Goal: Communication & Community: Participate in discussion

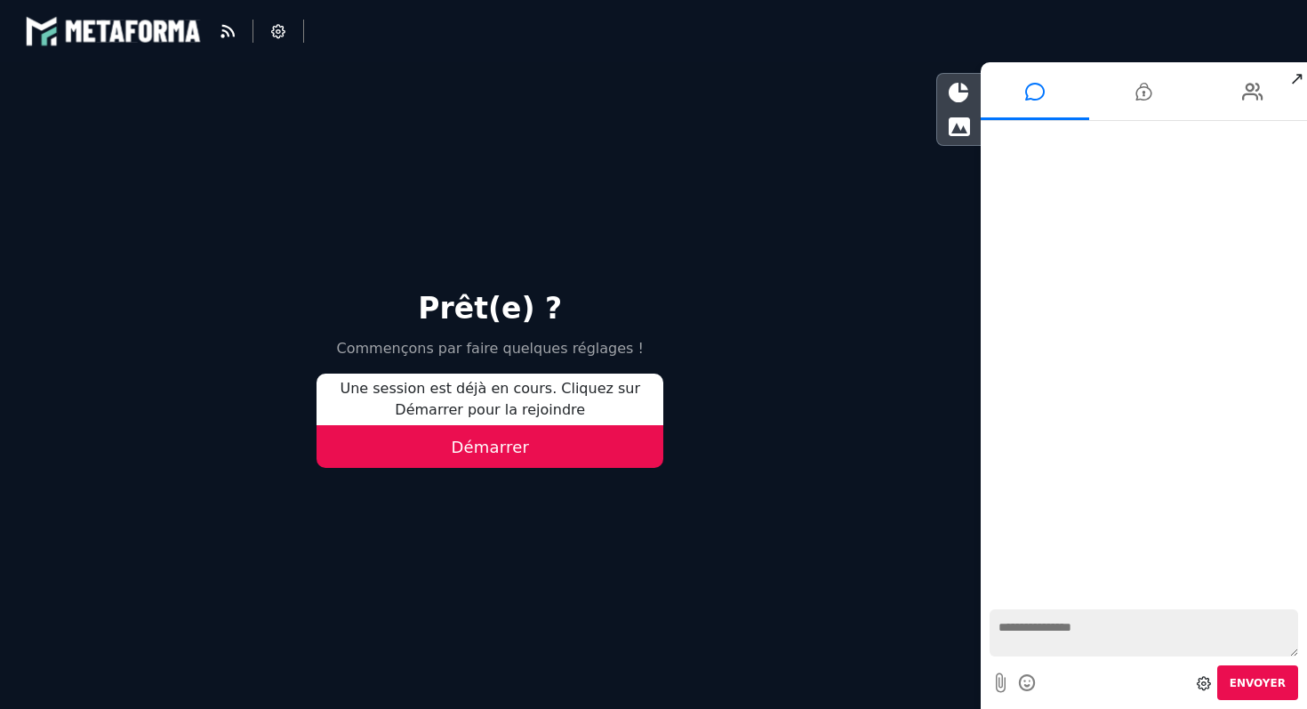
click at [466, 451] on button "Démarrer" at bounding box center [490, 446] width 347 height 43
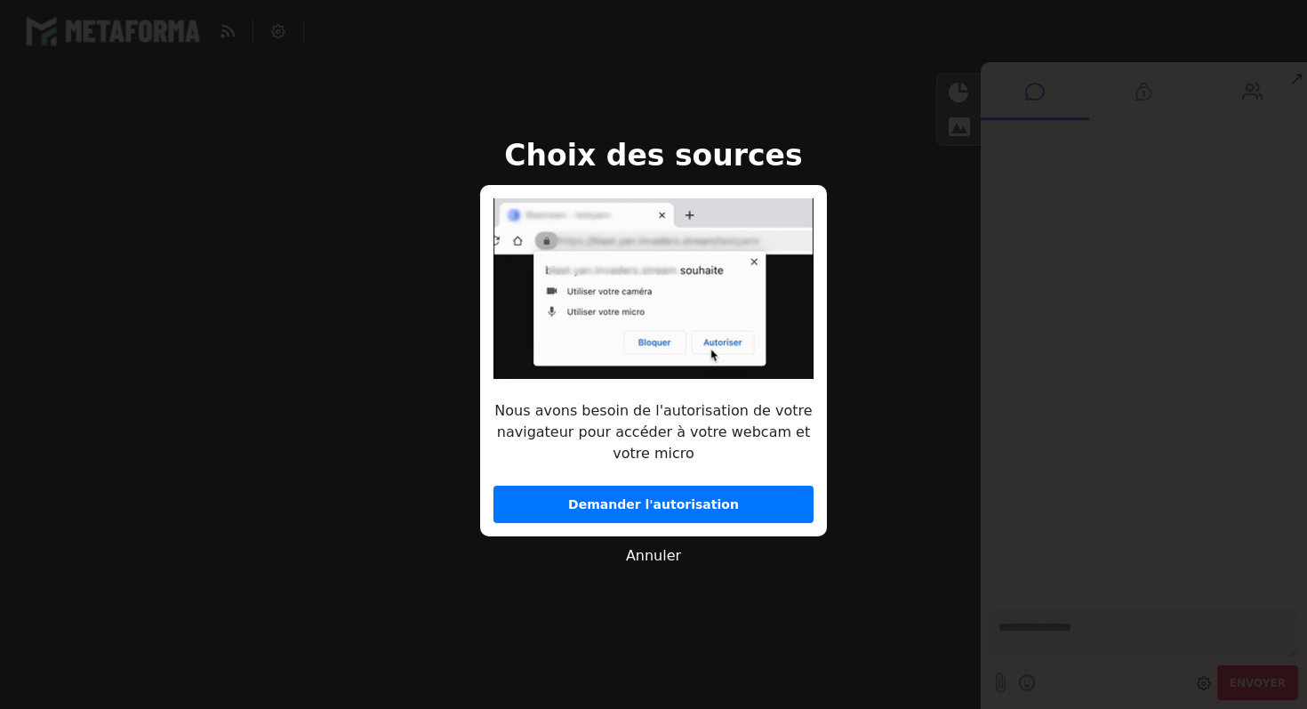
click at [675, 509] on button "Demander l'autorisation" at bounding box center [653, 503] width 320 height 37
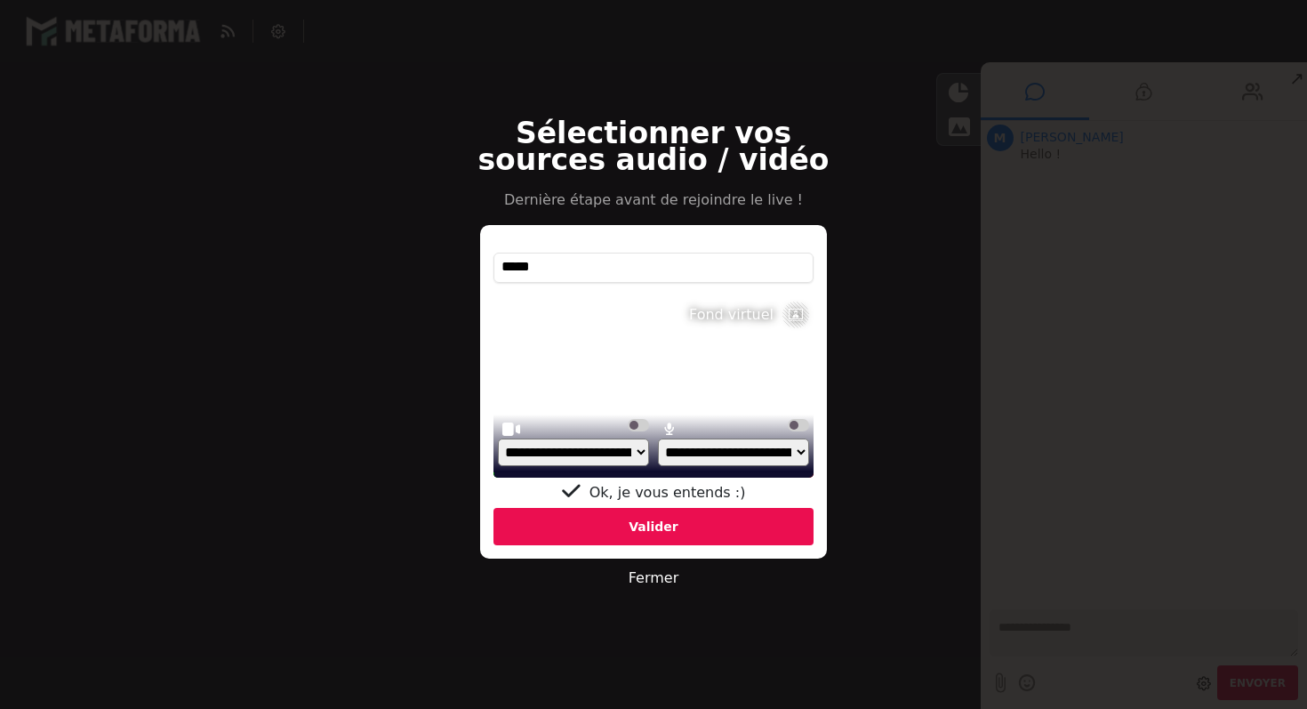
click at [653, 537] on div "Valider" at bounding box center [653, 526] width 320 height 37
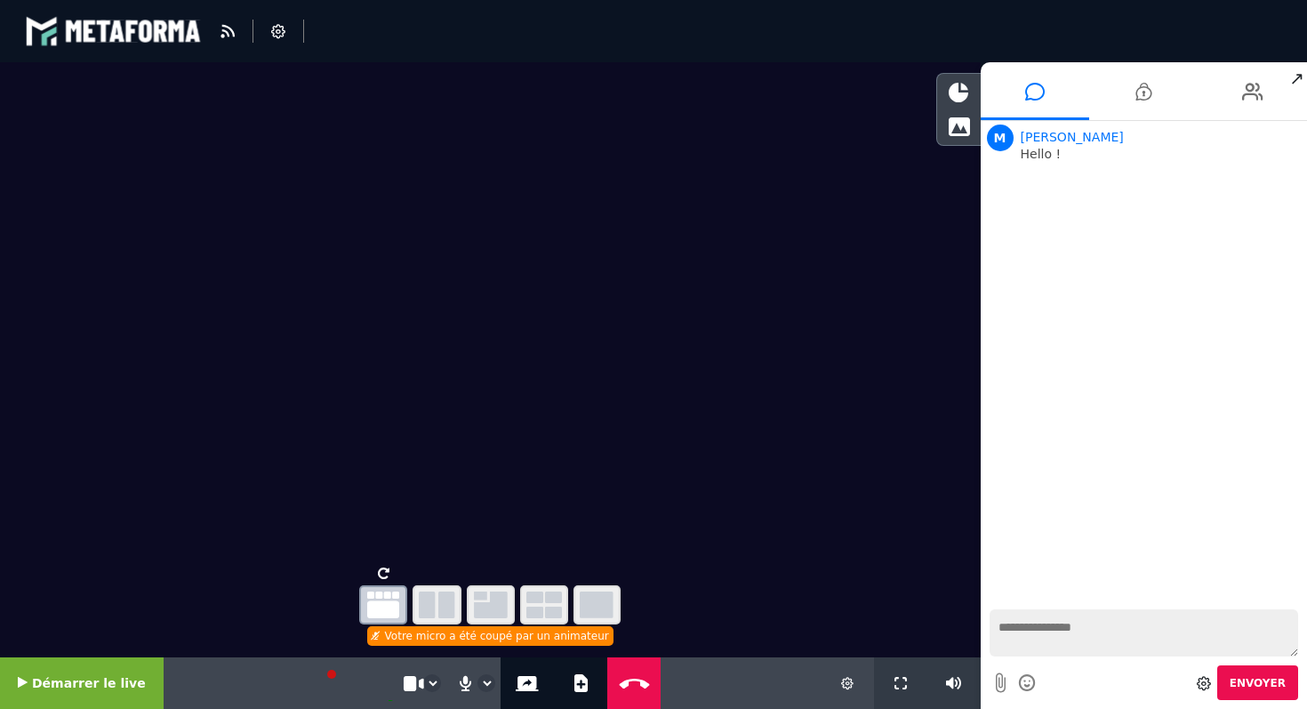
click at [1050, 632] on textarea at bounding box center [1144, 632] width 309 height 47
type textarea "*****"
click at [478, 684] on select "**********" at bounding box center [486, 683] width 16 height 16
click at [402, 638] on div "Votre micro a été coupé par un animateur" at bounding box center [490, 636] width 246 height 20
click at [323, 677] on video at bounding box center [358, 683] width 71 height 36
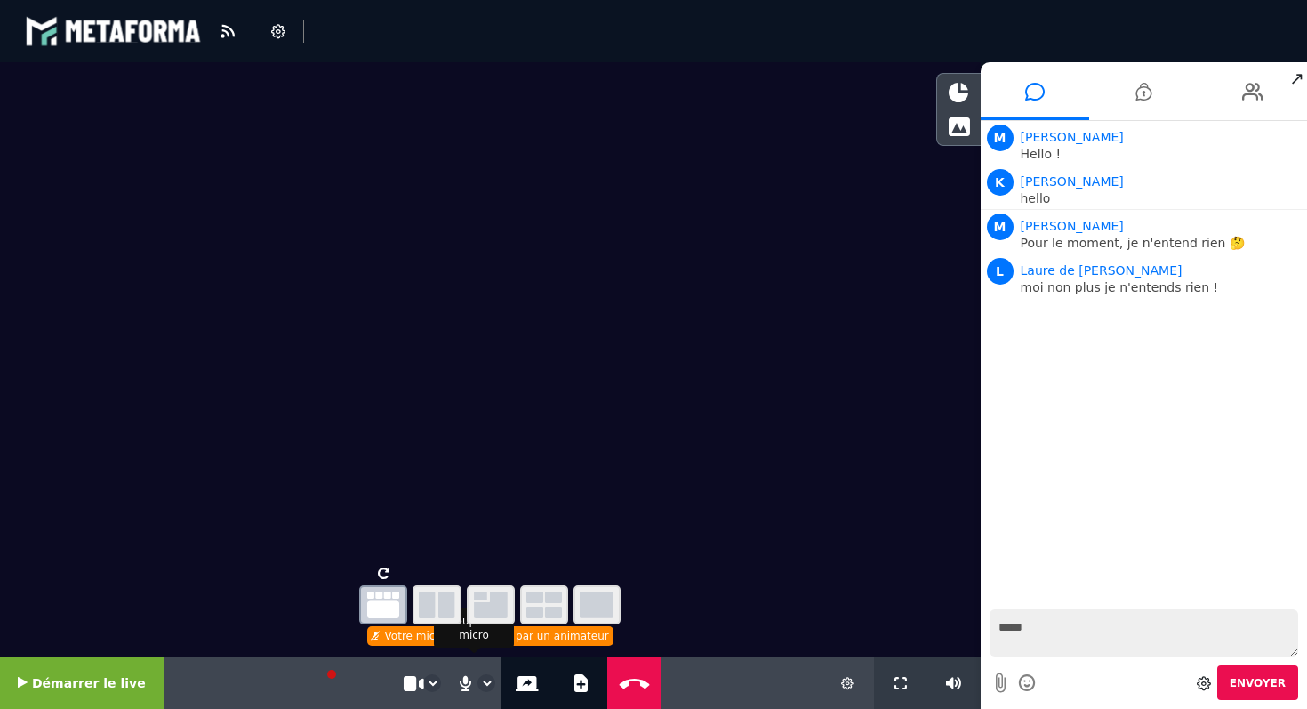
click at [478, 685] on select "**********" at bounding box center [486, 683] width 16 height 16
click at [1102, 629] on textarea "*****" at bounding box center [1144, 632] width 309 height 47
type textarea "**********"
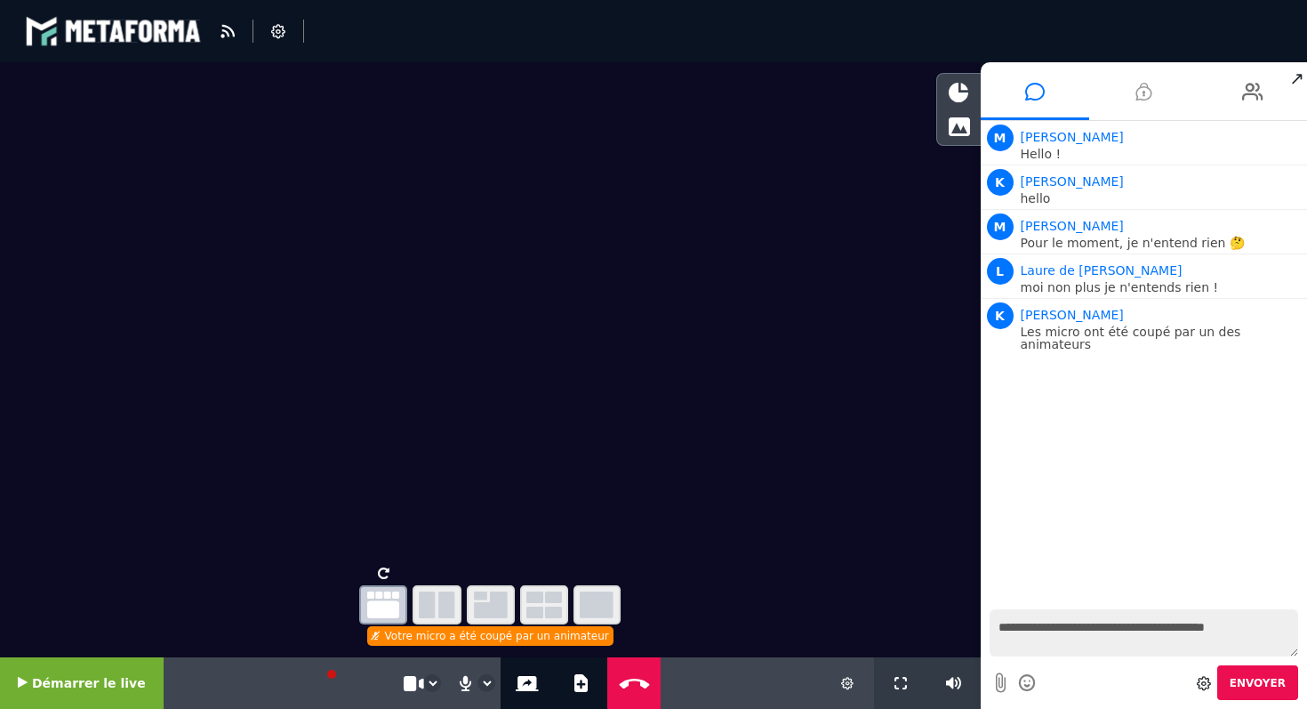
click at [1149, 96] on icon at bounding box center [1143, 91] width 16 height 44
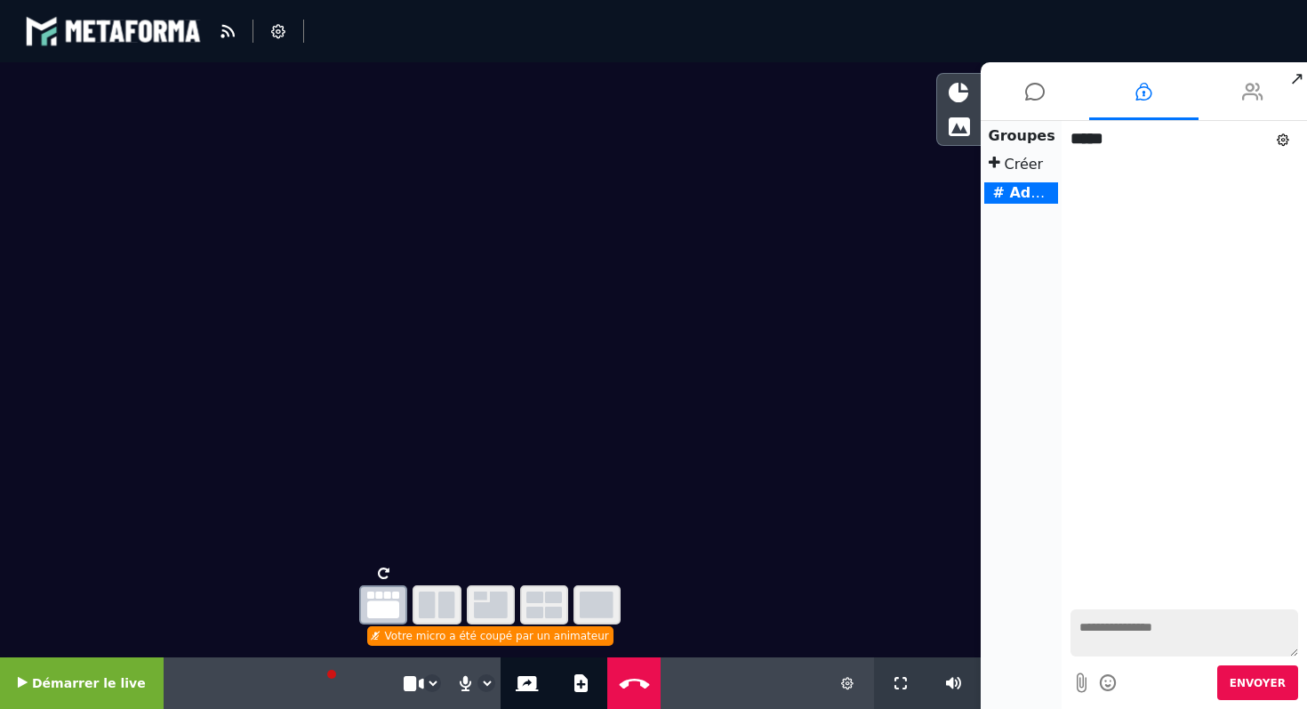
click at [1278, 95] on li at bounding box center [1253, 91] width 109 height 58
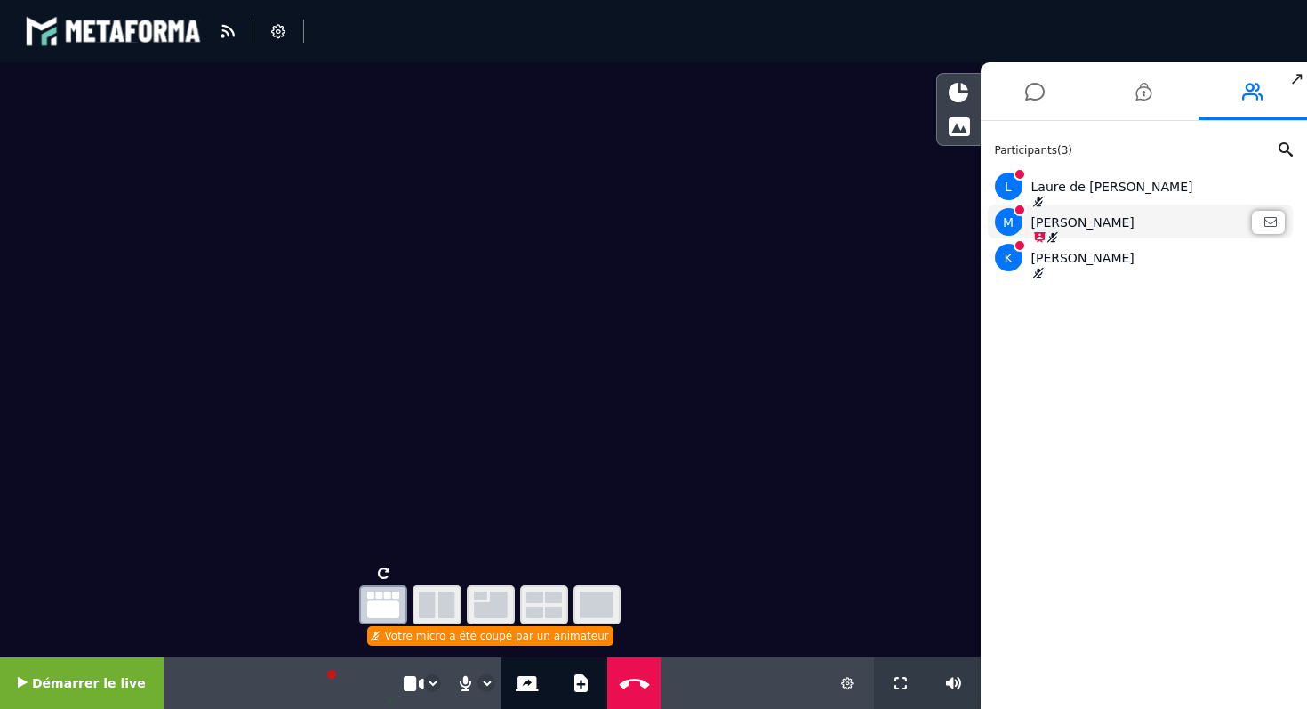
click at [1053, 236] on icon at bounding box center [1052, 237] width 12 height 11
click at [1036, 232] on icon at bounding box center [1038, 237] width 14 height 11
click at [1027, 99] on icon at bounding box center [1035, 91] width 20 height 44
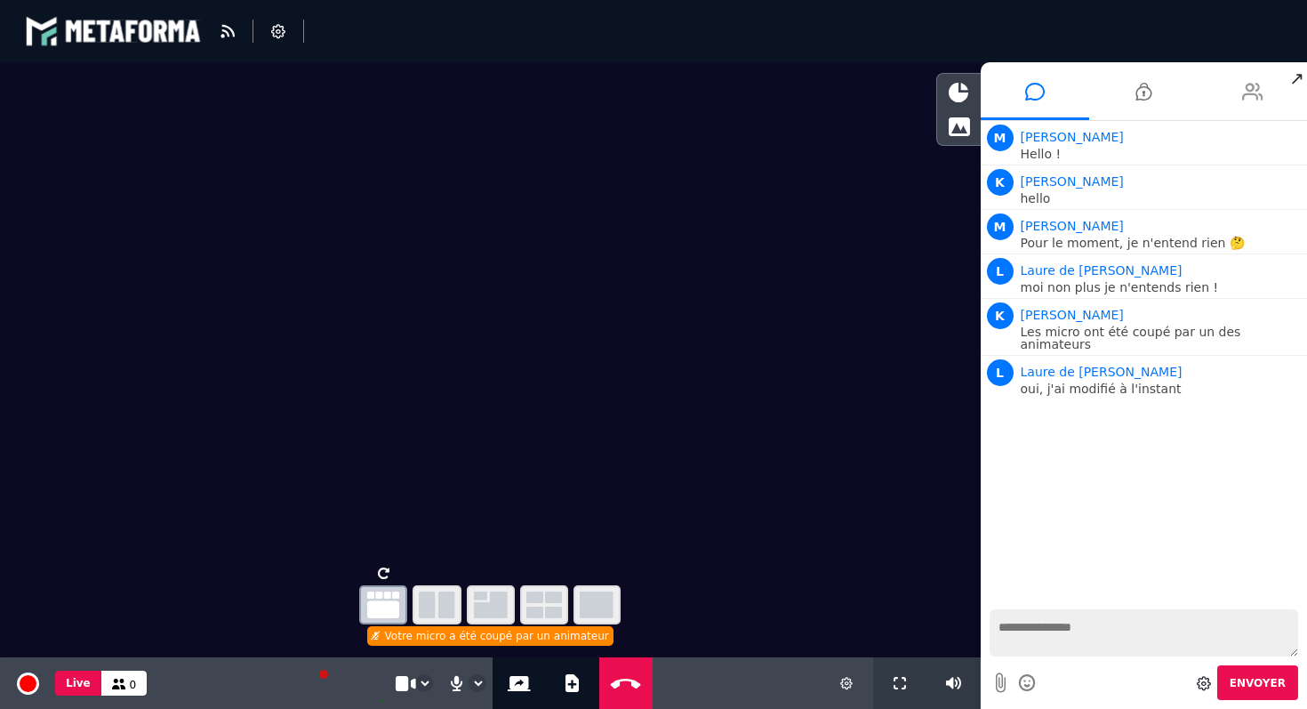
click at [1250, 93] on icon at bounding box center [1252, 91] width 21 height 44
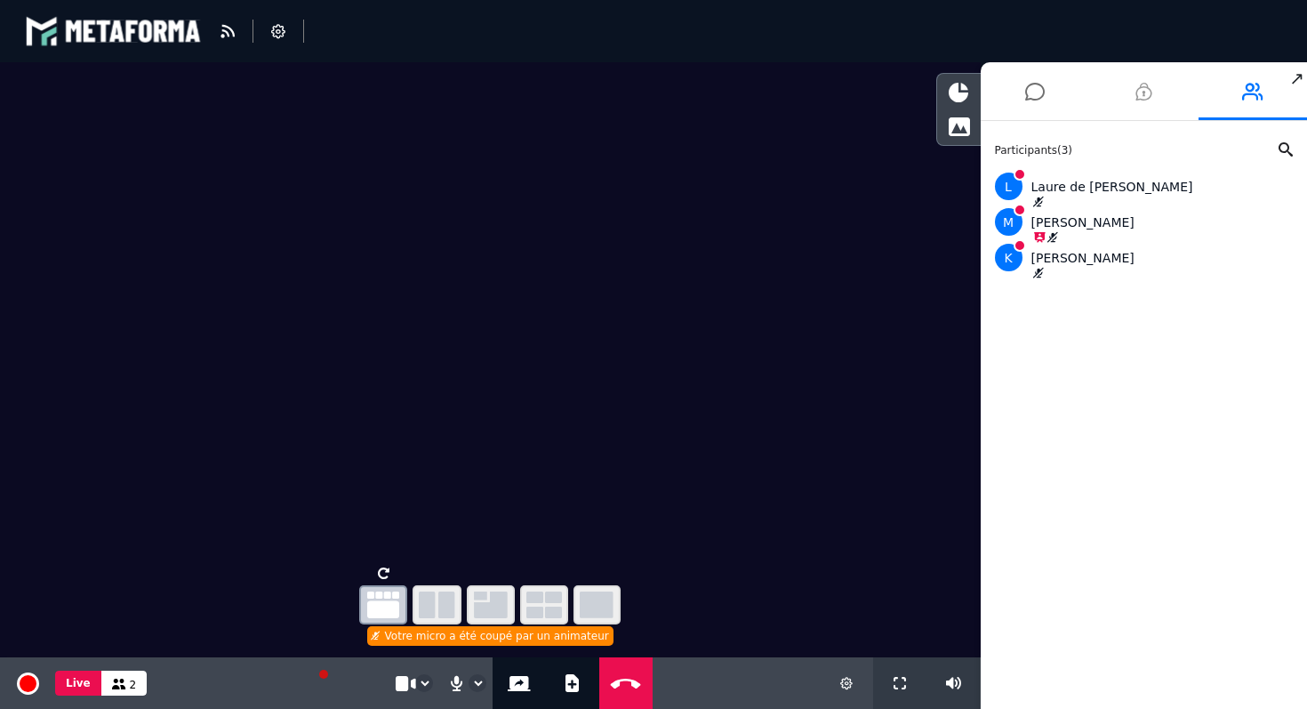
click at [1141, 99] on icon at bounding box center [1143, 91] width 16 height 44
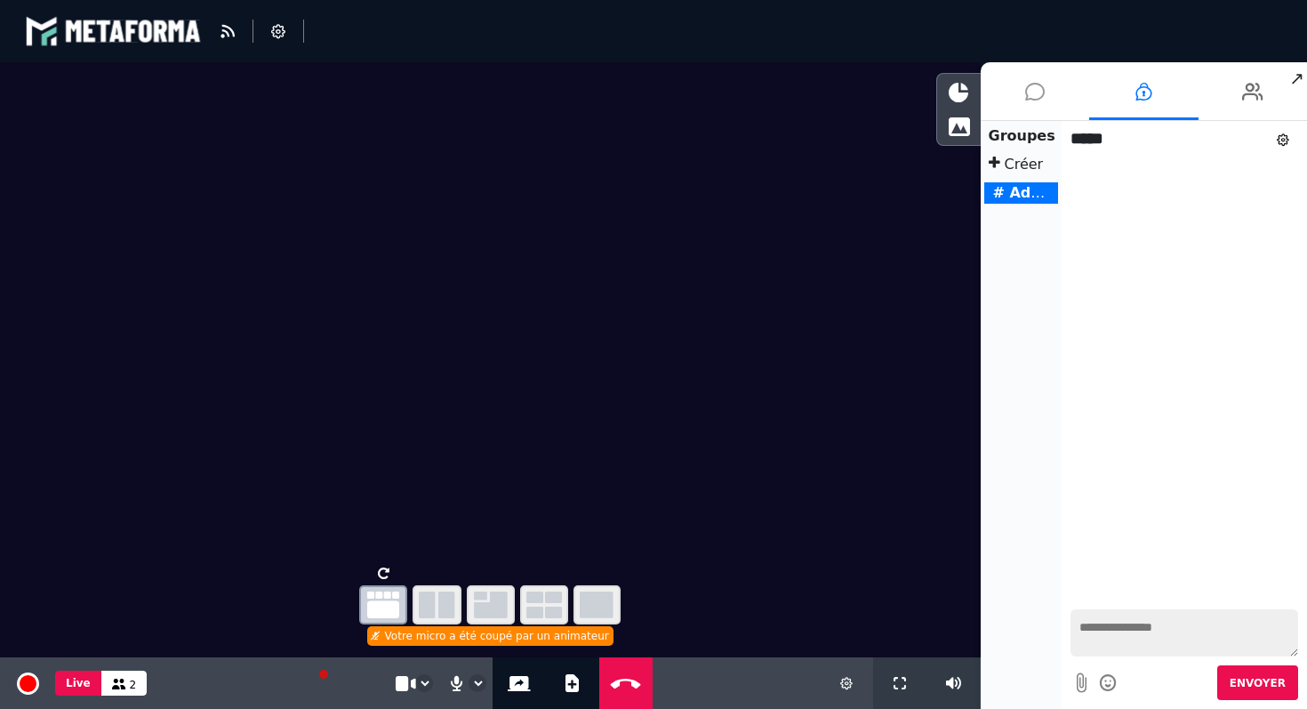
click at [1033, 98] on icon at bounding box center [1035, 91] width 20 height 44
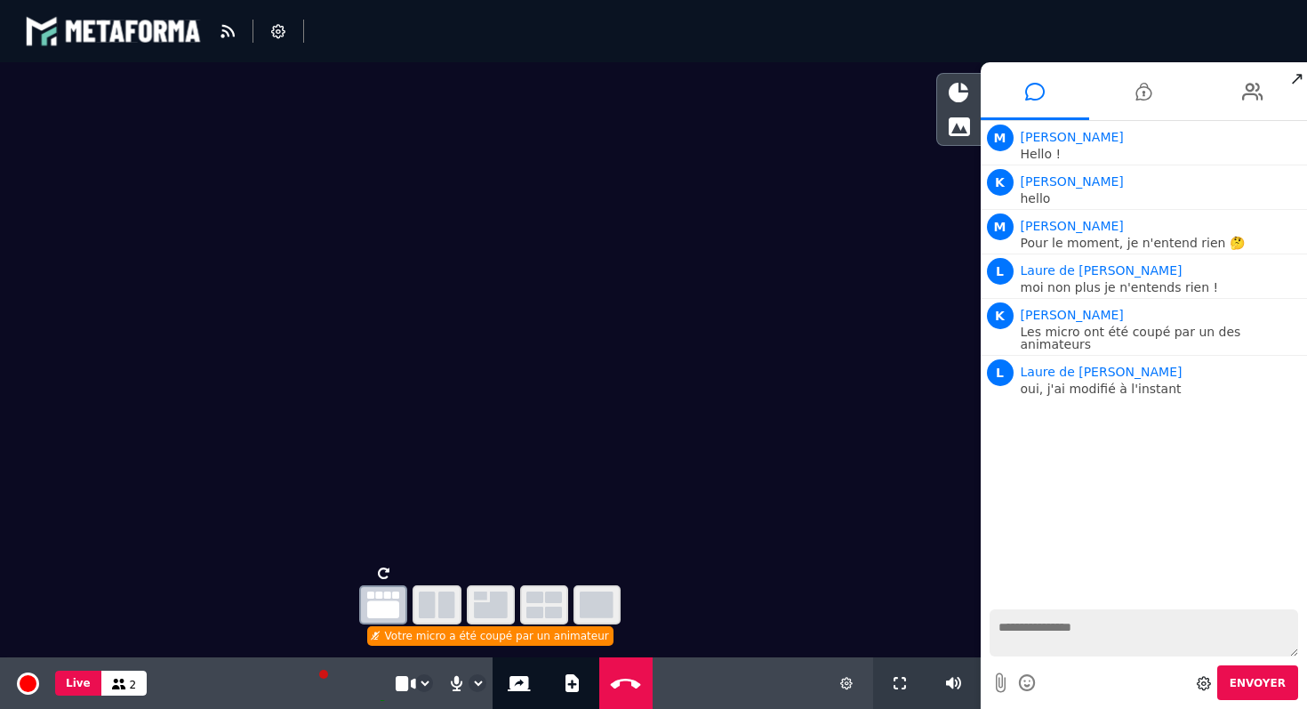
click at [778, 406] on video at bounding box center [490, 310] width 981 height 497
click at [955, 133] on icon at bounding box center [959, 126] width 22 height 20
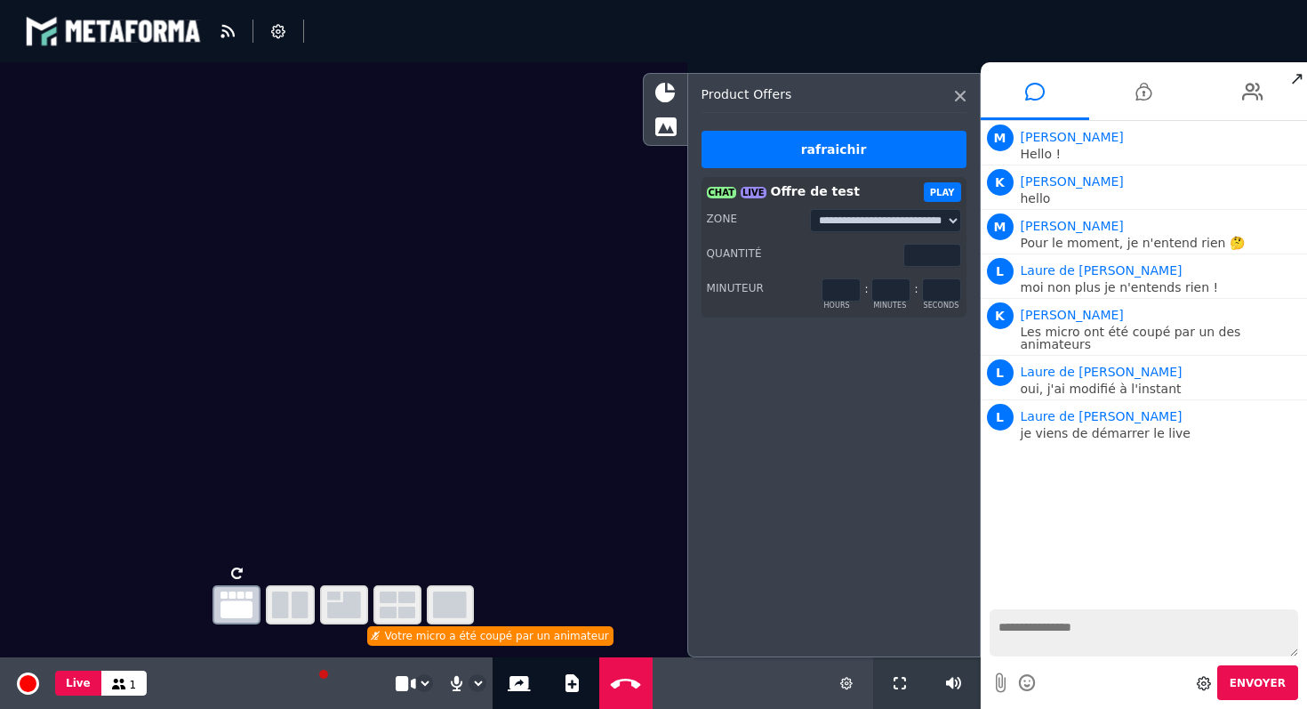
click at [780, 260] on div "Quantité ***" at bounding box center [834, 255] width 254 height 24
click at [951, 224] on select "**********" at bounding box center [885, 220] width 151 height 23
click at [667, 102] on div at bounding box center [666, 92] width 44 height 30
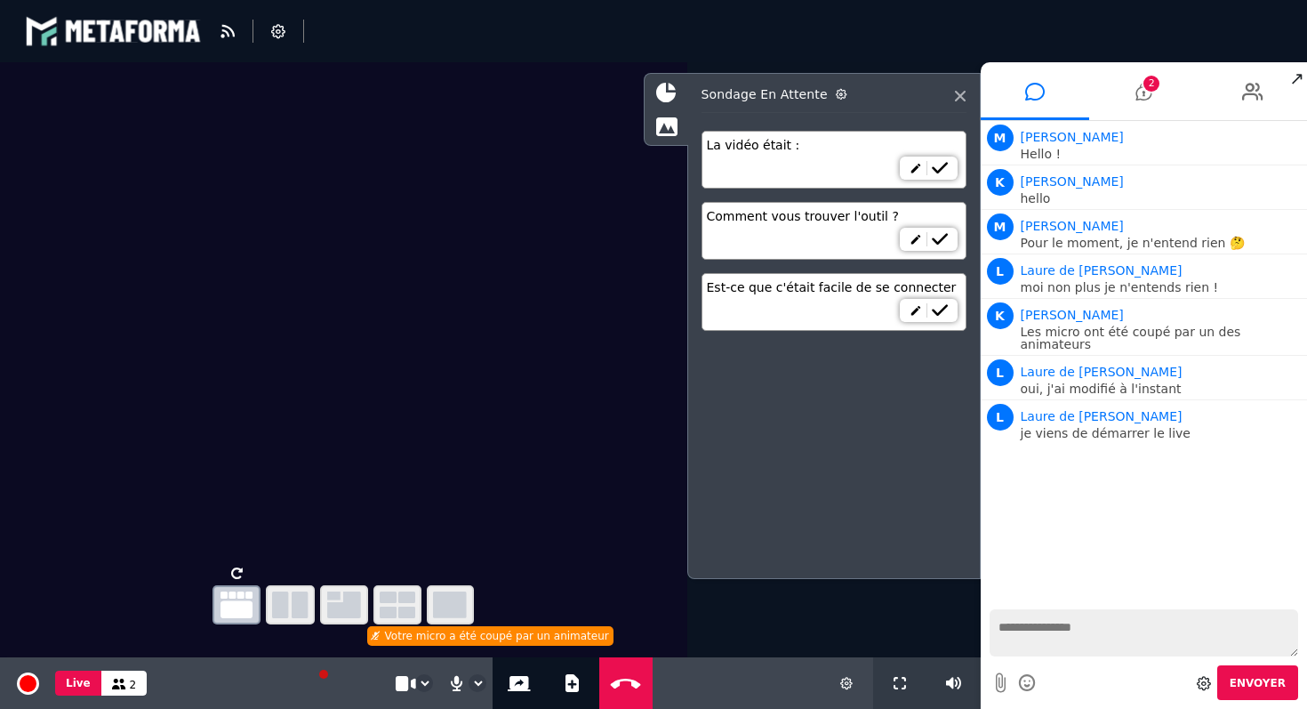
click at [568, 371] on video at bounding box center [343, 310] width 687 height 497
click at [410, 643] on div "Votre micro a été coupé par un animateur" at bounding box center [490, 636] width 246 height 20
click at [433, 638] on div "Votre micro a été coupé par un animateur" at bounding box center [490, 636] width 246 height 20
click at [961, 100] on icon at bounding box center [960, 96] width 11 height 11
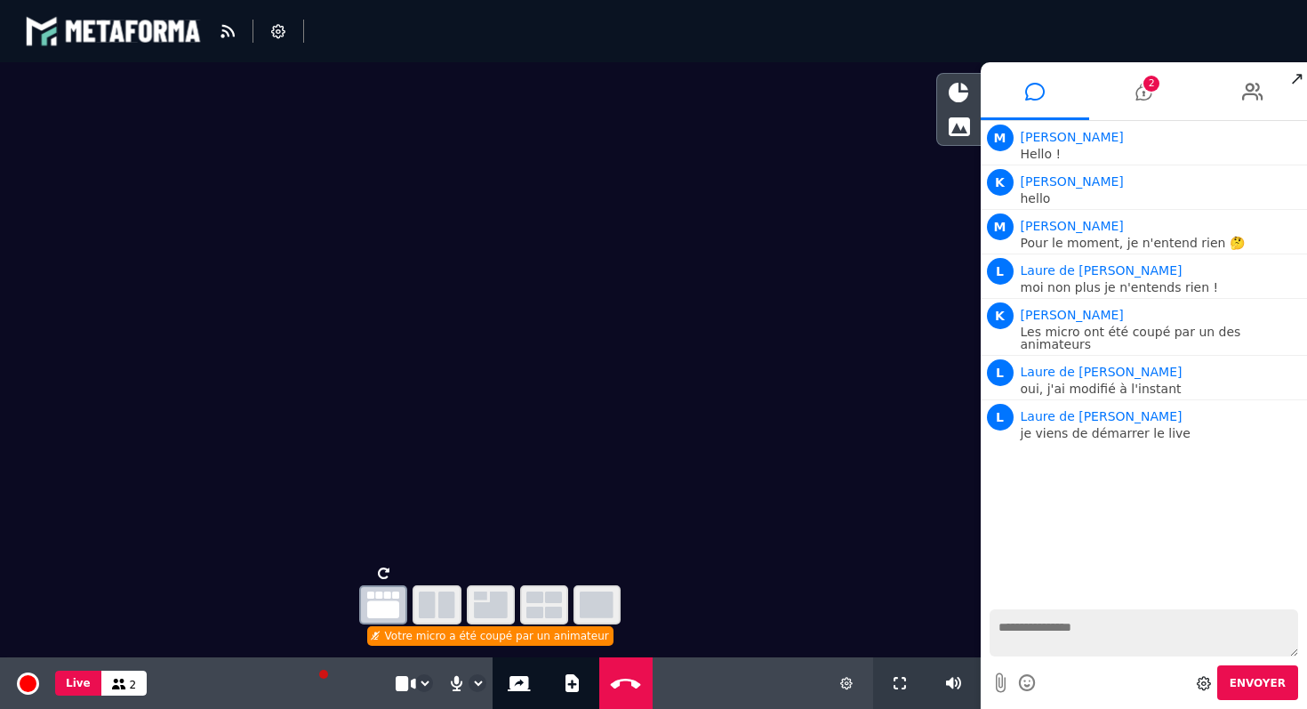
click at [1112, 633] on textarea at bounding box center [1144, 632] width 309 height 47
type textarea "**********"
click at [1248, 684] on span "Envoyer" at bounding box center [1258, 683] width 56 height 12
click at [627, 443] on video at bounding box center [490, 310] width 981 height 497
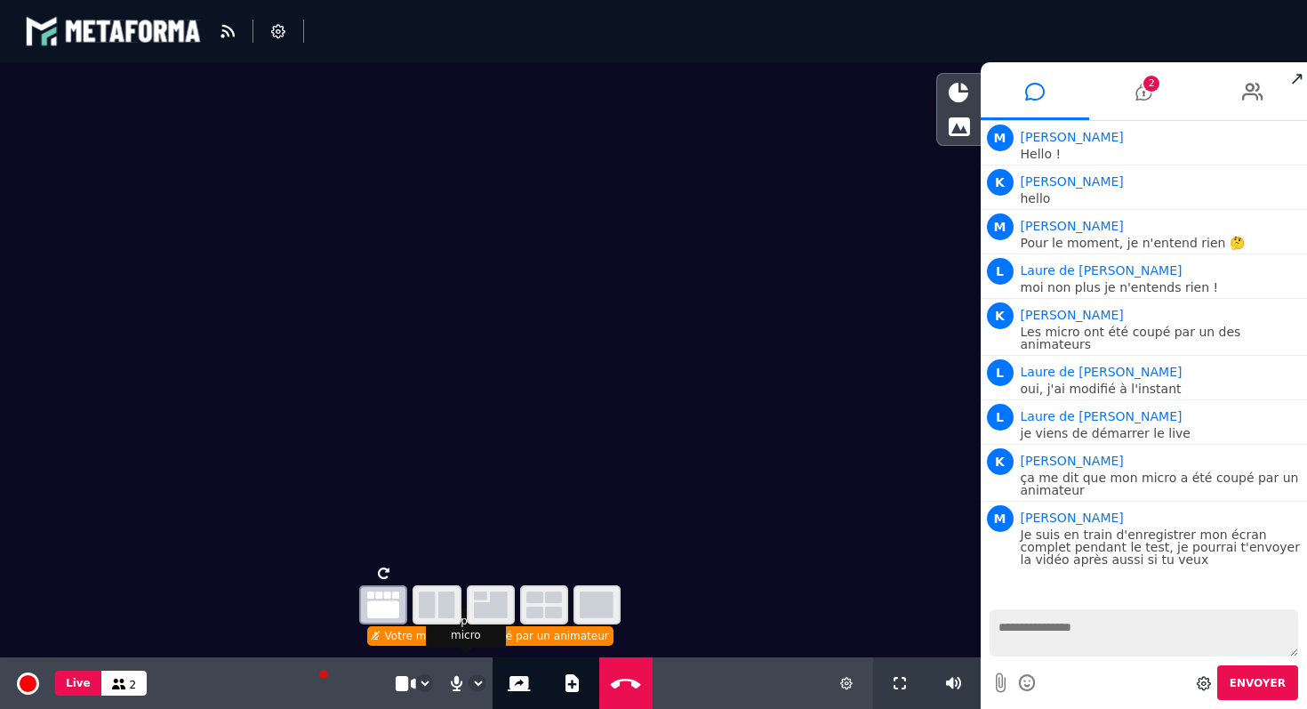
click at [471, 685] on select "**********" at bounding box center [477, 683] width 16 height 16
click at [401, 642] on div "Votre micro a été coupé par un animateur" at bounding box center [490, 636] width 246 height 20
click at [395, 642] on div "Votre micro a été coupé par un animateur" at bounding box center [490, 636] width 246 height 20
click at [380, 635] on icon at bounding box center [376, 635] width 8 height 9
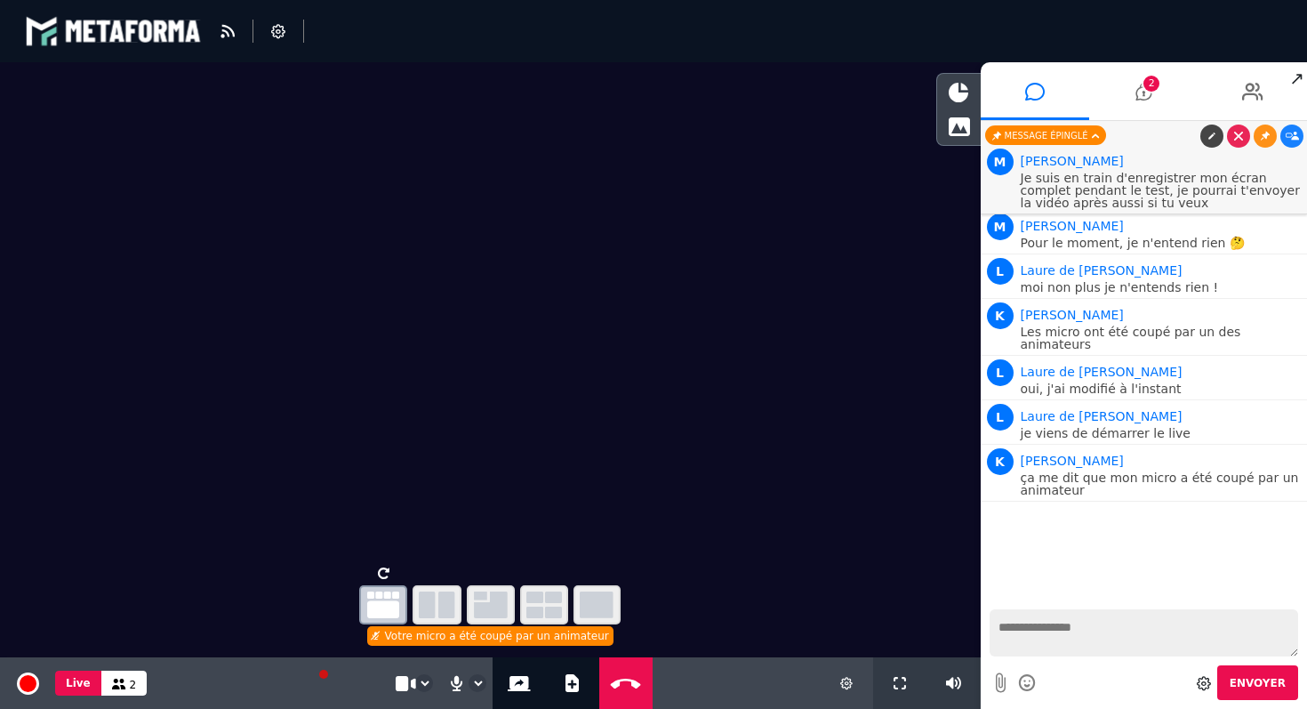
click at [130, 686] on span "2" at bounding box center [133, 684] width 7 height 12
click at [115, 685] on icon at bounding box center [119, 683] width 14 height 11
click at [1147, 95] on icon at bounding box center [1143, 91] width 16 height 44
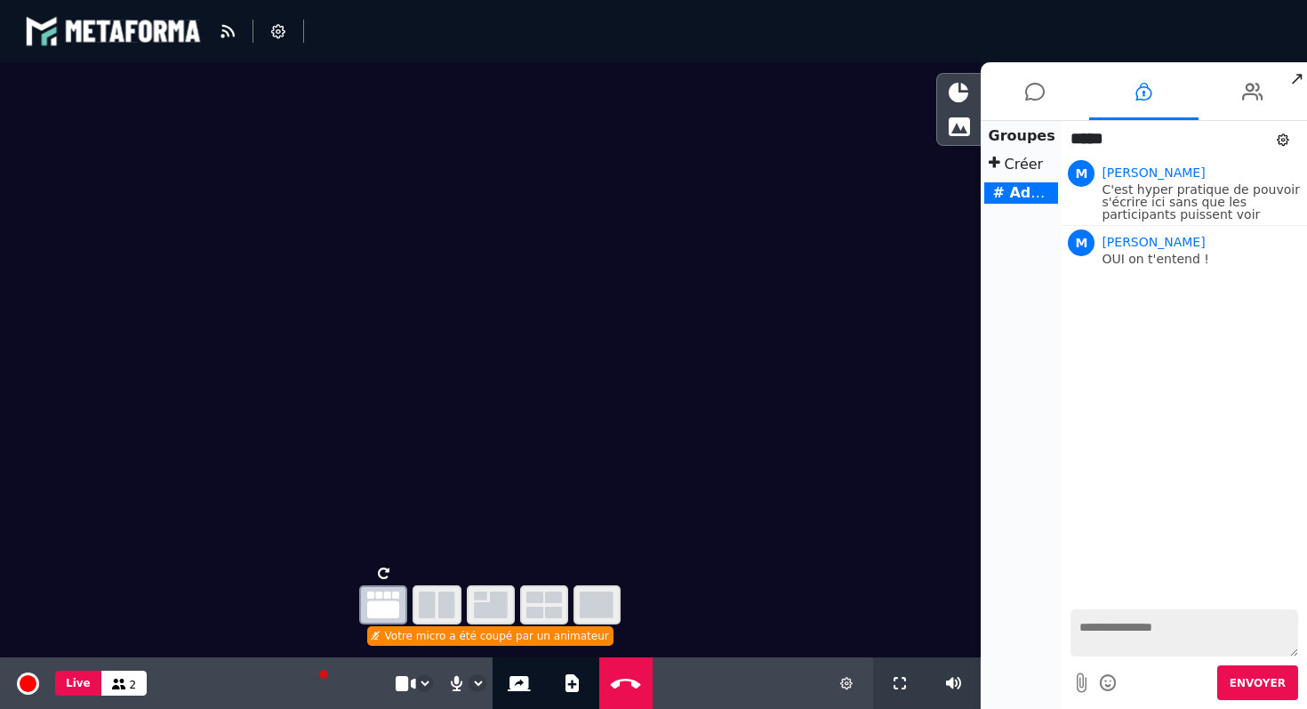
click at [1017, 200] on b "# Admin" at bounding box center [1027, 192] width 68 height 17
click at [1260, 95] on icon at bounding box center [1252, 91] width 21 height 44
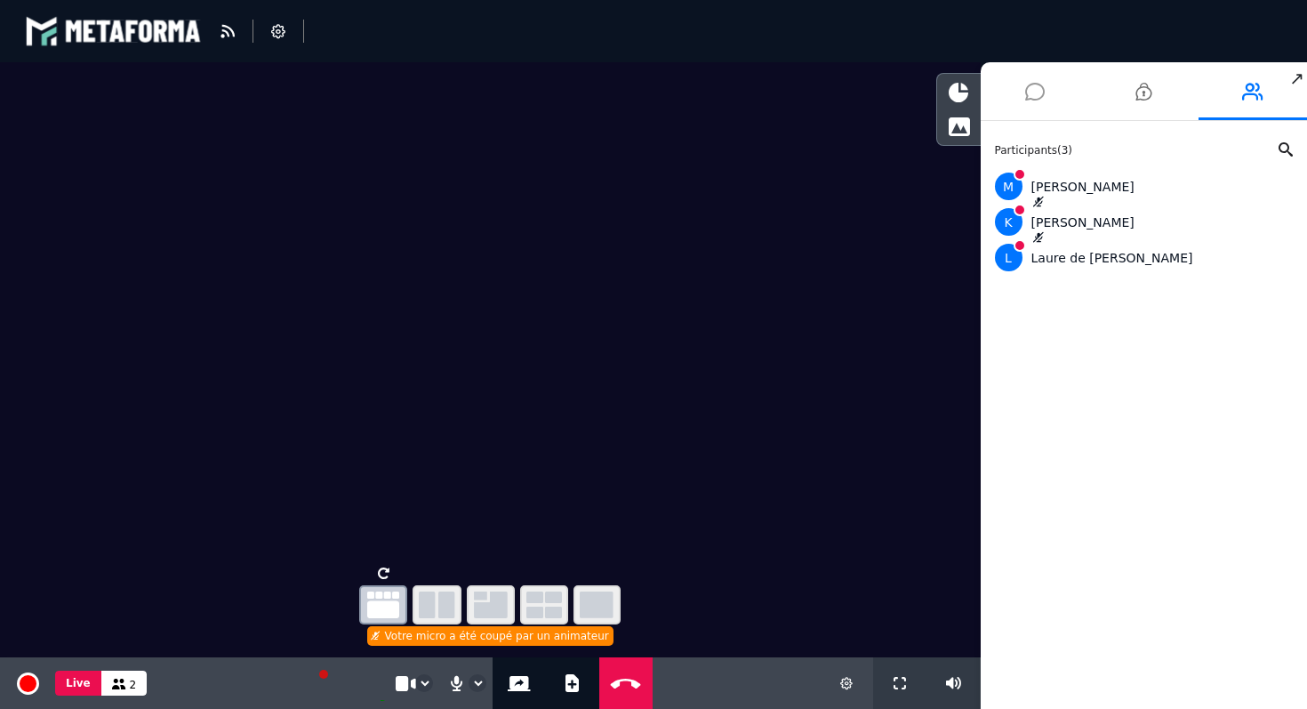
click at [1044, 104] on icon at bounding box center [1035, 91] width 20 height 44
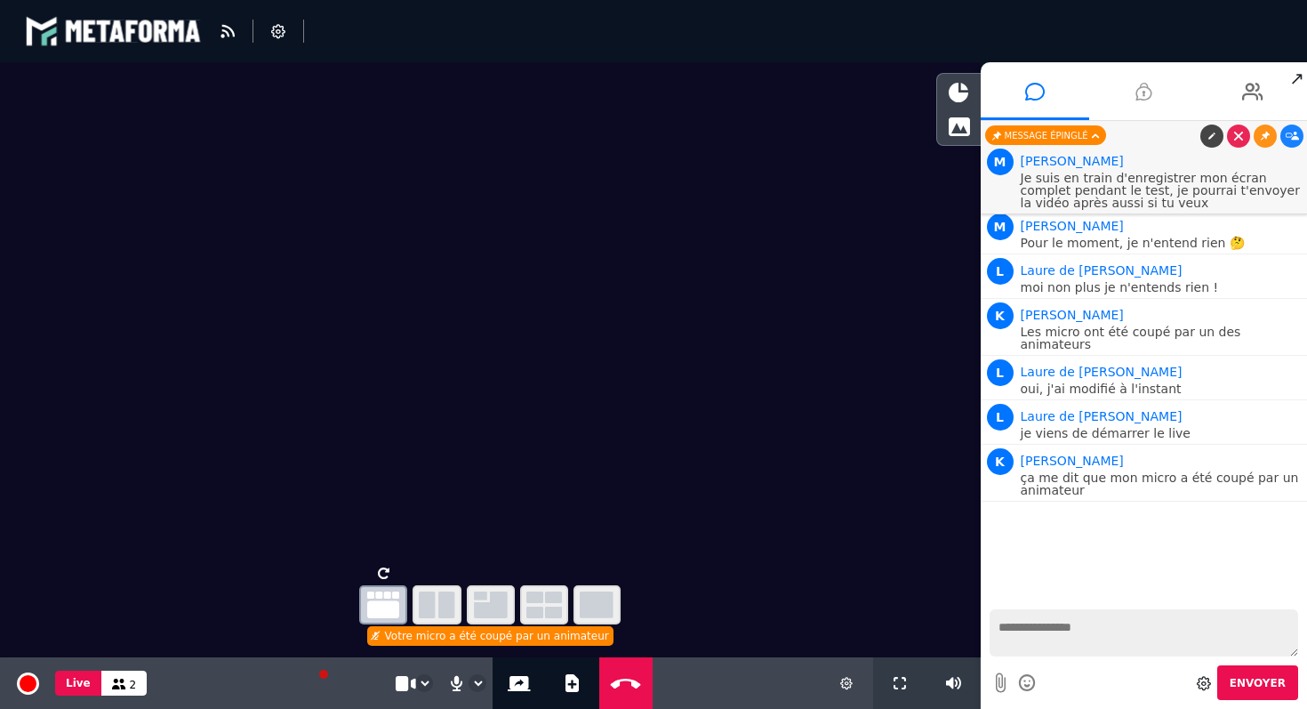
click at [1147, 99] on icon at bounding box center [1143, 91] width 16 height 44
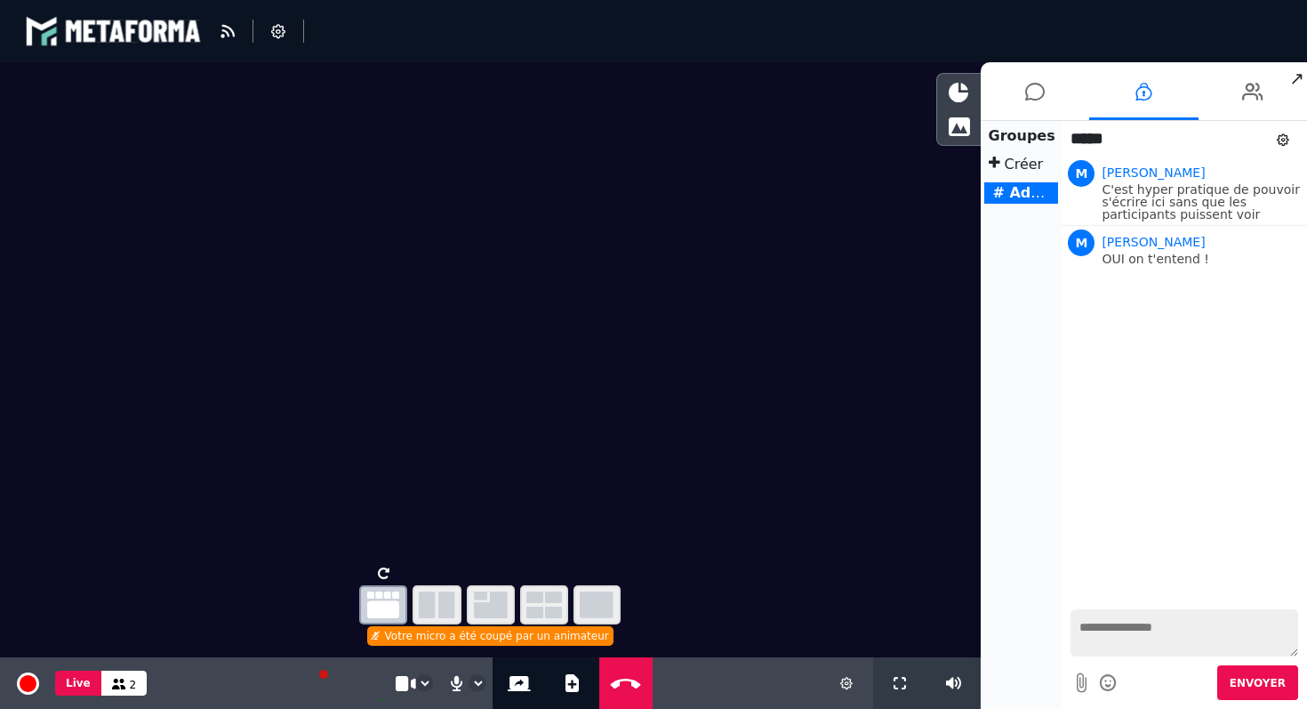
click at [1120, 612] on textarea at bounding box center [1185, 632] width 228 height 47
type textarea "**********"
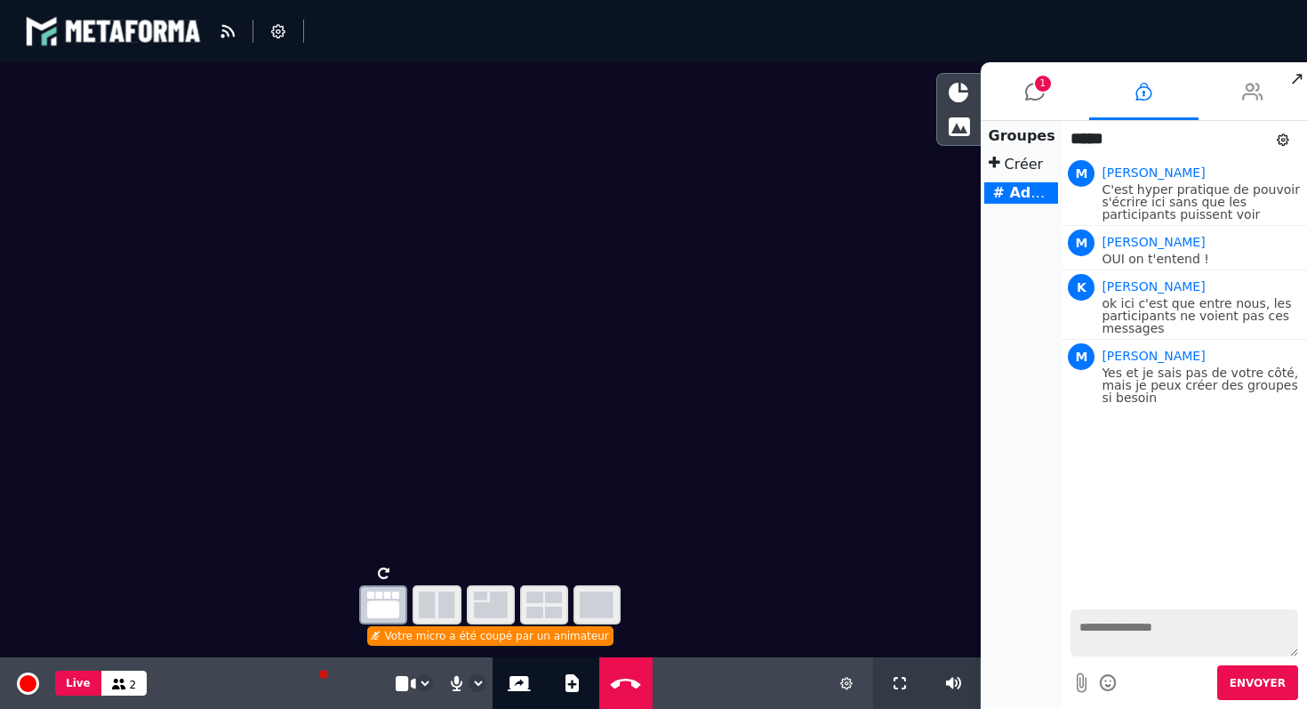
click at [1247, 100] on icon at bounding box center [1252, 91] width 21 height 44
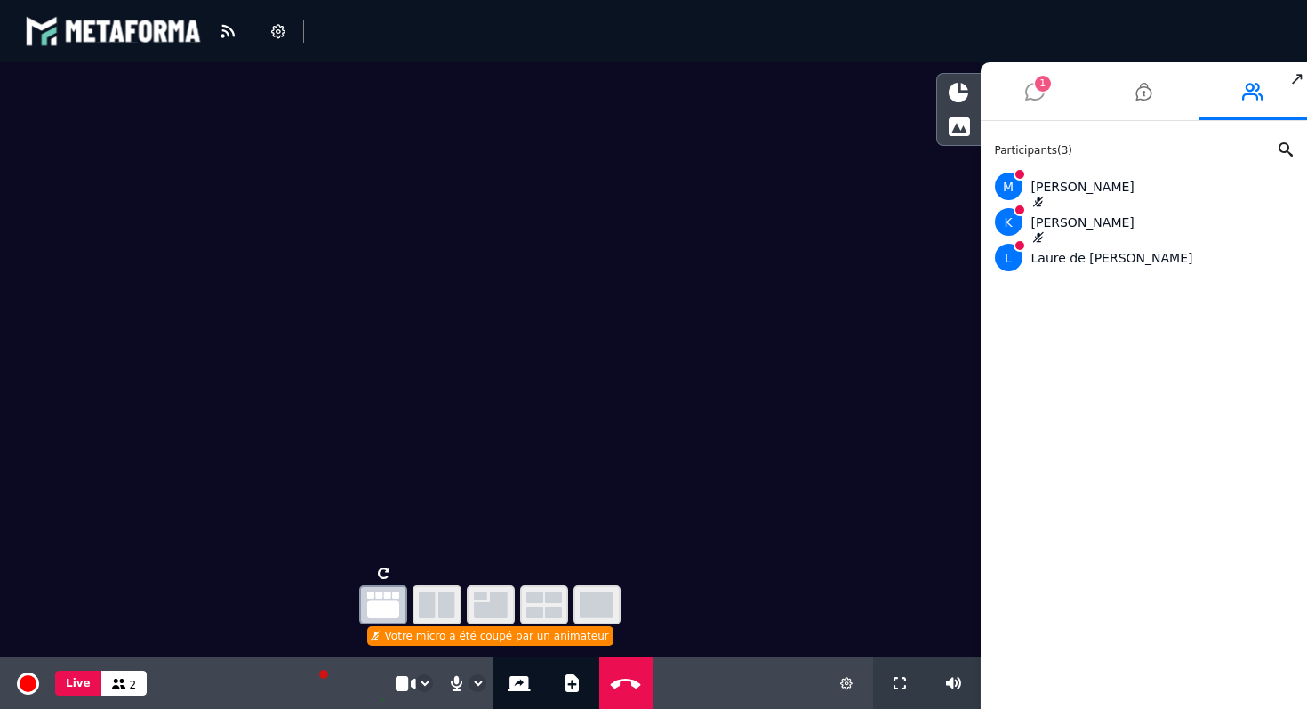
click at [1035, 96] on icon at bounding box center [1035, 91] width 20 height 44
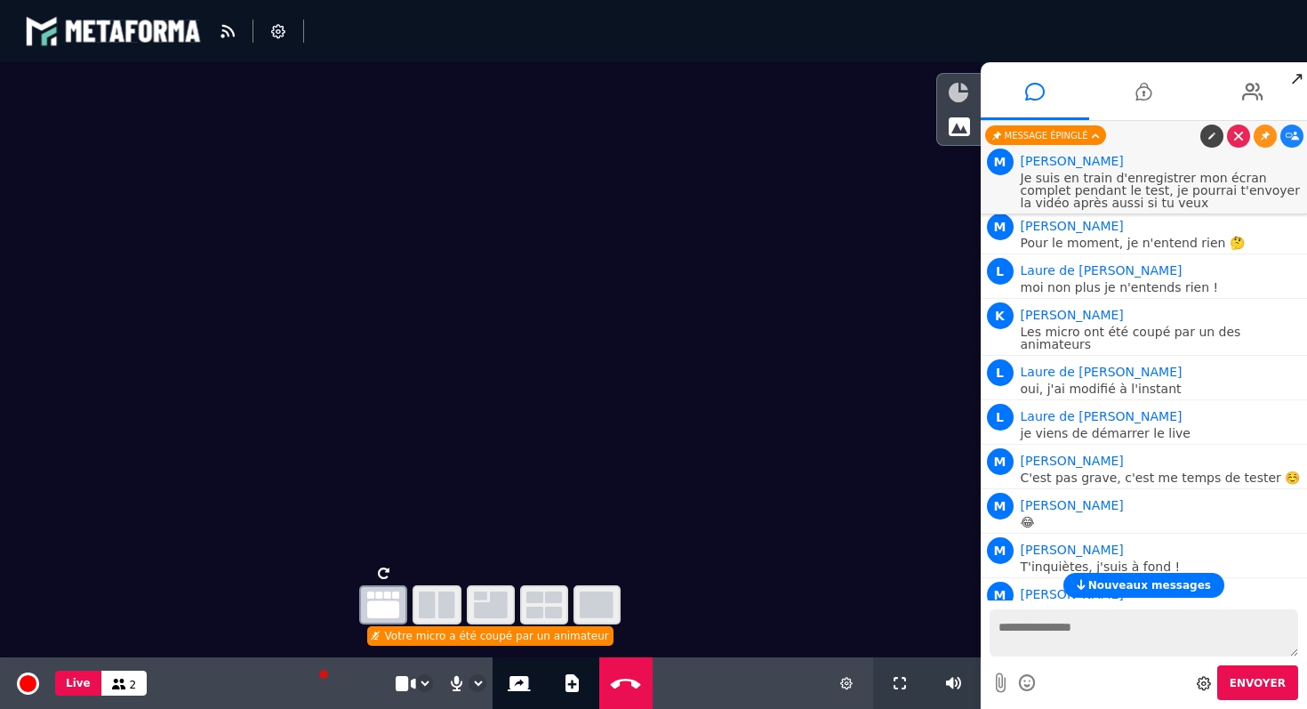
click at [955, 96] on icon at bounding box center [959, 93] width 20 height 20
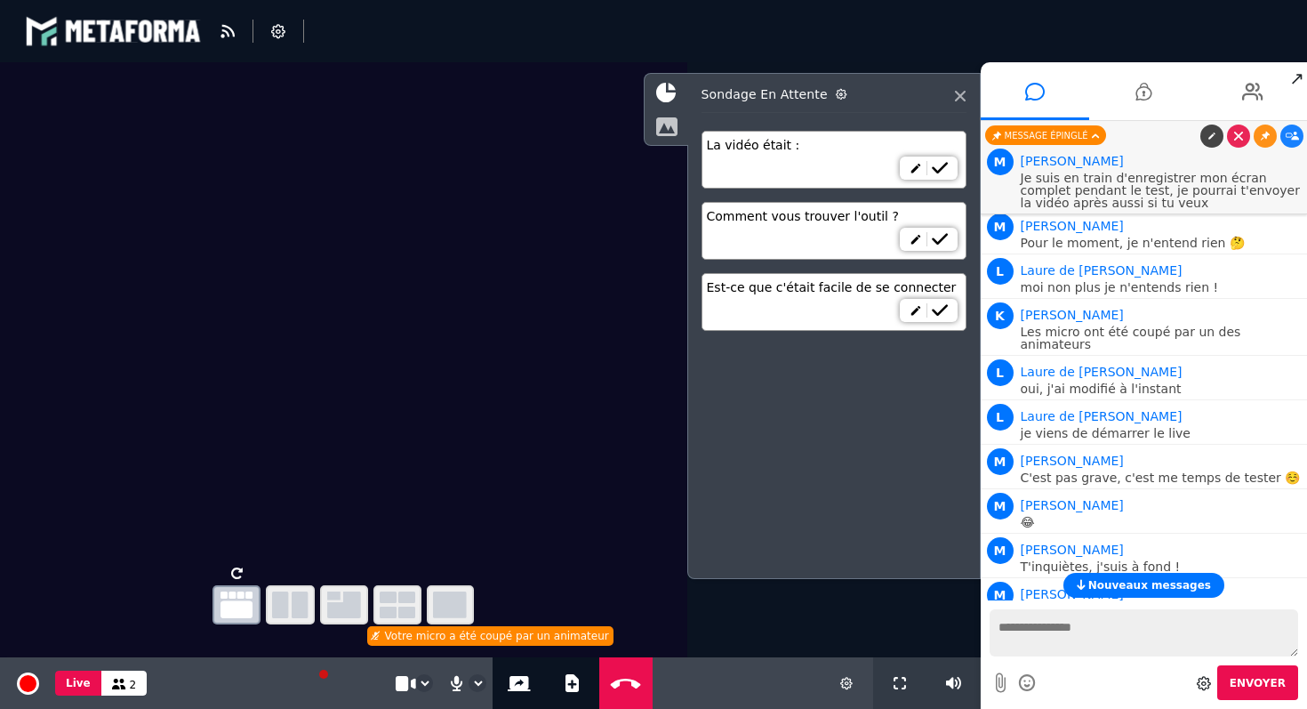
click at [662, 125] on icon at bounding box center [666, 126] width 22 height 20
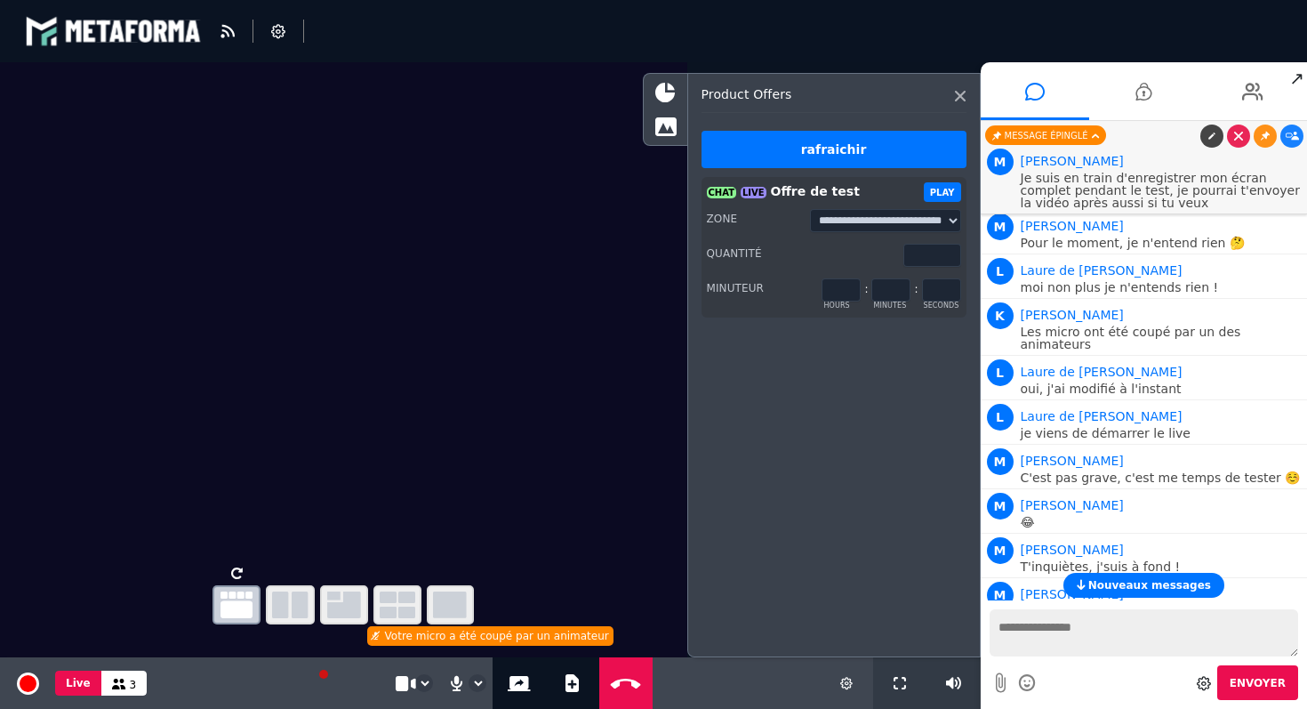
click at [102, 599] on div "Layout" at bounding box center [343, 344] width 687 height 565
click at [324, 677] on video at bounding box center [350, 683] width 71 height 36
click at [323, 674] on video at bounding box center [350, 683] width 71 height 36
click at [421, 685] on select "**********" at bounding box center [424, 683] width 16 height 16
click at [962, 92] on icon at bounding box center [960, 96] width 11 height 11
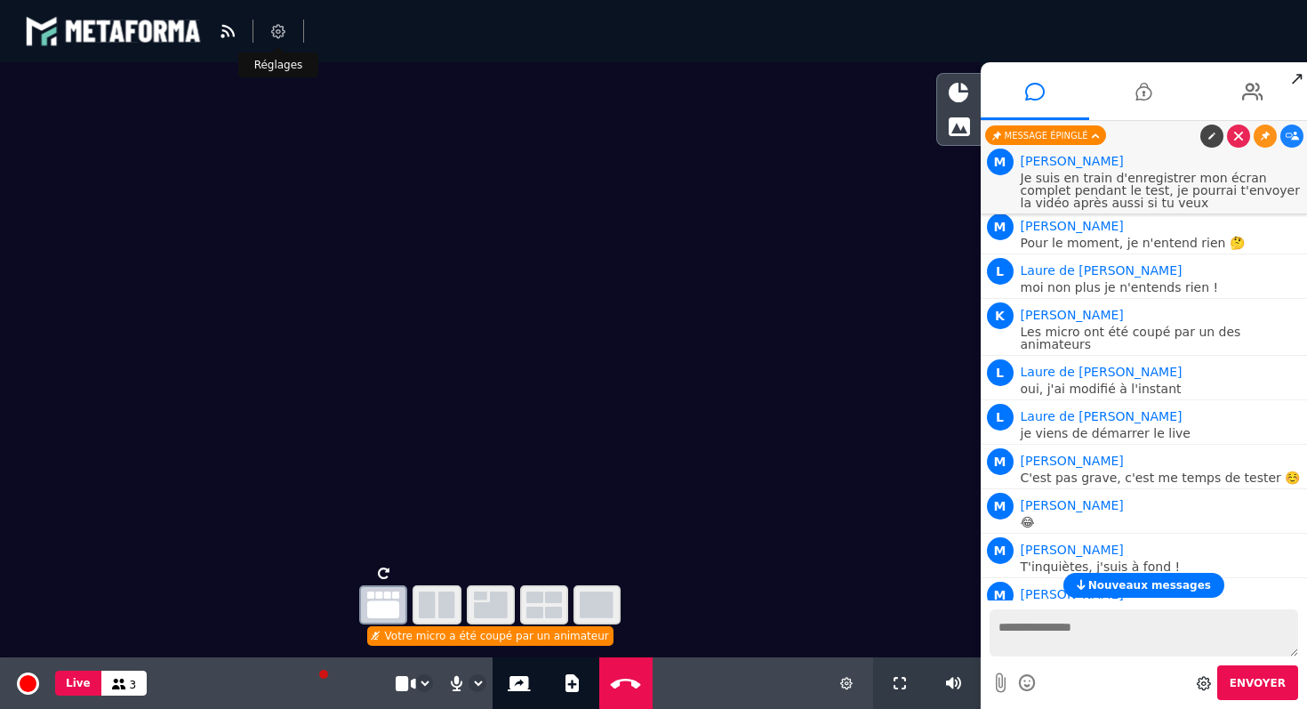
click at [272, 26] on icon at bounding box center [278, 31] width 14 height 14
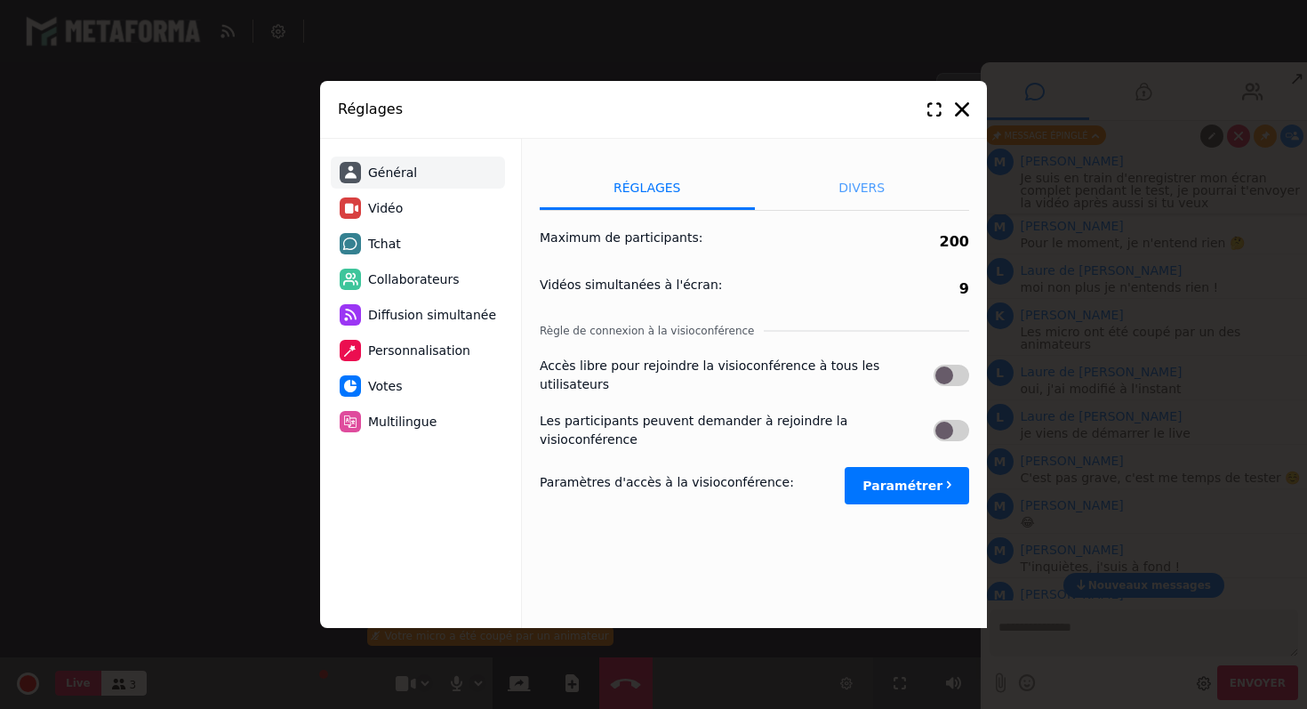
click at [863, 188] on li "Divers" at bounding box center [862, 187] width 215 height 44
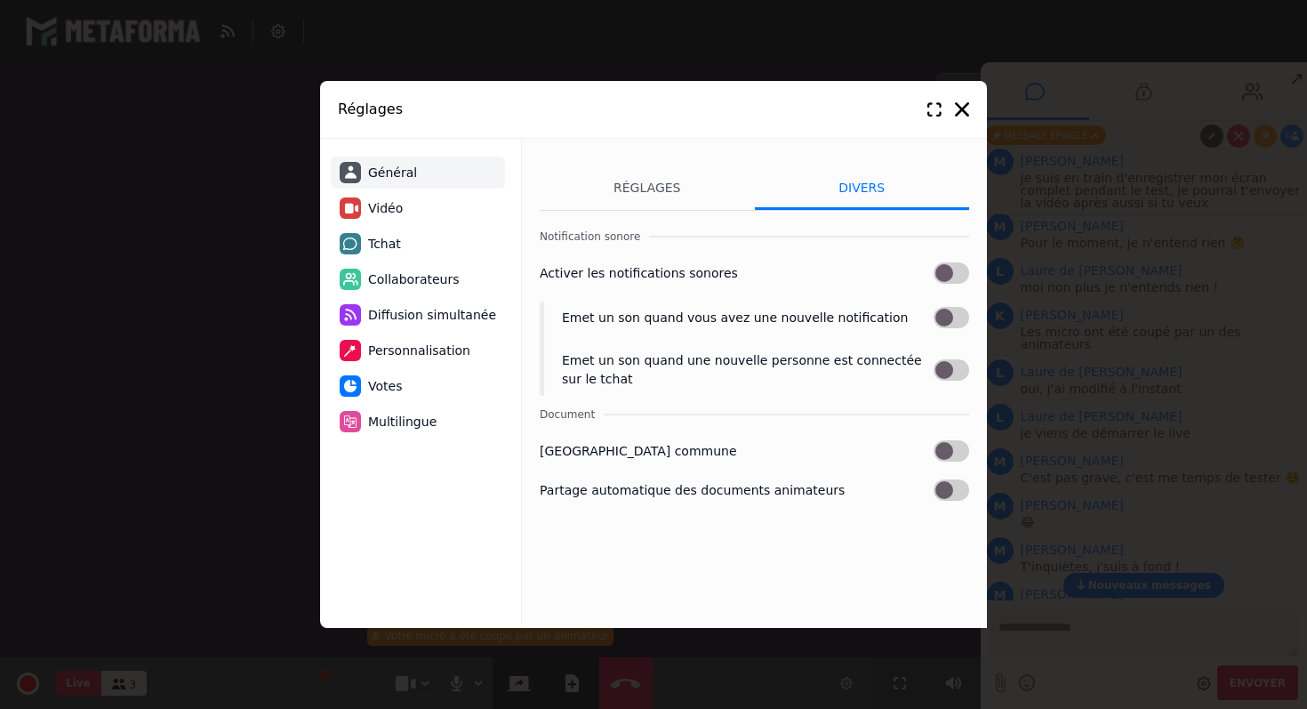
click at [391, 213] on span "Vidéo" at bounding box center [385, 208] width 35 height 19
select select "****"
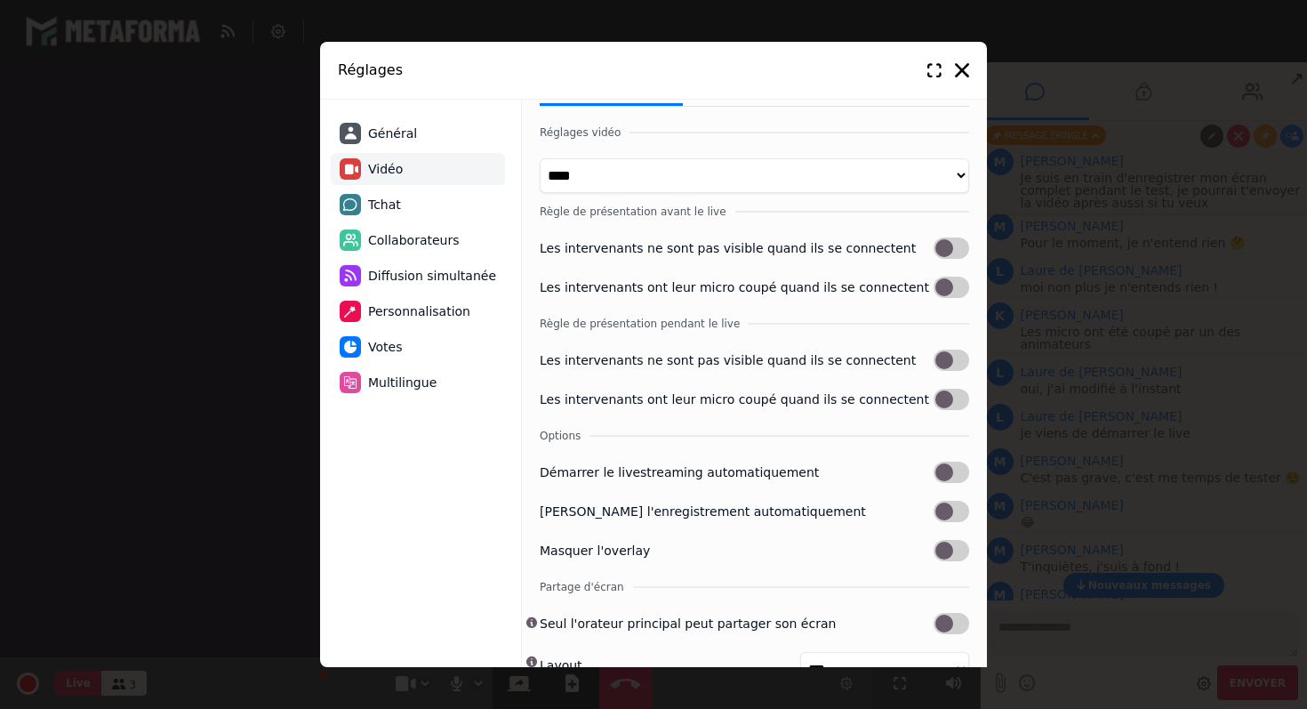
scroll to position [68, 0]
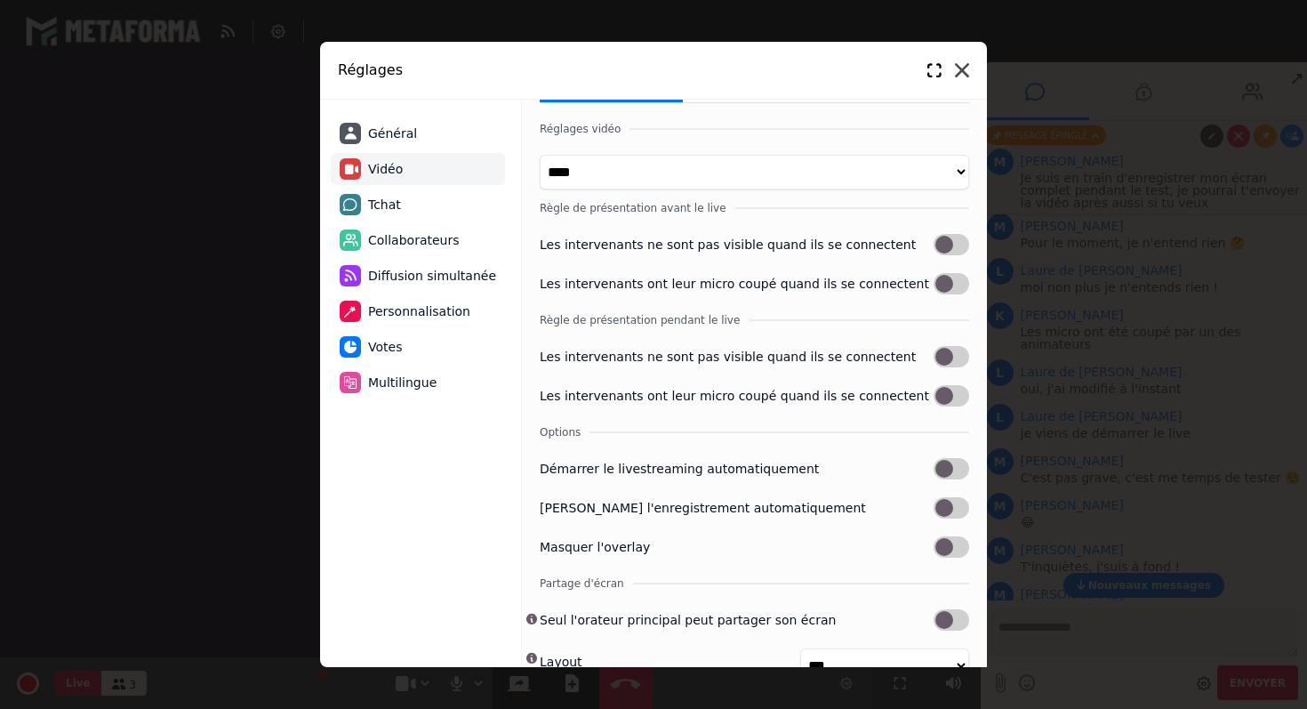
click at [964, 72] on icon at bounding box center [962, 70] width 14 height 14
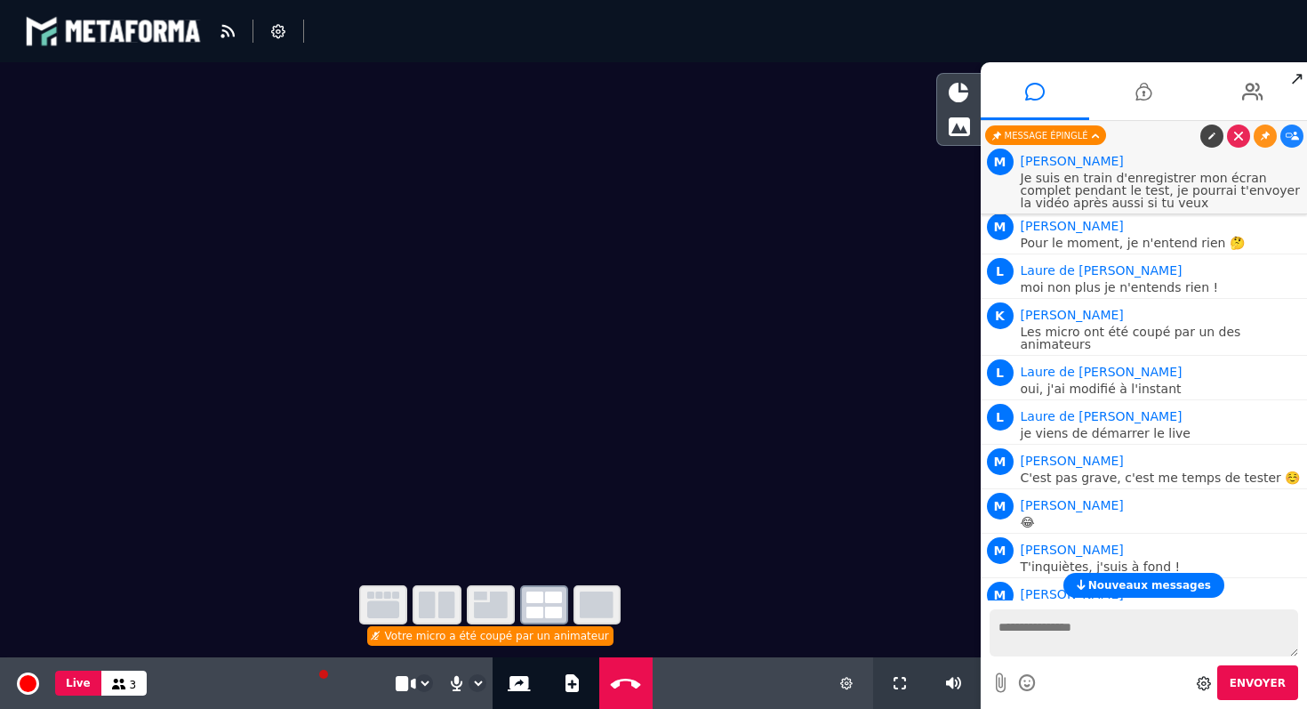
click at [348, 678] on video at bounding box center [350, 683] width 71 height 36
click at [461, 681] on icon at bounding box center [456, 683] width 17 height 18
click at [463, 685] on button "Mic off" at bounding box center [457, 683] width 24 height 52
click at [278, 33] on icon at bounding box center [278, 31] width 14 height 14
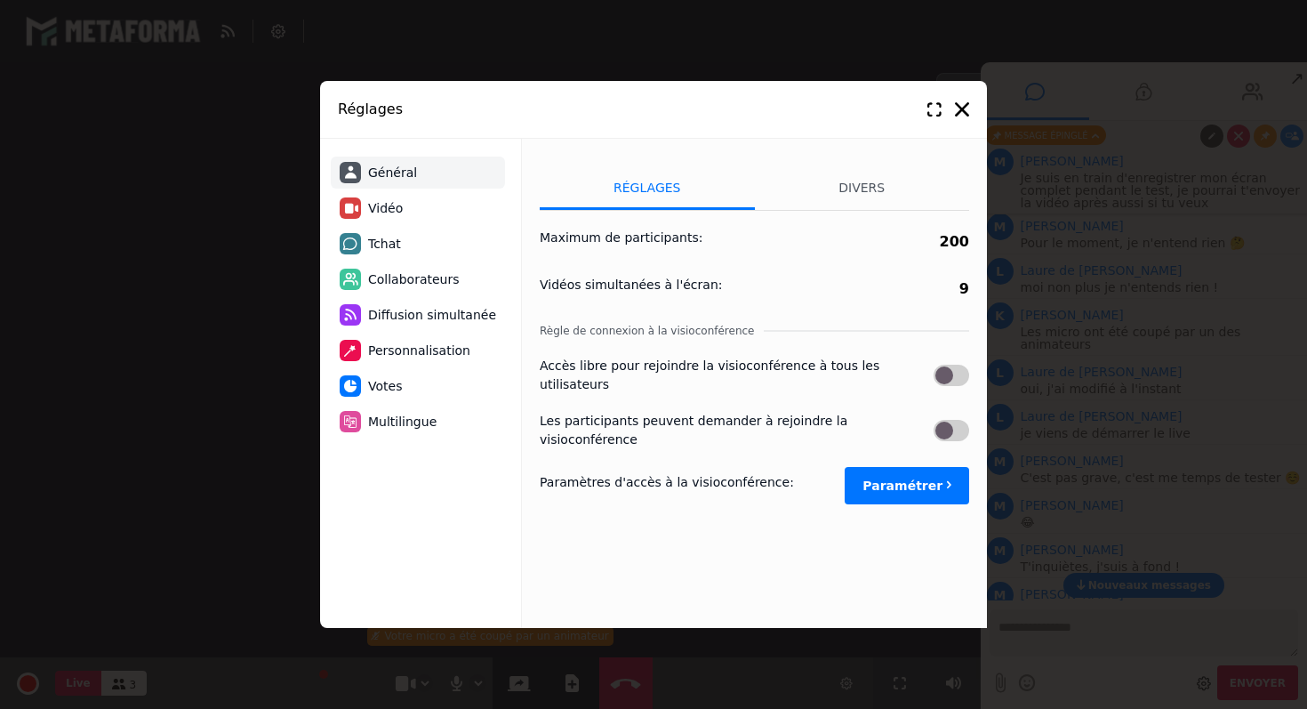
click at [400, 208] on span "Vidéo" at bounding box center [385, 208] width 35 height 19
select select "****"
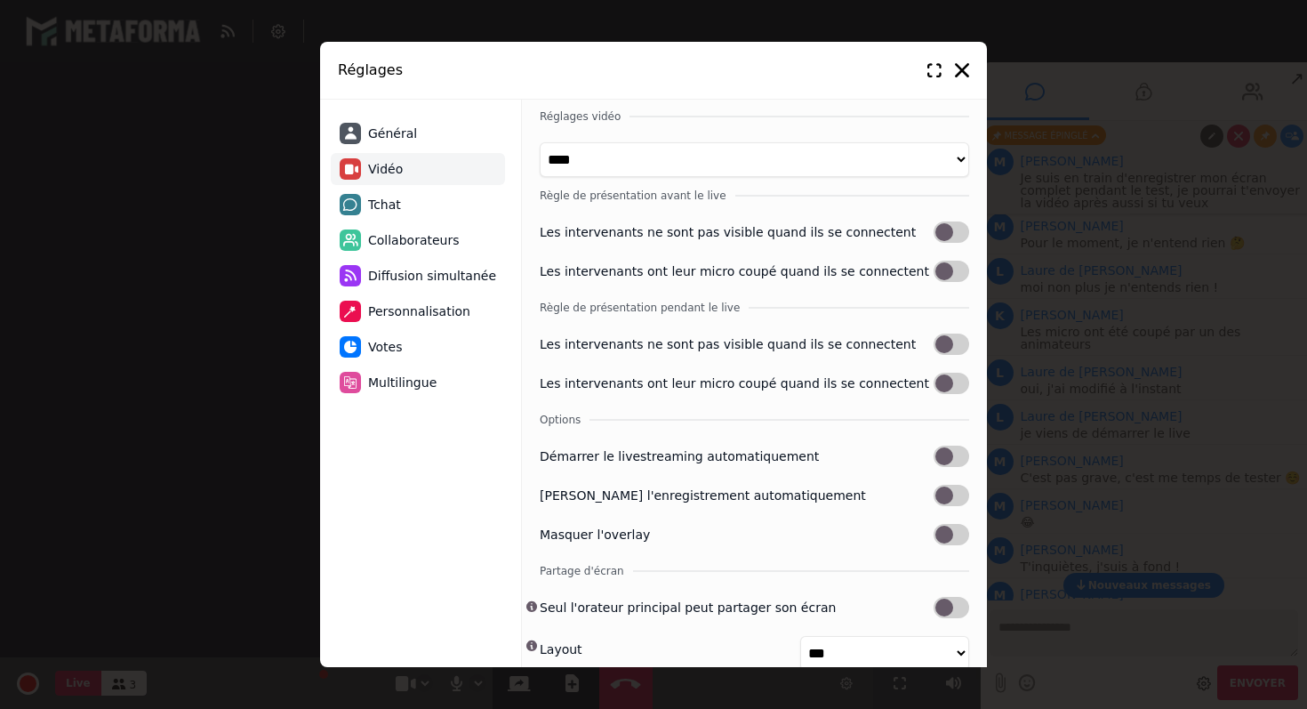
scroll to position [84, 0]
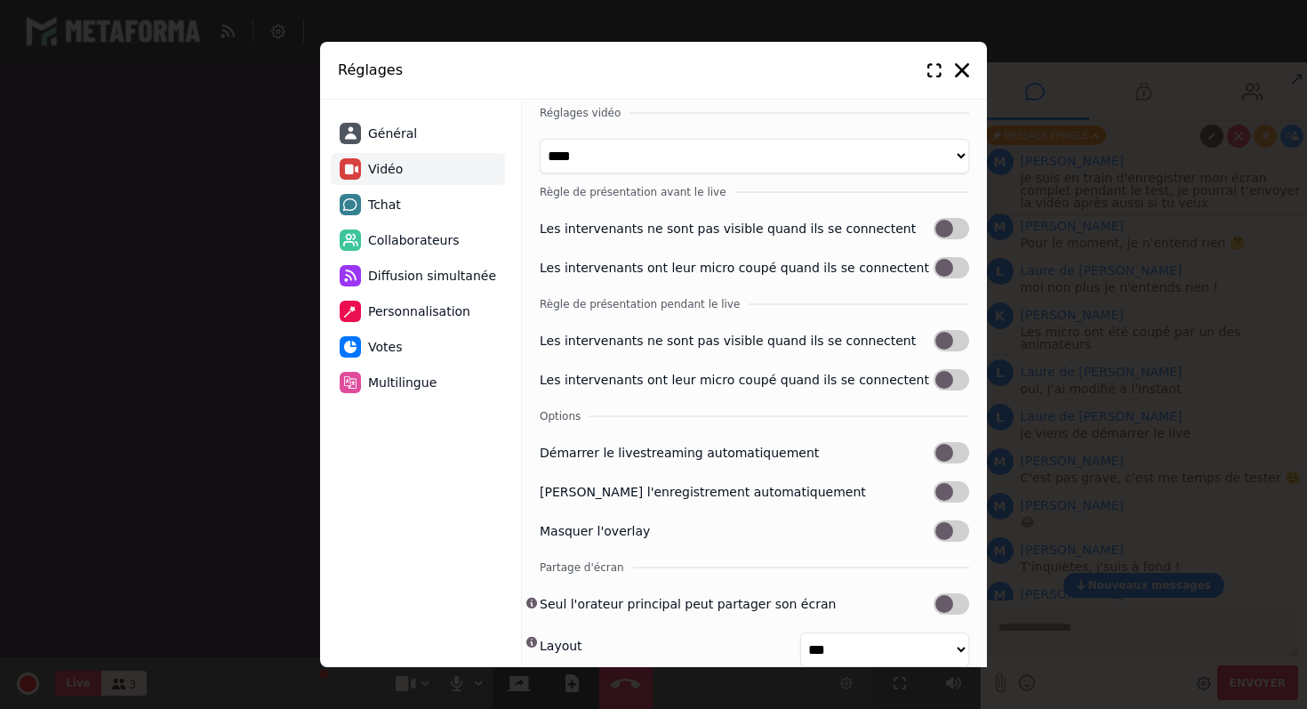
click at [937, 269] on label at bounding box center [952, 267] width 36 height 21
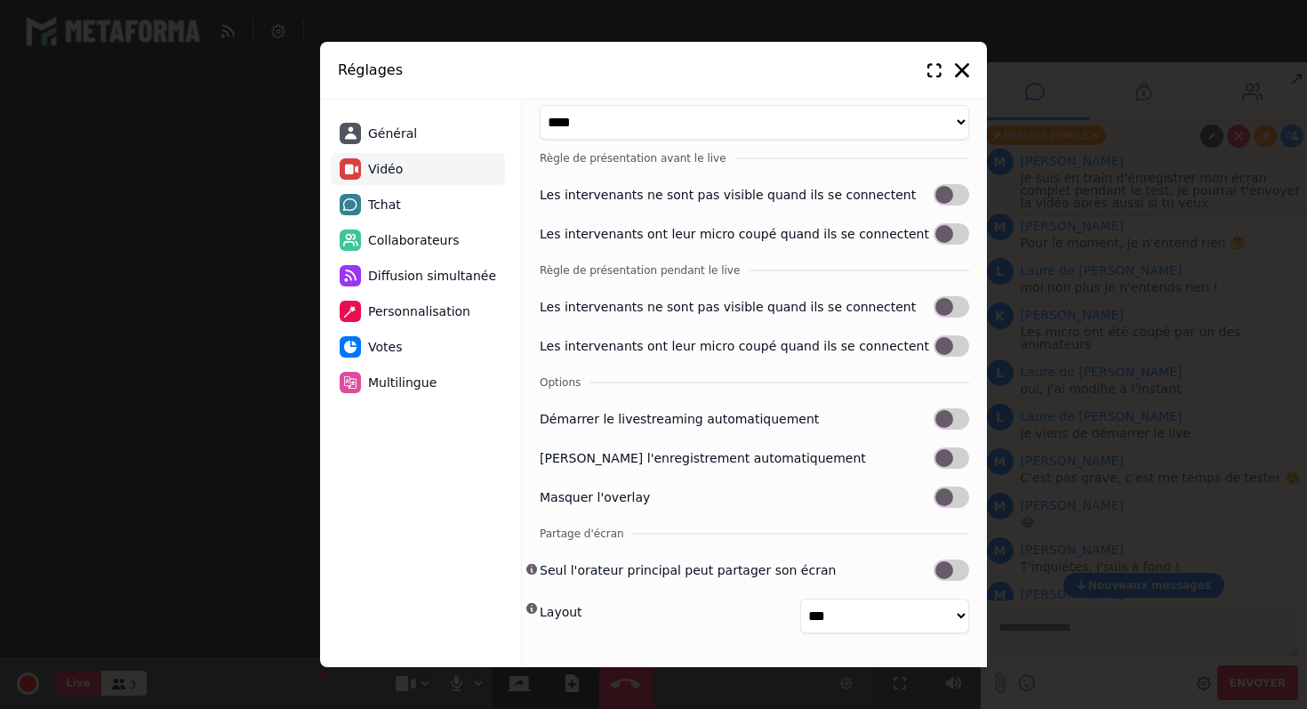
scroll to position [129, 0]
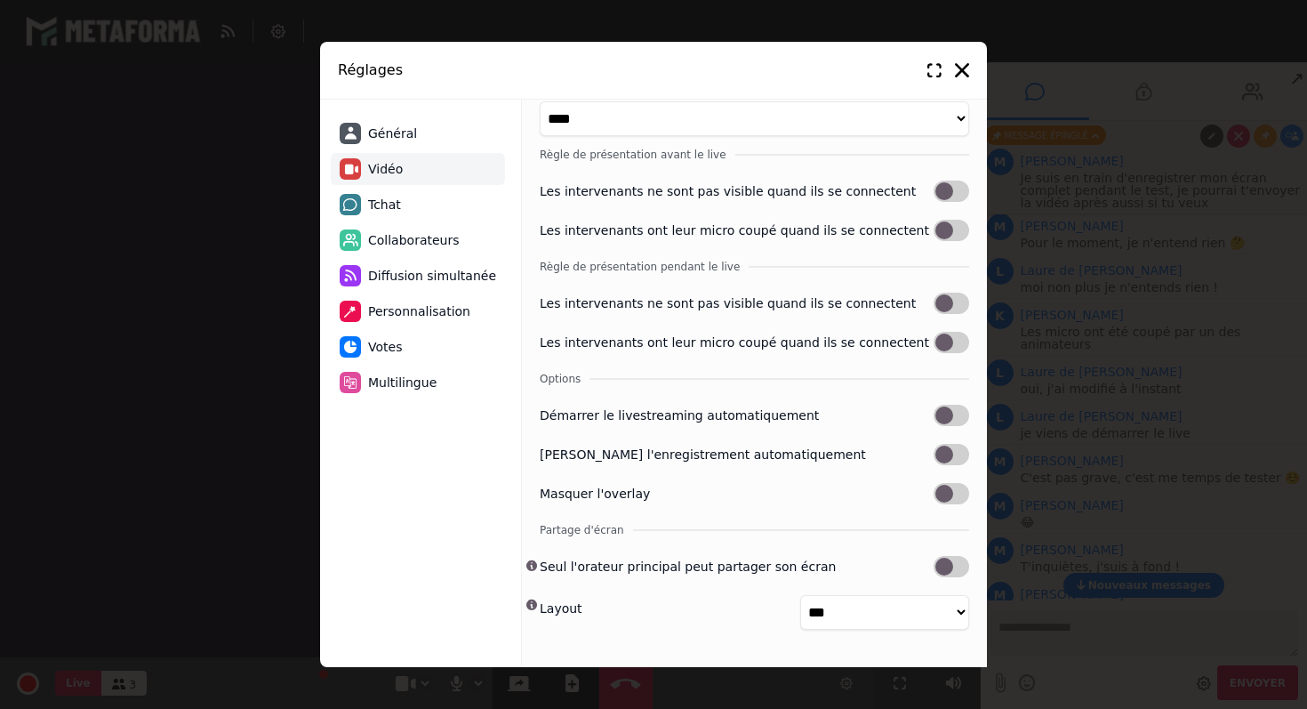
click at [938, 340] on label at bounding box center [952, 342] width 36 height 21
click at [403, 205] on li "Tchat" at bounding box center [418, 204] width 174 height 32
select select "**********"
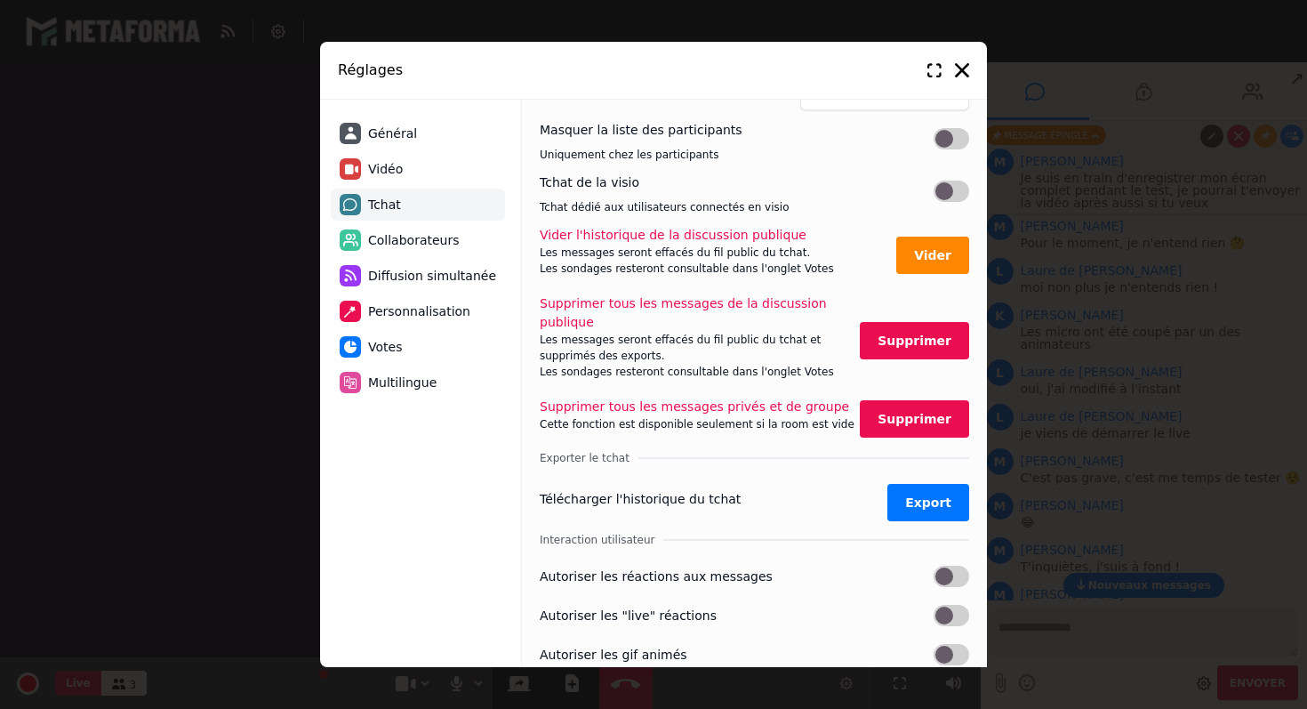
scroll to position [438, 0]
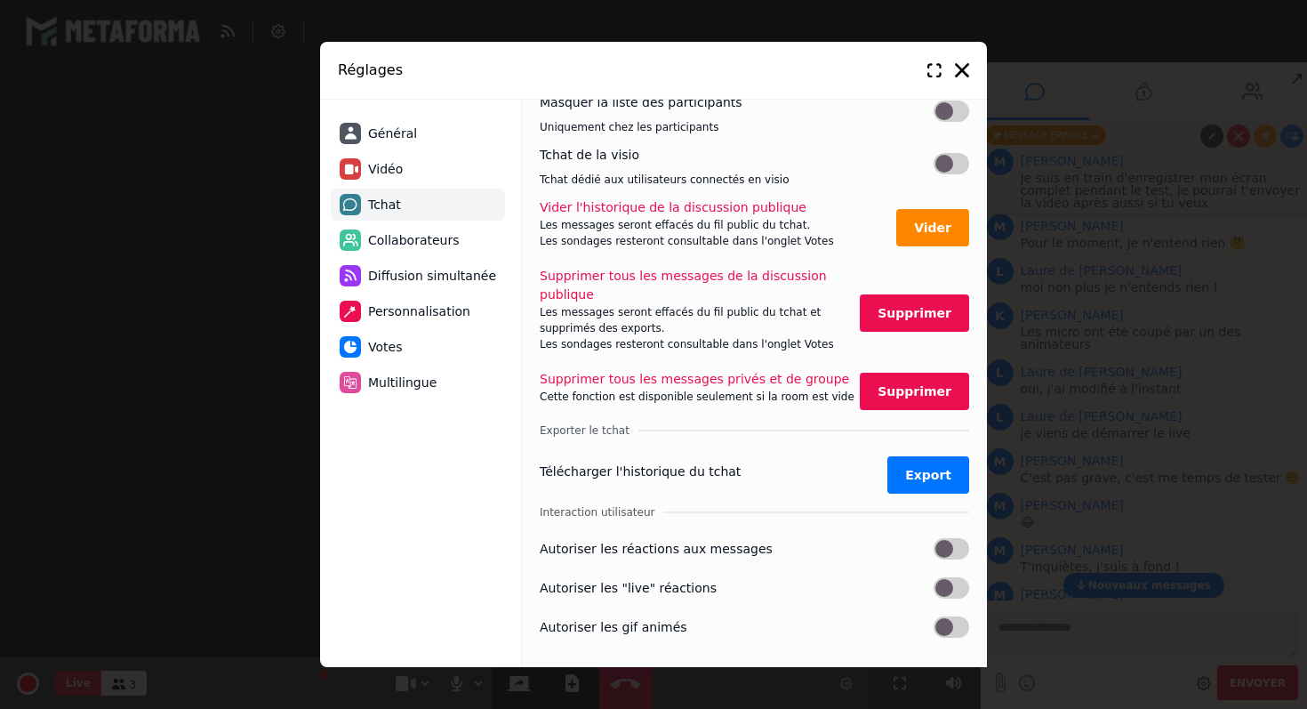
click at [417, 238] on span "Collaborateurs" at bounding box center [414, 240] width 92 height 19
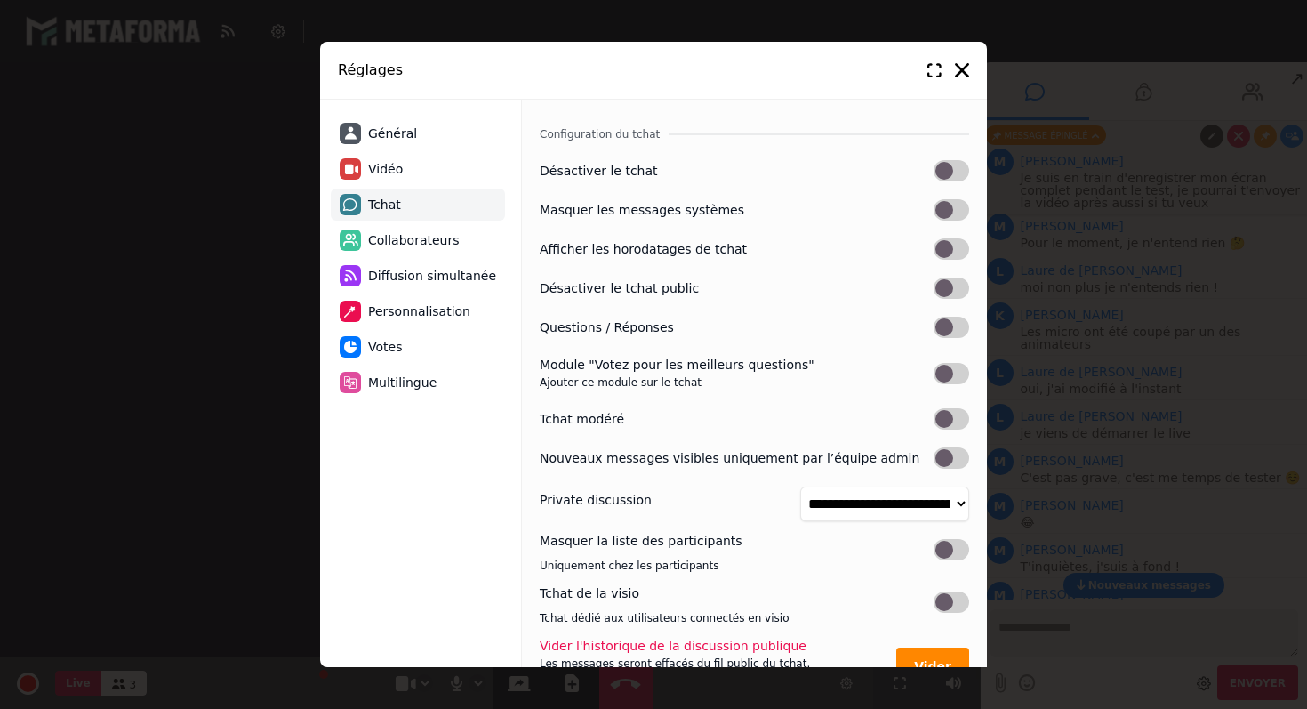
select select "********"
select select "*********"
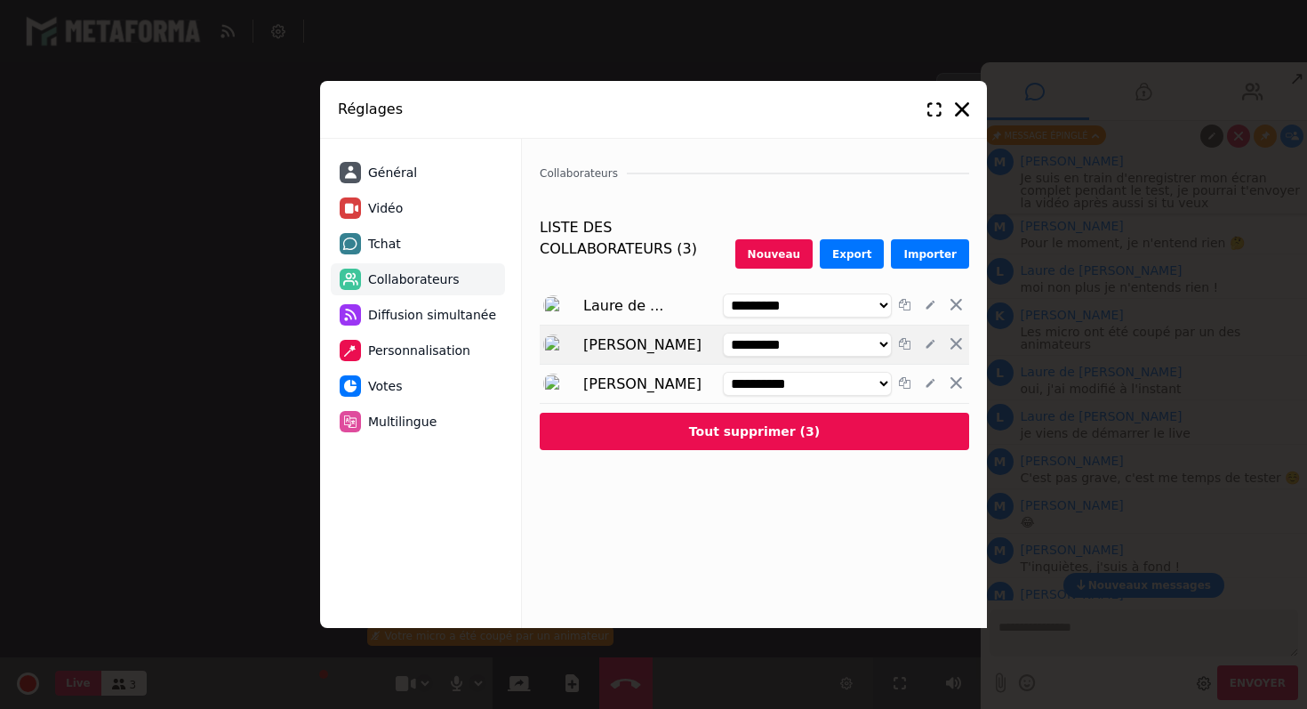
click at [880, 349] on select "**********" at bounding box center [807, 345] width 169 height 24
click at [723, 333] on select "**********" at bounding box center [807, 345] width 169 height 24
click at [422, 318] on span "Diffusion simultanée" at bounding box center [432, 315] width 128 height 19
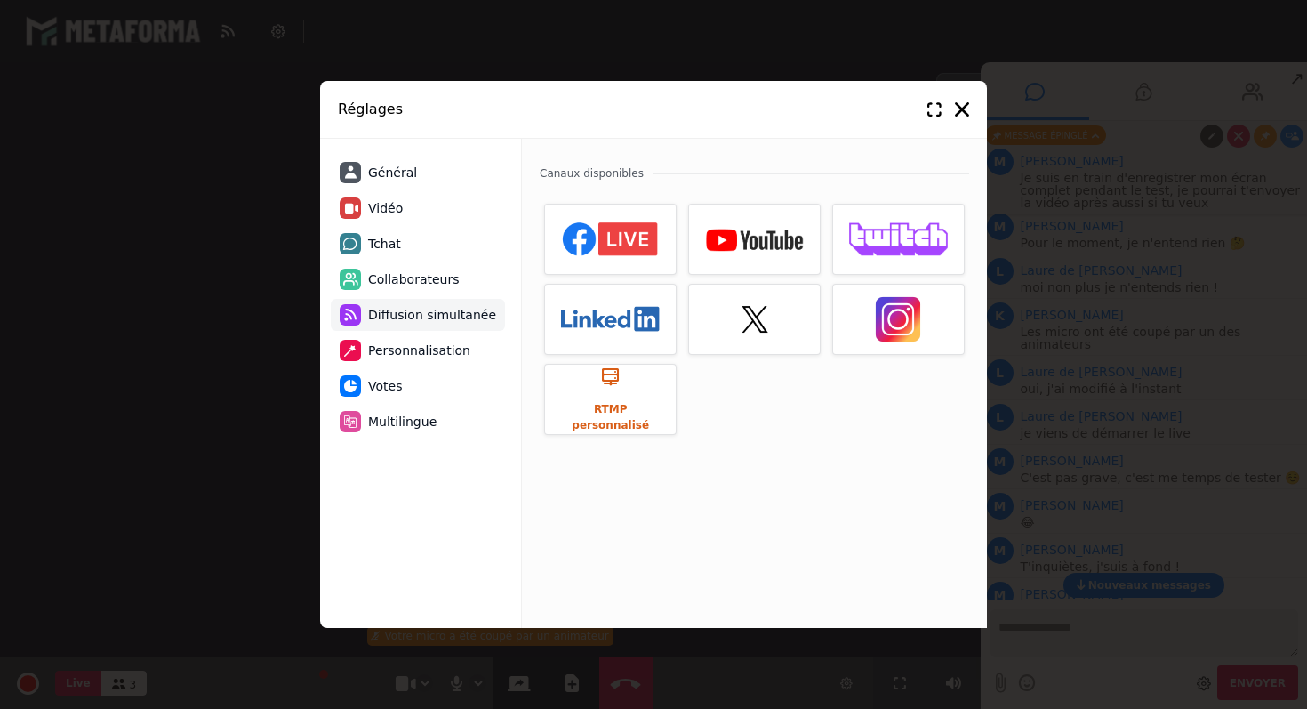
click at [412, 351] on span "Personnalisation" at bounding box center [419, 350] width 102 height 19
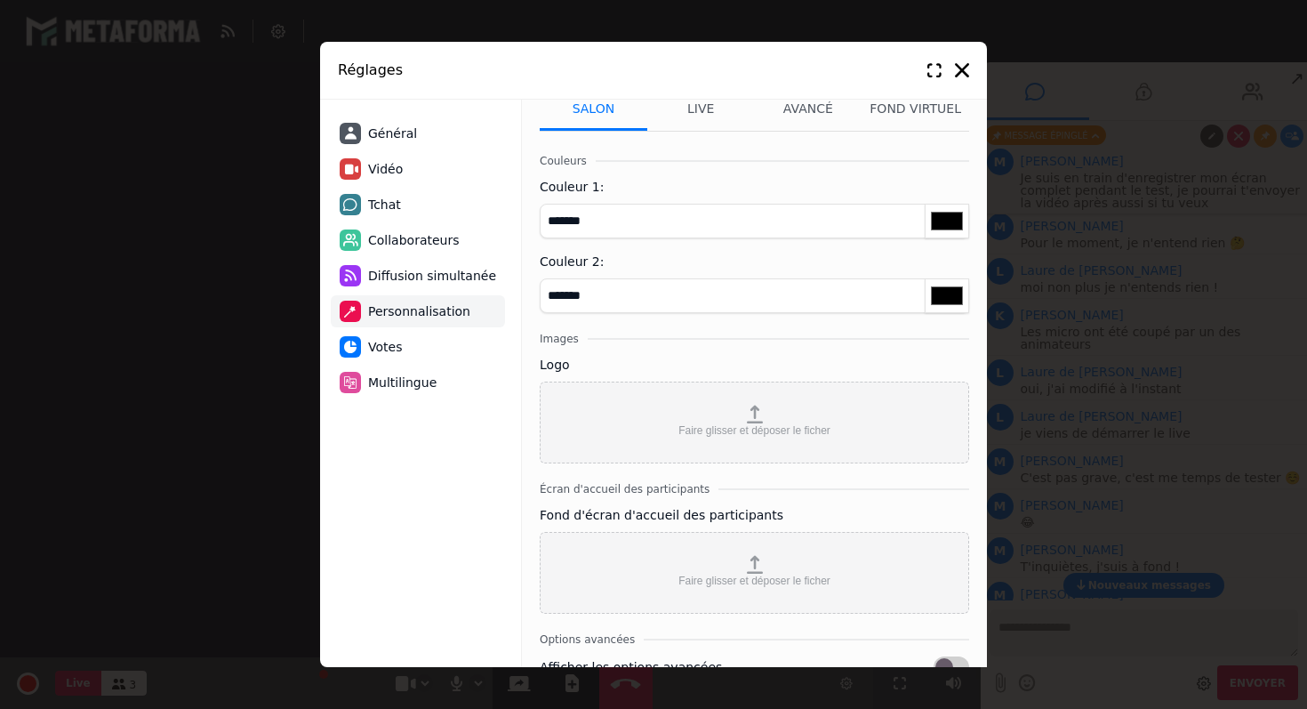
scroll to position [188, 0]
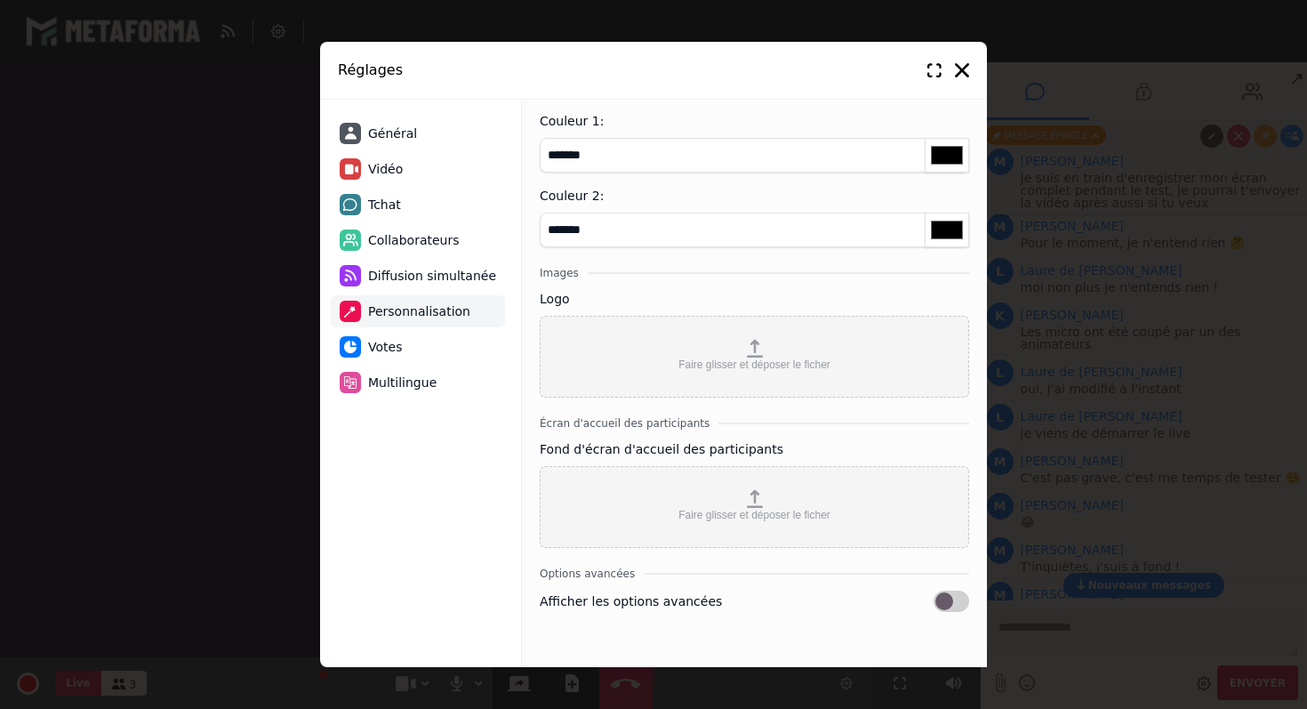
click at [397, 353] on span "Votes" at bounding box center [385, 347] width 34 height 19
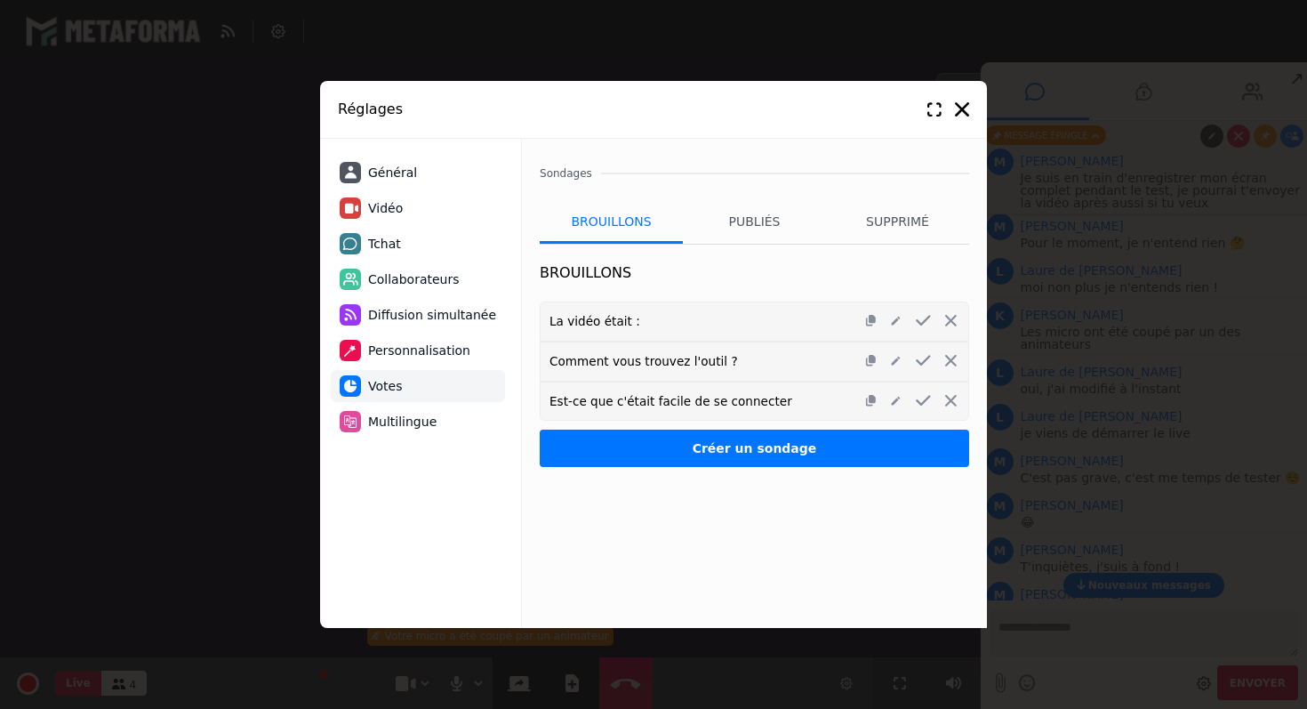
scroll to position [0, 0]
click at [385, 429] on span "Multilingue" at bounding box center [402, 422] width 68 height 19
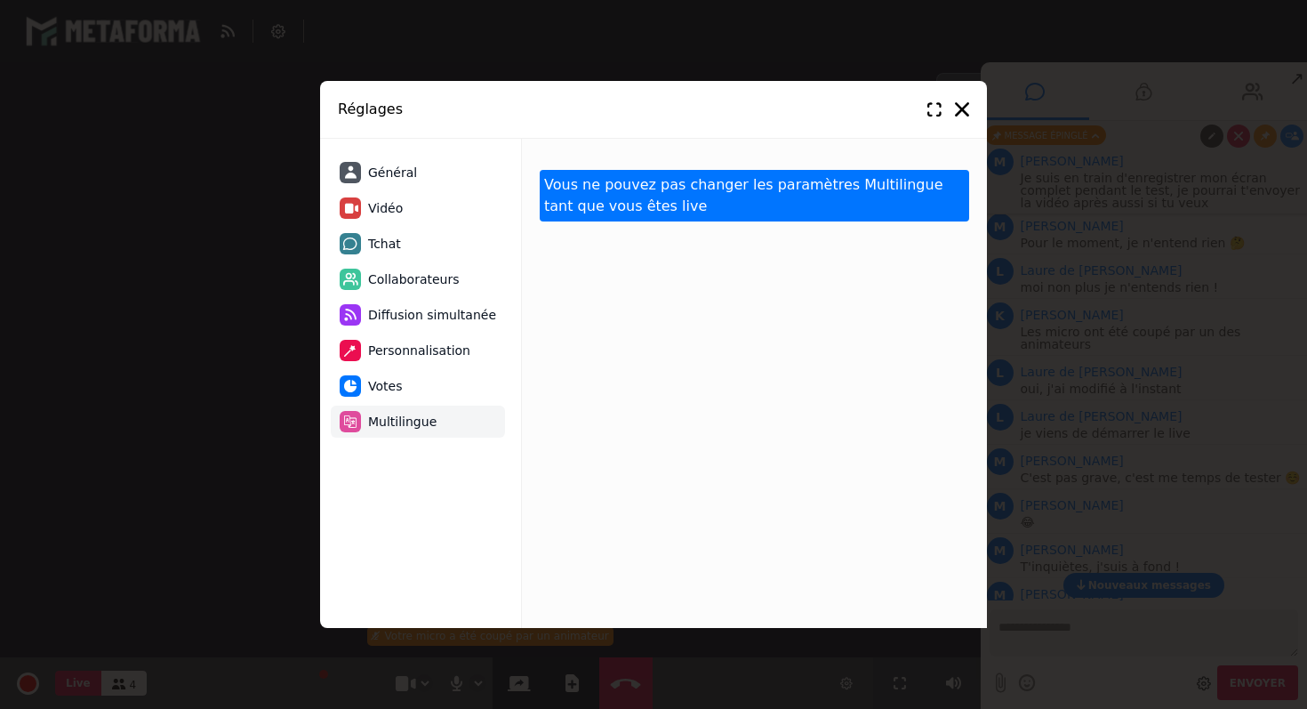
click at [403, 174] on span "Général" at bounding box center [392, 173] width 49 height 19
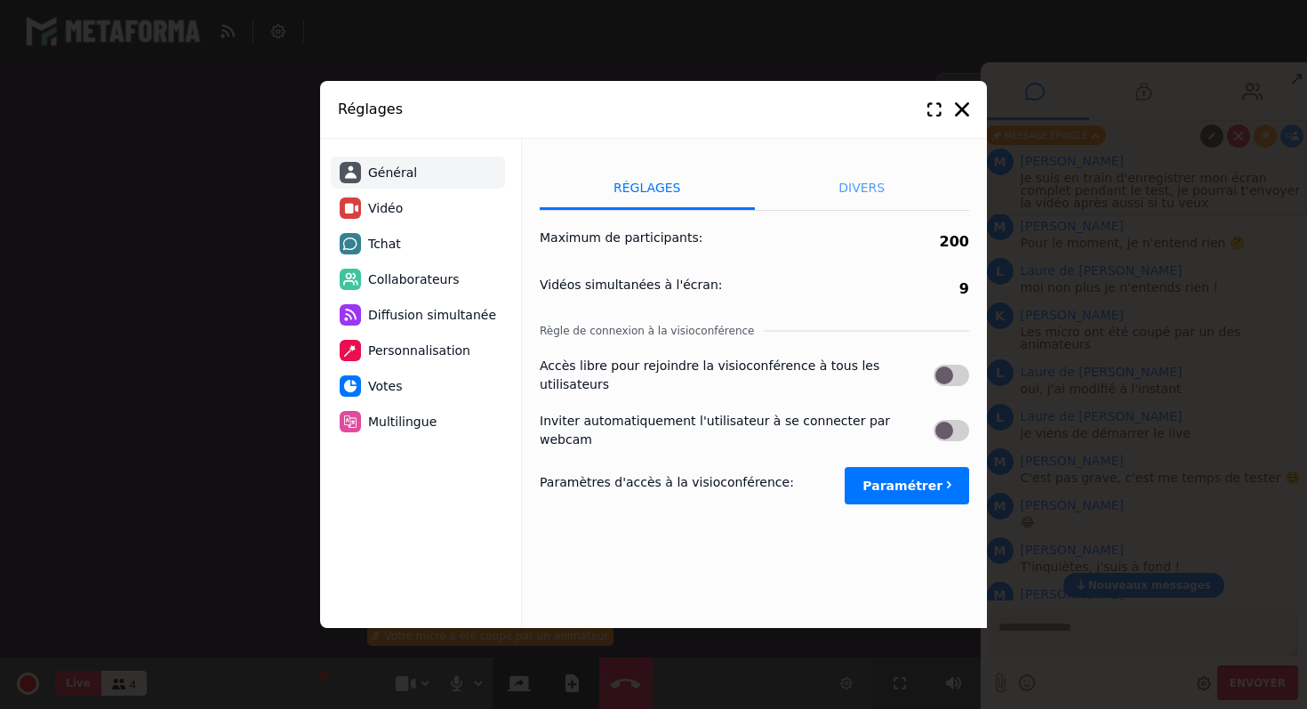
click at [870, 186] on li "Divers" at bounding box center [862, 187] width 215 height 44
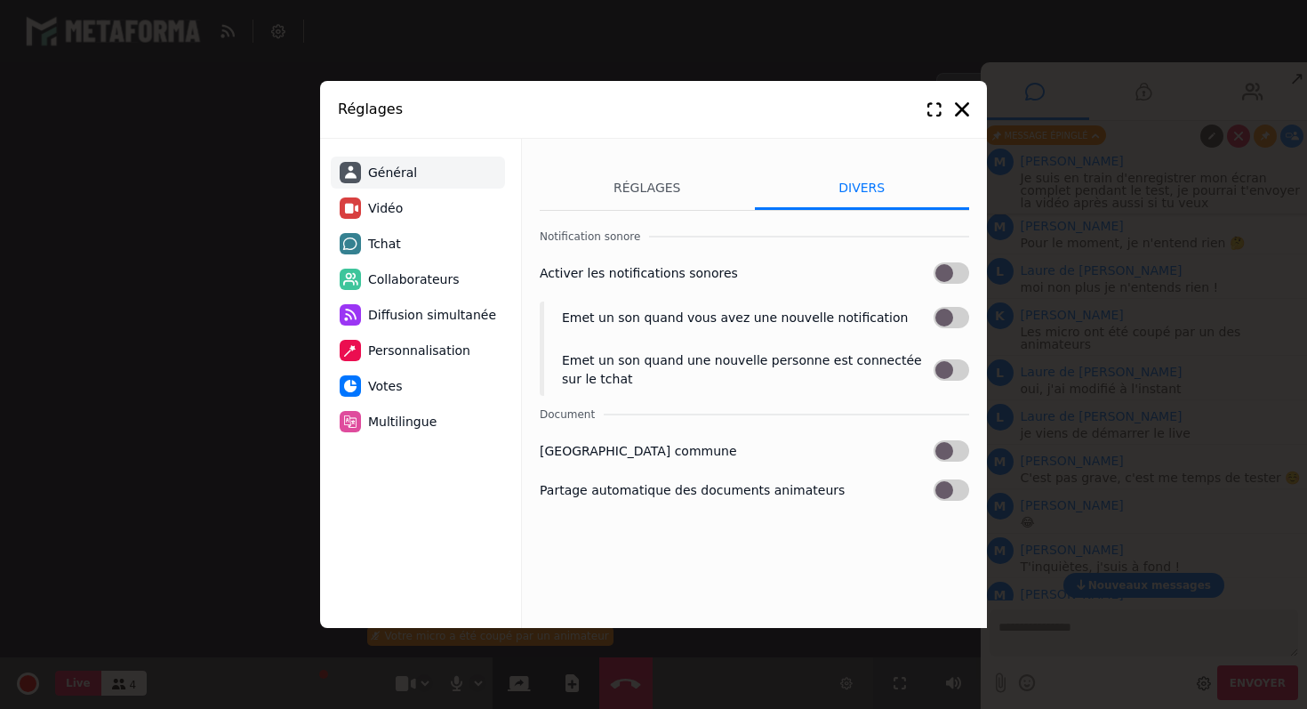
click at [394, 211] on span "Vidéo" at bounding box center [385, 208] width 35 height 19
select select "****"
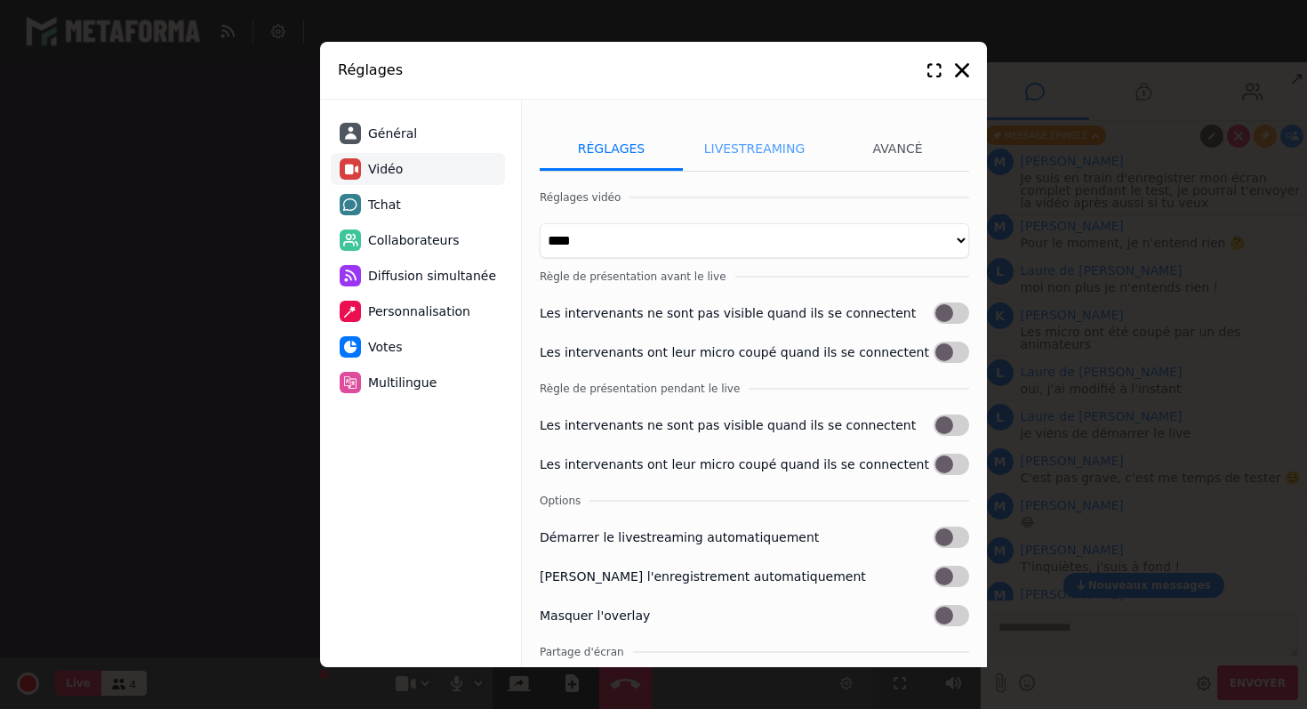
click at [756, 146] on li "Livestreaming" at bounding box center [754, 148] width 143 height 44
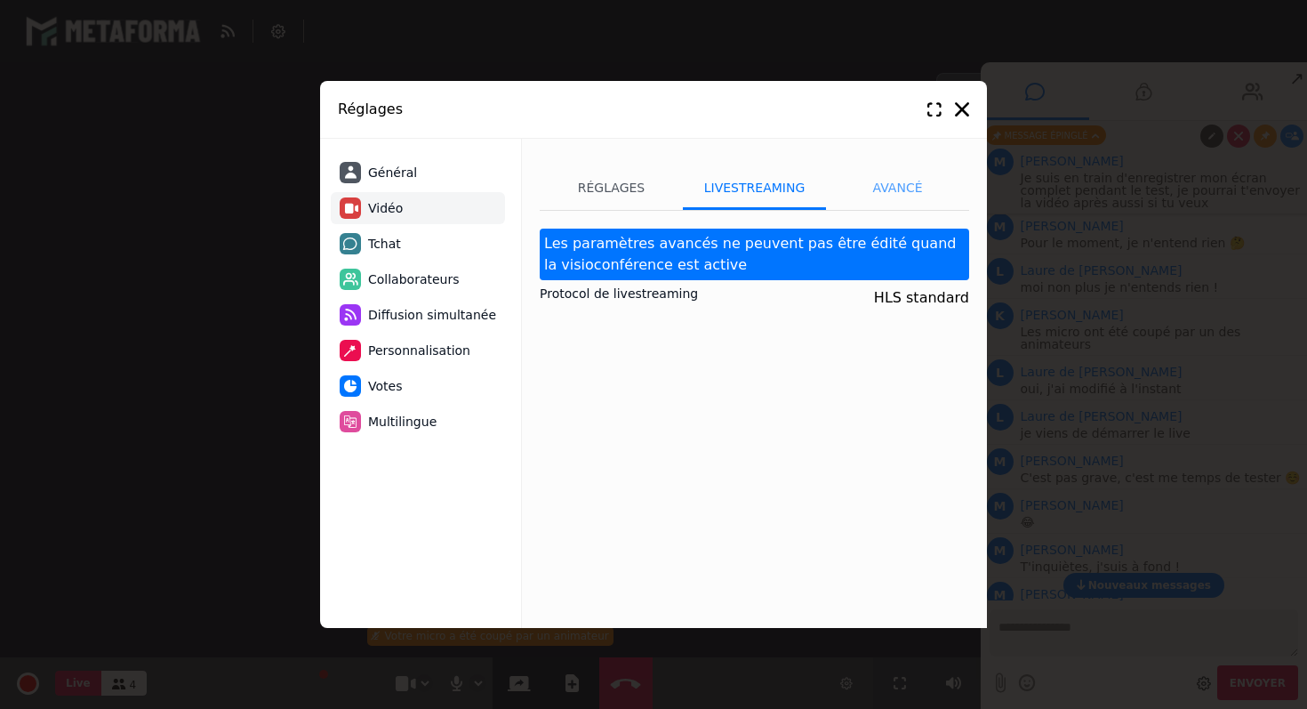
click at [895, 187] on li "Avancé" at bounding box center [897, 187] width 143 height 44
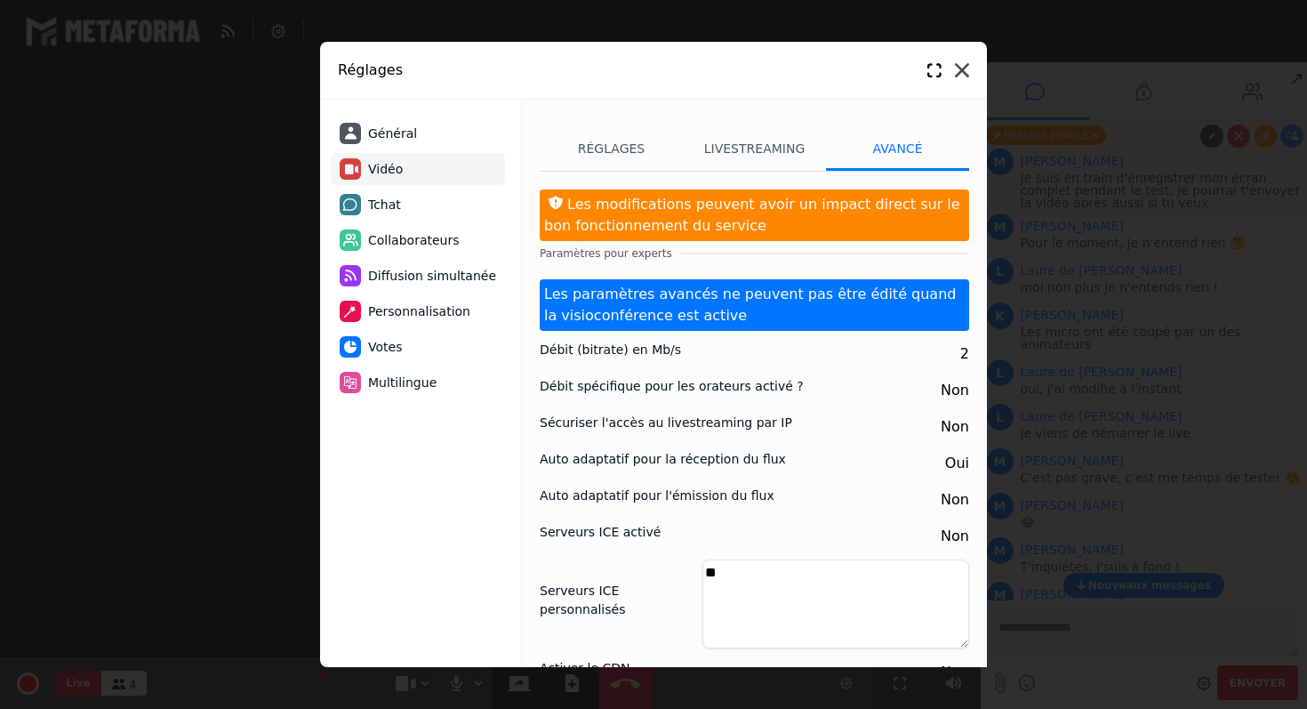
click at [957, 73] on icon at bounding box center [962, 70] width 14 height 14
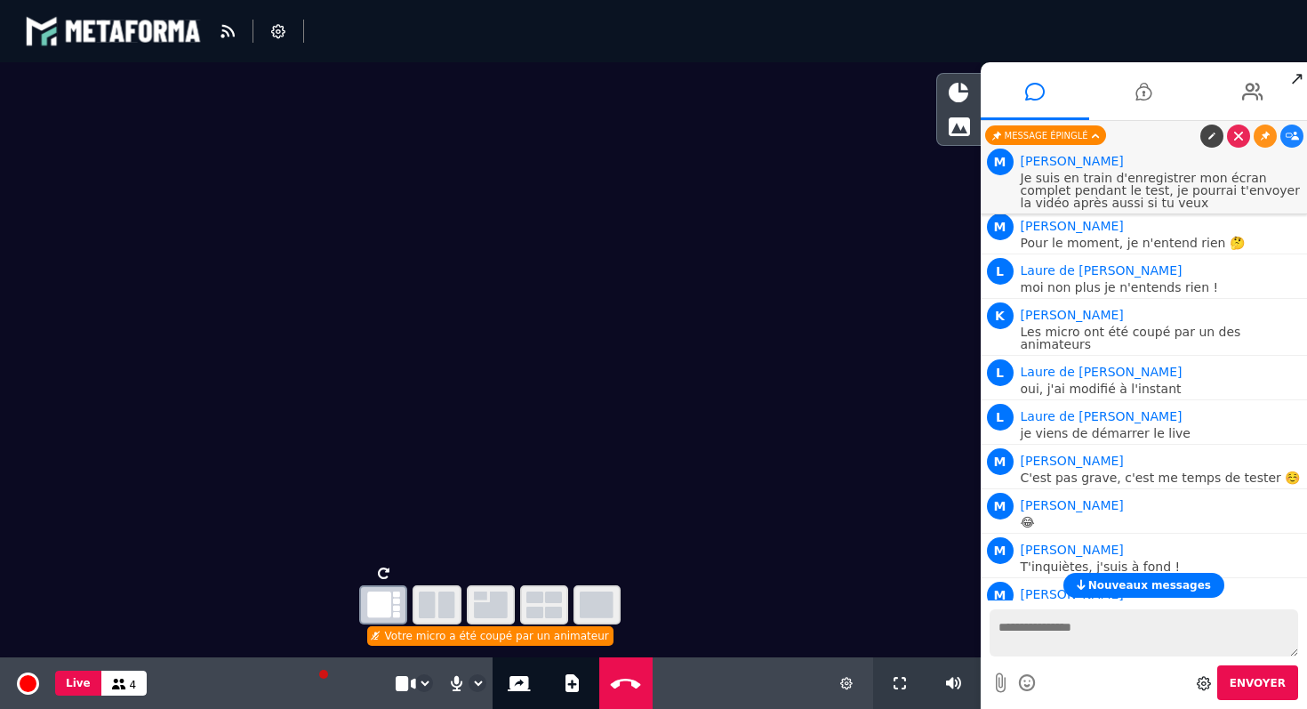
click at [121, 685] on icon at bounding box center [119, 683] width 14 height 11
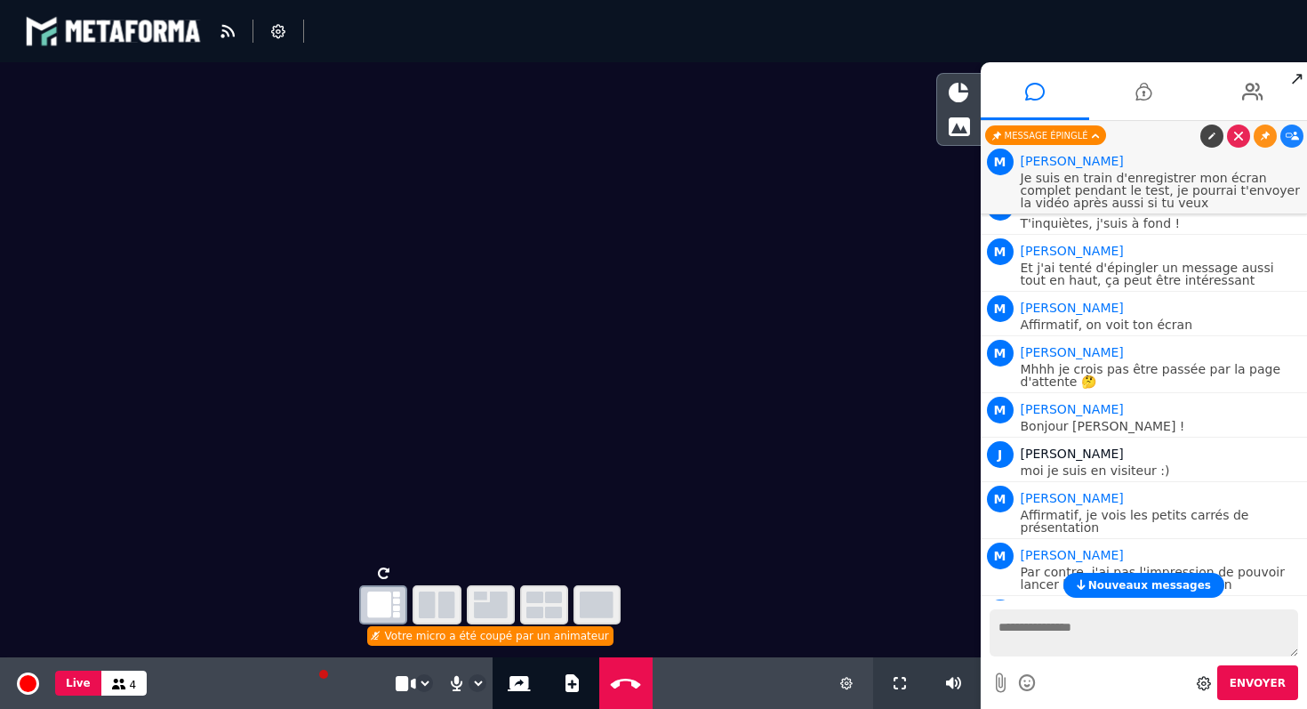
scroll to position [370, 0]
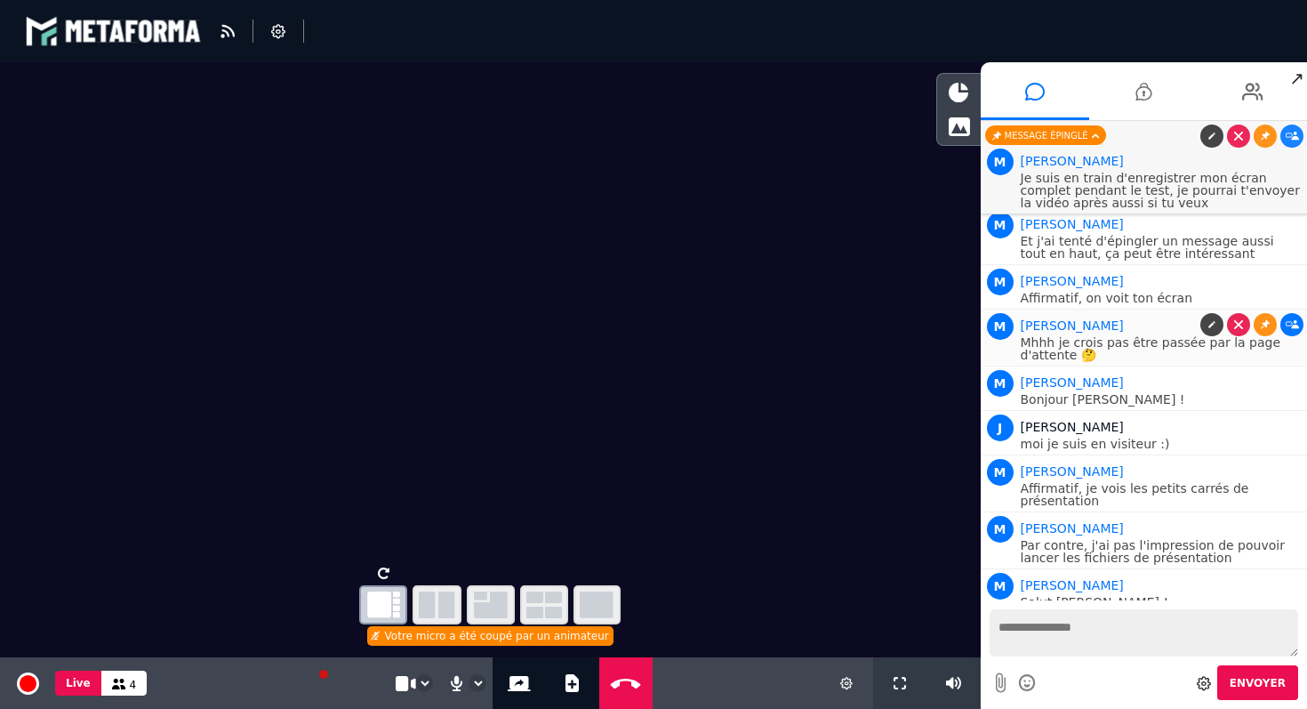
click at [1291, 320] on icon at bounding box center [1292, 324] width 13 height 9
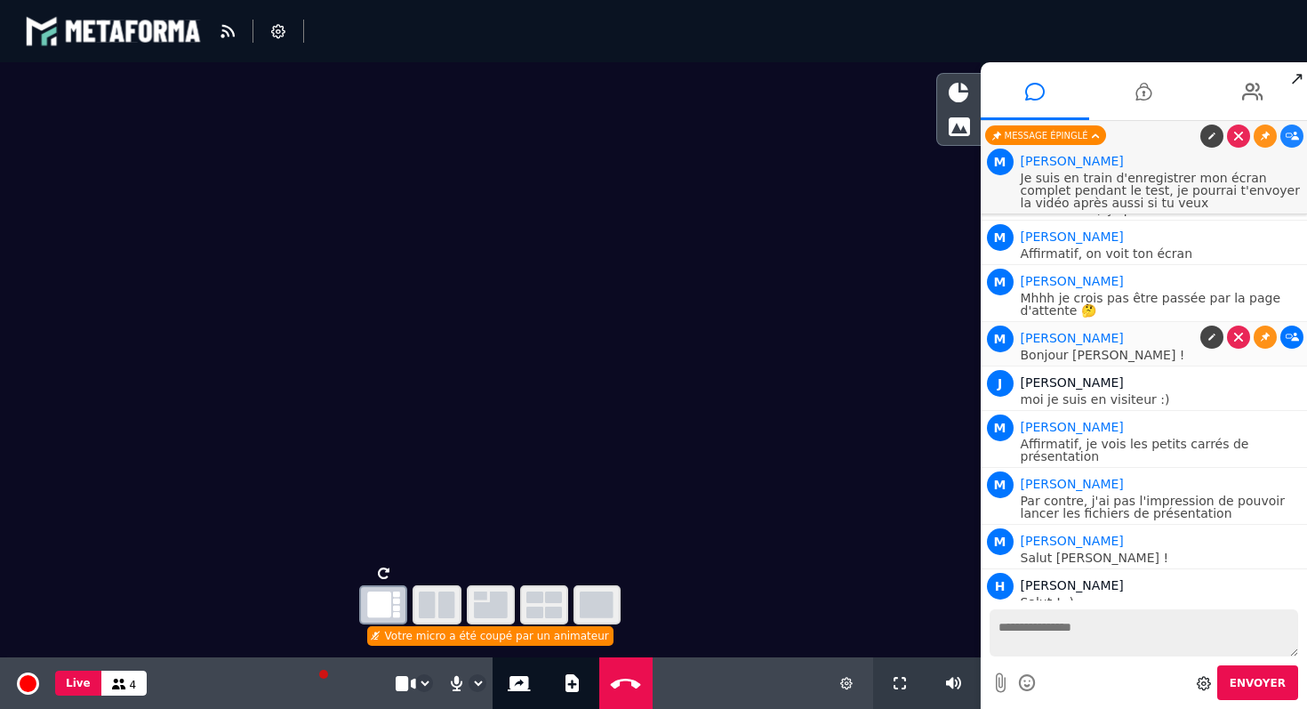
click at [1291, 333] on icon at bounding box center [1292, 337] width 13 height 9
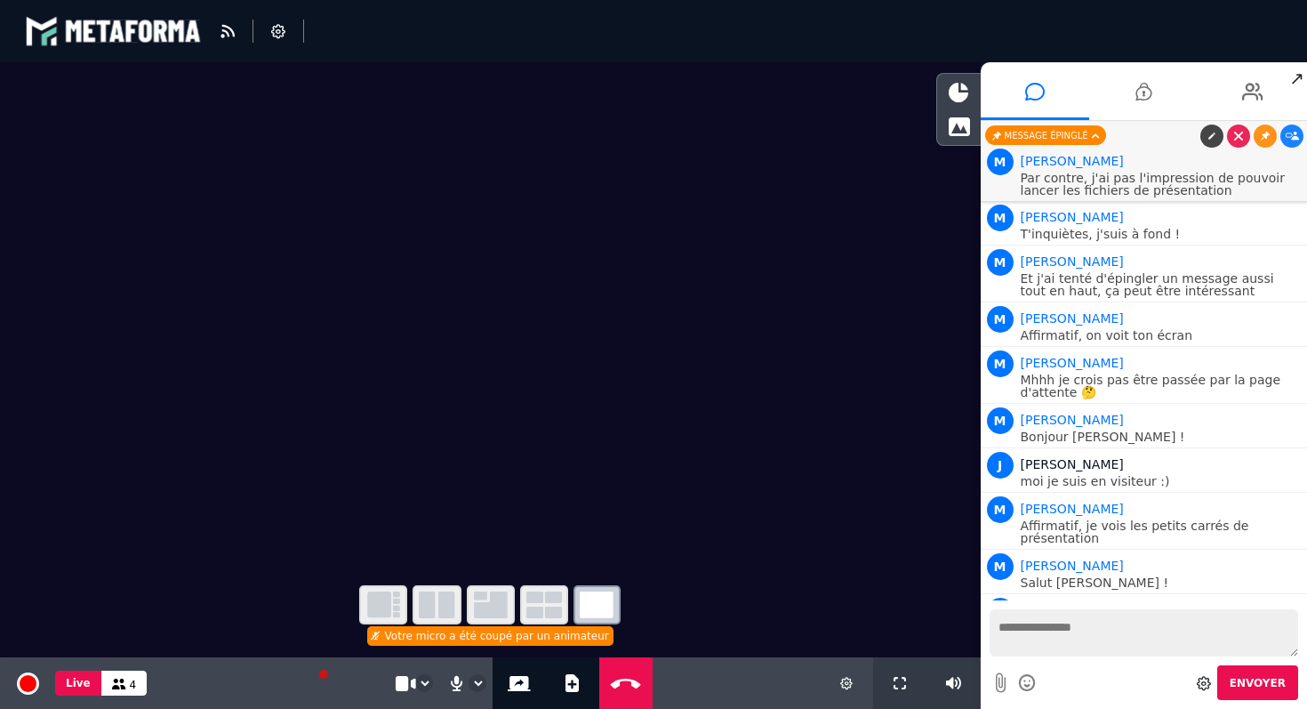
scroll to position [585, 0]
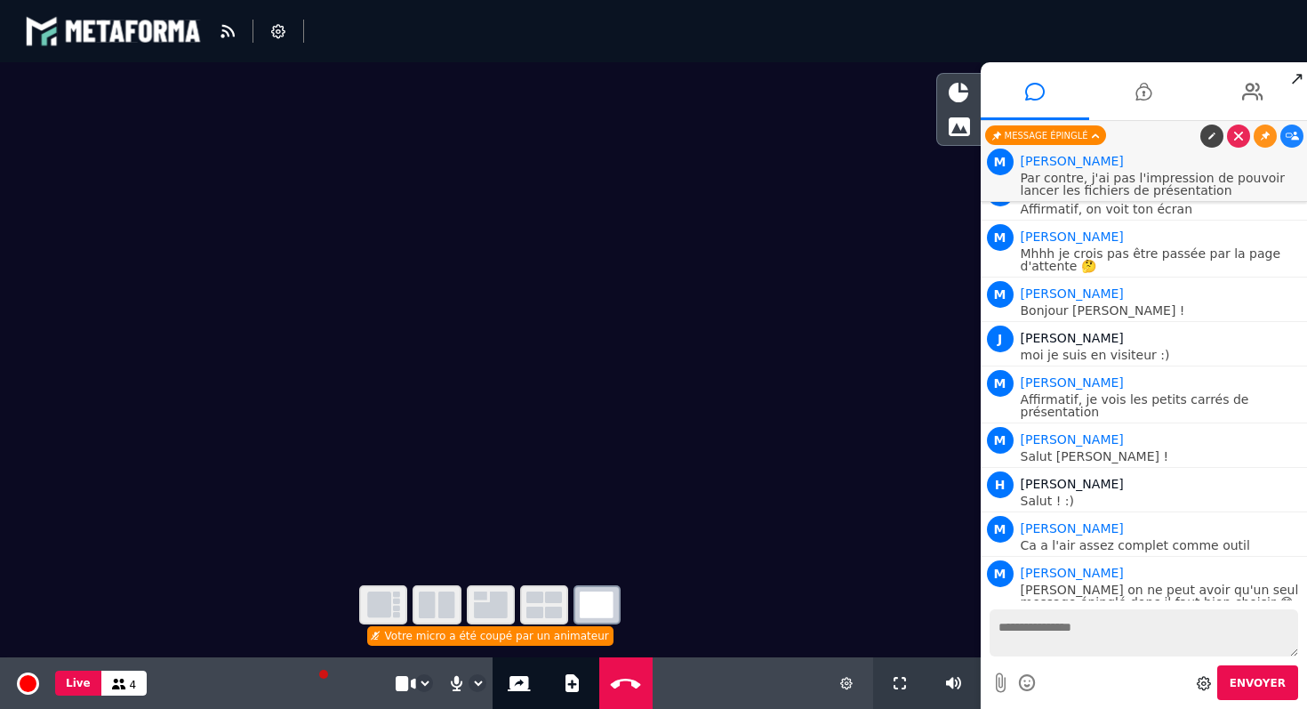
click at [1095, 136] on icon at bounding box center [1095, 136] width 7 height 12
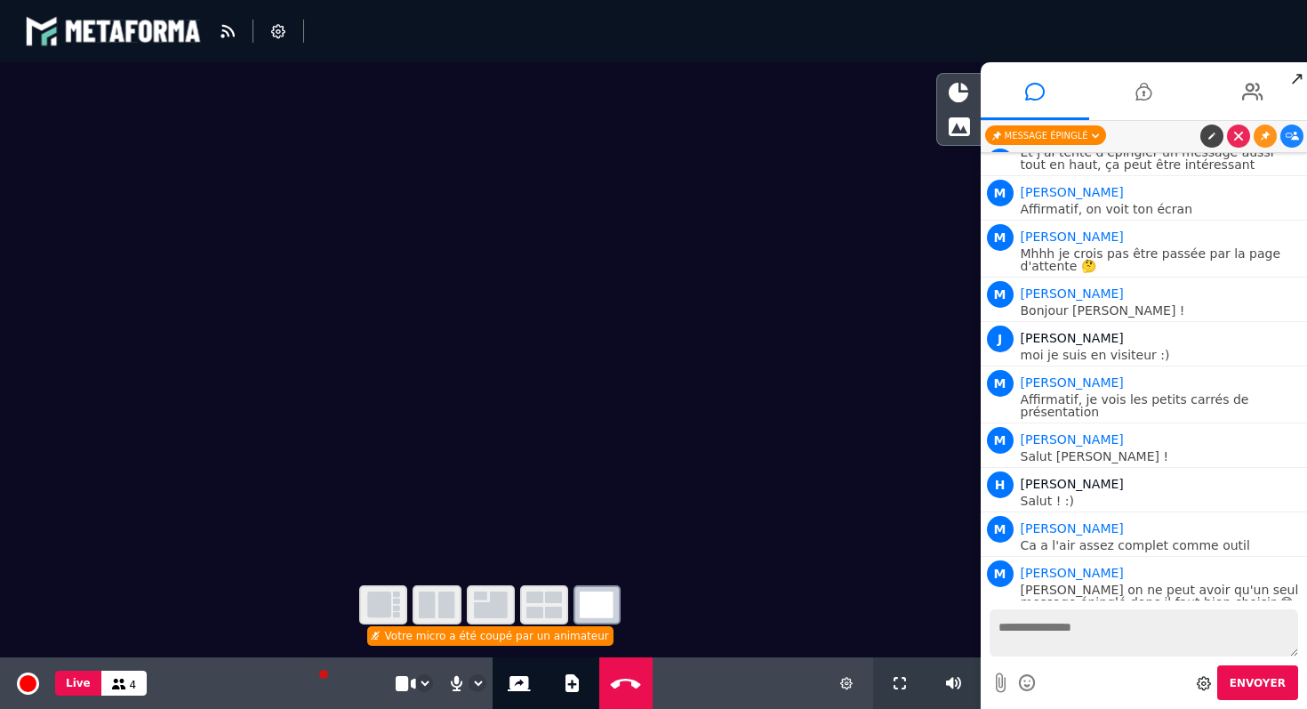
click at [1086, 135] on div "Message épinglé" at bounding box center [1045, 135] width 121 height 20
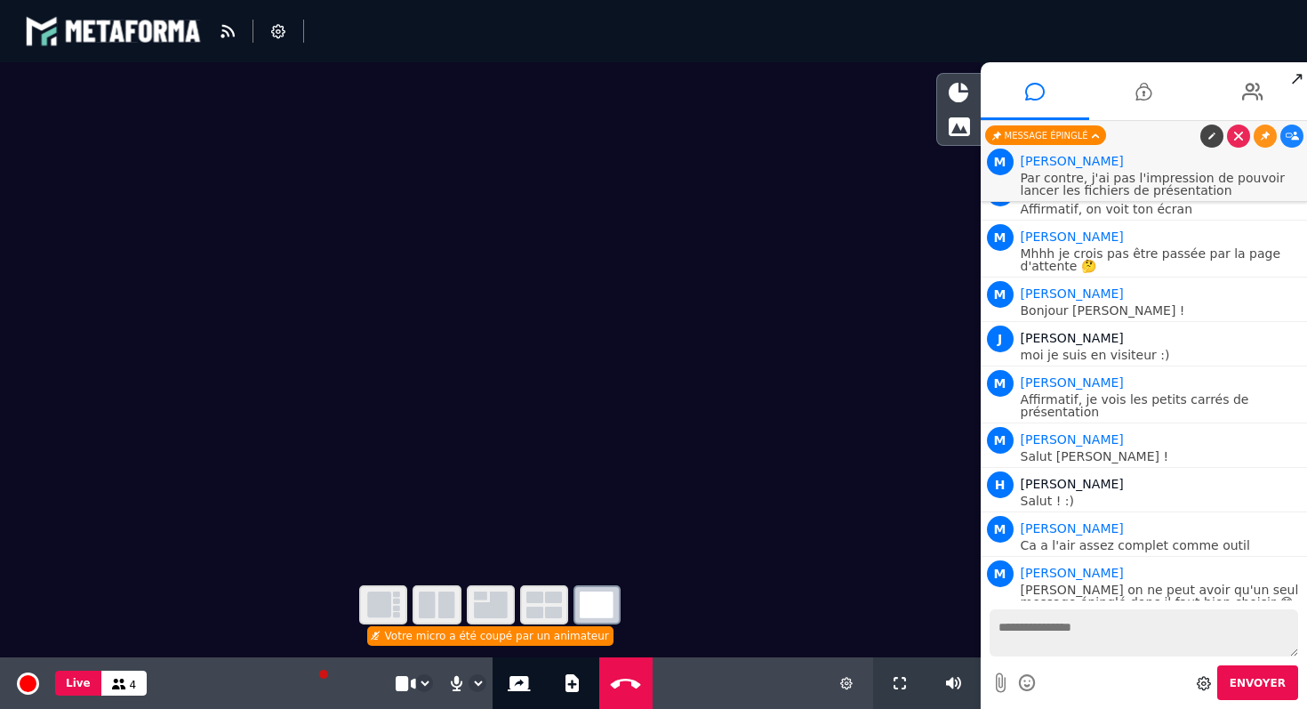
click at [1063, 135] on div "Message épinglé" at bounding box center [1045, 135] width 121 height 20
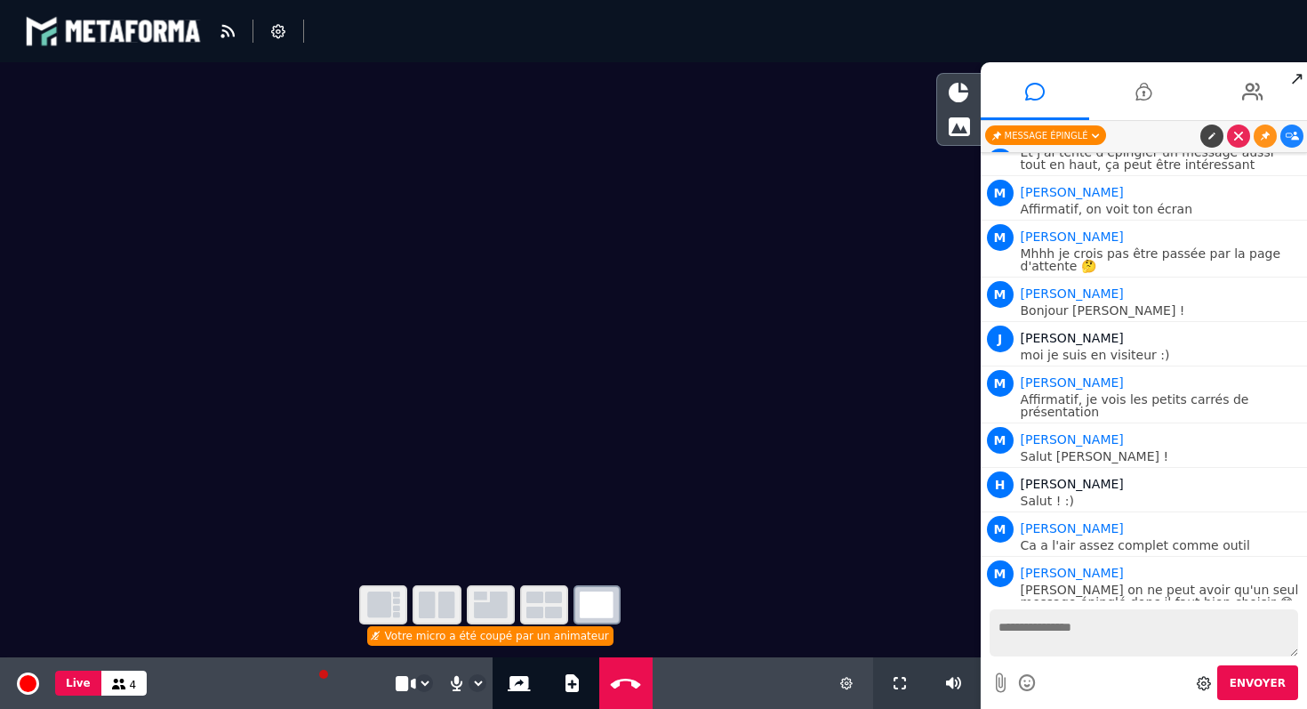
click at [1063, 135] on div "Message épinglé" at bounding box center [1045, 135] width 121 height 20
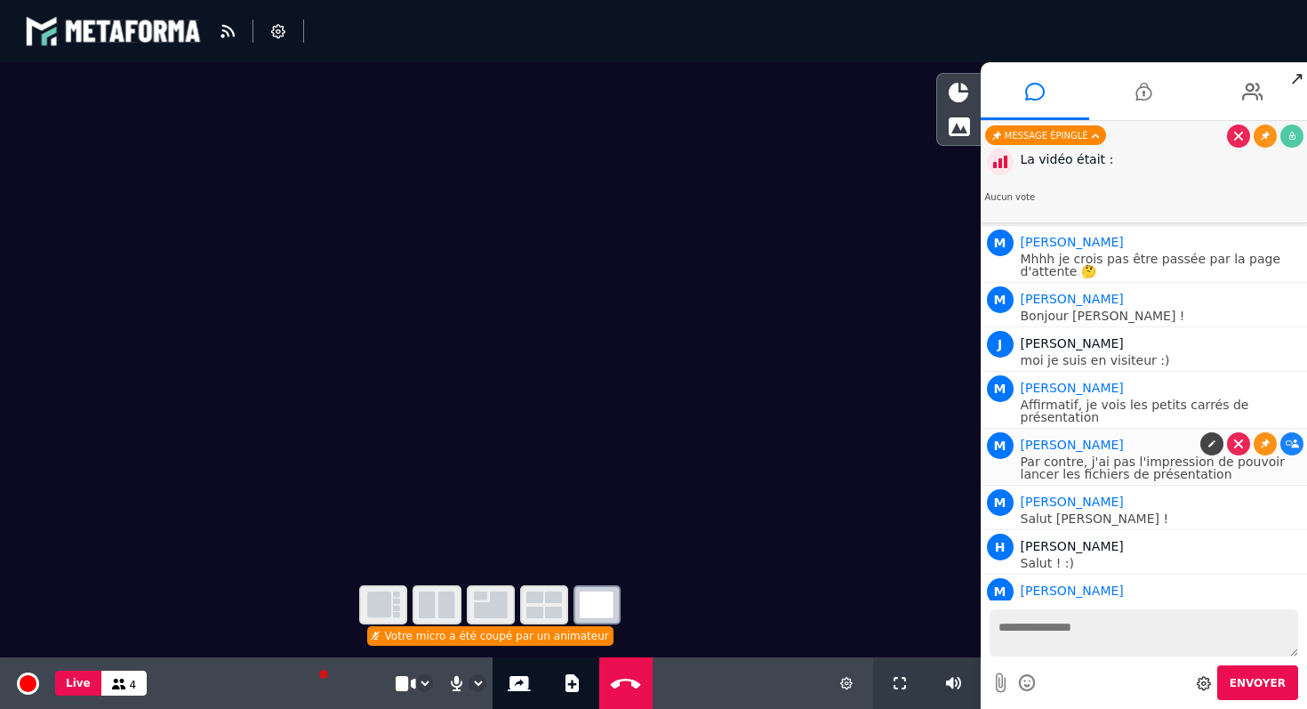
scroll to position [643, 0]
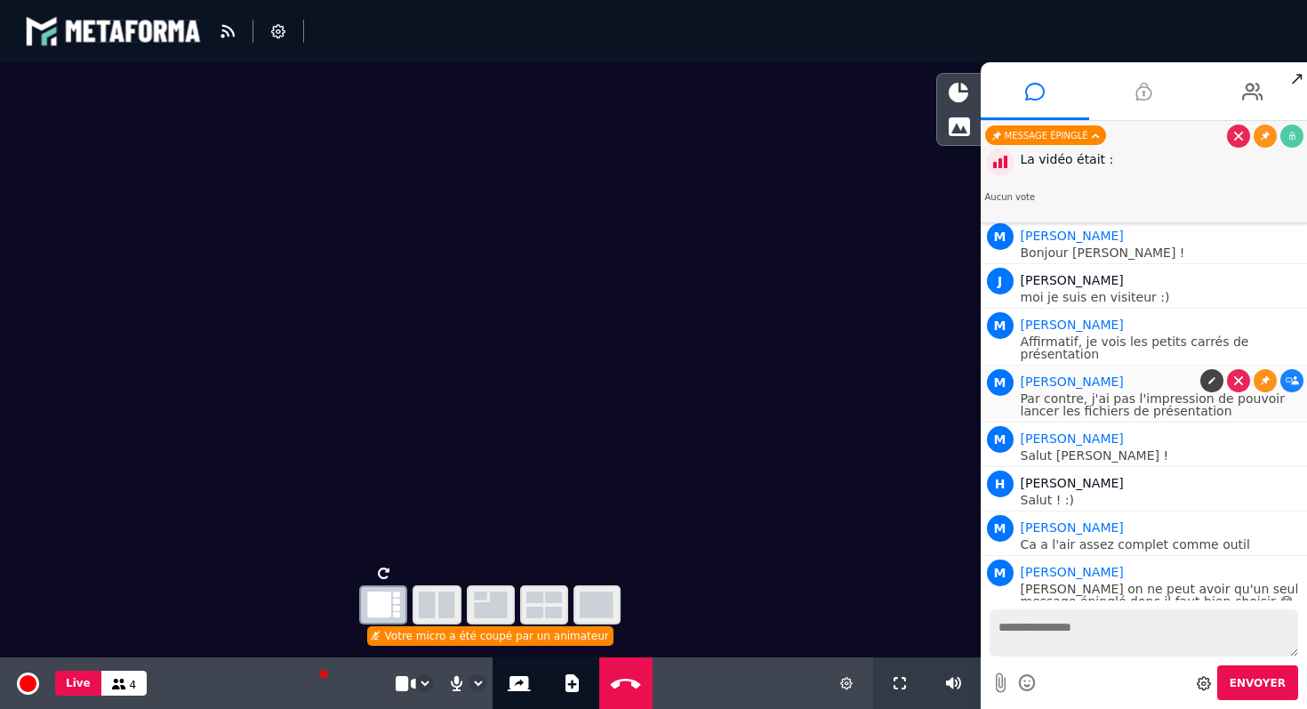
click at [1149, 92] on icon at bounding box center [1143, 91] width 16 height 44
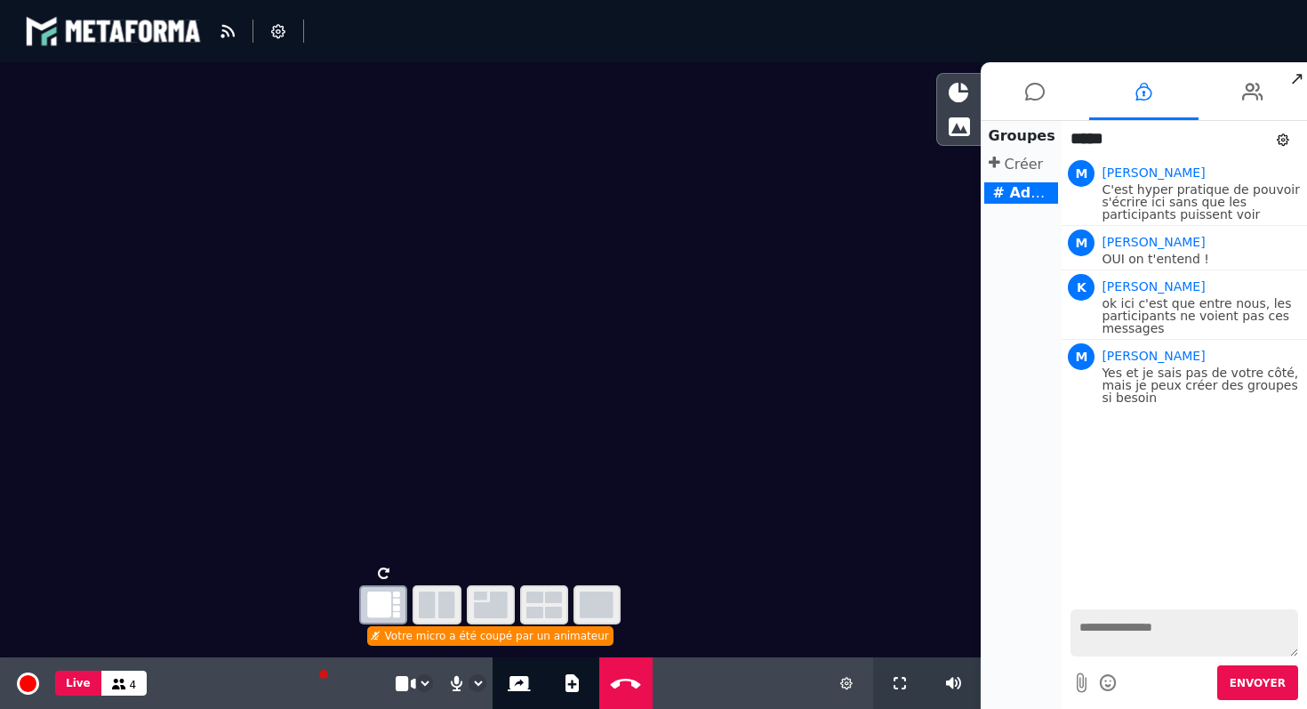
click at [1026, 172] on p "Créer" at bounding box center [1021, 164] width 75 height 21
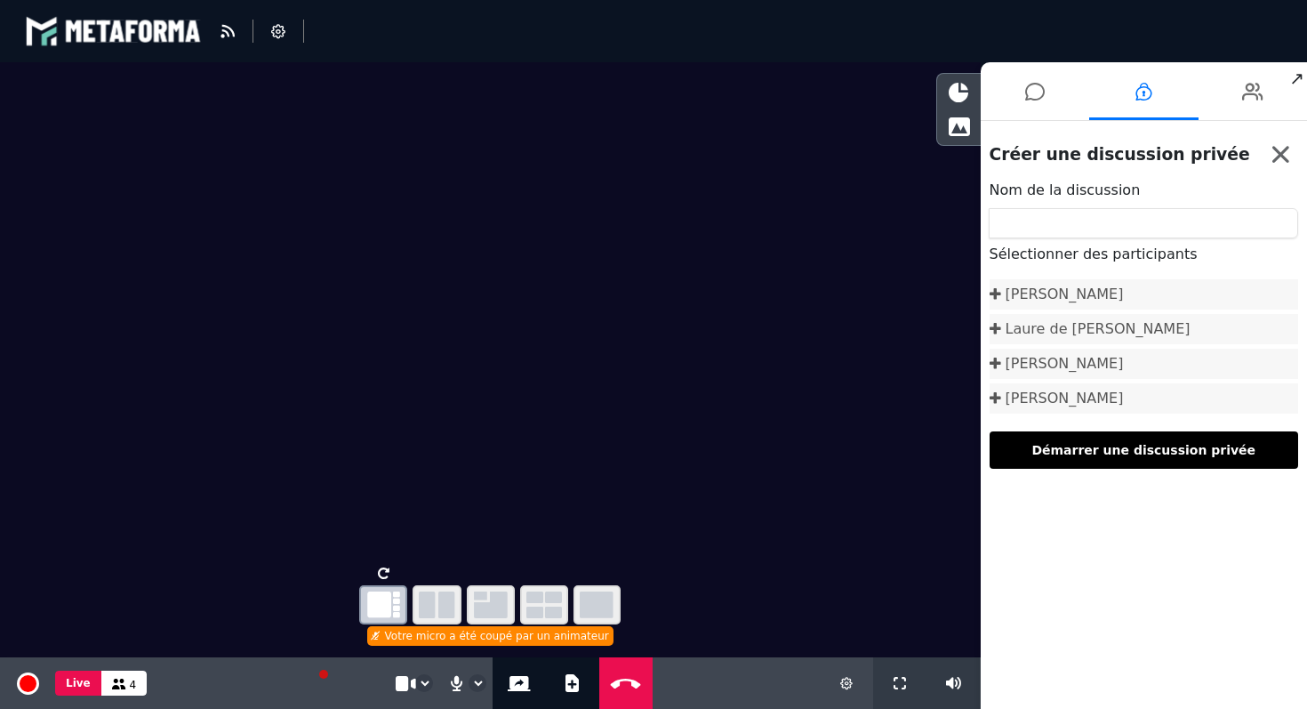
click at [1279, 156] on icon at bounding box center [1280, 155] width 17 height 17
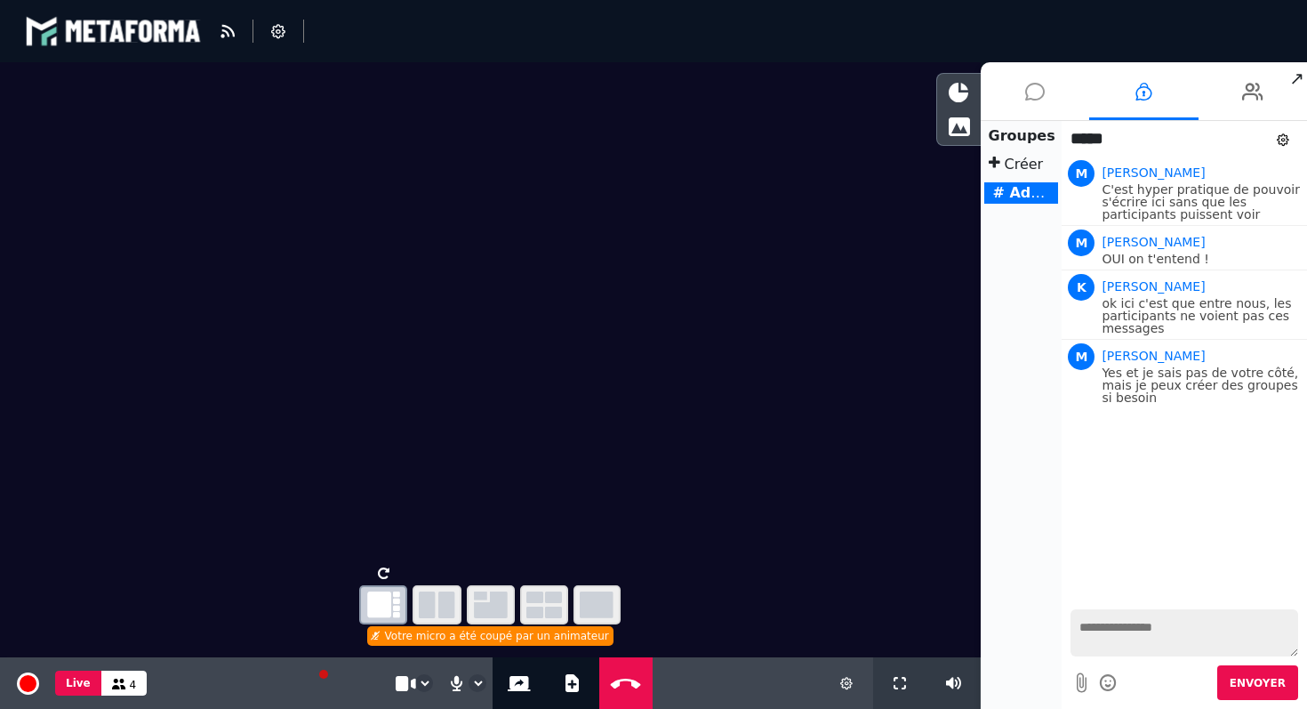
click at [1034, 100] on icon at bounding box center [1035, 91] width 20 height 44
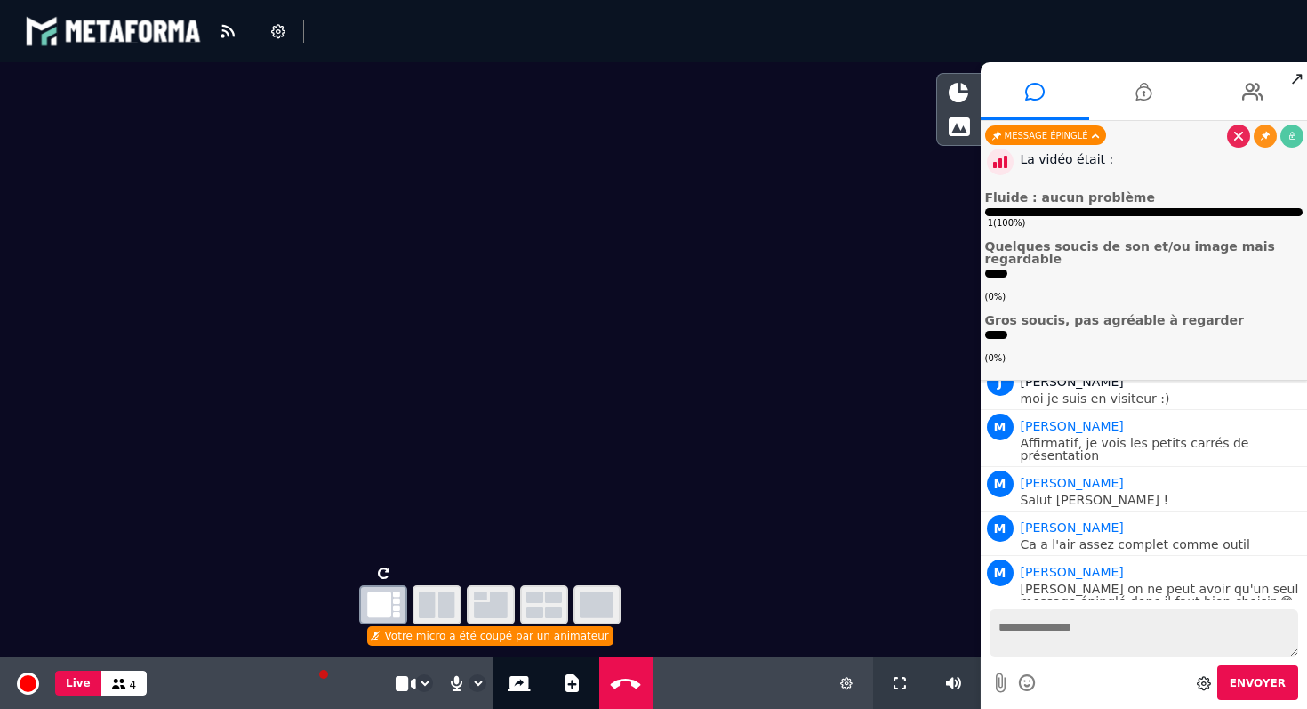
scroll to position [459, 0]
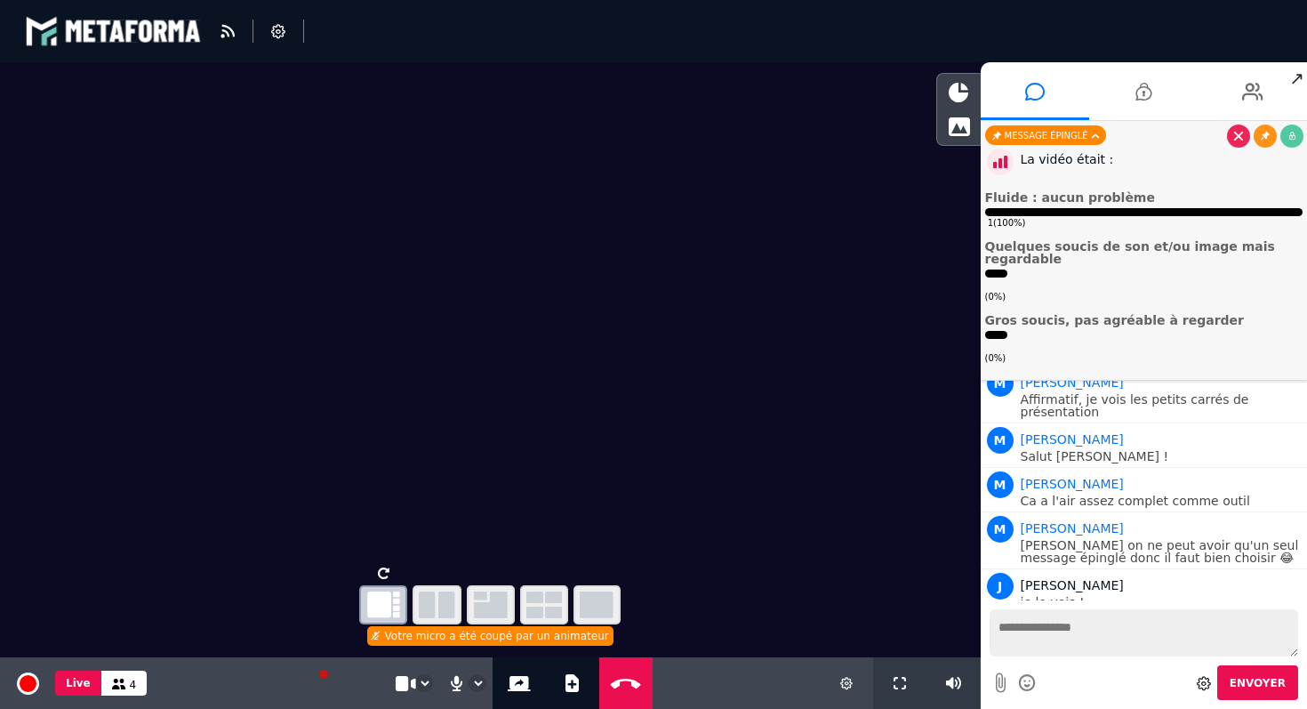
click at [1078, 161] on div "La vidéo était :" at bounding box center [1162, 159] width 283 height 19
click at [1053, 159] on div "La vidéo était :" at bounding box center [1162, 159] width 283 height 19
click at [1086, 132] on div "Message épinglé" at bounding box center [1045, 135] width 121 height 20
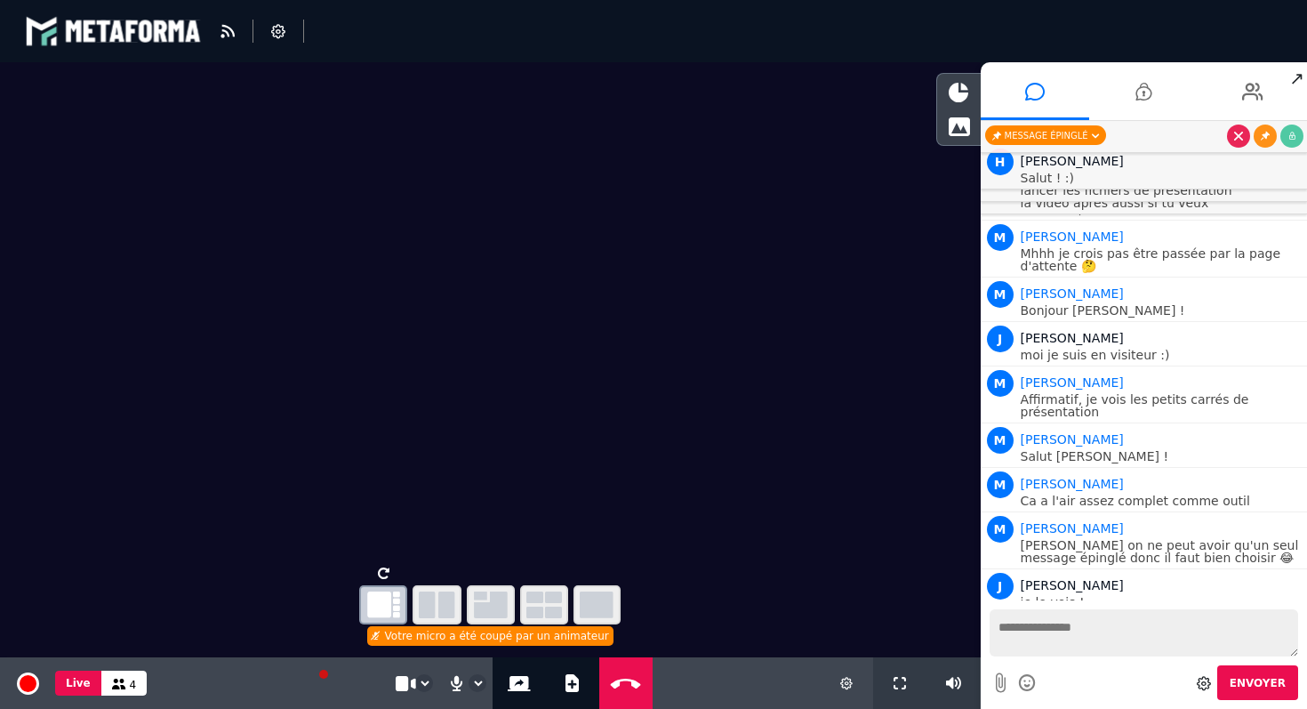
click at [1086, 132] on div "Message épinglé" at bounding box center [1045, 135] width 121 height 20
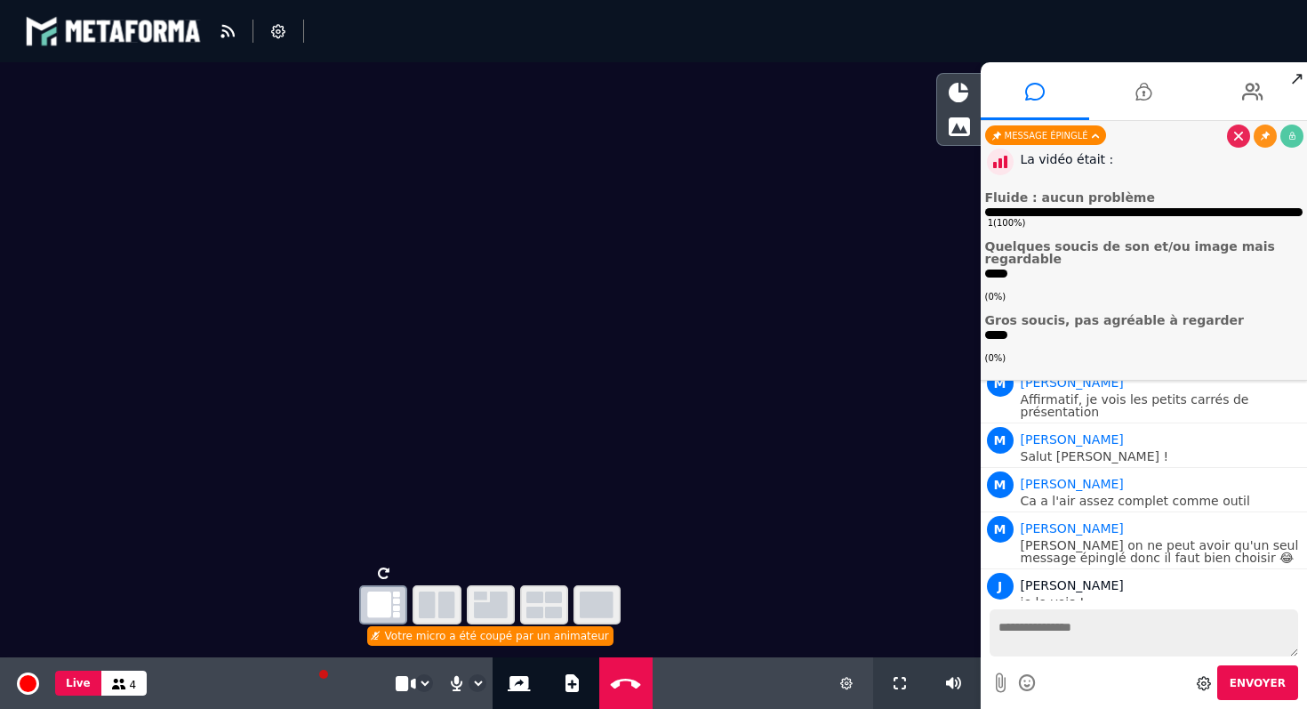
click at [1032, 291] on div "( 0% )" at bounding box center [1144, 286] width 318 height 34
click at [1038, 279] on div "( 0% )" at bounding box center [1144, 286] width 318 height 34
click at [1042, 277] on div "( 0% )" at bounding box center [1144, 286] width 318 height 34
click at [1082, 266] on li "Quelques soucis de son et/ou image mais regardable ( 0% )" at bounding box center [1144, 271] width 318 height 63
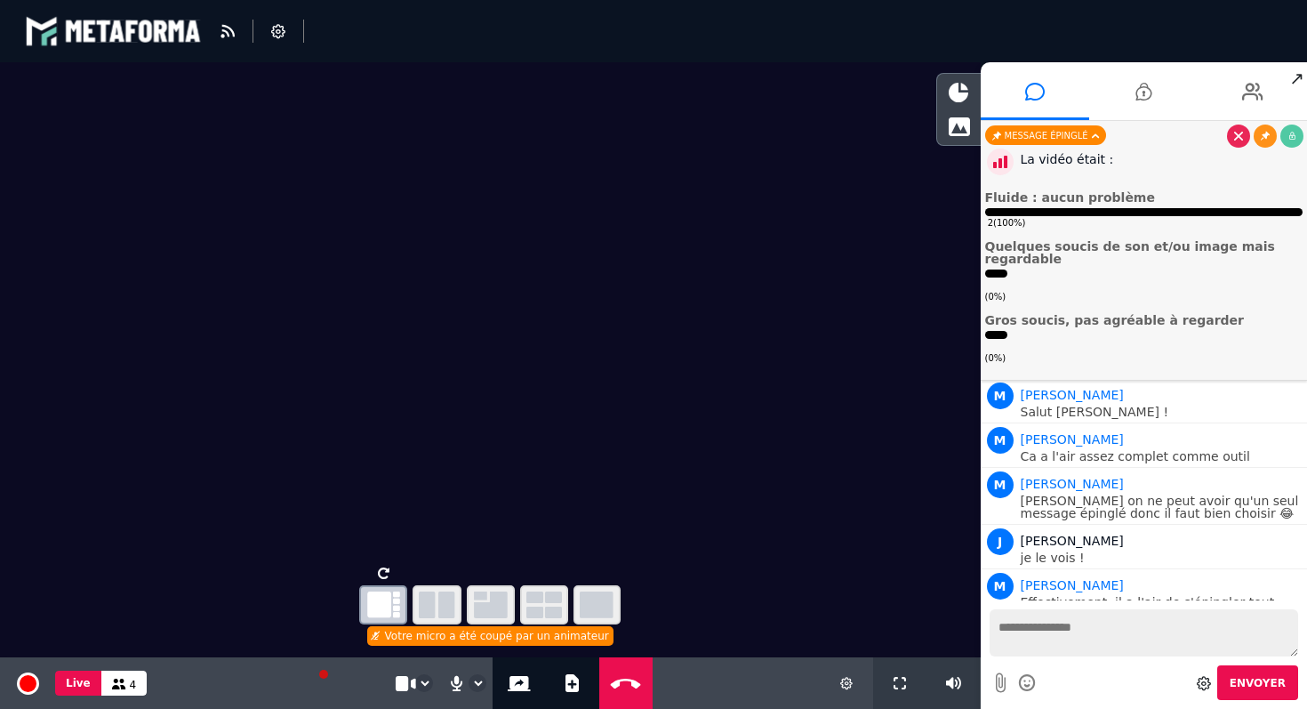
click at [1057, 205] on li "Fluide : aucun problème 2 ( 100% )" at bounding box center [1144, 210] width 318 height 38
click at [1058, 156] on div "La vidéo était :" at bounding box center [1162, 159] width 283 height 19
click at [1054, 632] on textarea at bounding box center [1144, 632] width 309 height 47
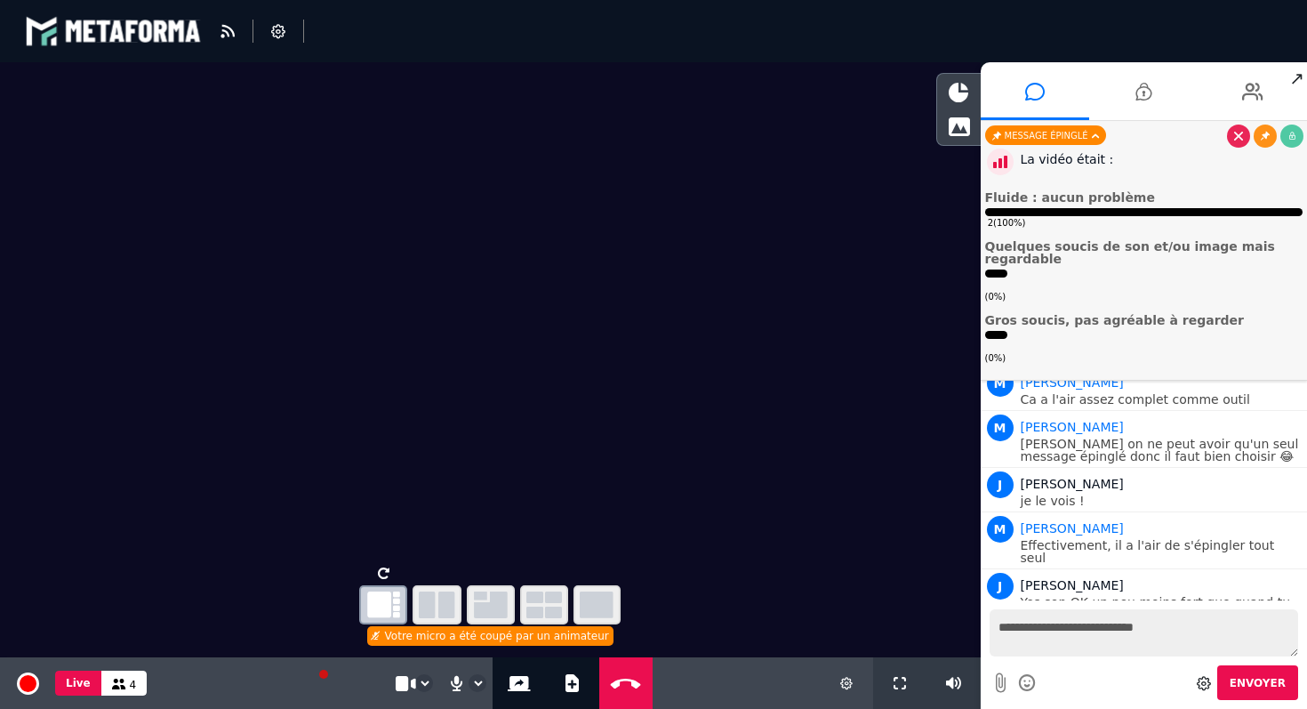
scroll to position [605, 0]
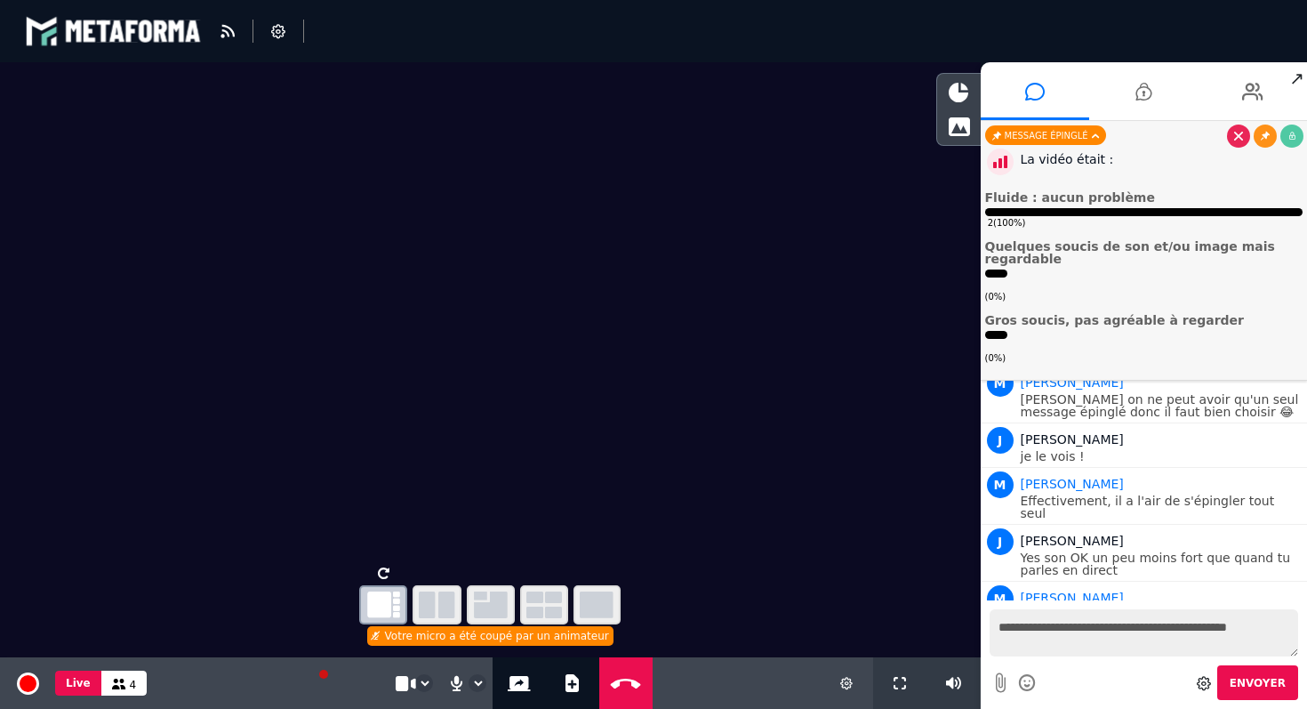
type textarea "**********"
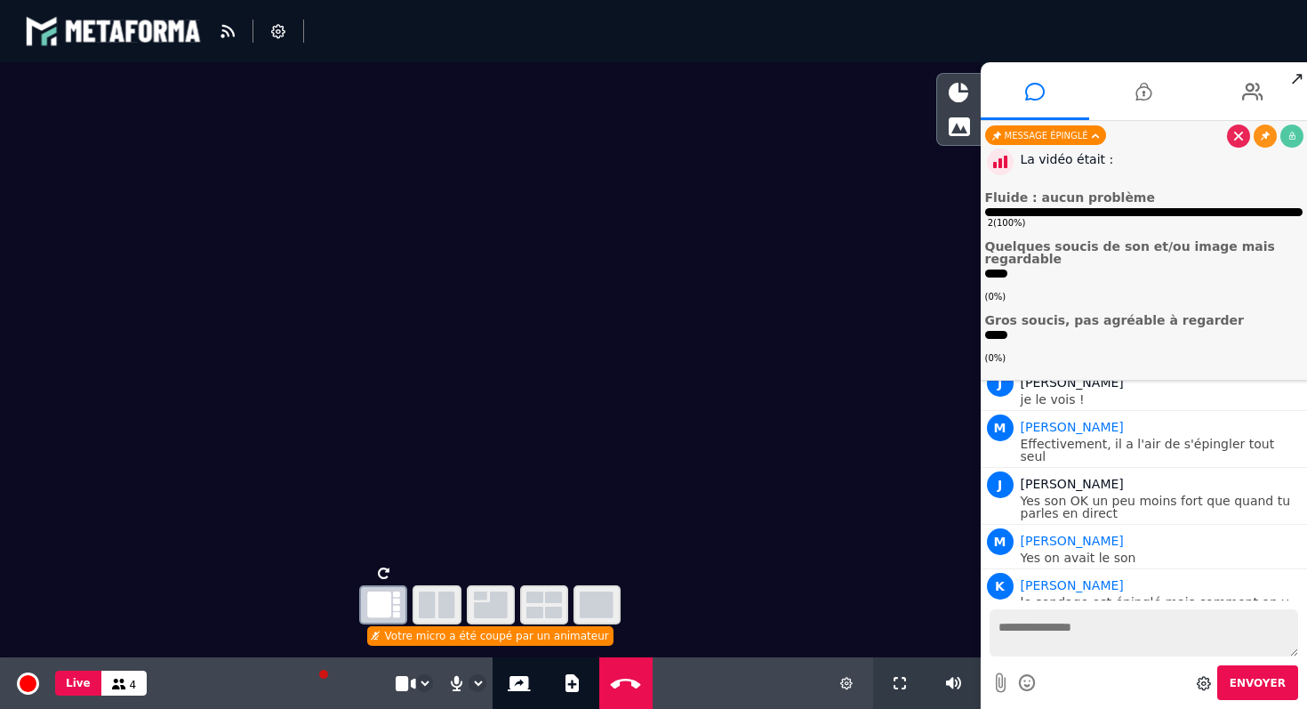
click at [1040, 203] on span "Fluide : aucun problème" at bounding box center [1070, 197] width 170 height 14
click at [999, 210] on div "2 ( 100% )" at bounding box center [1144, 218] width 318 height 21
click at [1000, 194] on span "Fluide : aucun problème" at bounding box center [1070, 197] width 170 height 14
click at [1041, 178] on div "La vidéo était : Fluide : aucun problème 2 ( 100% ) Quelques soucis de son et/o…" at bounding box center [1144, 255] width 318 height 220
click at [1023, 173] on div "La vidéo était : Fluide : aucun problème 2 ( 100% ) Quelques soucis de son et/o…" at bounding box center [1144, 255] width 318 height 220
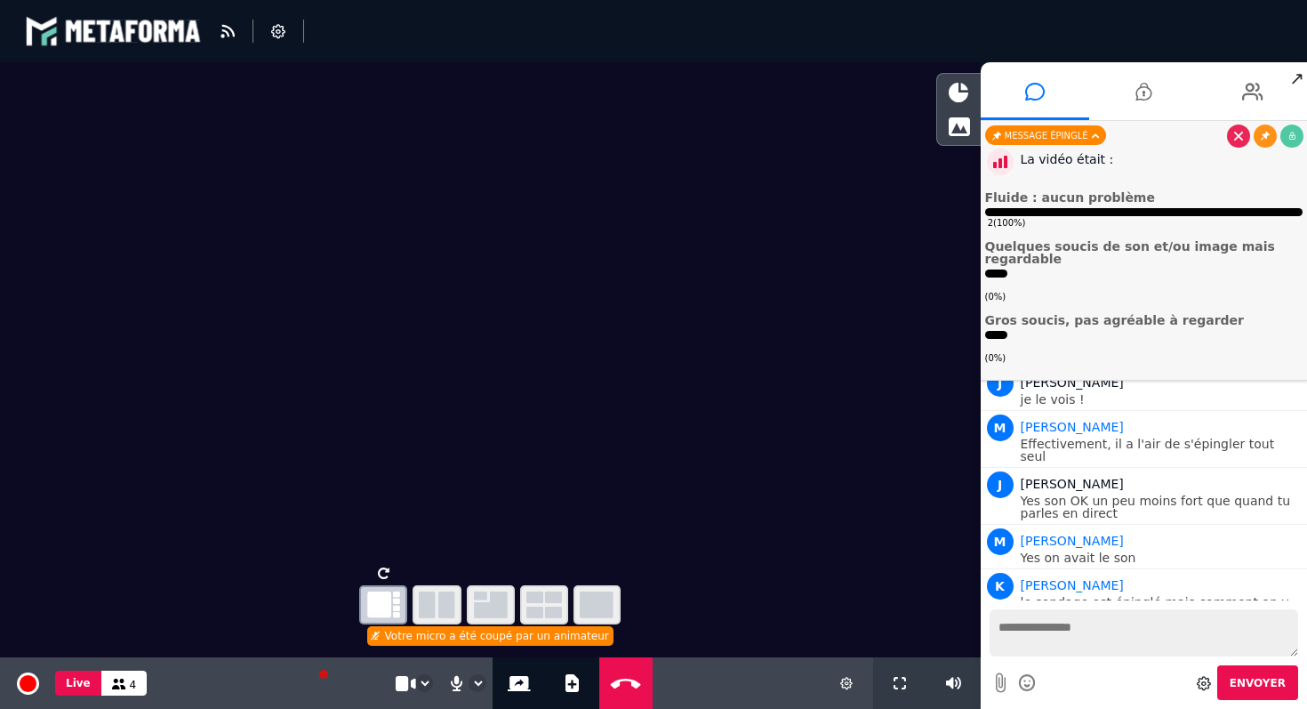
click at [1002, 170] on icon at bounding box center [1000, 161] width 27 height 27
click at [1041, 170] on div "La vidéo était : Fluide : aucun problème 2 ( 100% ) Quelques soucis de son et/o…" at bounding box center [1144, 255] width 318 height 220
click at [1042, 274] on div "( 0% )" at bounding box center [1144, 286] width 318 height 34
click at [1031, 321] on span "Gros soucis, pas agréable à regarder" at bounding box center [1114, 320] width 259 height 14
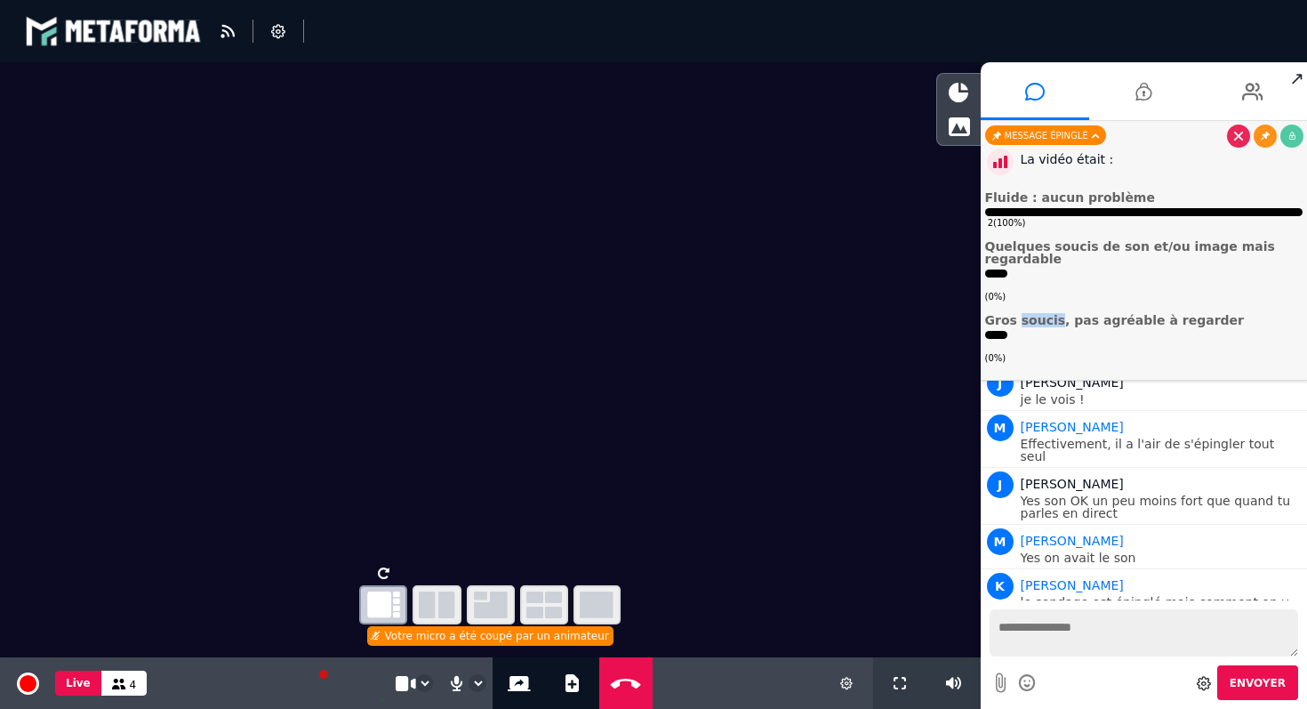
click at [1031, 321] on span "Gros soucis, pas agréable à regarder" at bounding box center [1114, 320] width 259 height 14
click at [1033, 233] on ul "Fluide : aucun problème 2 ( 100% ) Quelques soucis de son et/ou image mais rega…" at bounding box center [1144, 277] width 318 height 173
click at [1023, 246] on span "Quelques soucis de son et/ou image mais regardable" at bounding box center [1132, 252] width 294 height 27
click at [1049, 139] on div "Message épinglé" at bounding box center [1045, 135] width 121 height 20
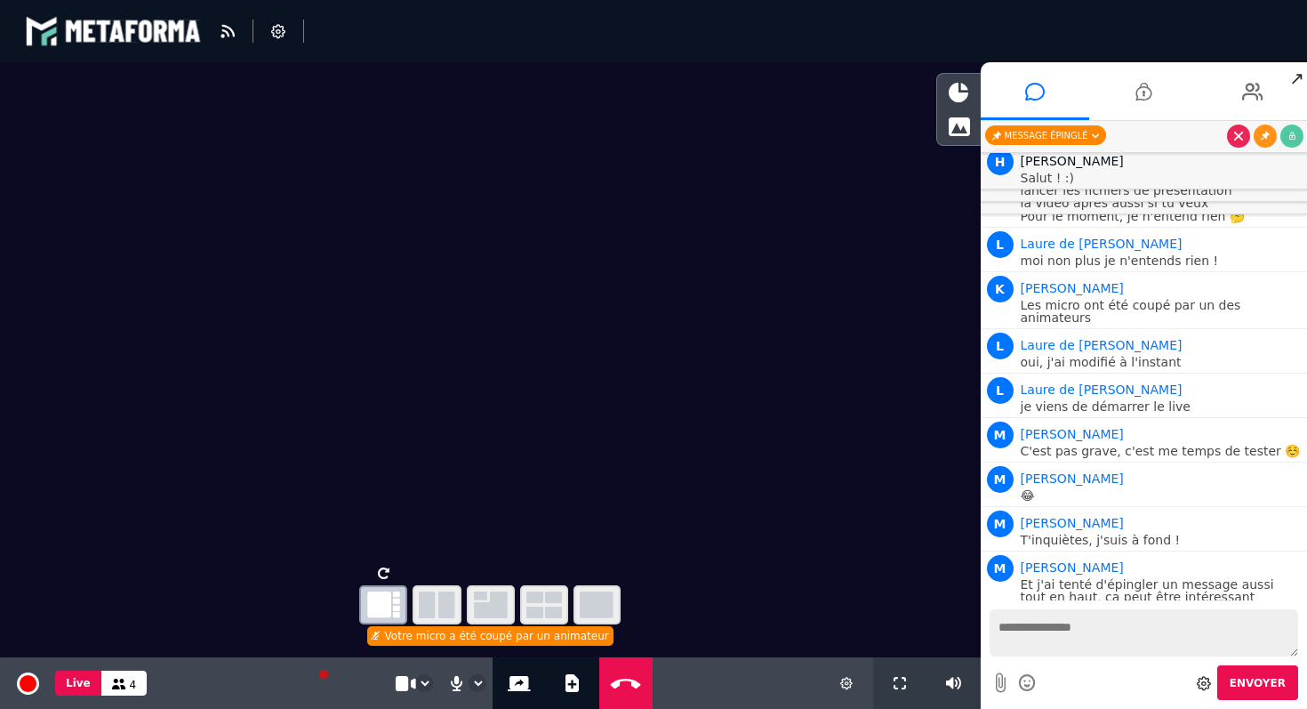
scroll to position [0, 0]
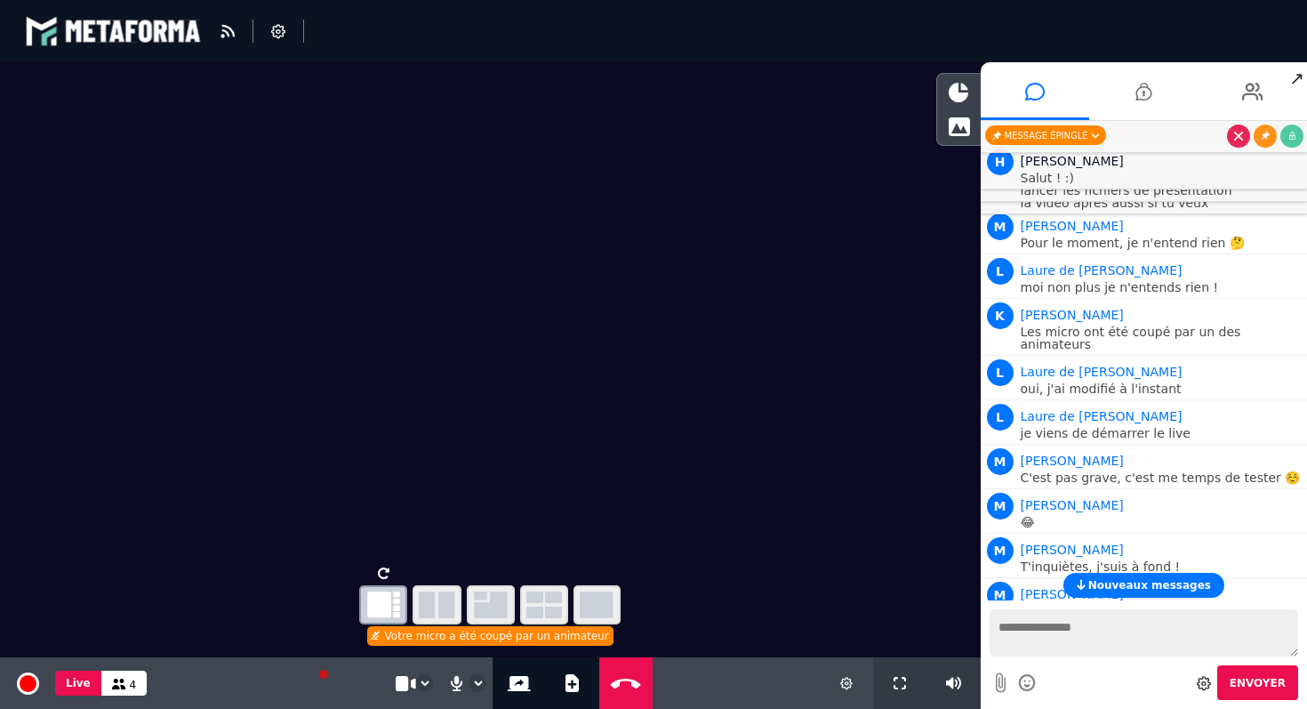
click at [1036, 129] on div "Message épinglé" at bounding box center [1045, 135] width 121 height 20
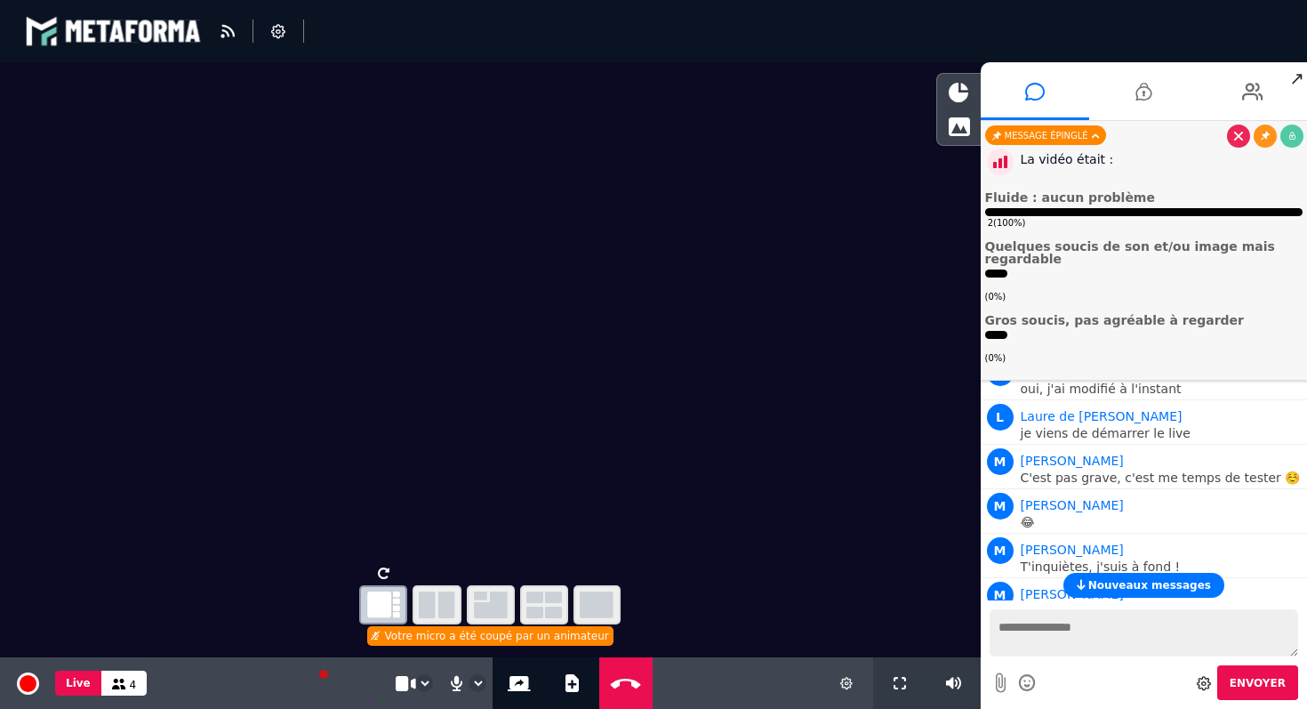
click at [1001, 171] on icon at bounding box center [1000, 161] width 27 height 27
click at [1017, 169] on div "La vidéo était : Fluide : aucun problème 2 ( 100% ) Quelques soucis de son et/o…" at bounding box center [1144, 255] width 318 height 220
click at [1149, 93] on icon at bounding box center [1143, 91] width 16 height 44
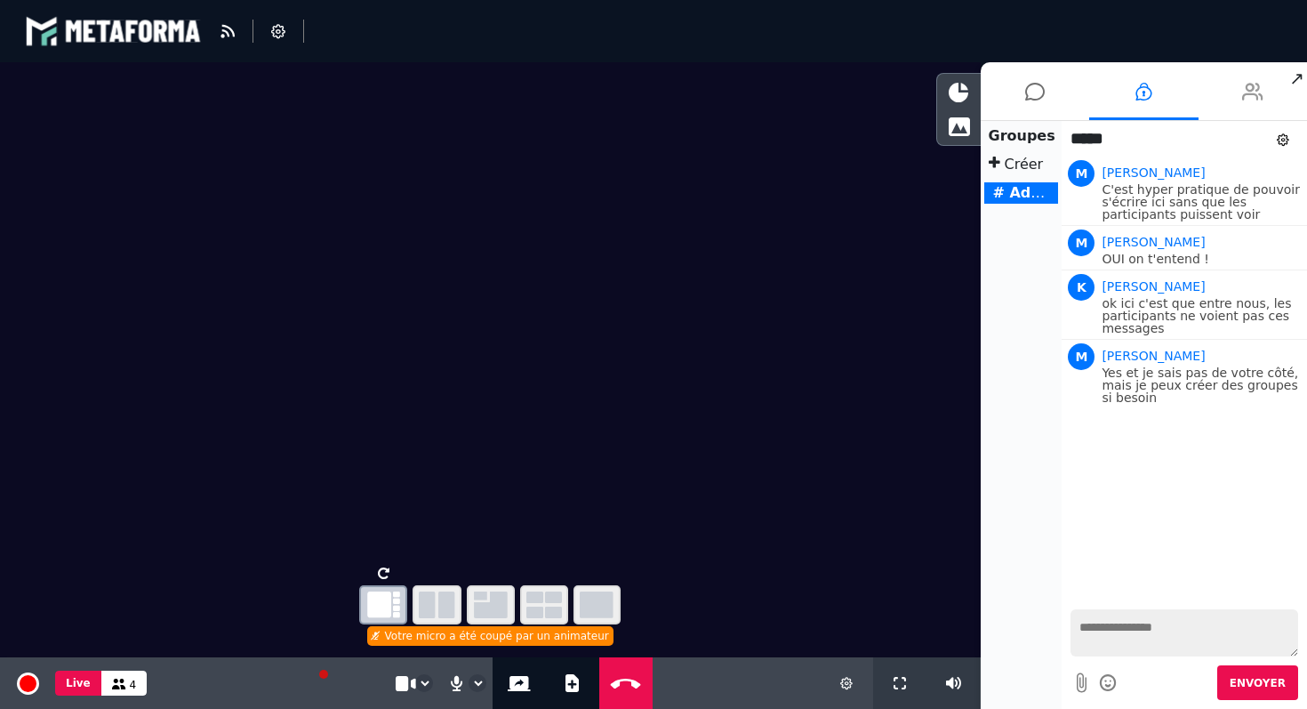
click at [1247, 101] on icon at bounding box center [1252, 91] width 21 height 44
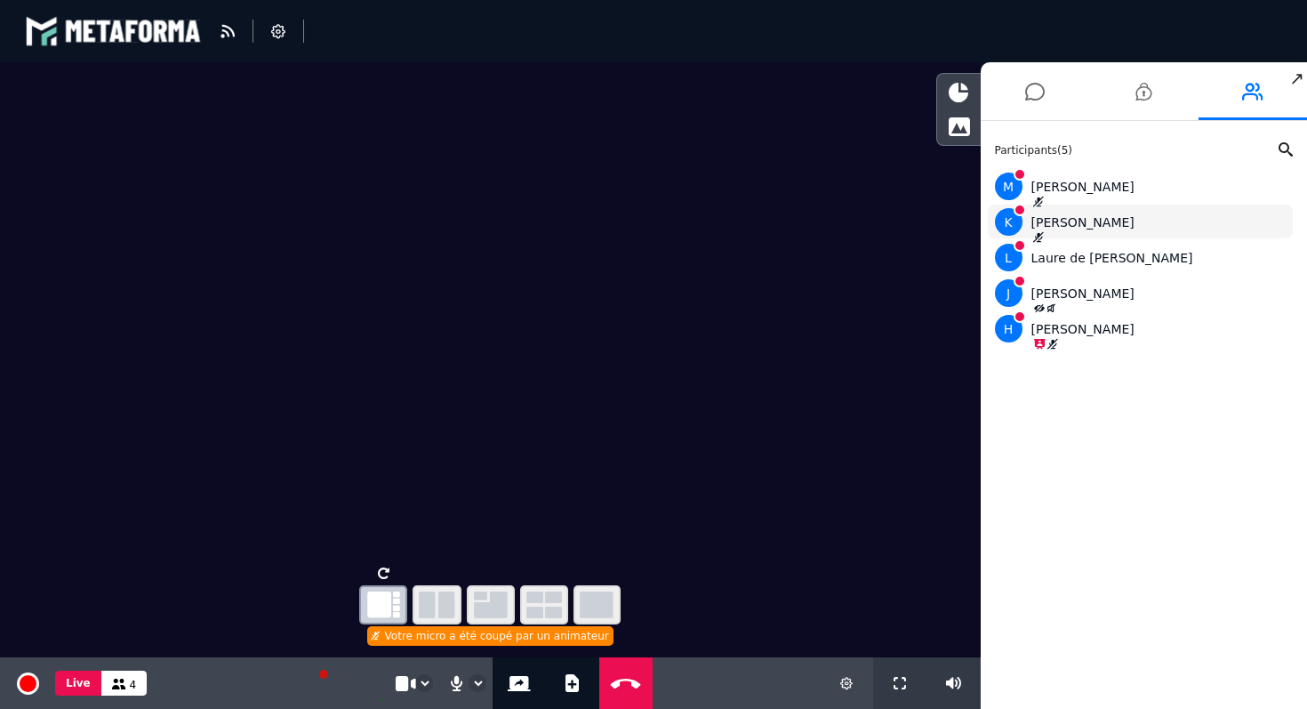
click at [1053, 213] on div "[PERSON_NAME]" at bounding box center [1141, 222] width 292 height 28
click at [1014, 217] on span "K" at bounding box center [1009, 222] width 28 height 28
click at [1037, 83] on span "2" at bounding box center [1043, 84] width 16 height 16
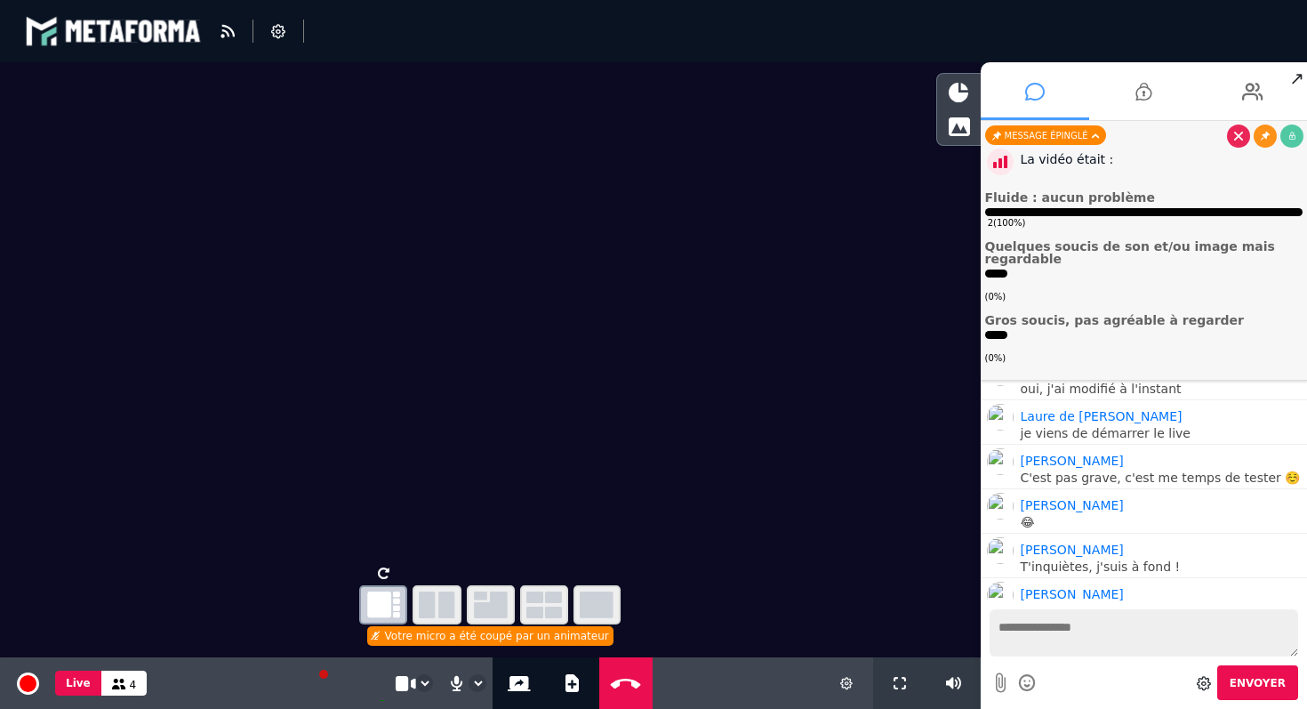
scroll to position [832, 0]
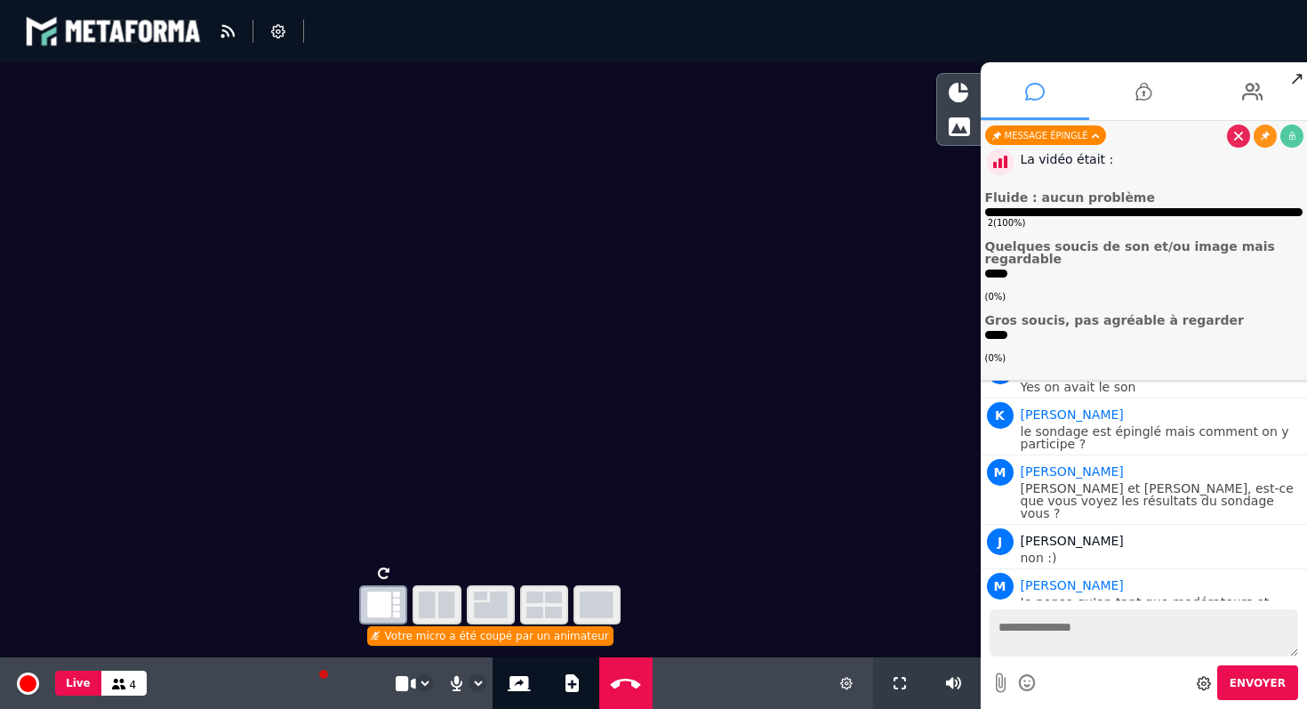
click at [1079, 630] on textarea at bounding box center [1144, 632] width 309 height 47
type textarea "*****"
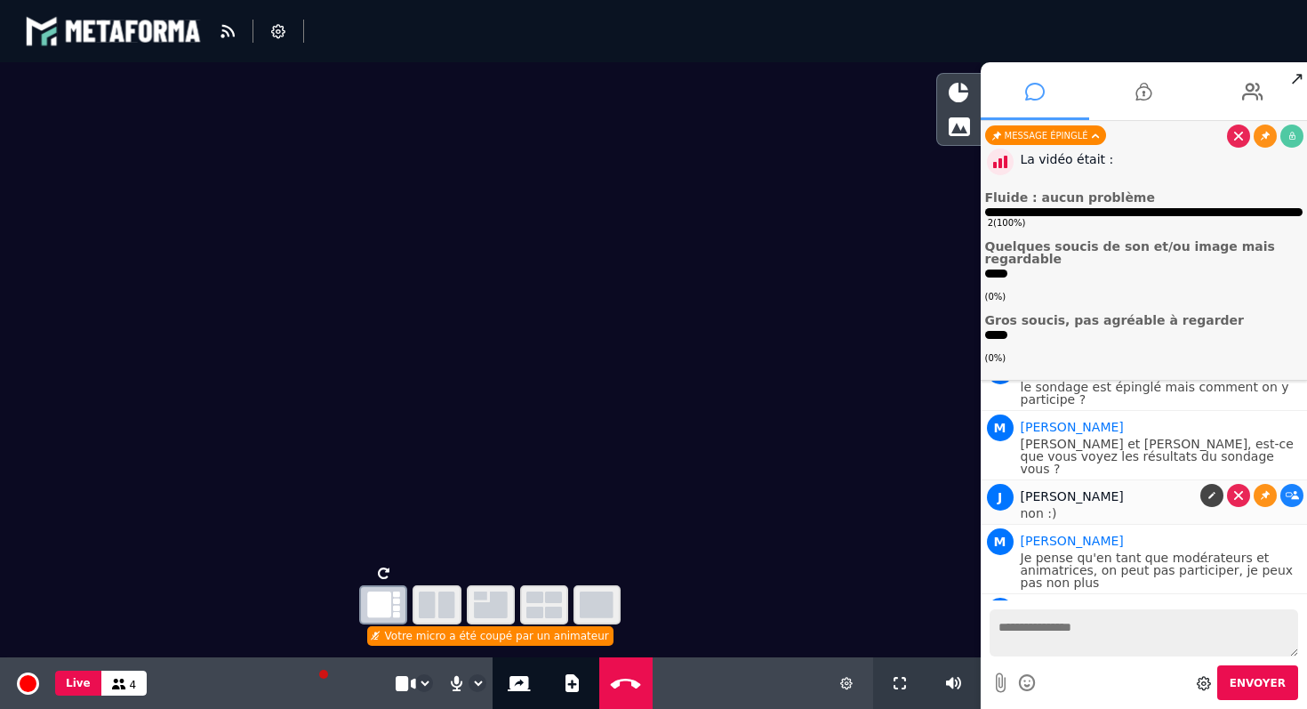
scroll to position [958, 0]
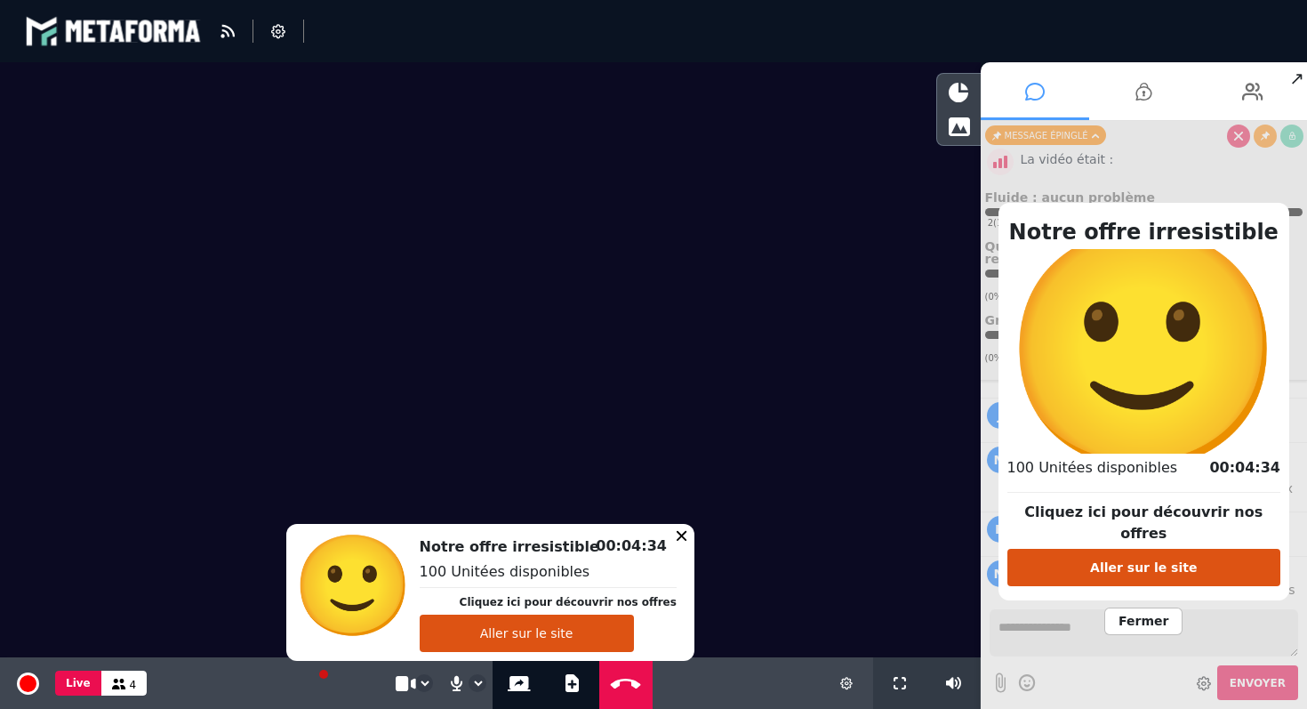
click at [507, 640] on button "Aller sur le site" at bounding box center [527, 632] width 214 height 37
click at [1130, 612] on span "Fermer" at bounding box center [1143, 621] width 78 height 28
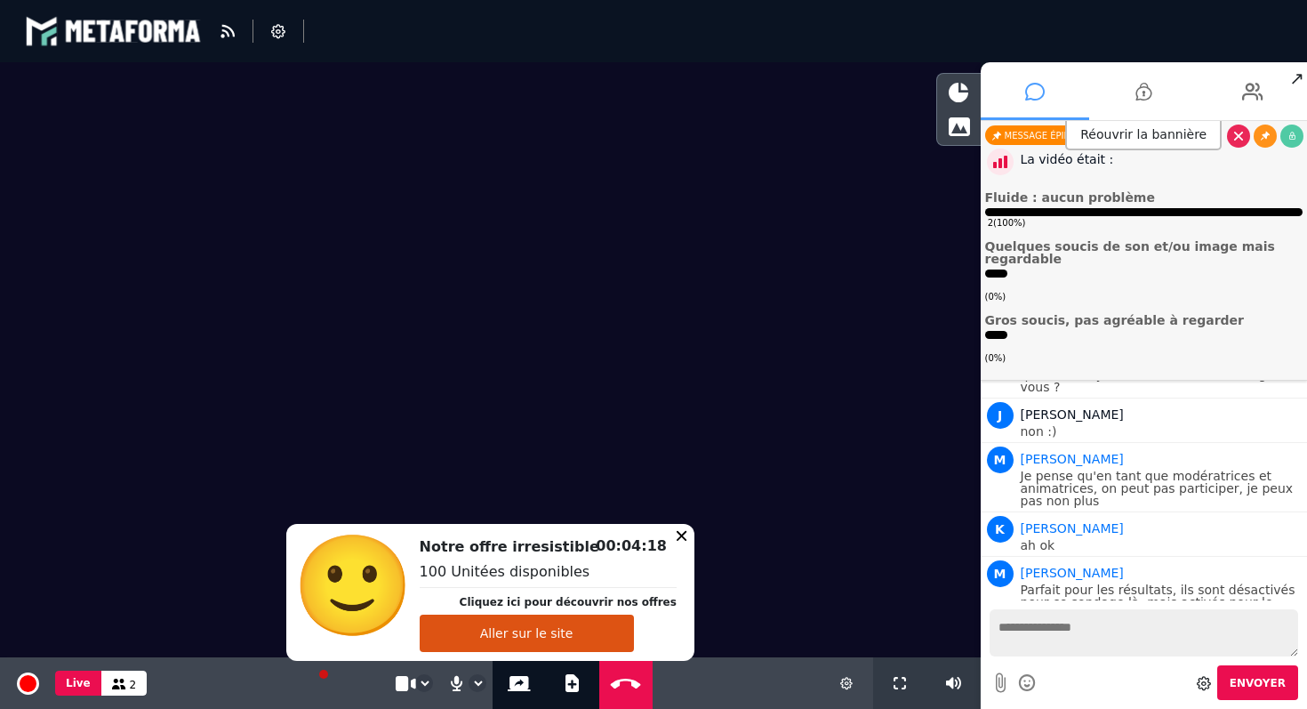
click at [1151, 624] on textarea at bounding box center [1144, 632] width 309 height 47
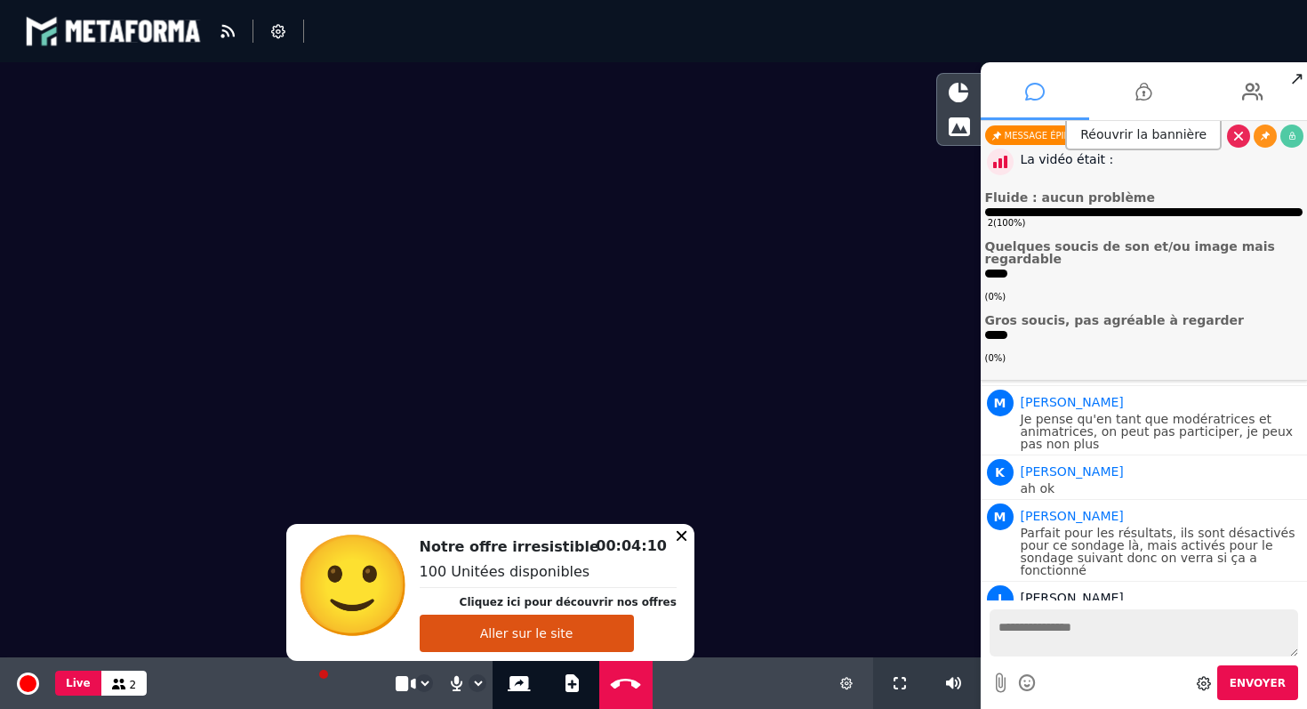
click at [551, 641] on button "Aller sur le site" at bounding box center [527, 632] width 214 height 37
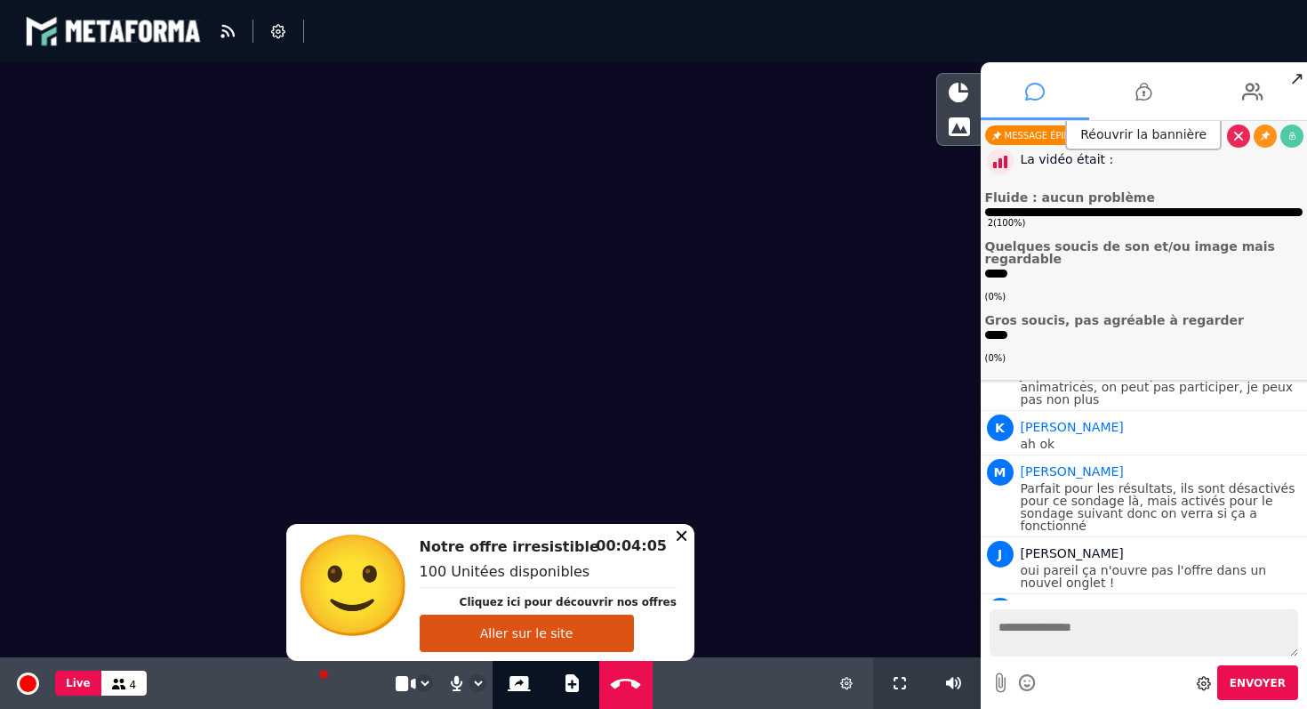
click at [1118, 638] on textarea at bounding box center [1144, 632] width 309 height 47
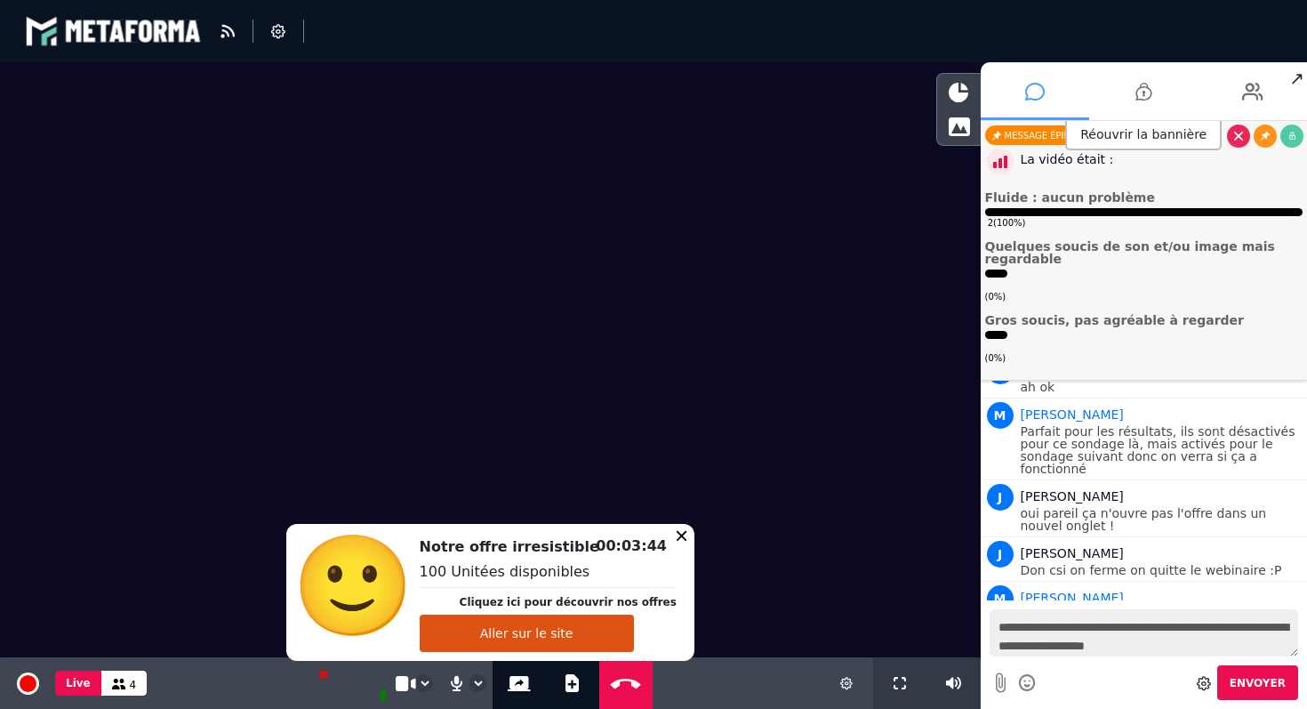
scroll to position [1174, 0]
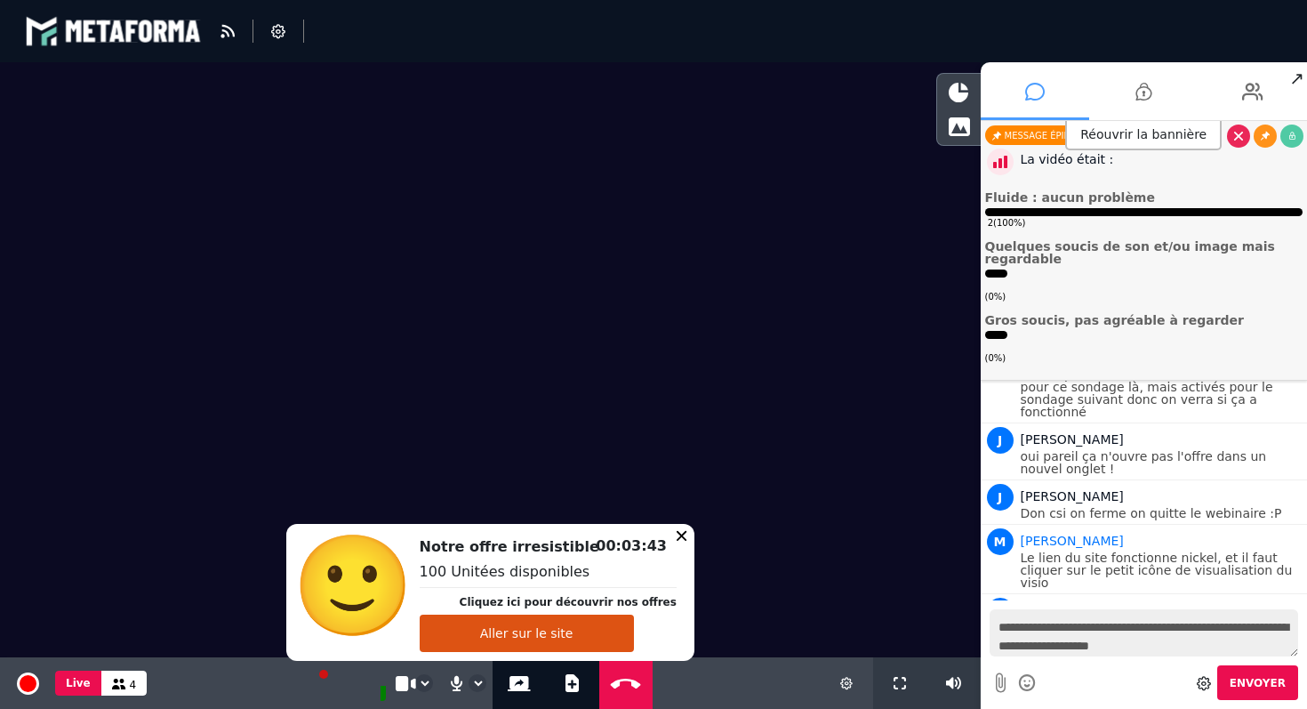
type textarea "**********"
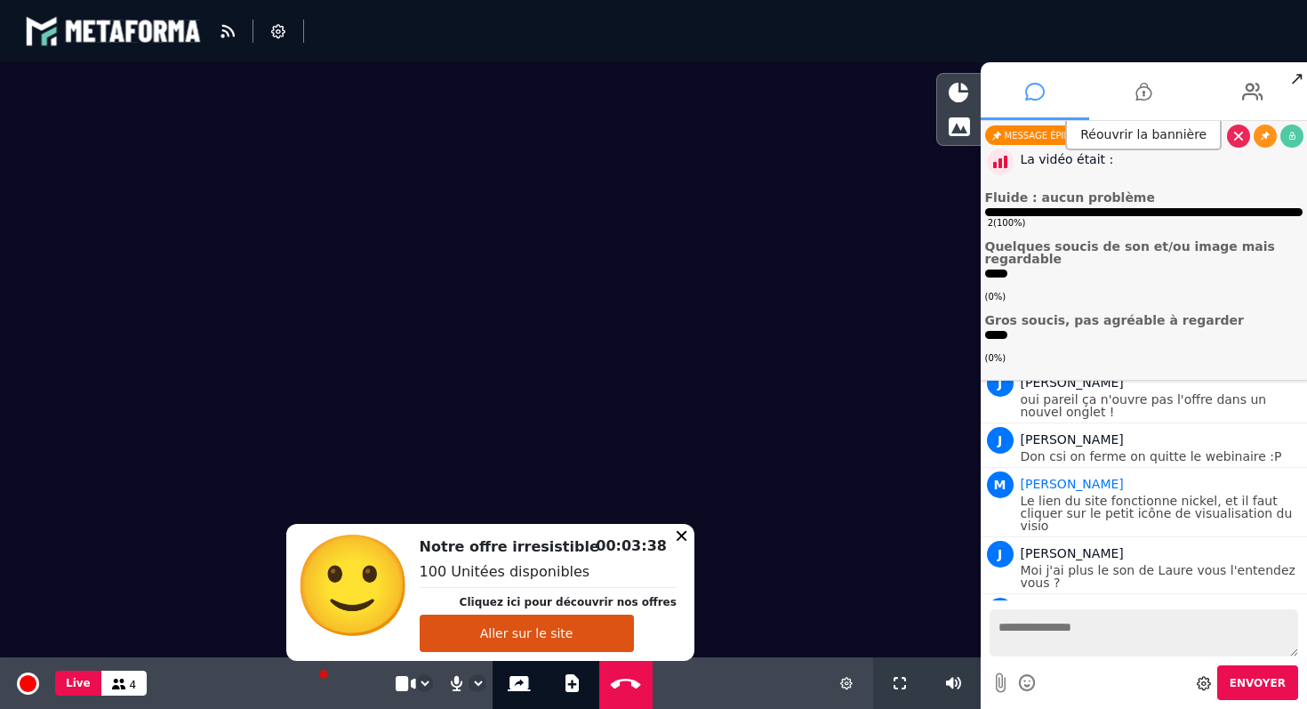
click at [493, 633] on button "Aller sur le site" at bounding box center [527, 632] width 214 height 37
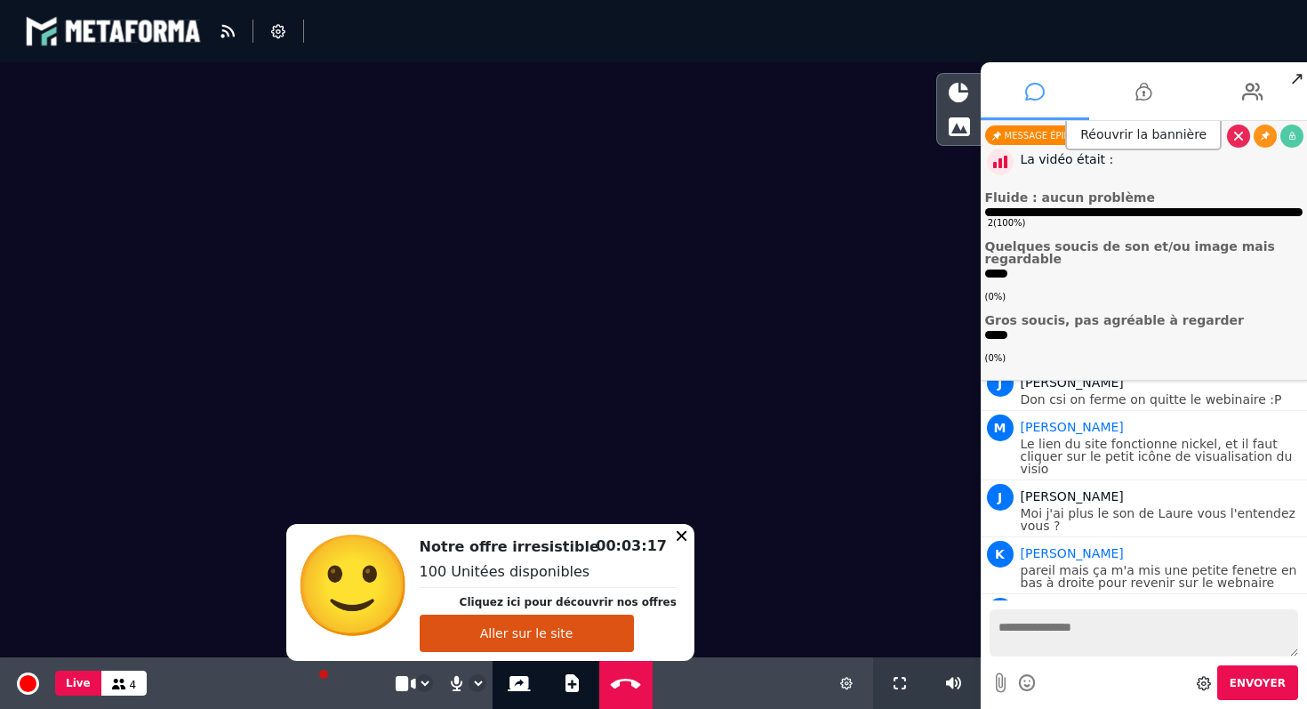
click at [998, 686] on icon at bounding box center [1001, 682] width 10 height 22
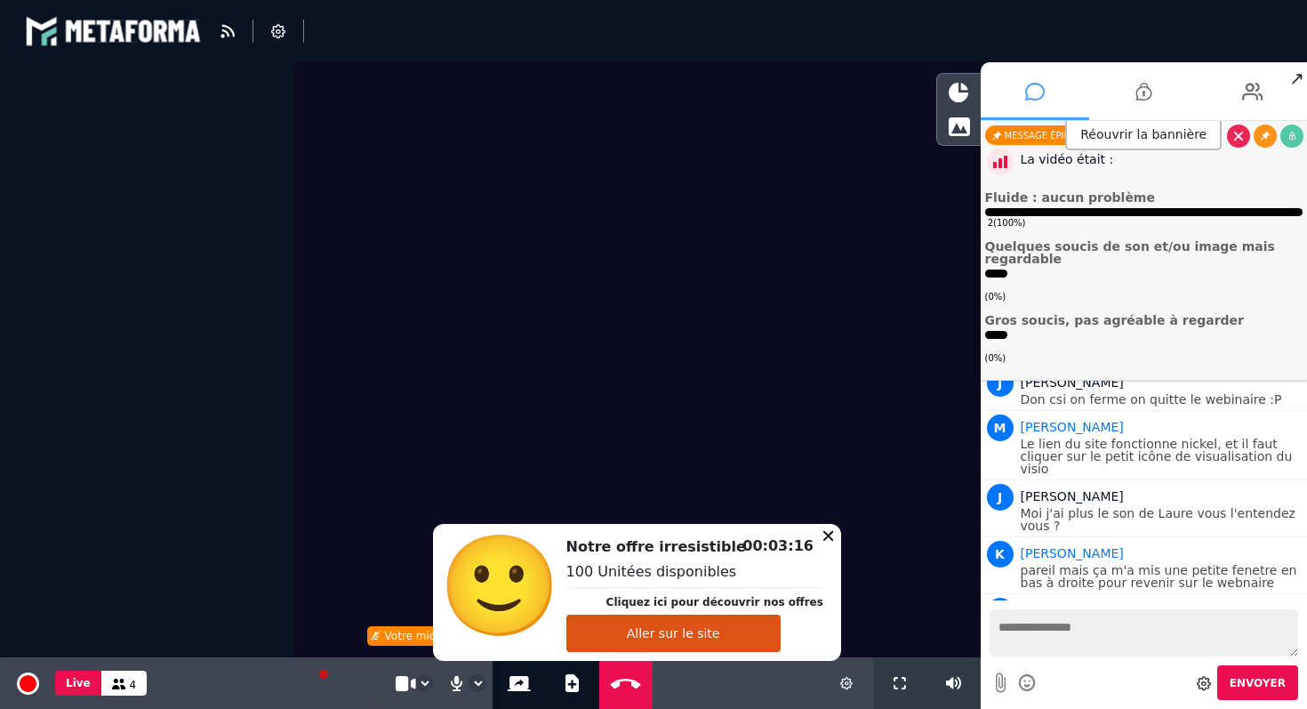
select select "****"
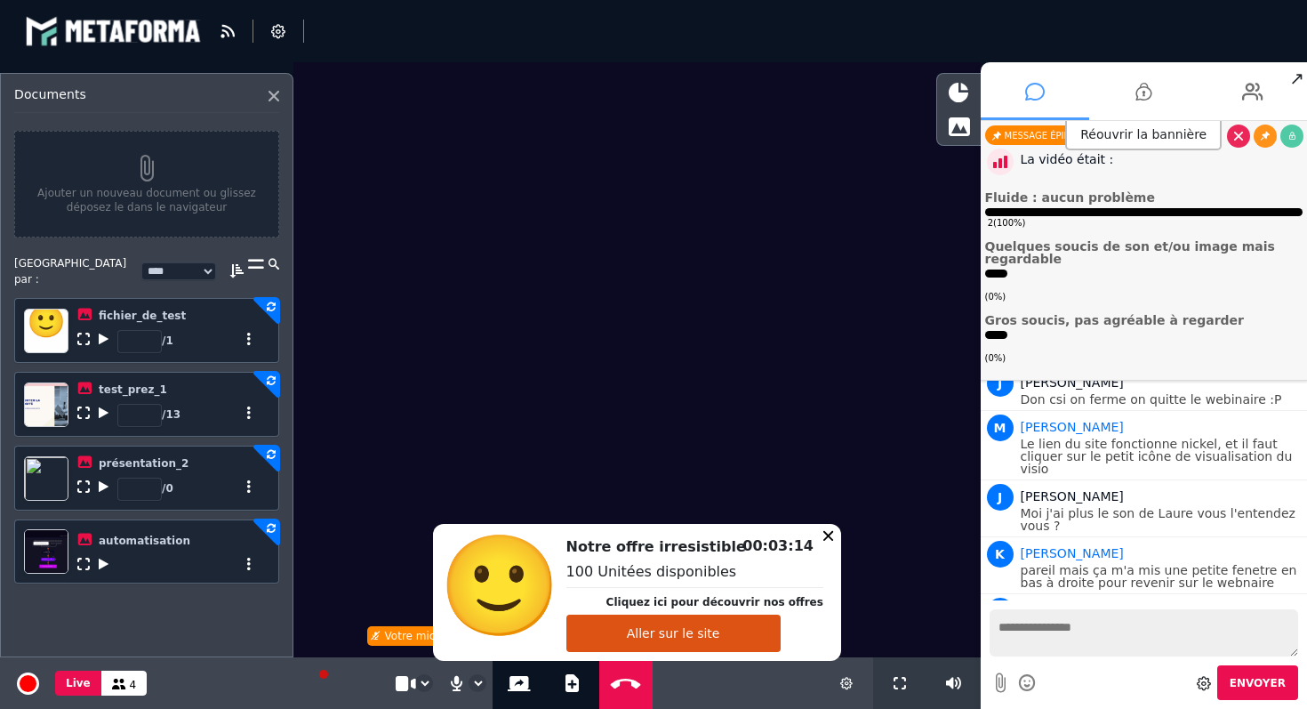
click at [131, 205] on button "Ajouter un nouveau document ou glissez déposez le dans le navigateur" at bounding box center [146, 184] width 265 height 107
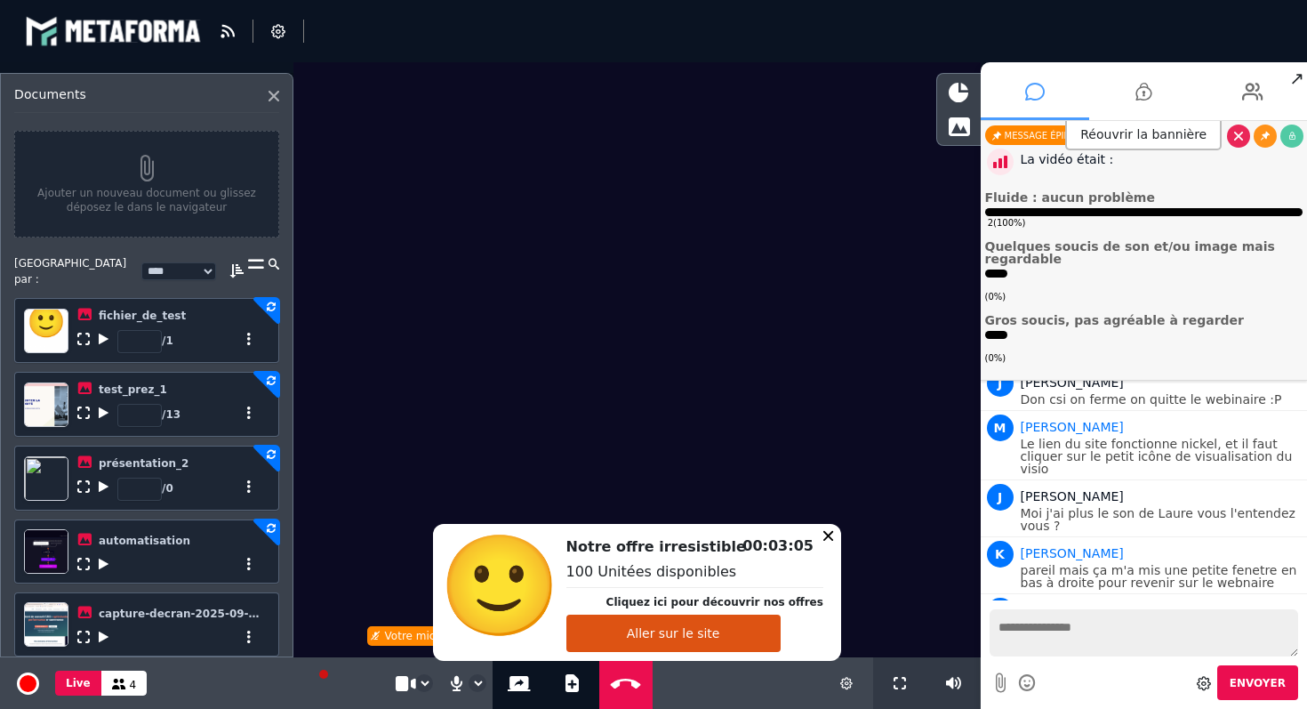
scroll to position [1357, 0]
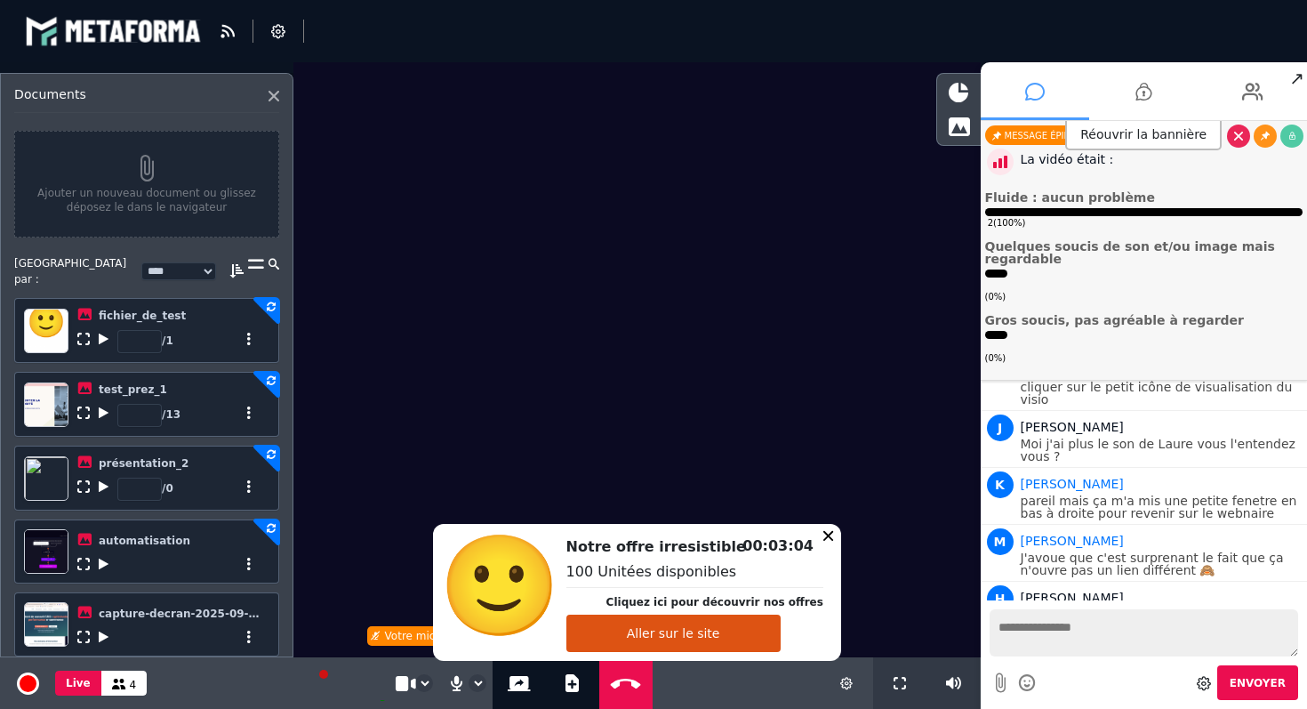
click at [1240, 688] on span "Envoyer" at bounding box center [1258, 683] width 56 height 12
click at [1261, 686] on span "Envoyer" at bounding box center [1258, 683] width 56 height 12
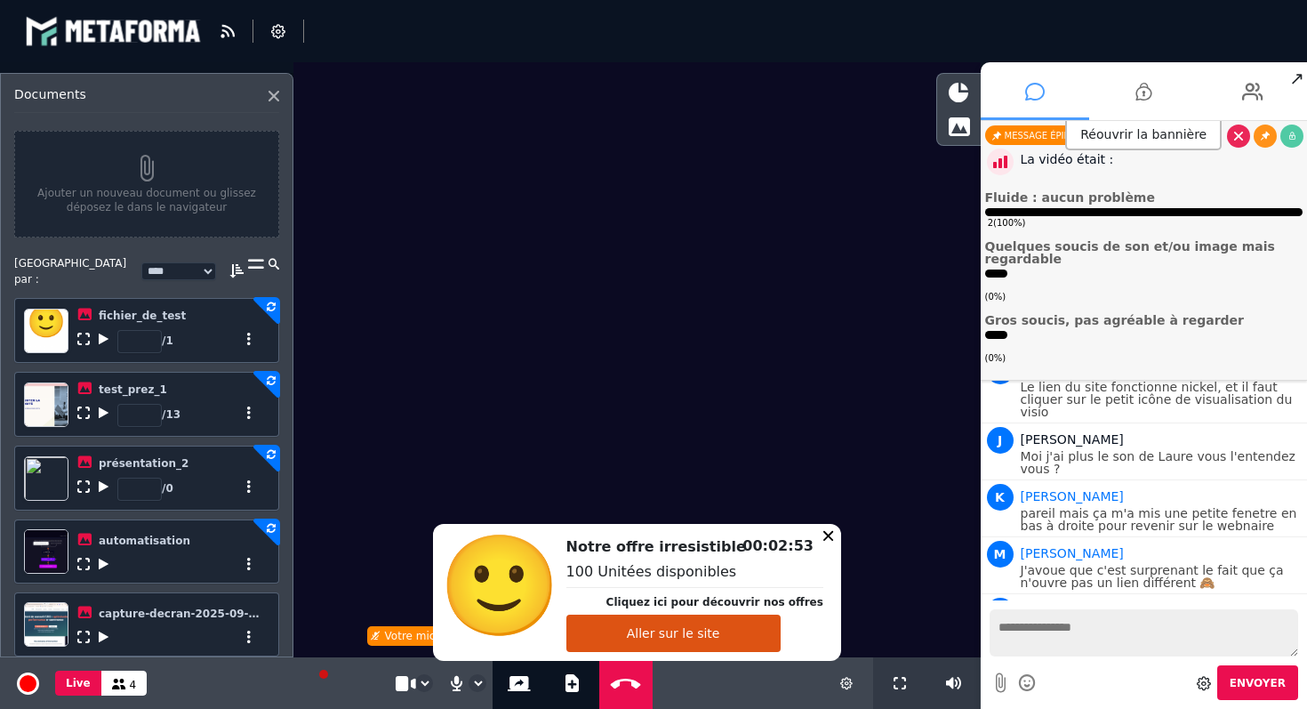
scroll to position [1426, 0]
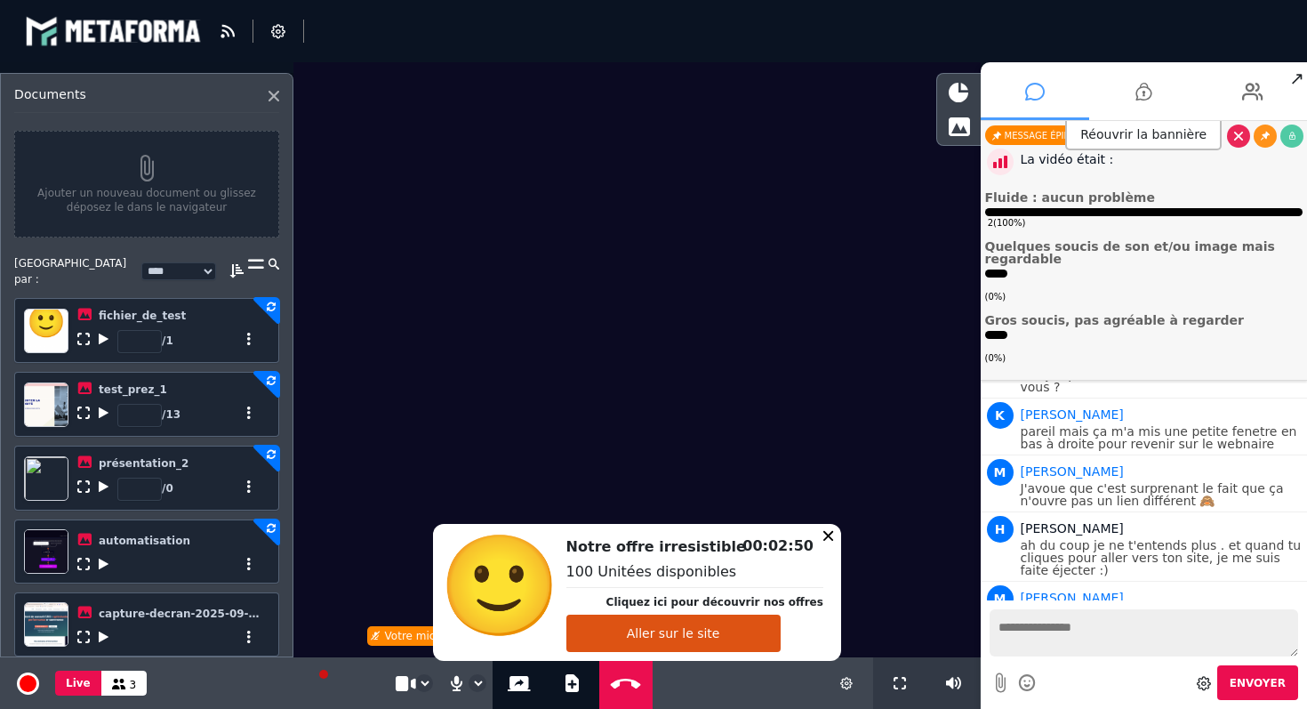
click at [140, 622] on div at bounding box center [170, 632] width 187 height 21
click at [823, 537] on icon at bounding box center [828, 535] width 10 height 10
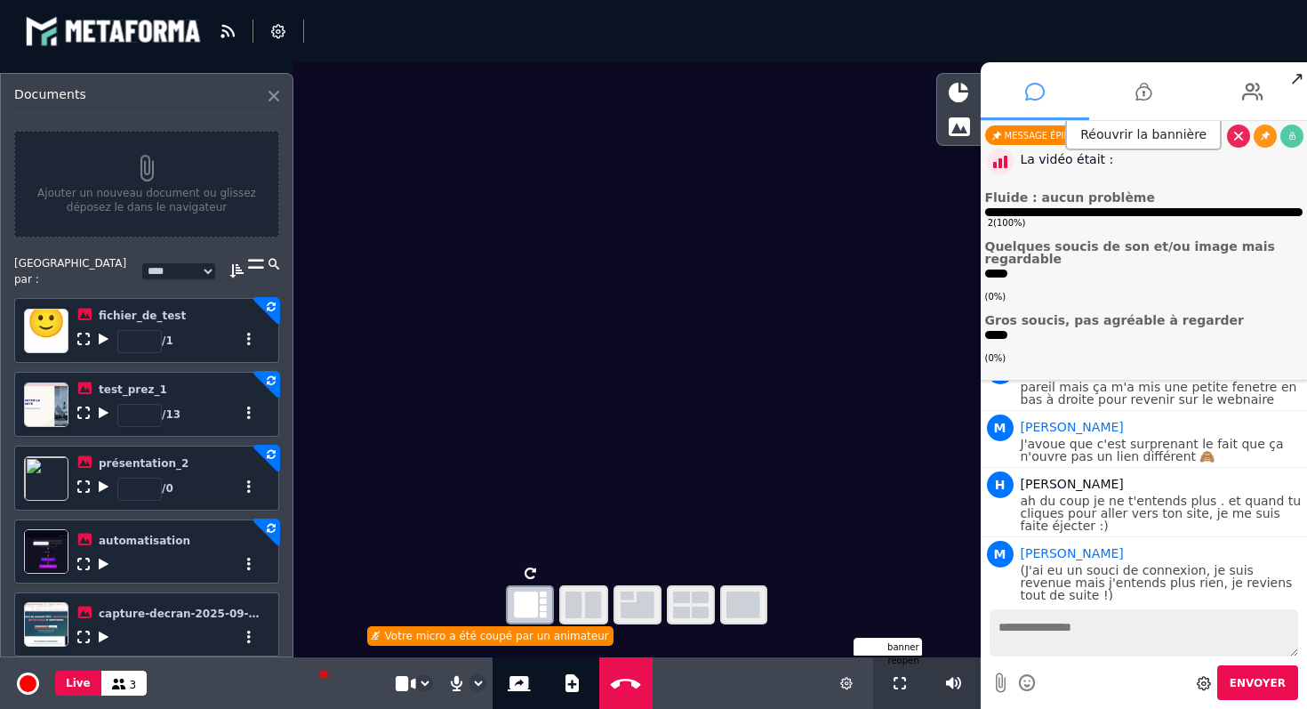
scroll to position [1515, 0]
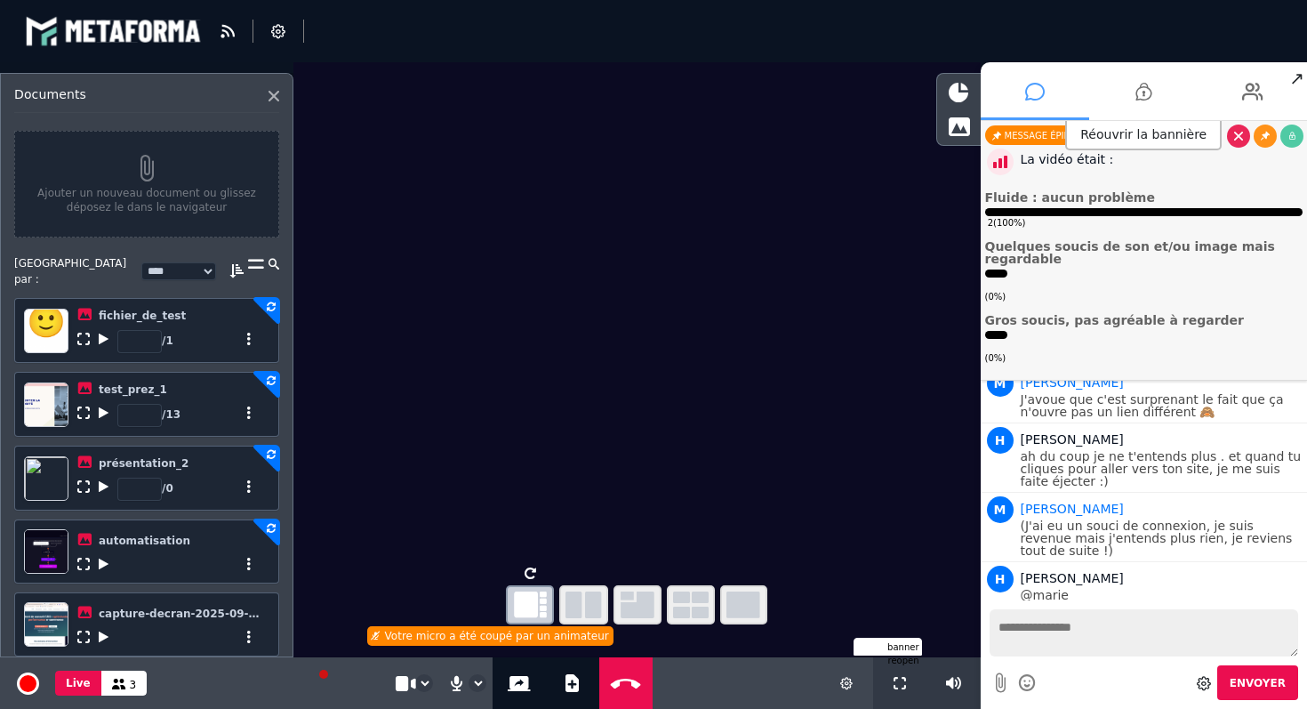
click at [271, 101] on div "Documents" at bounding box center [146, 100] width 265 height 26
click at [269, 97] on icon at bounding box center [274, 96] width 11 height 11
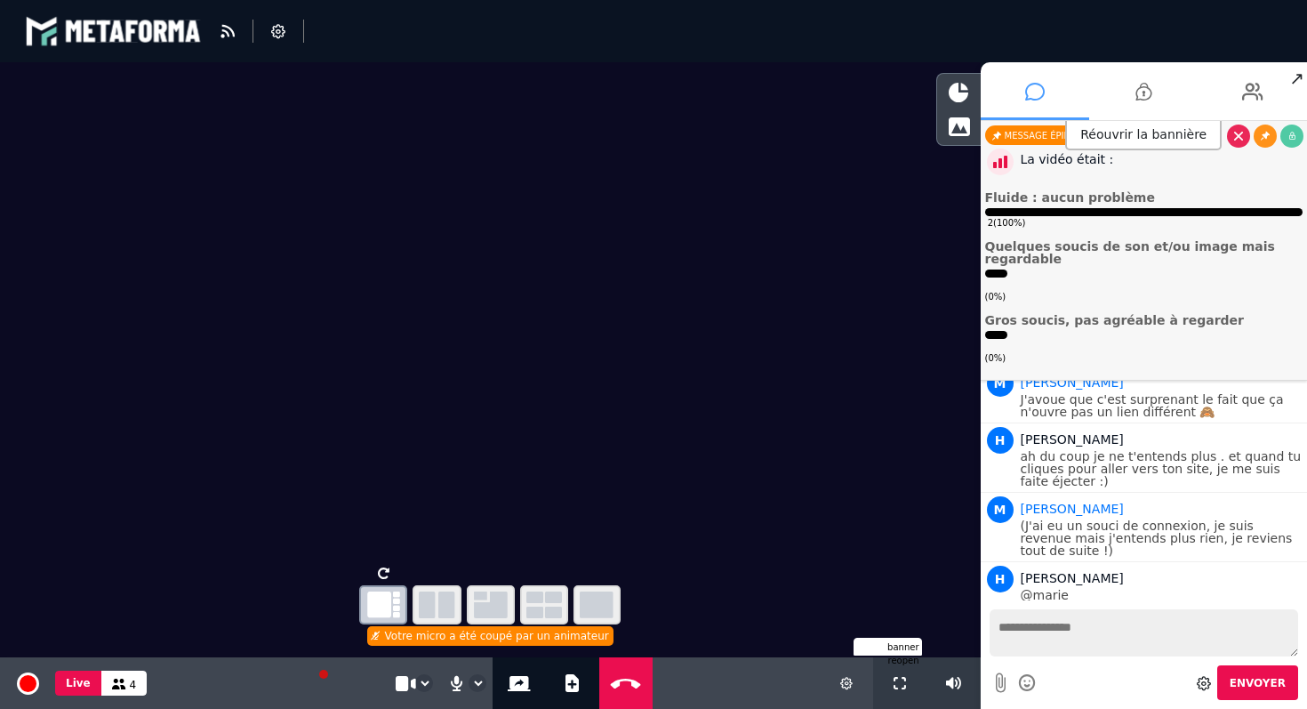
scroll to position [1560, 0]
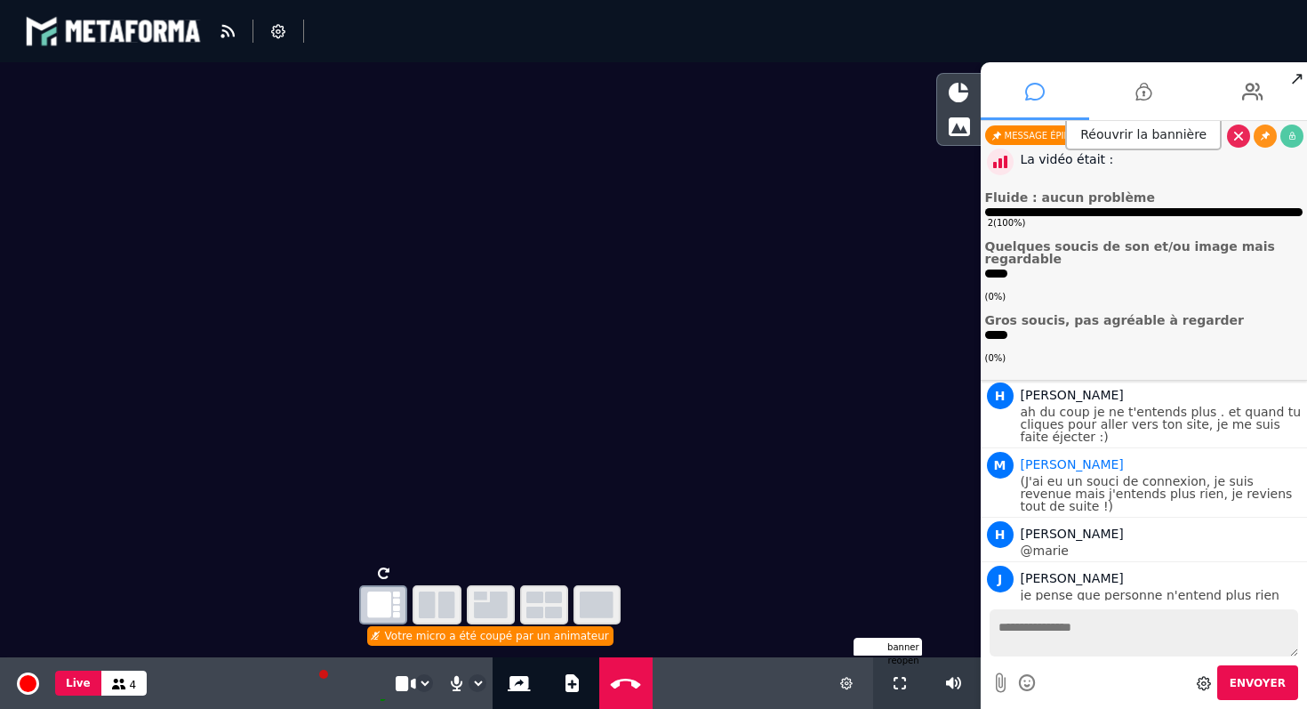
click at [452, 639] on div "banner reopen" at bounding box center [499, 647] width 843 height 18
click at [897, 650] on div "banner reopen" at bounding box center [888, 647] width 68 height 18
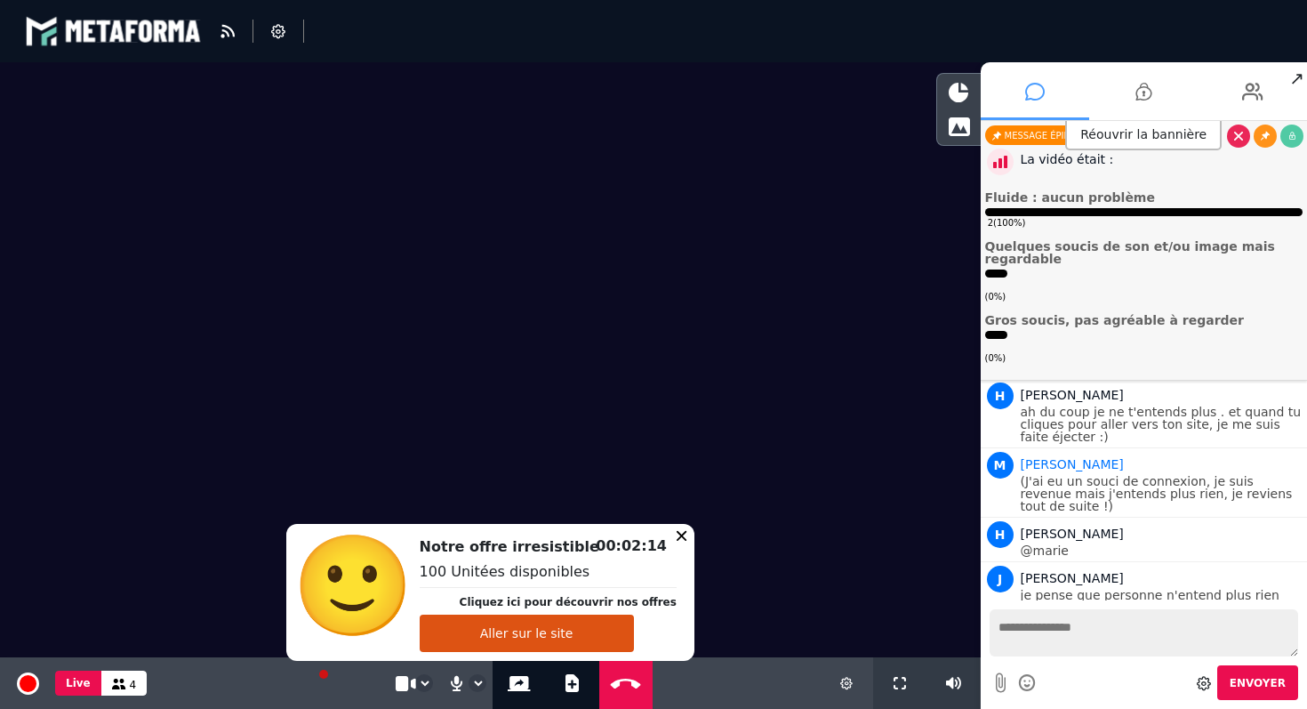
scroll to position [1604, 0]
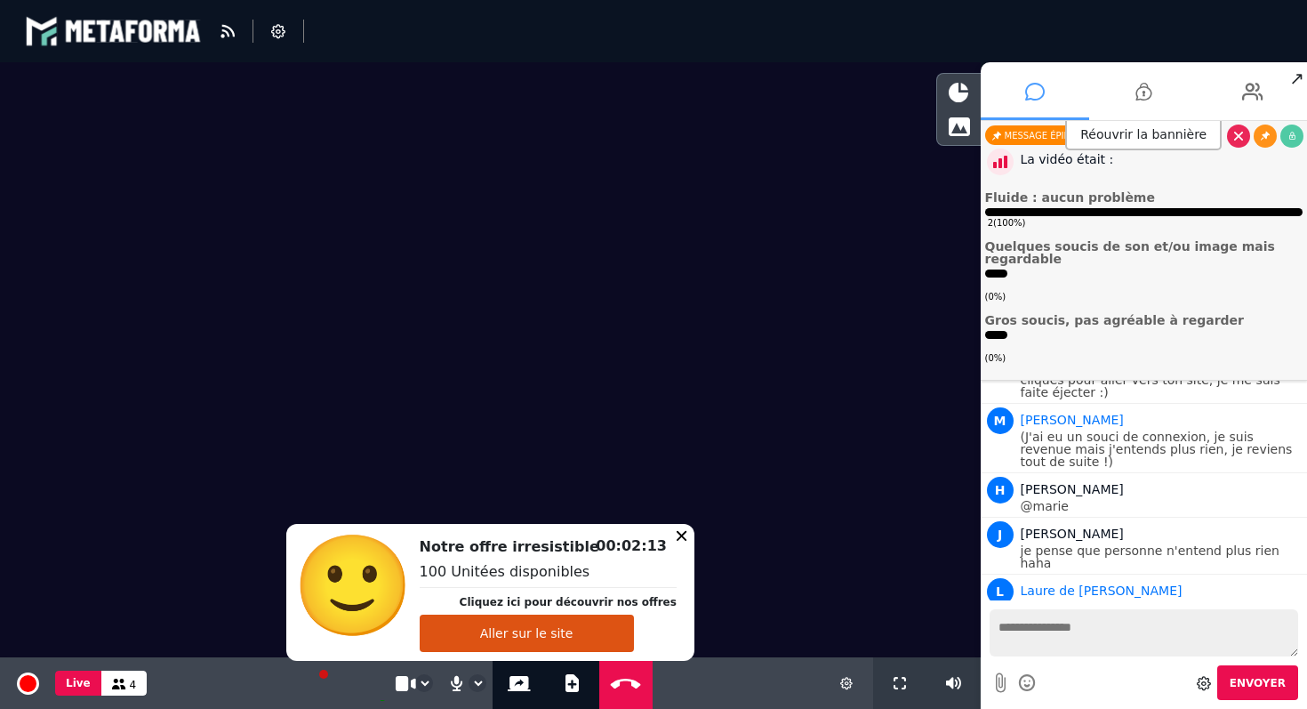
click at [674, 534] on div "Notre offre irresistible Cliquez ici pour découvrir nos offres Aller sur le sit…" at bounding box center [490, 592] width 408 height 137
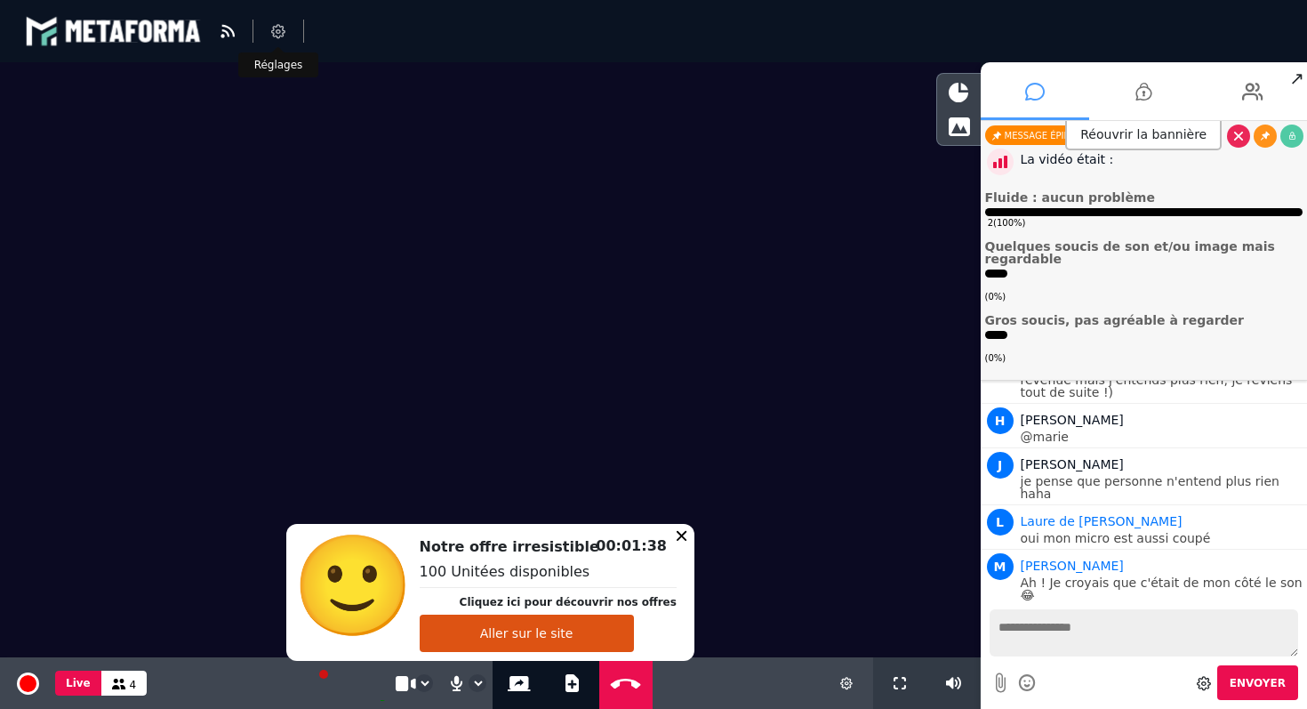
click at [283, 29] on icon at bounding box center [278, 31] width 14 height 14
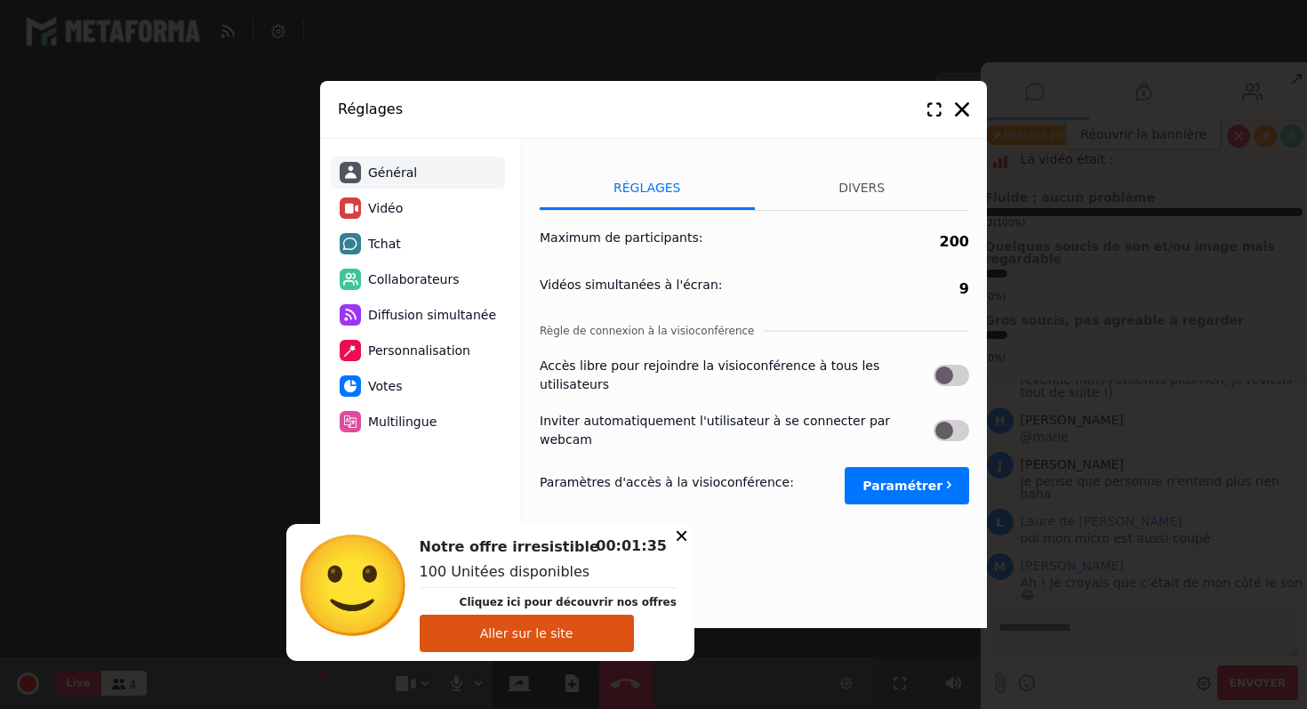
click at [672, 285] on label "Vidéos simultanées à l'écran :" at bounding box center [631, 285] width 182 height 19
click at [891, 467] on button "Paramétrer" at bounding box center [907, 485] width 124 height 37
select select "****"
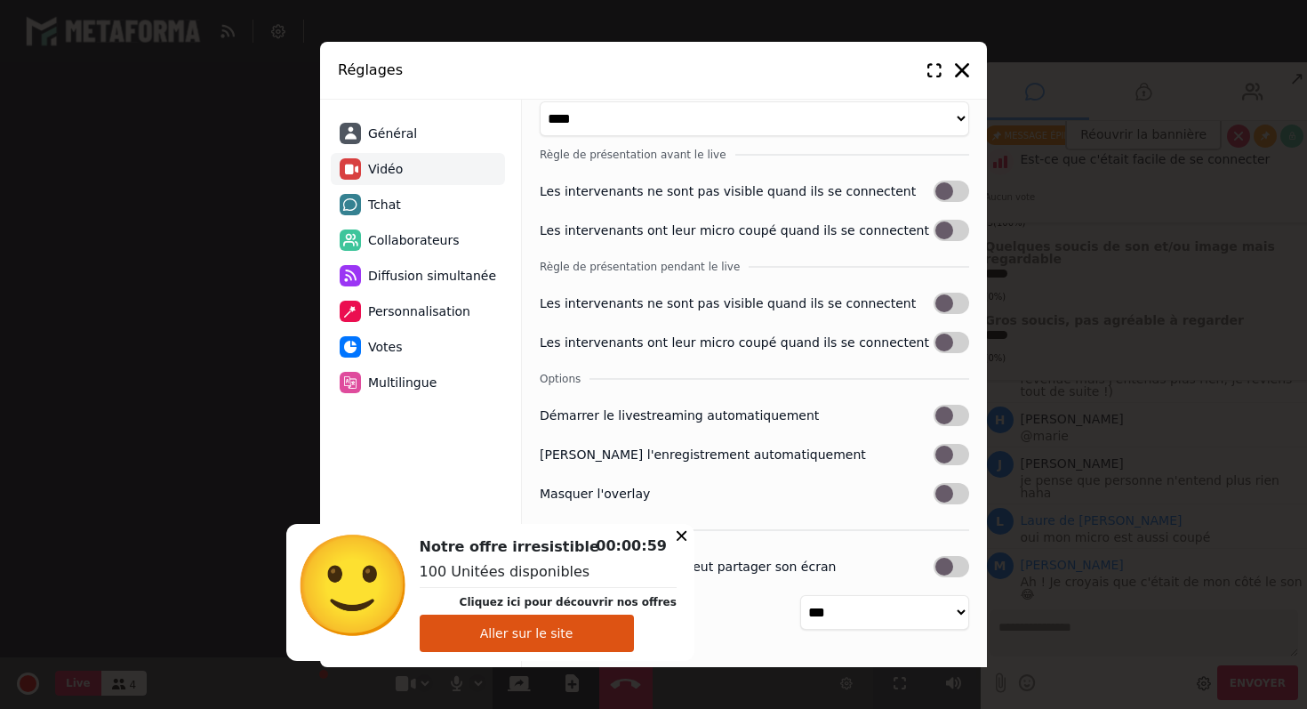
scroll to position [1844, 0]
click at [403, 305] on span "Personnalisation" at bounding box center [419, 311] width 102 height 19
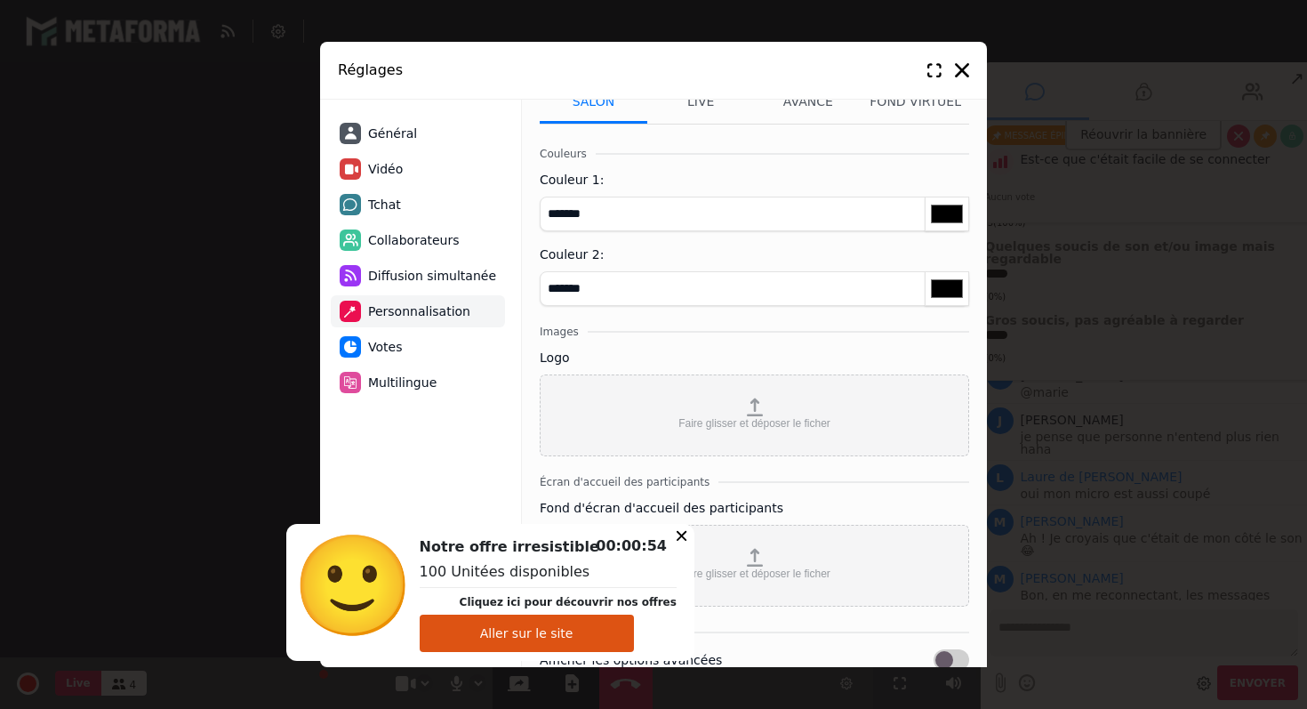
click at [406, 267] on span "Diffusion simultanée" at bounding box center [432, 276] width 128 height 19
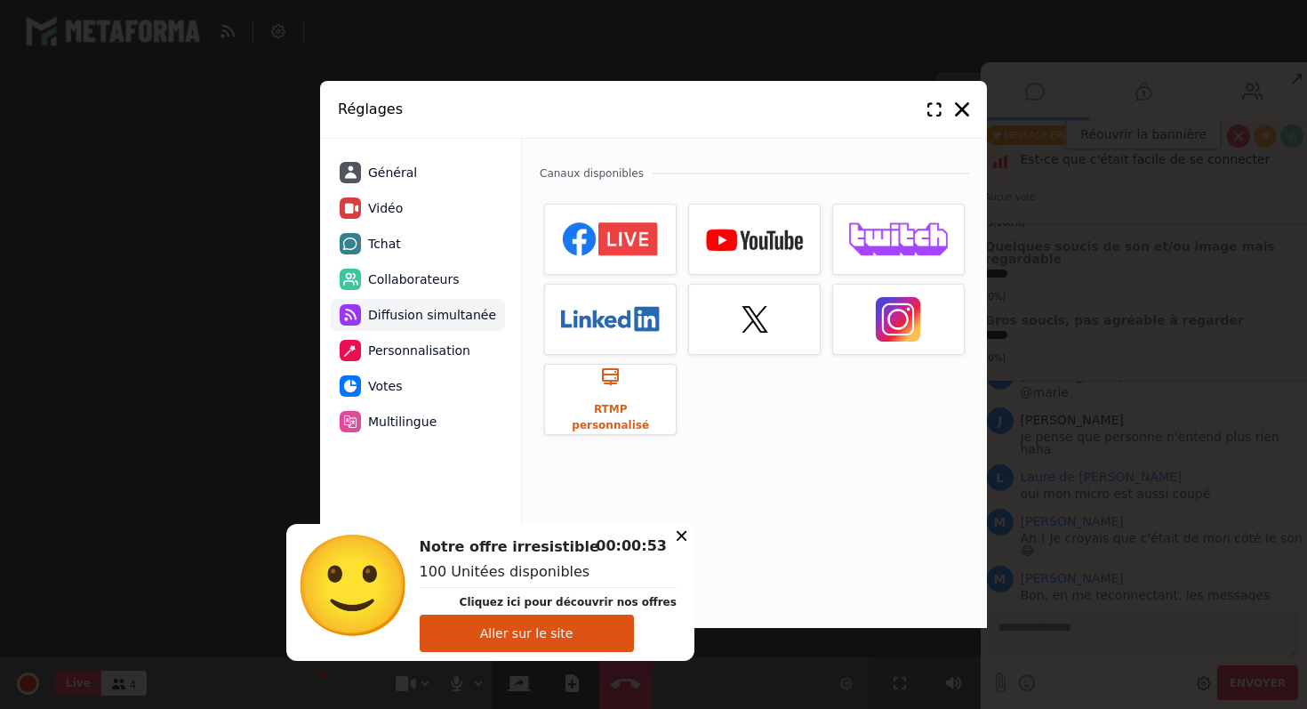
scroll to position [0, 0]
click at [405, 265] on li "Collaborateurs" at bounding box center [418, 279] width 174 height 32
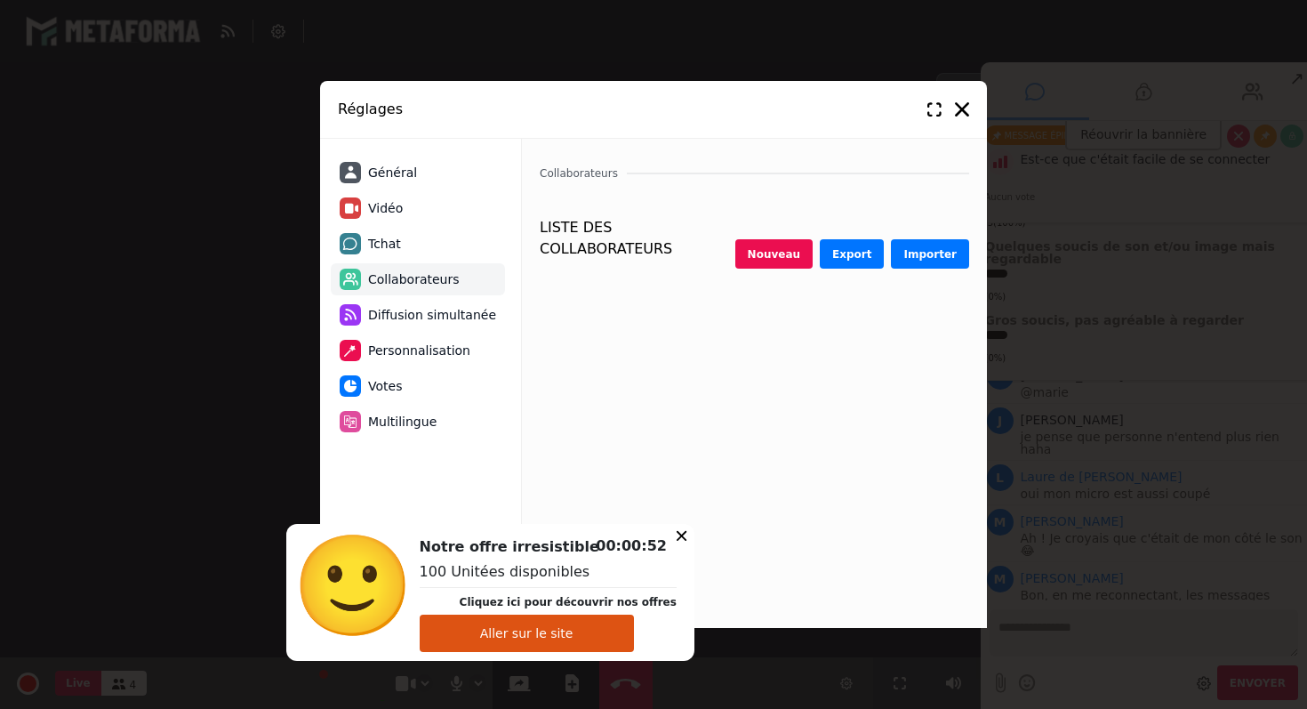
select select "********"
select select "*********"
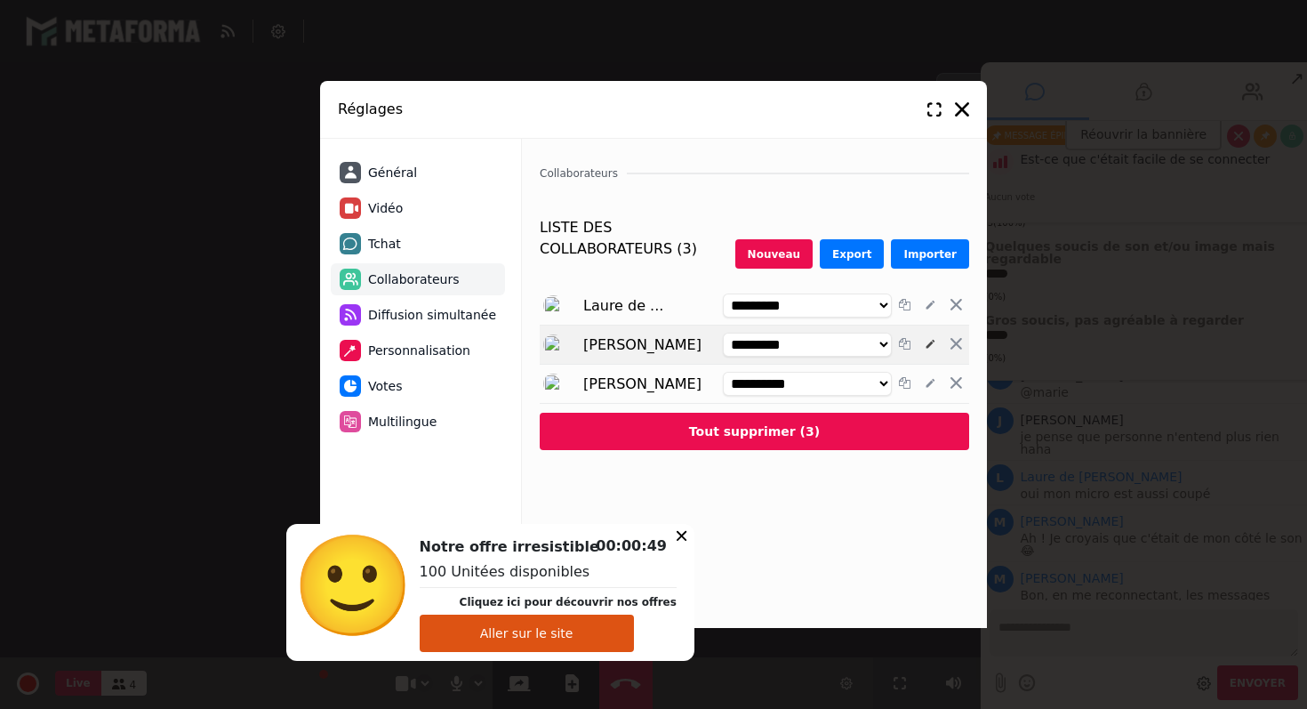
click at [934, 342] on icon at bounding box center [931, 344] width 12 height 12
select select "********"
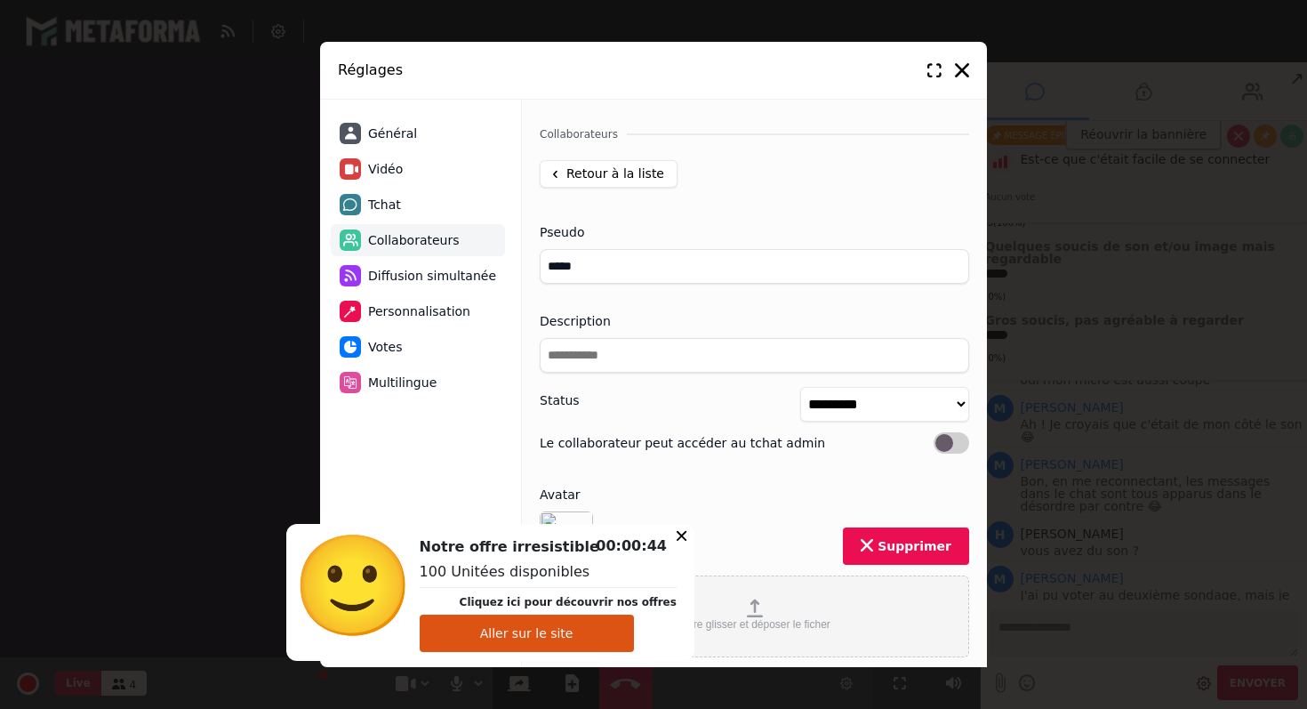
click at [595, 178] on div "Retour à la liste" at bounding box center [609, 174] width 138 height 28
select select "********"
select select "*********"
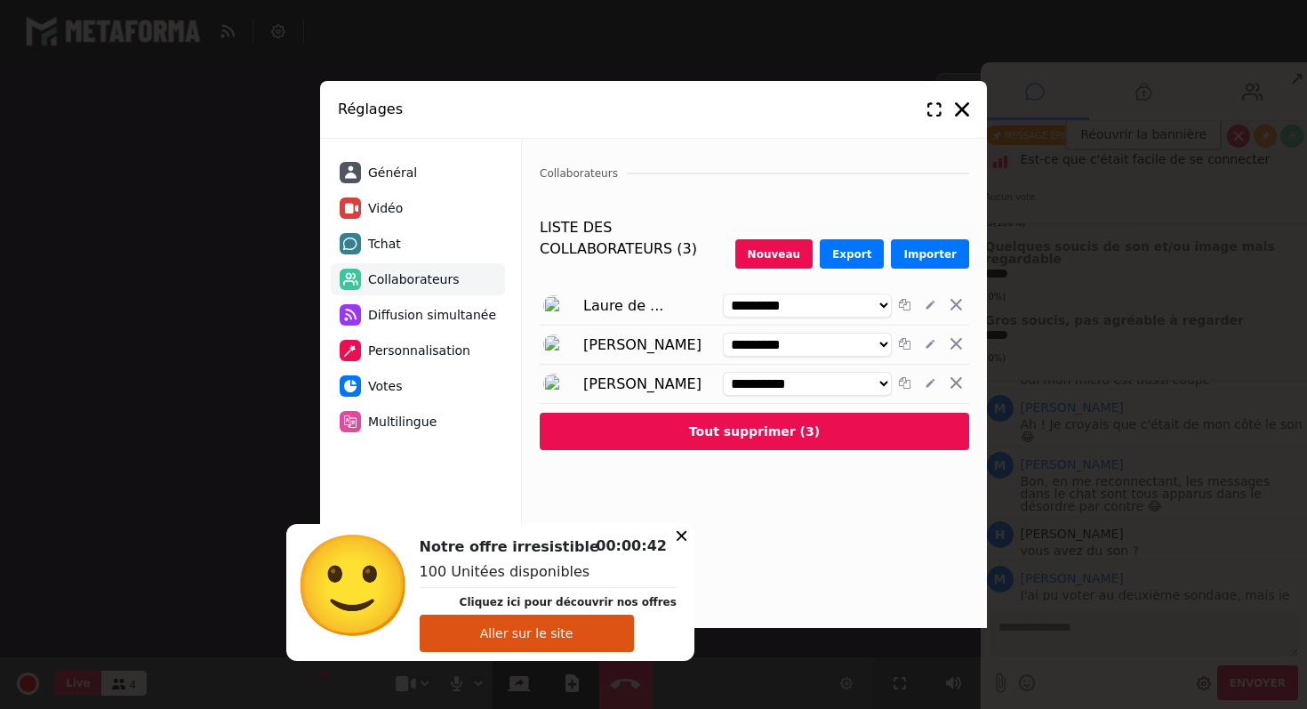
click at [408, 317] on span "Diffusion simultanée" at bounding box center [432, 315] width 128 height 19
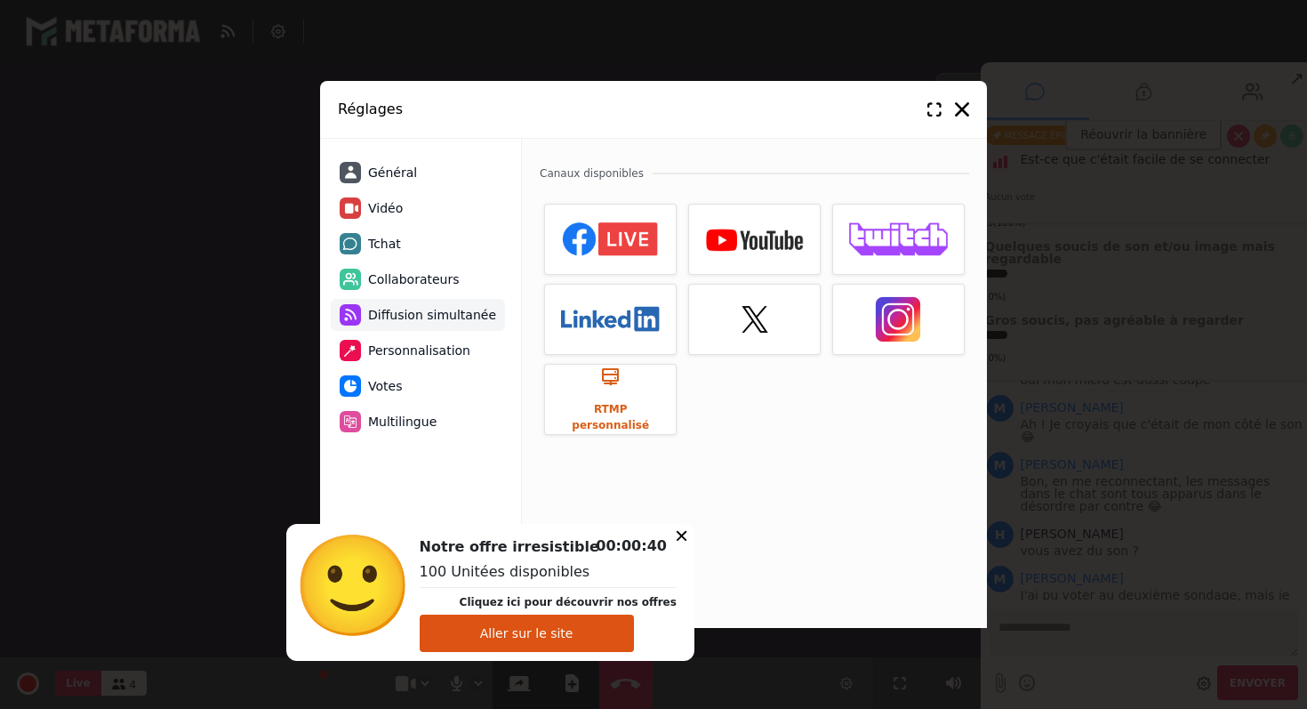
click at [405, 353] on span "Personnalisation" at bounding box center [419, 350] width 102 height 19
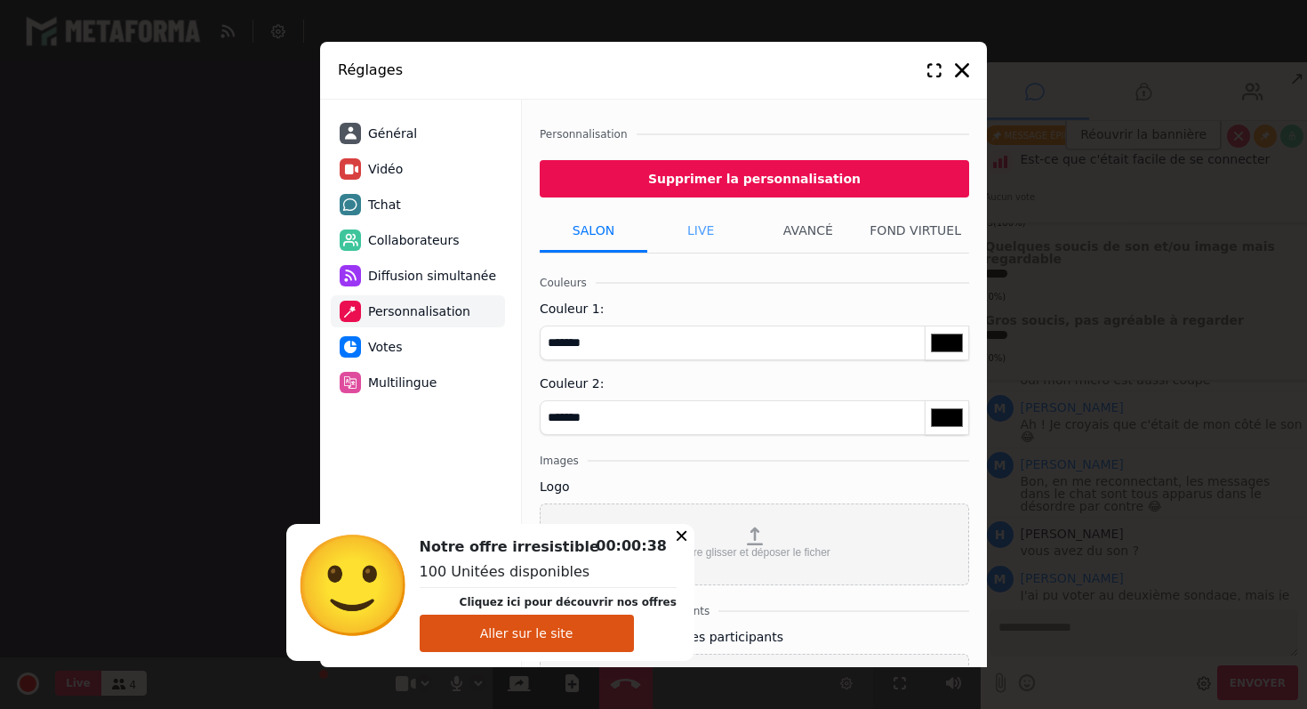
click at [689, 235] on li "Live" at bounding box center [701, 230] width 108 height 44
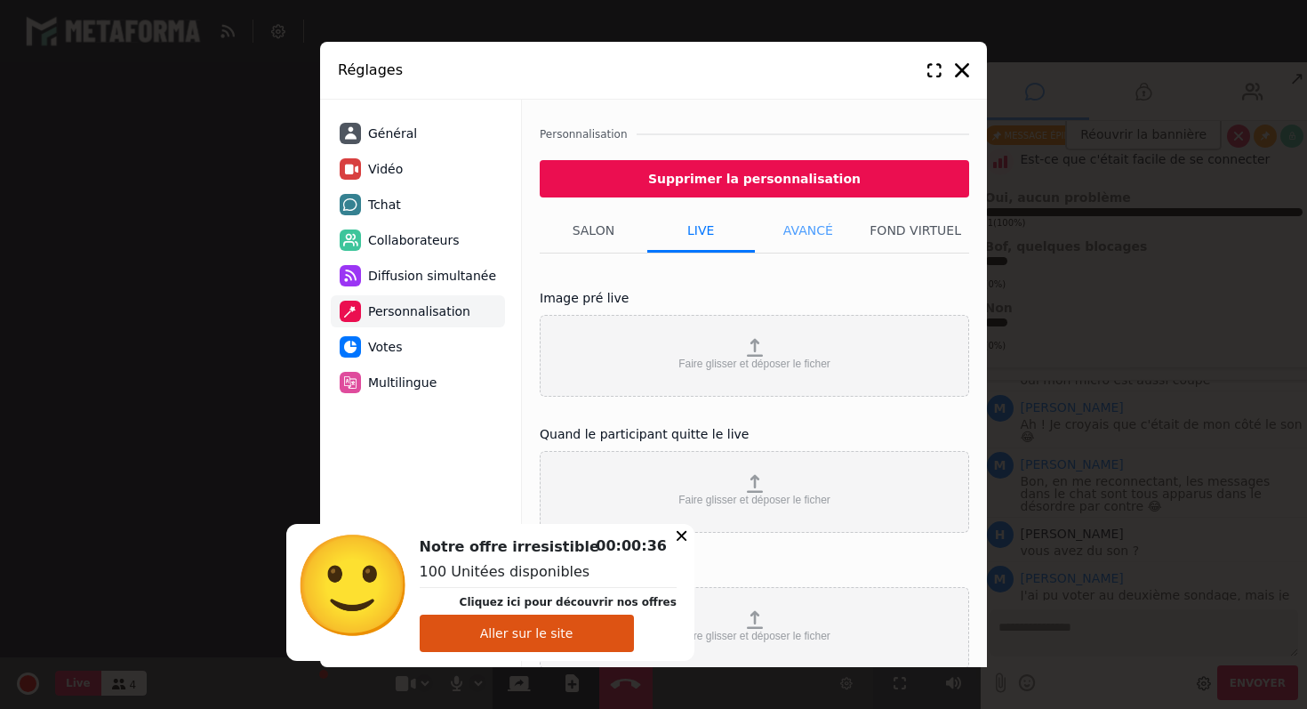
click at [782, 234] on li "Avancé" at bounding box center [809, 230] width 108 height 44
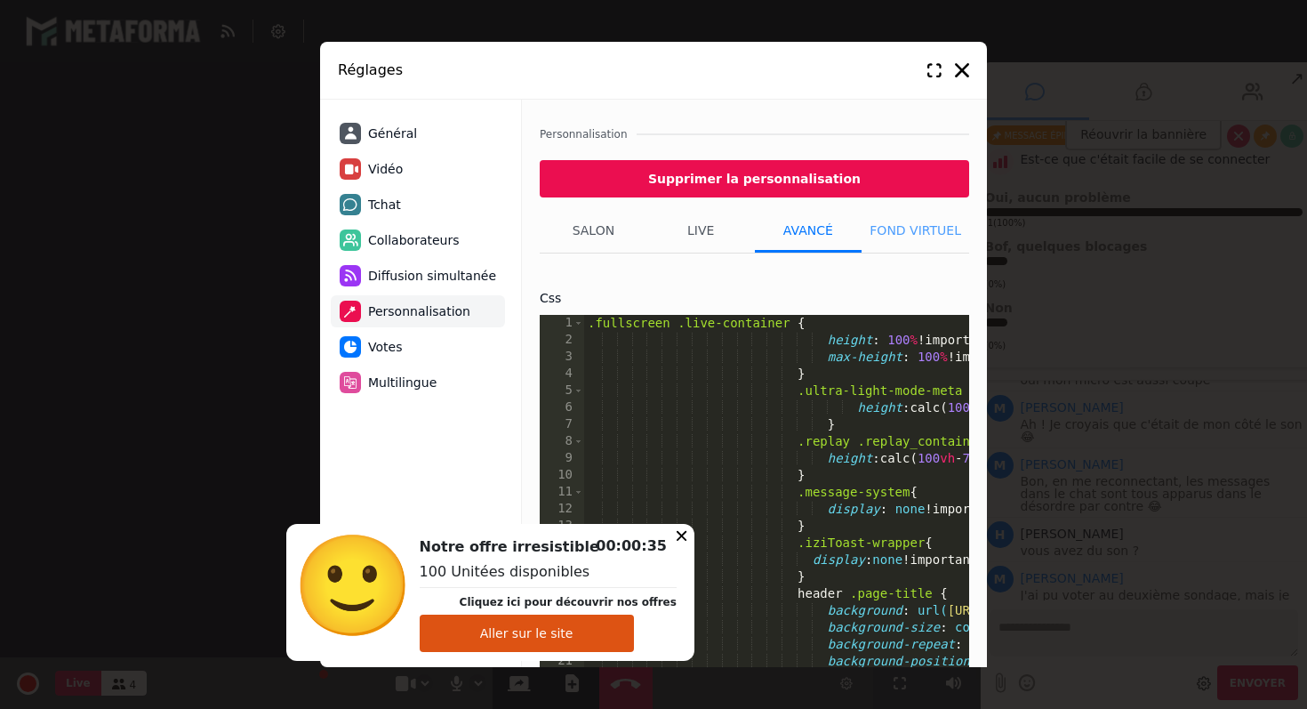
click at [893, 234] on li "Fond virtuel" at bounding box center [916, 230] width 108 height 44
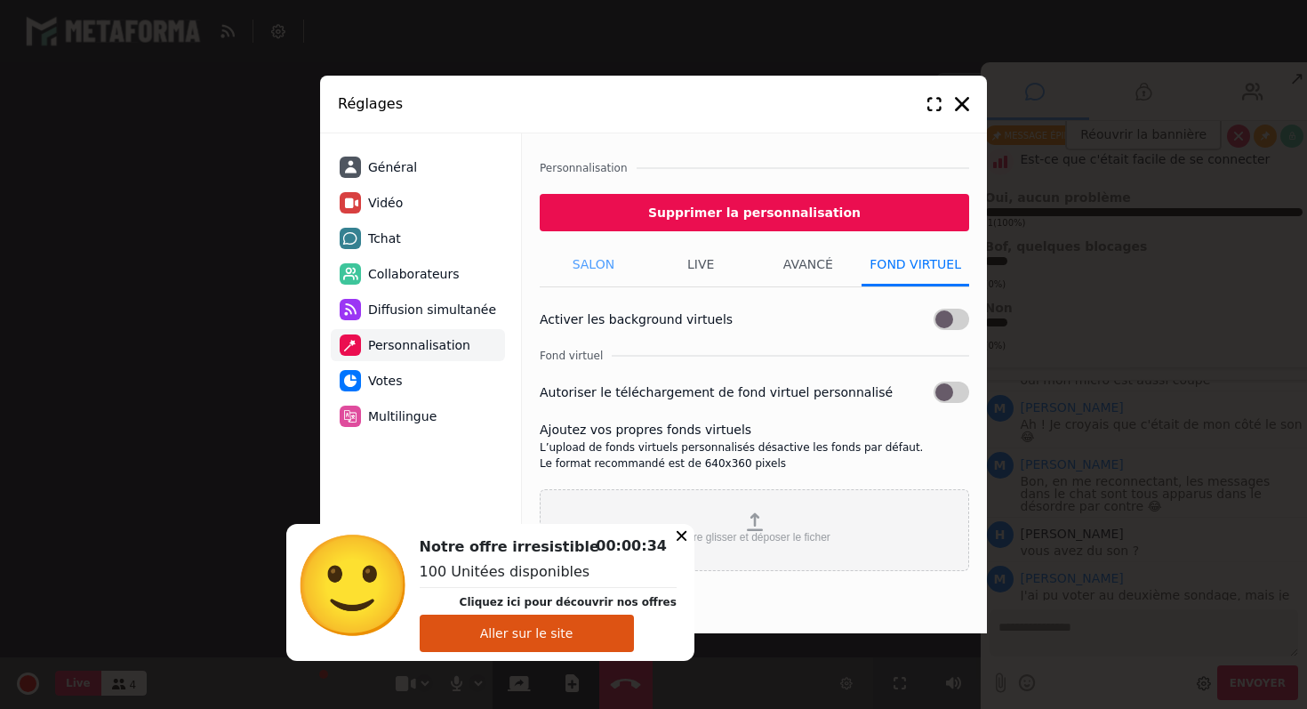
click at [597, 269] on li "Salon" at bounding box center [594, 264] width 108 height 44
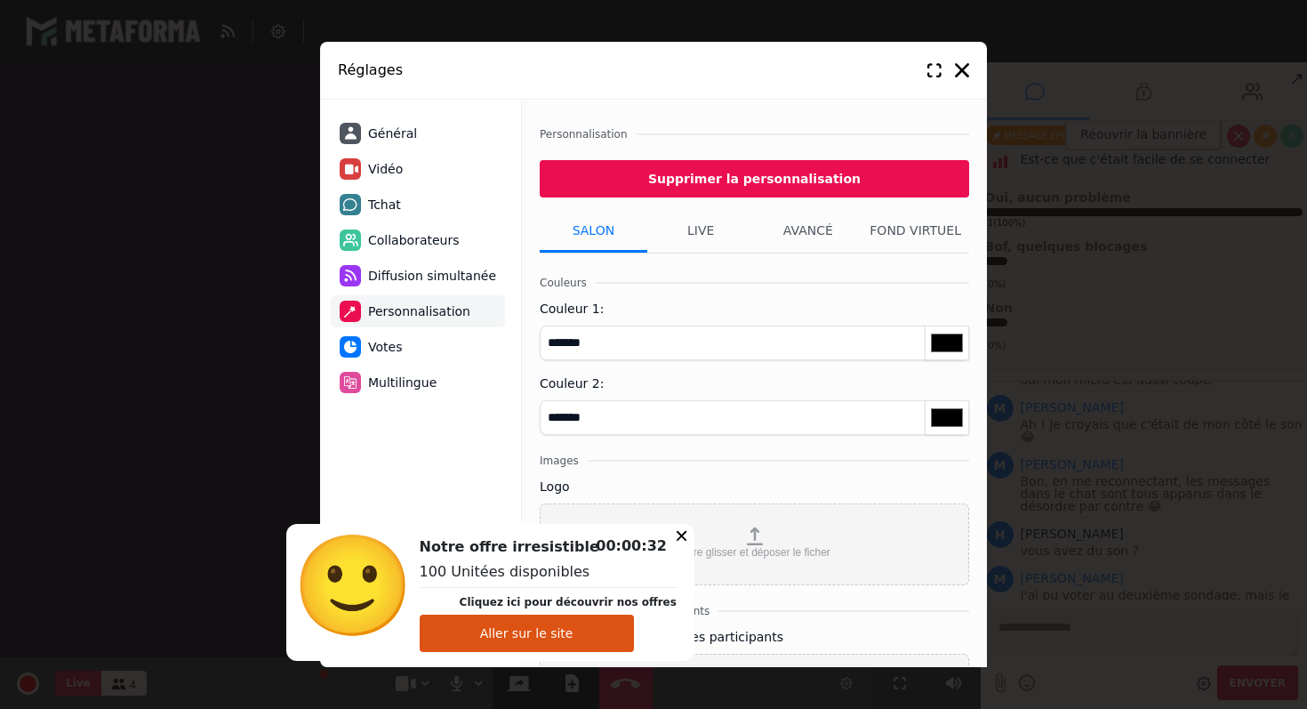
click at [375, 338] on span "Votes" at bounding box center [385, 347] width 34 height 19
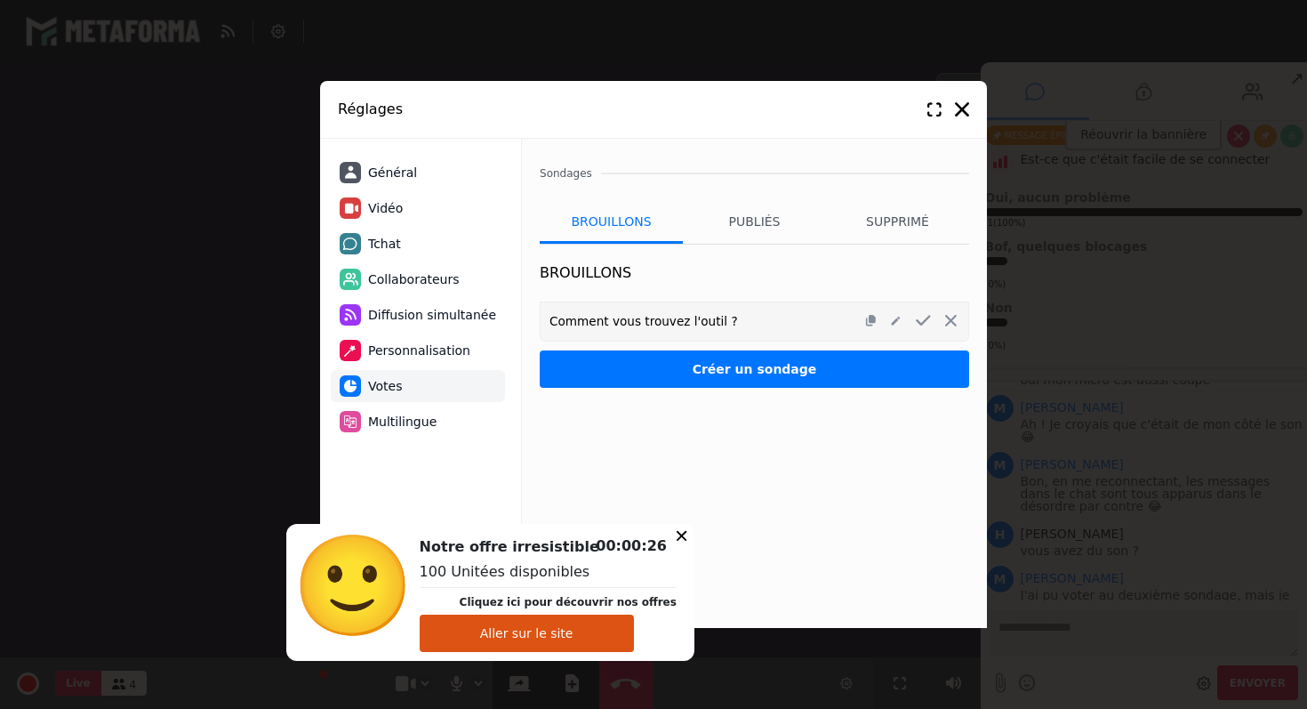
click at [381, 202] on span "Vidéo" at bounding box center [385, 208] width 35 height 19
select select "****"
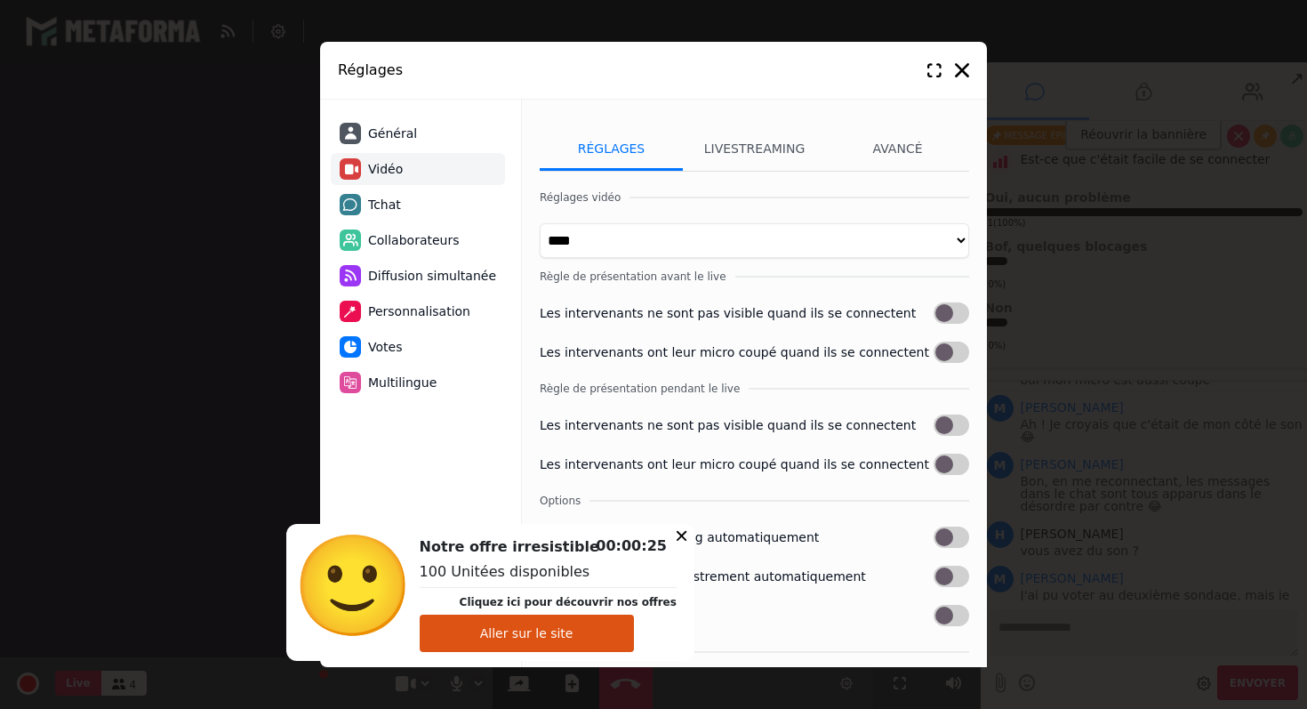
click at [388, 138] on span "Général" at bounding box center [392, 133] width 49 height 19
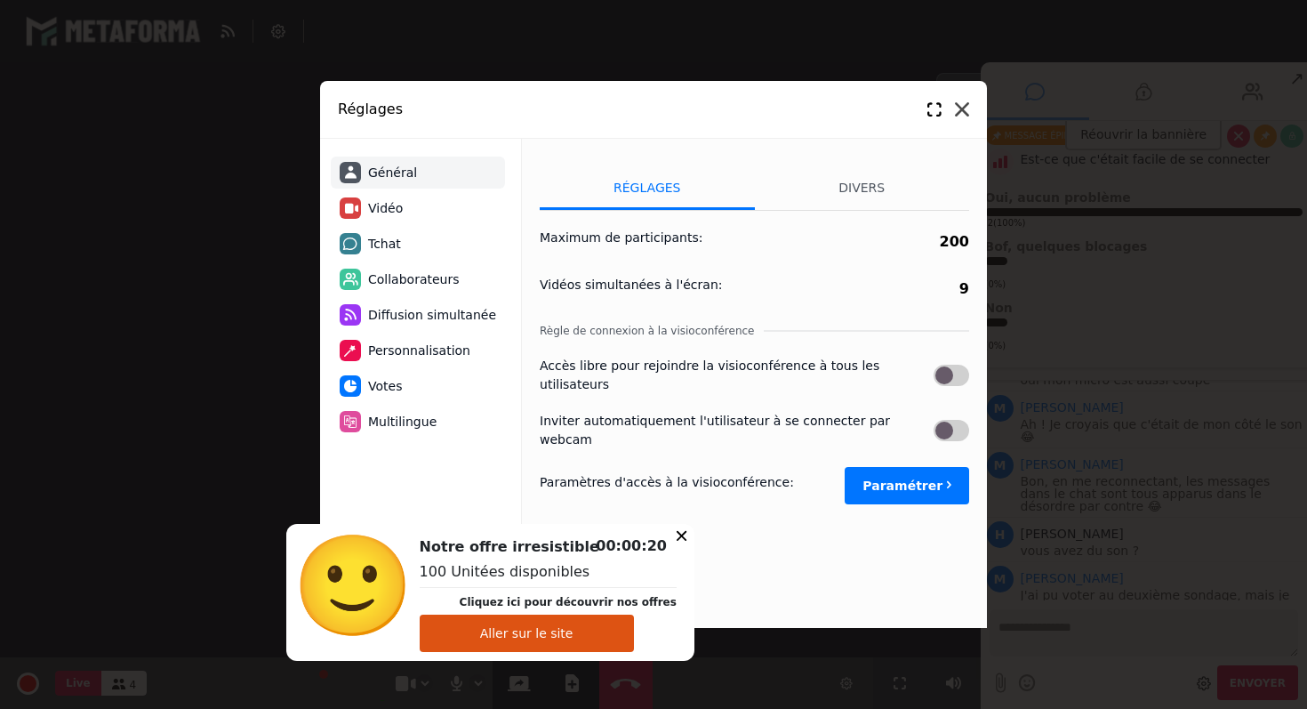
click at [966, 106] on icon at bounding box center [962, 109] width 14 height 14
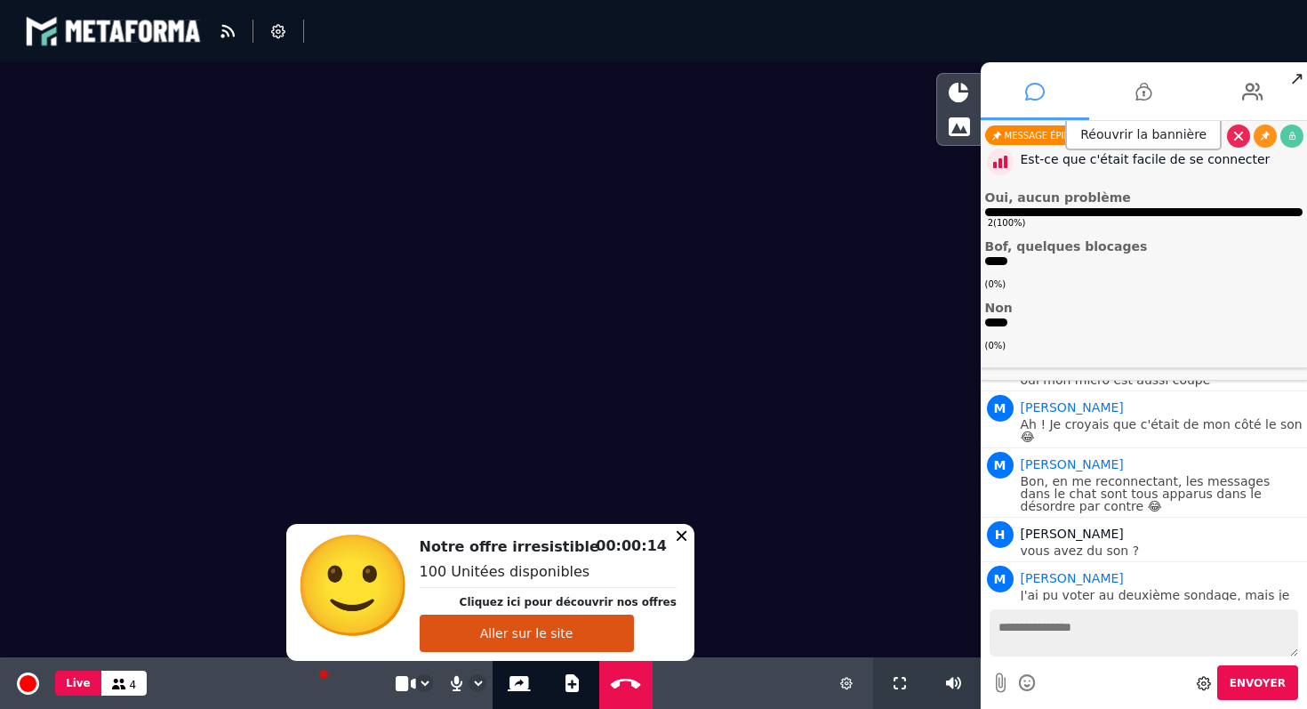
scroll to position [2015, 0]
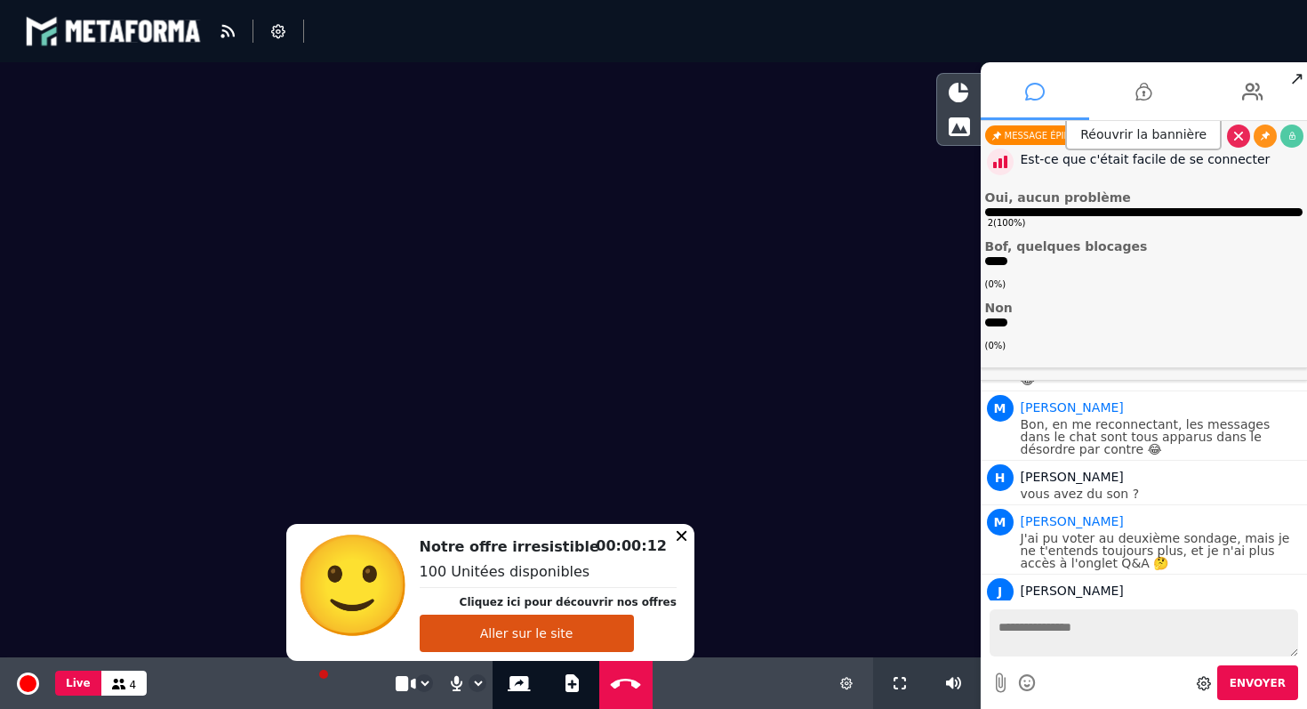
click at [1040, 136] on div "Réouvrir la bannière" at bounding box center [1144, 135] width 327 height 29
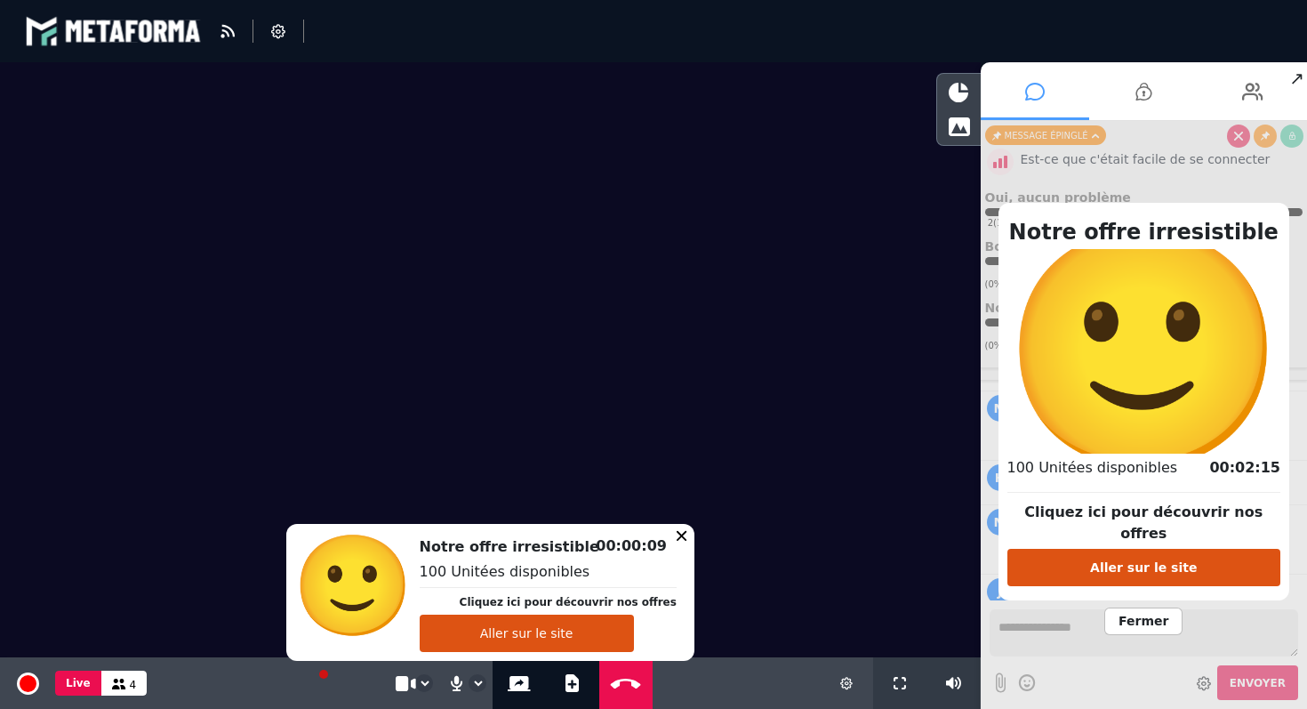
click at [1210, 178] on div "Notre offre irresistible Cliquez ici pour découvrir nos offres Aller sur le sit…" at bounding box center [1144, 415] width 327 height 588
click at [1143, 612] on span "Fermer" at bounding box center [1143, 621] width 78 height 28
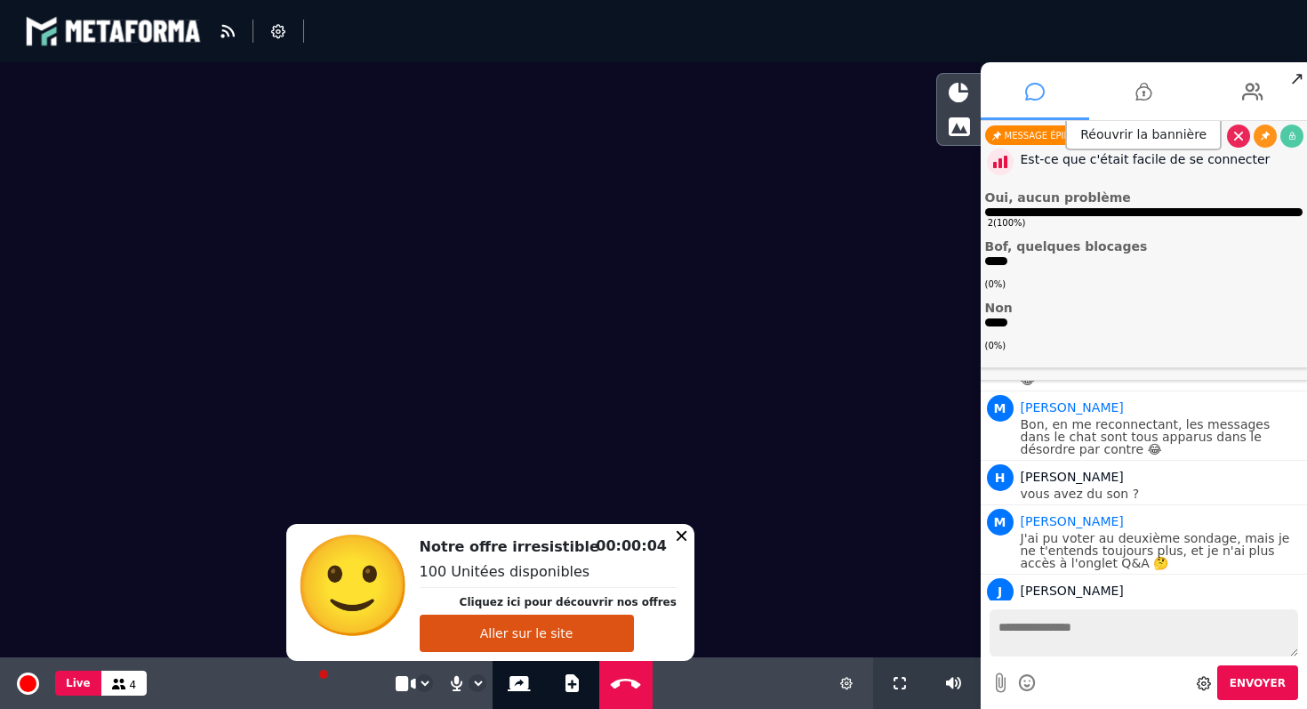
click at [1019, 215] on div "2 ( 100% )" at bounding box center [1144, 218] width 318 height 21
click at [1000, 254] on li "Bof, quelques blocages ( 0% )" at bounding box center [1144, 265] width 318 height 51
click at [990, 327] on div "( 0% )" at bounding box center [996, 339] width 22 height 25
click at [1116, 213] on div "2 ( 100% )" at bounding box center [1144, 218] width 318 height 21
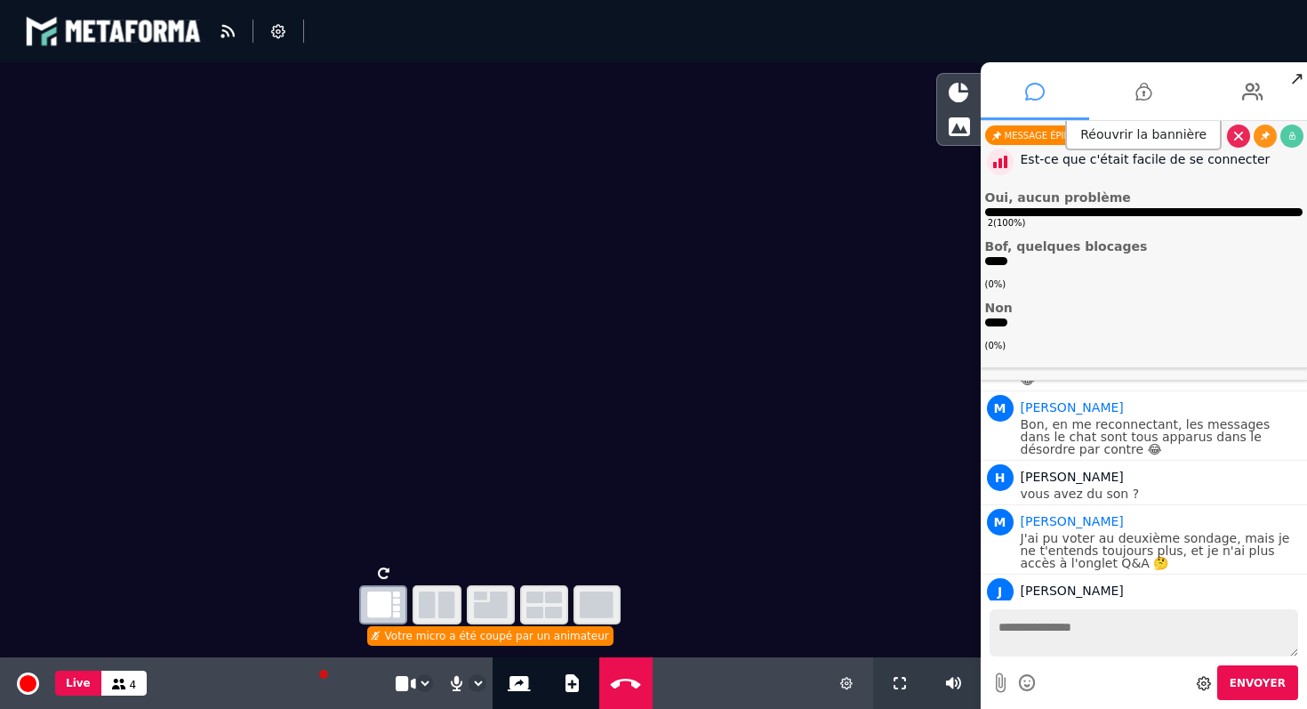
click at [1043, 166] on div "Est-ce que c'était facile de se connecter" at bounding box center [1162, 159] width 283 height 19
click at [1292, 145] on div "Réouvrir la bannière" at bounding box center [1144, 135] width 327 height 29
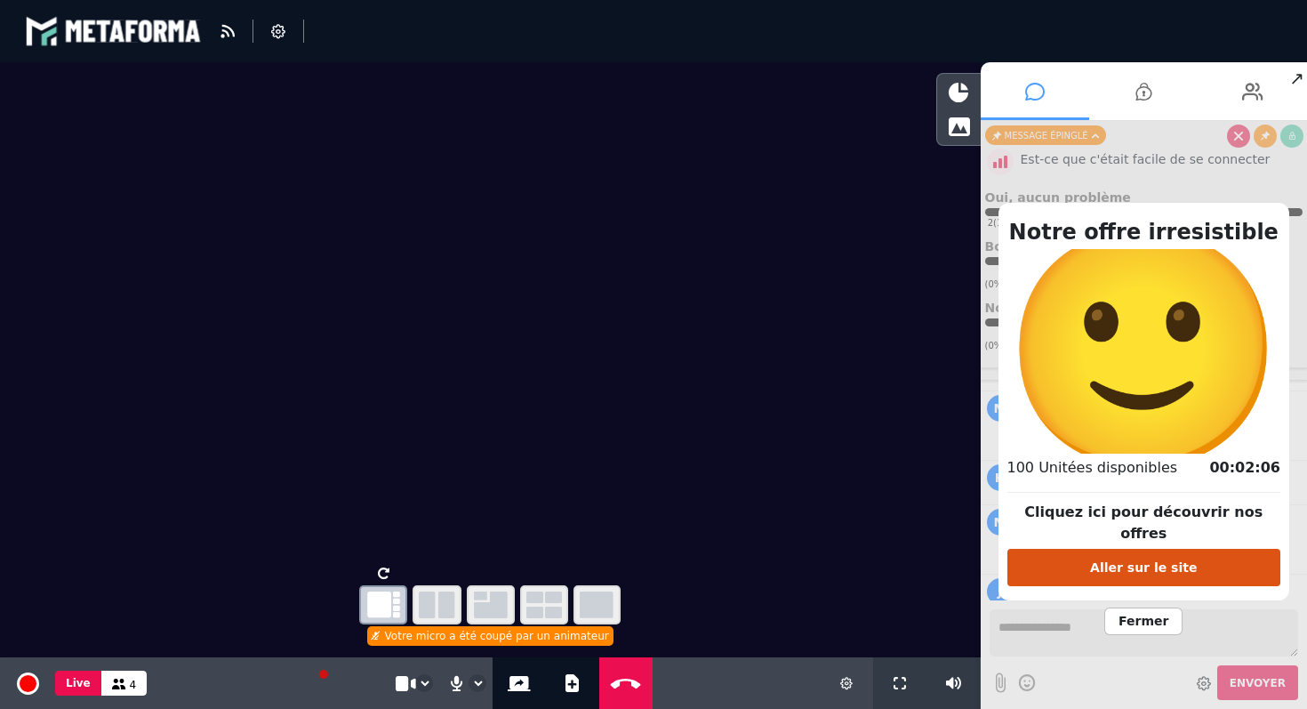
click at [1162, 613] on span "Fermer" at bounding box center [1143, 621] width 78 height 28
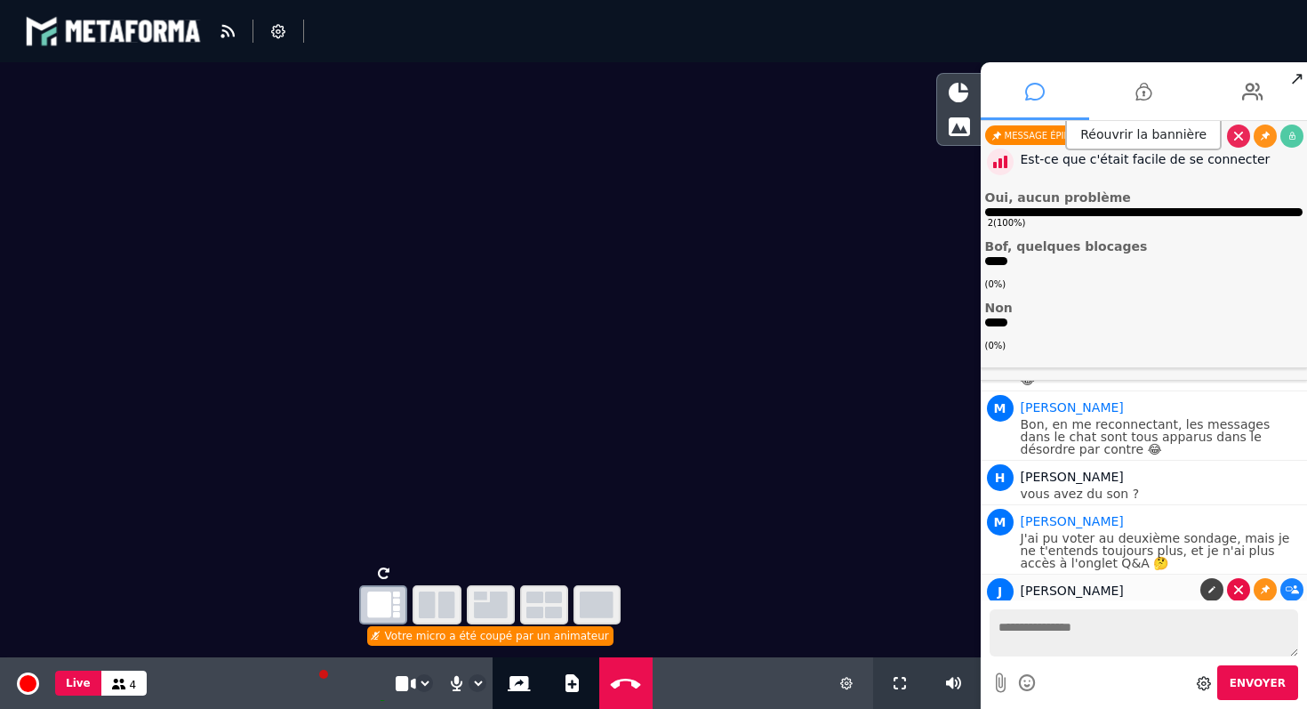
scroll to position [2059, 0]
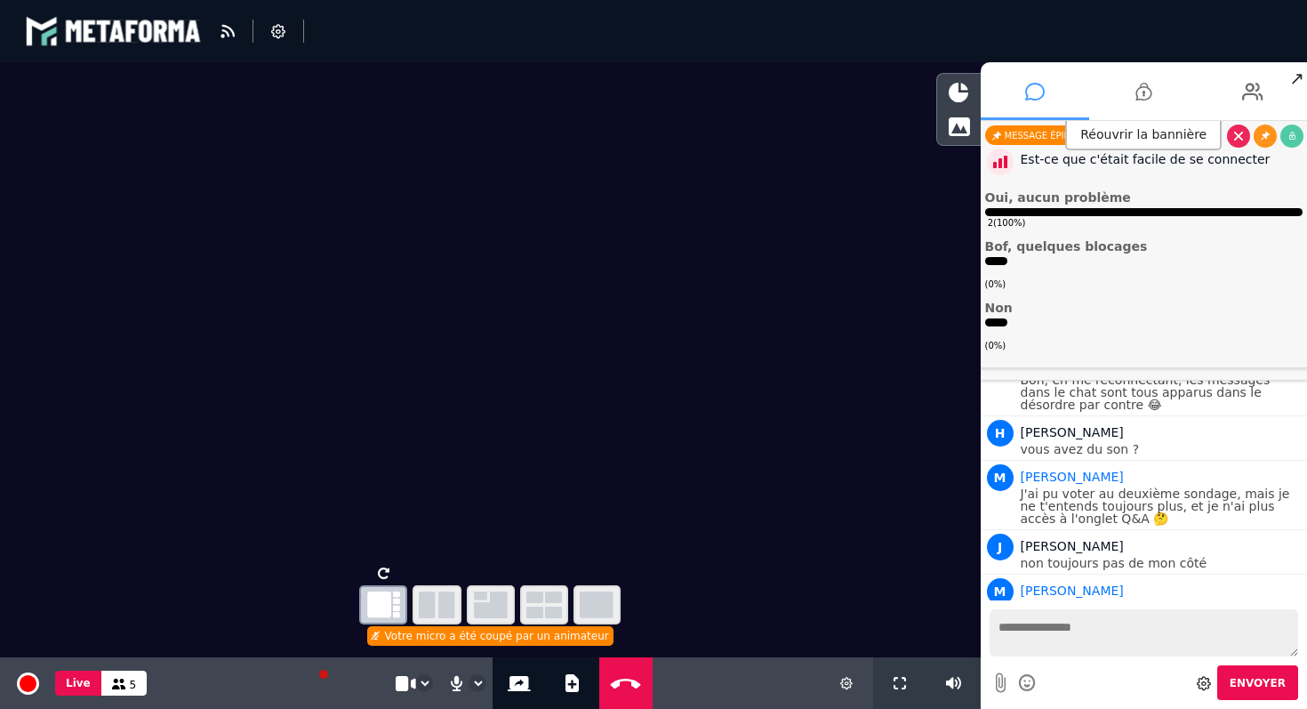
click at [423, 609] on icon "button" at bounding box center [437, 604] width 36 height 27
click at [486, 605] on icon "button" at bounding box center [491, 604] width 34 height 27
click at [402, 642] on div "Votre micro a été coupé par un animateur" at bounding box center [490, 636] width 246 height 20
click at [399, 642] on div "Votre micro a été coupé par un animateur" at bounding box center [490, 636] width 246 height 20
click at [396, 642] on div "Votre micro a été coupé par un animateur" at bounding box center [490, 636] width 246 height 20
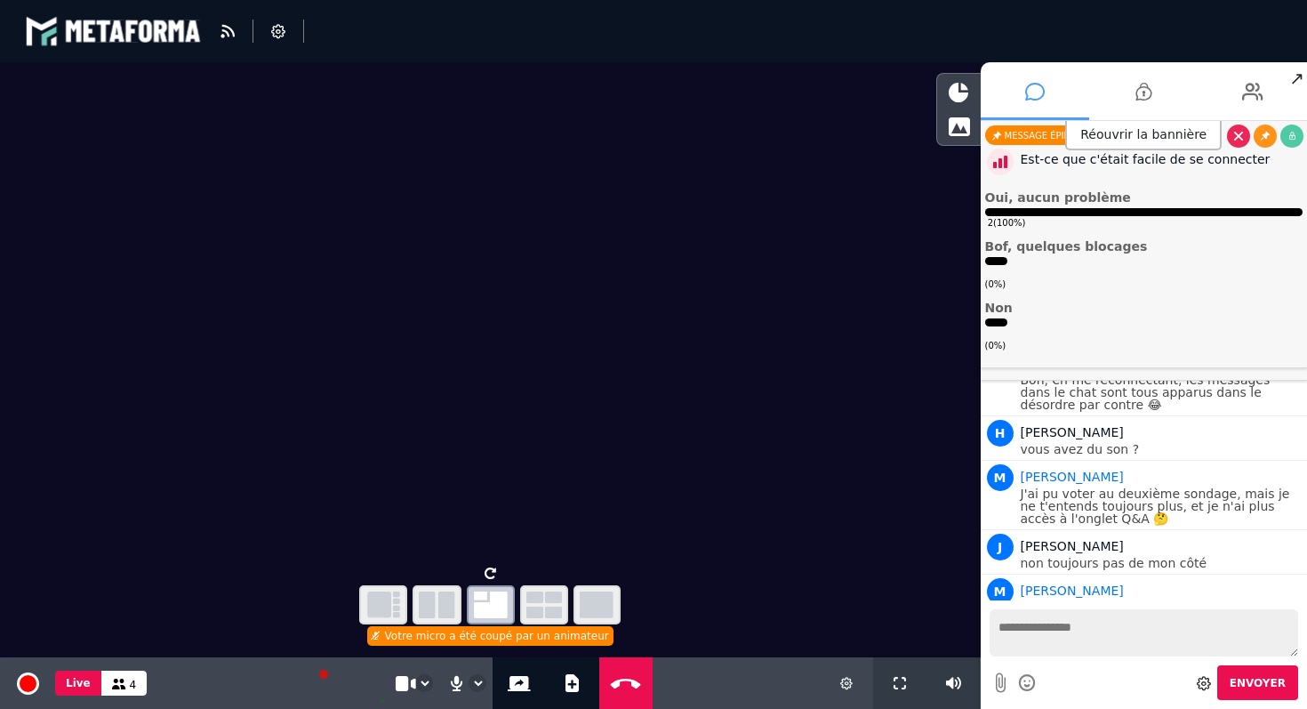
scroll to position [2116, 0]
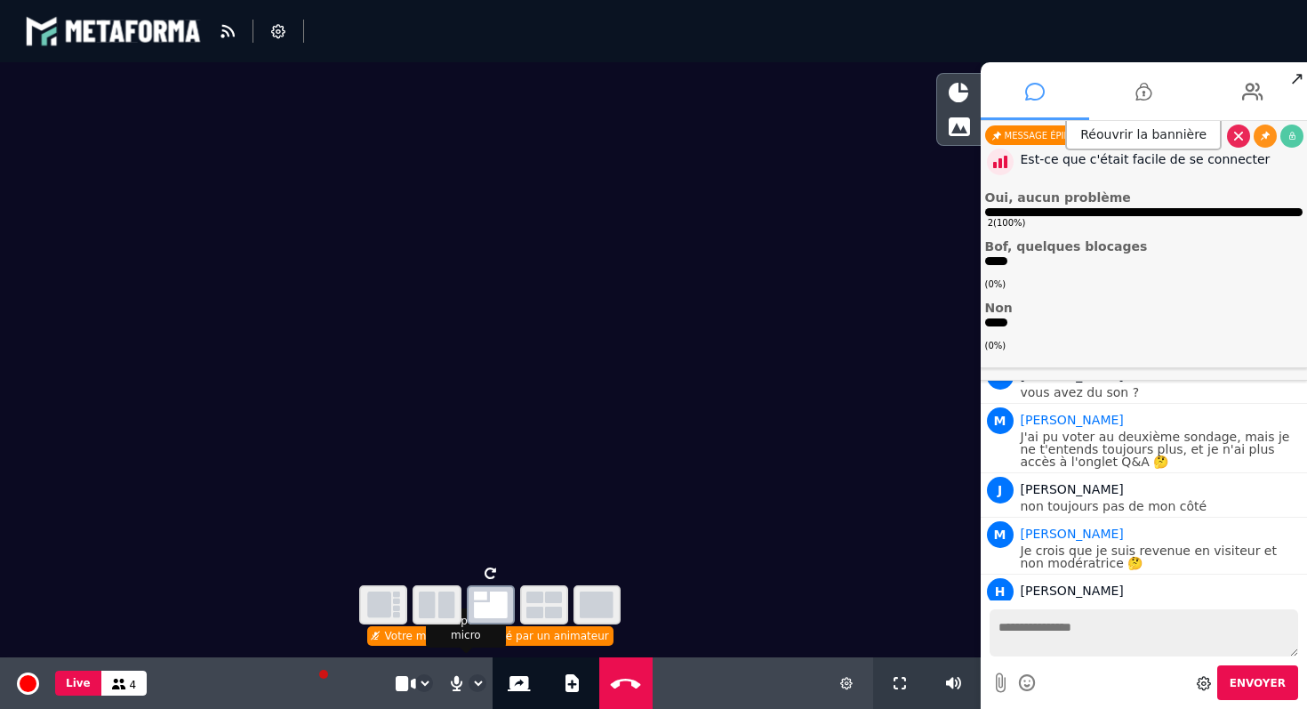
click at [475, 691] on div "**********" at bounding box center [478, 683] width 18 height 18
click at [451, 686] on icon at bounding box center [456, 683] width 17 height 18
click at [613, 638] on div "Micro désactivé" at bounding box center [615, 636] width 105 height 20
click at [458, 690] on icon at bounding box center [456, 683] width 17 height 18
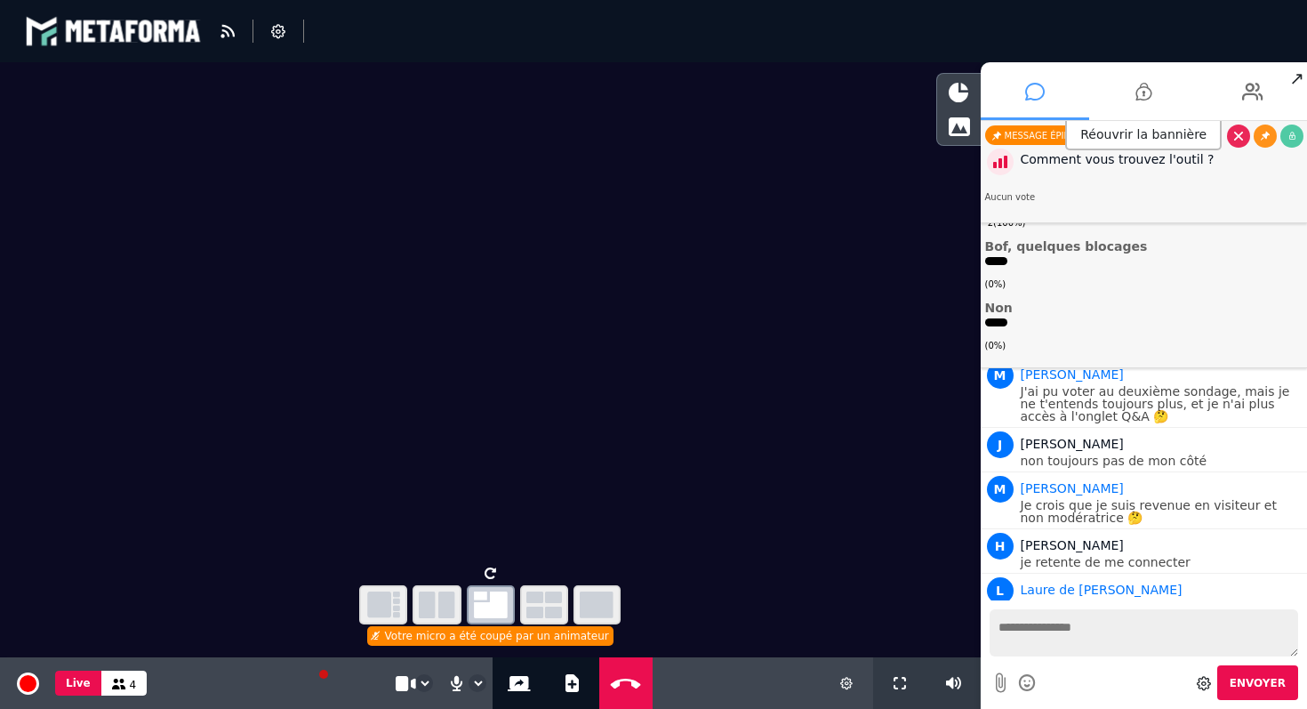
scroll to position [2542, 0]
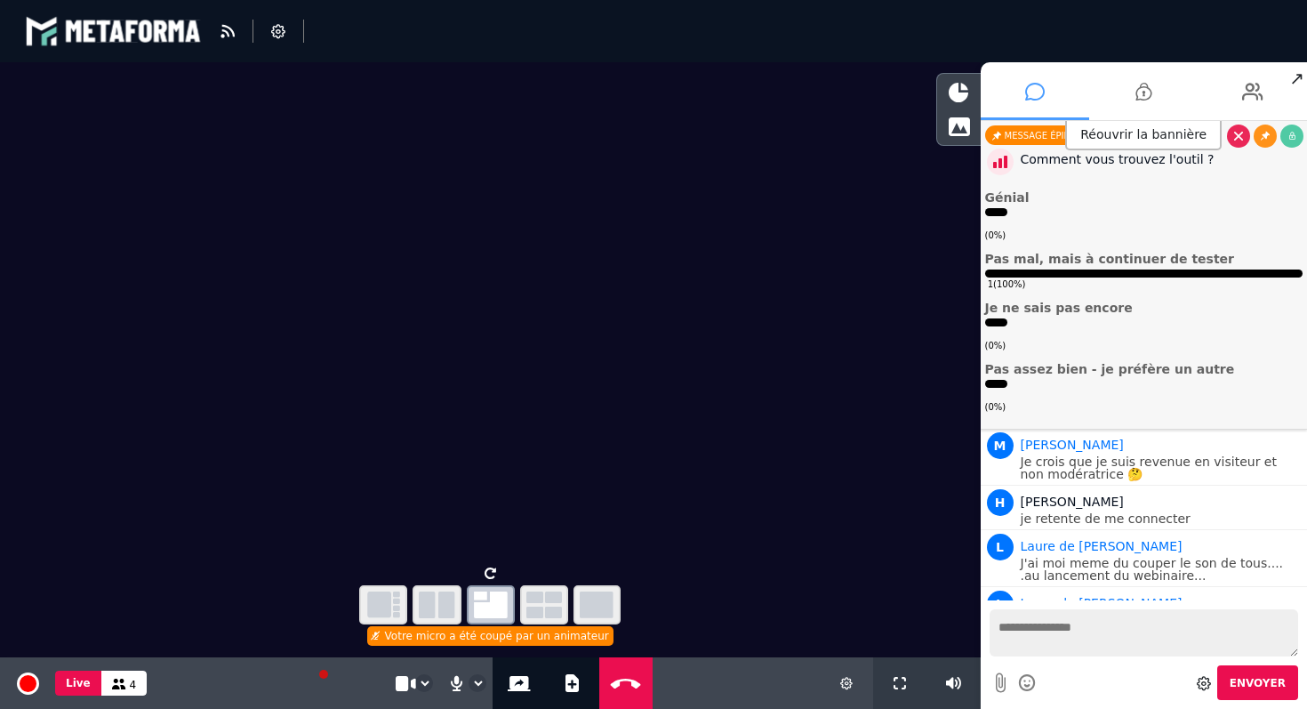
click at [533, 637] on div "Votre micro a été coupé par un animateur" at bounding box center [490, 636] width 246 height 20
click at [517, 689] on icon at bounding box center [519, 683] width 23 height 15
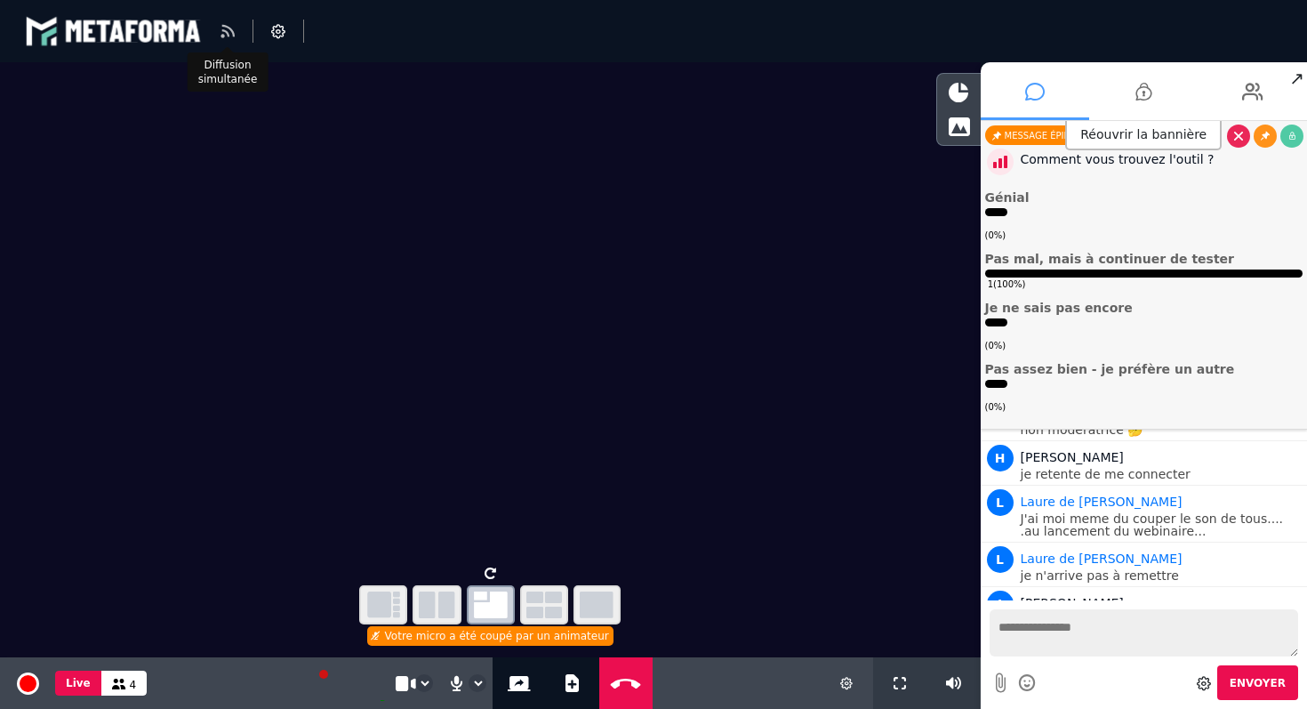
click at [229, 36] on icon at bounding box center [228, 31] width 14 height 14
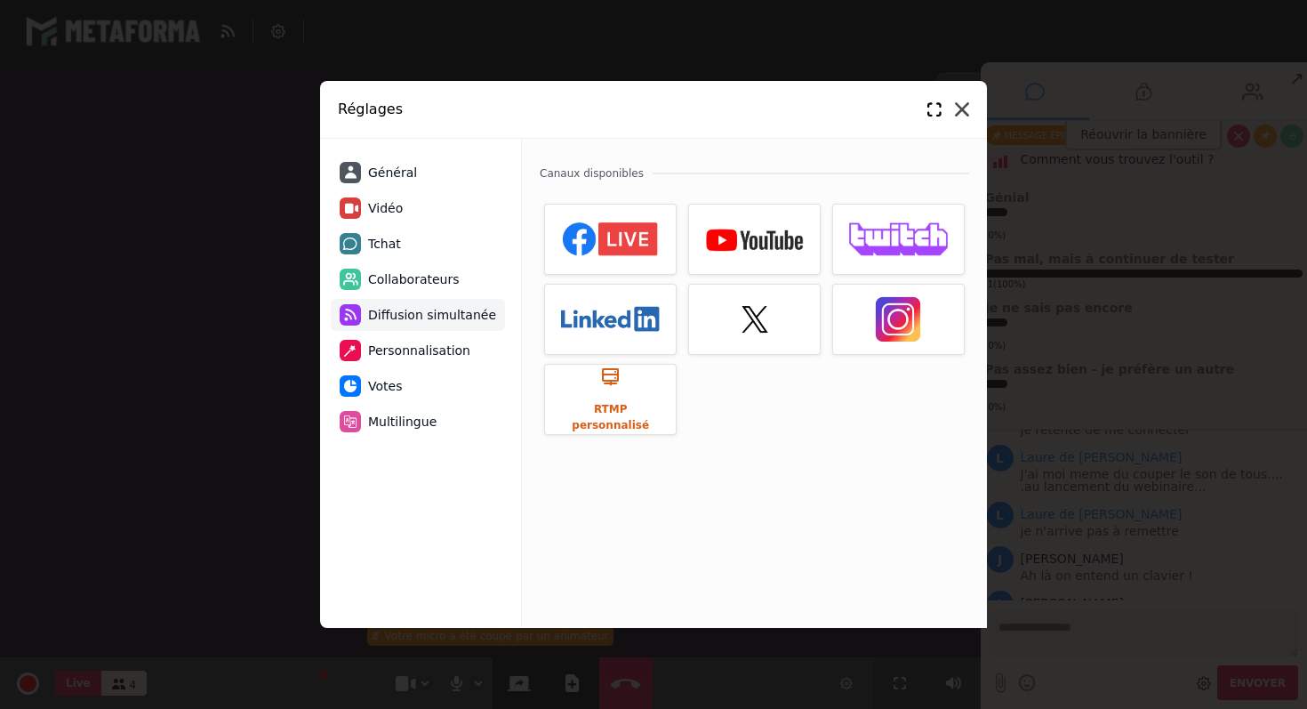
scroll to position [2700, 0]
click at [963, 114] on icon at bounding box center [962, 109] width 14 height 14
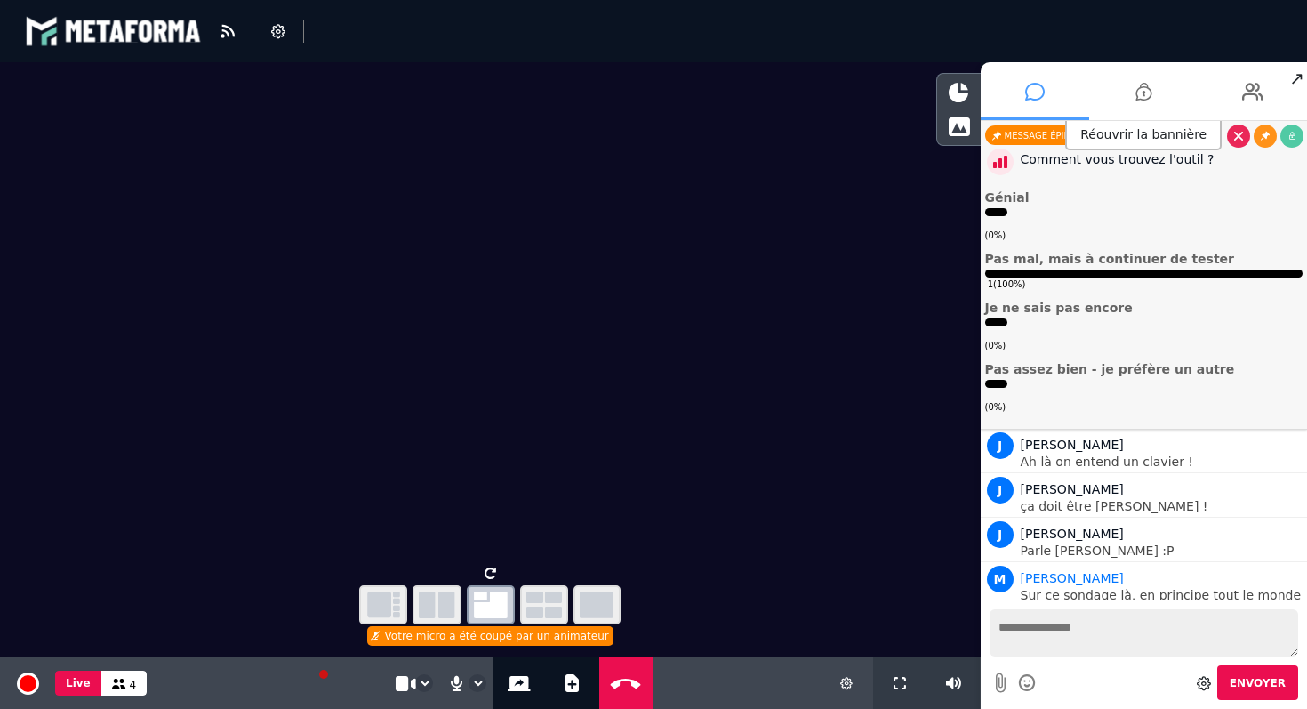
scroll to position [2789, 0]
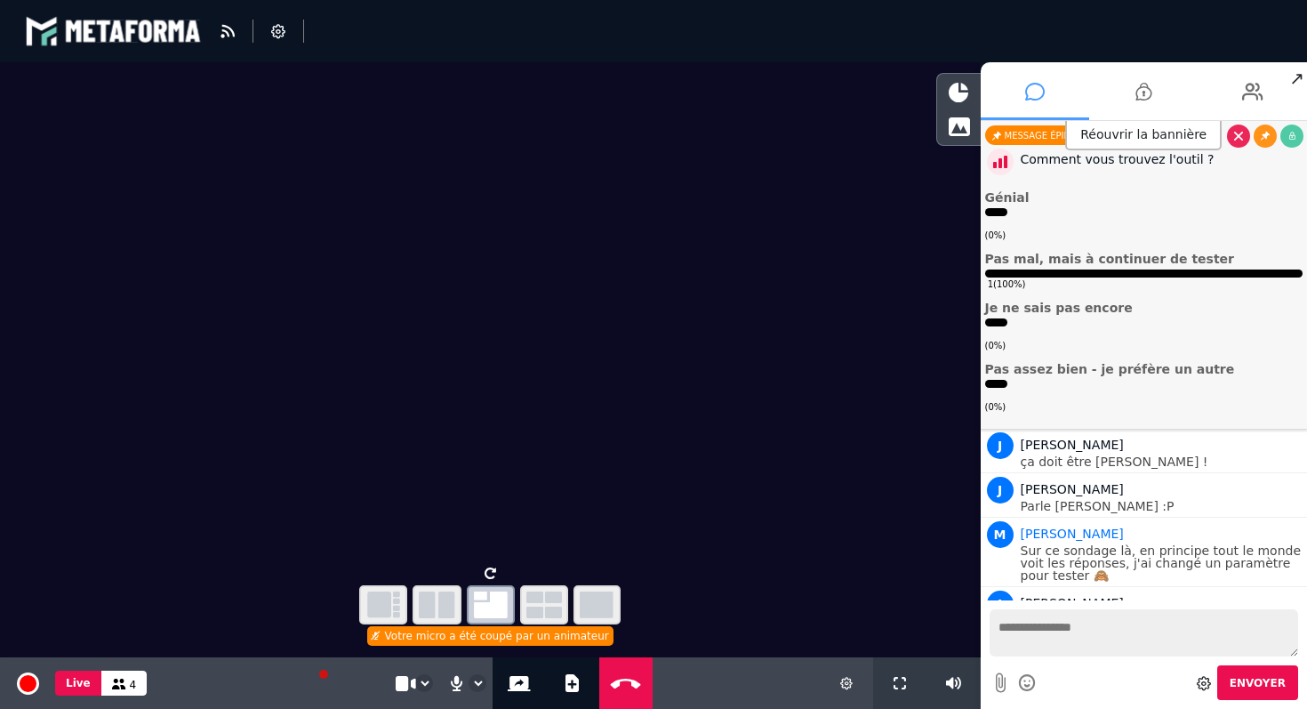
click at [1051, 641] on textarea at bounding box center [1144, 632] width 309 height 47
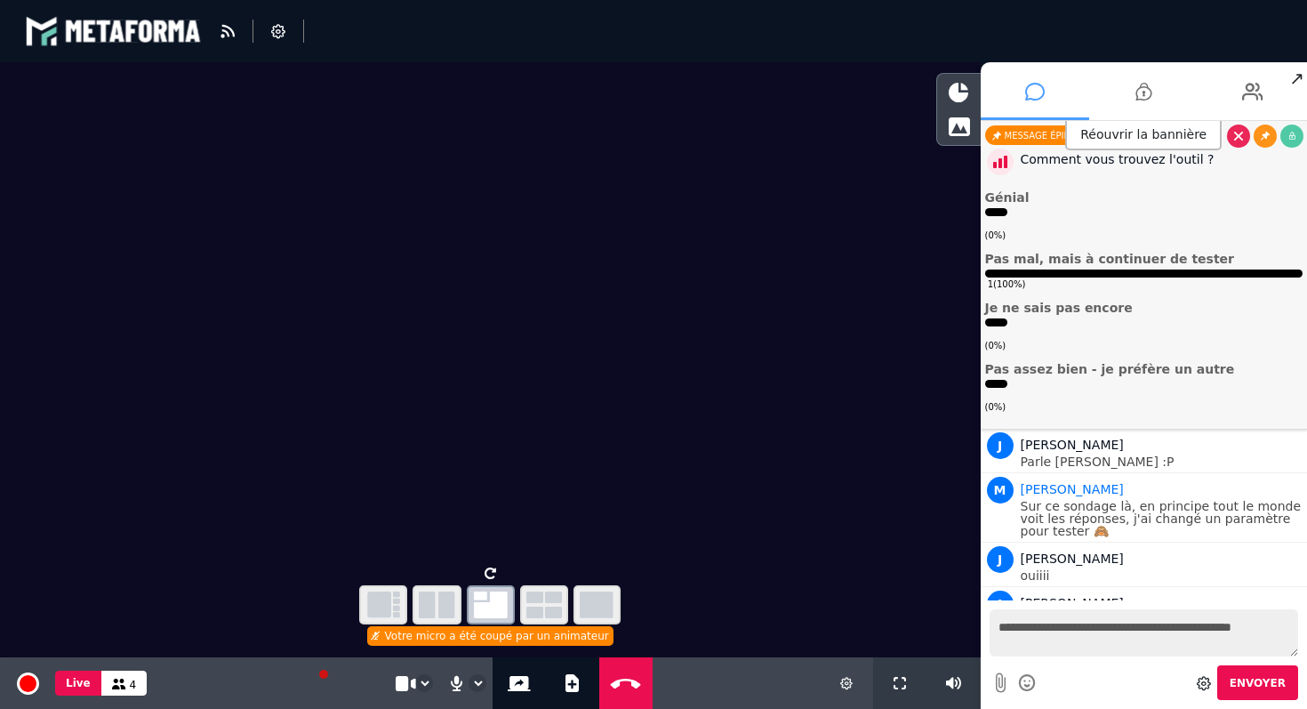
type textarea "**********"
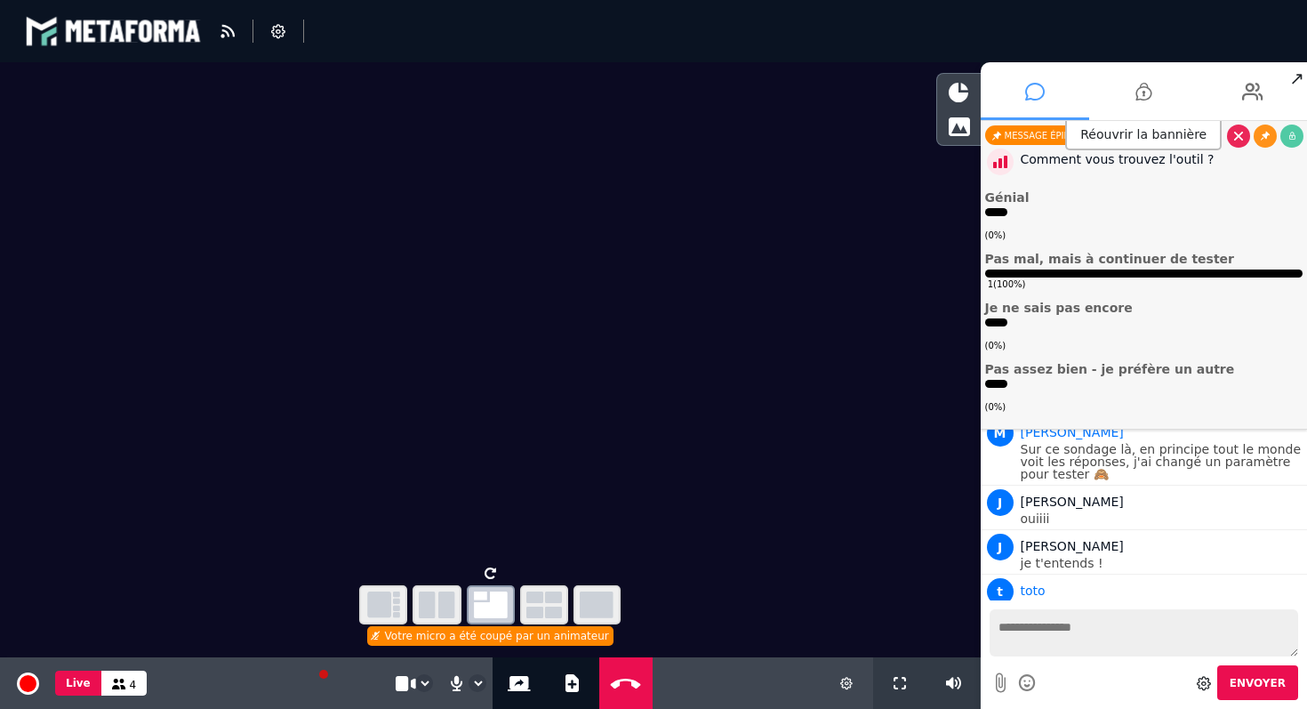
click at [443, 638] on div "Votre micro a été coupé par un animateur" at bounding box center [490, 636] width 246 height 20
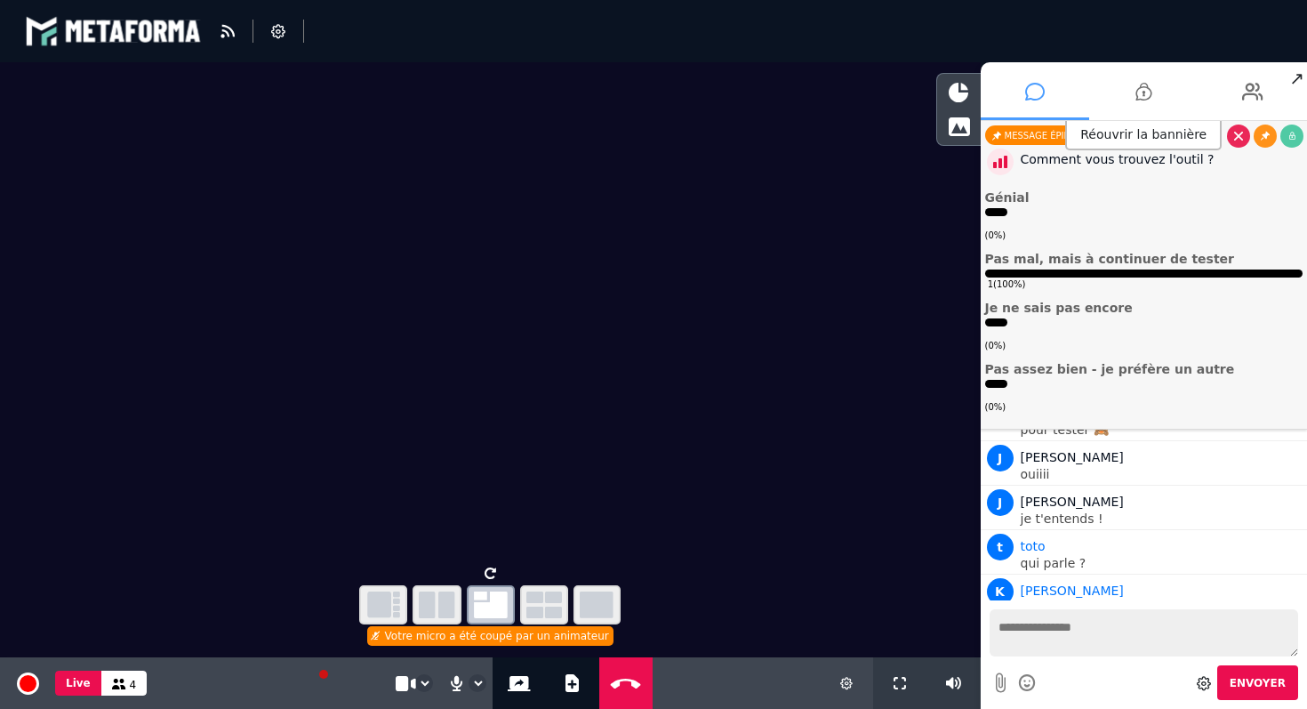
scroll to position [3004, 0]
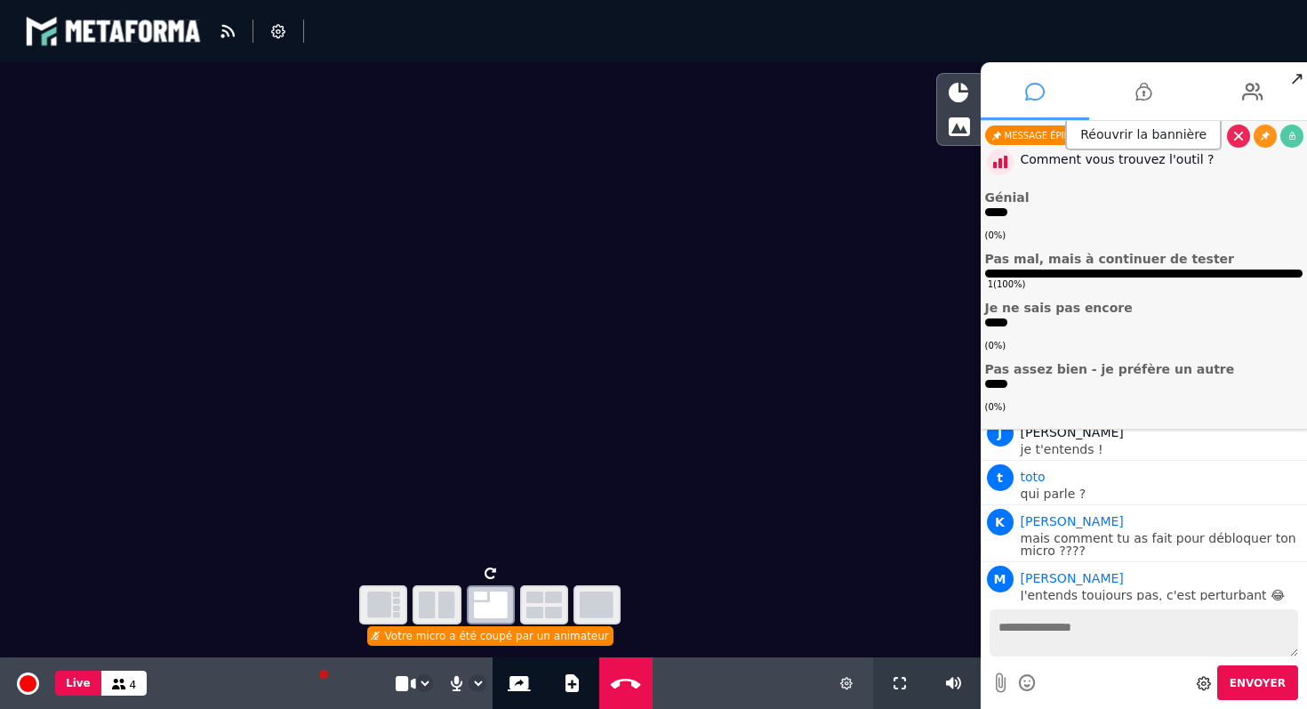
click at [1138, 638] on textarea at bounding box center [1144, 632] width 309 height 47
type textarea "**********"
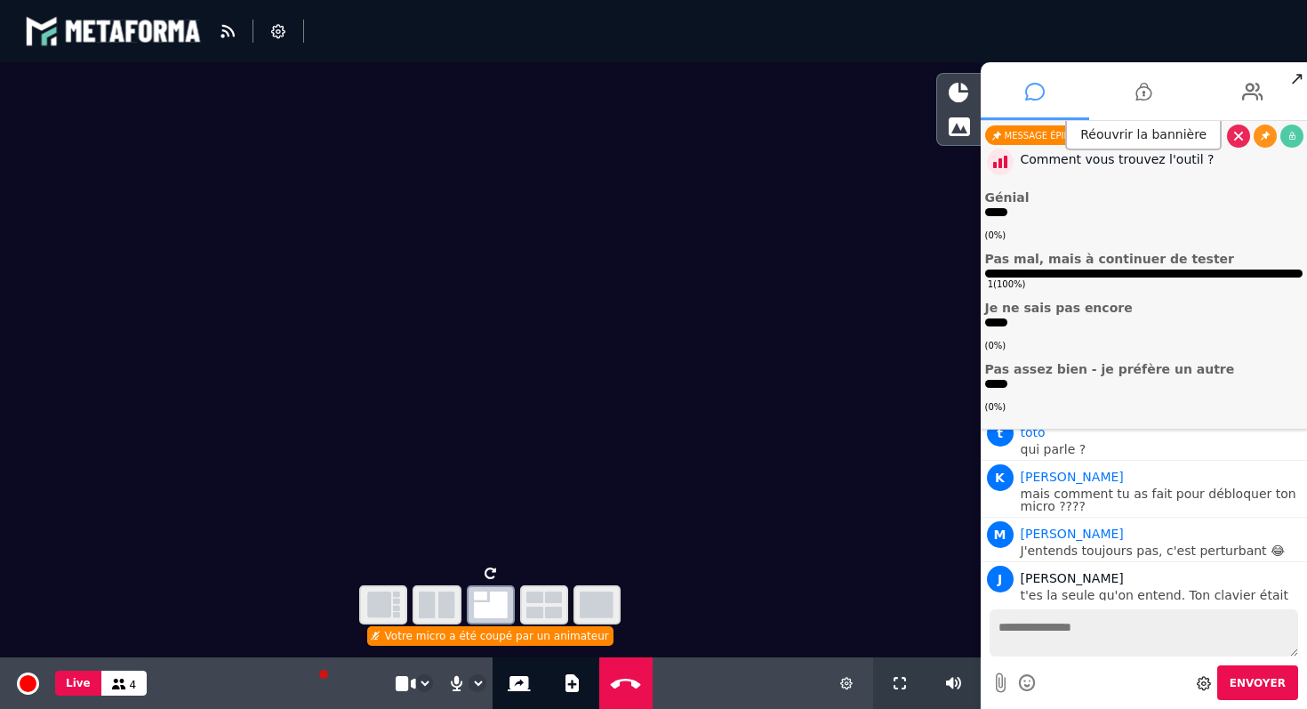
click at [1257, 683] on span "Envoyer" at bounding box center [1258, 683] width 56 height 12
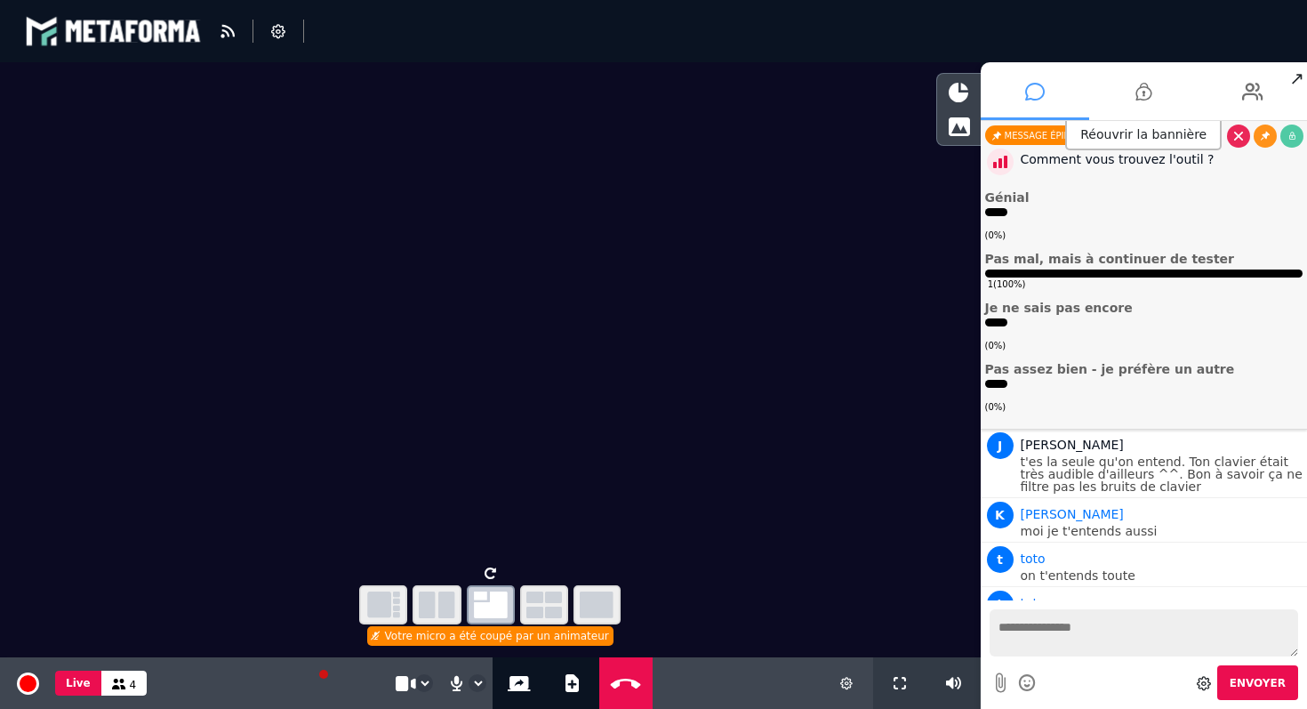
scroll to position [3227, 0]
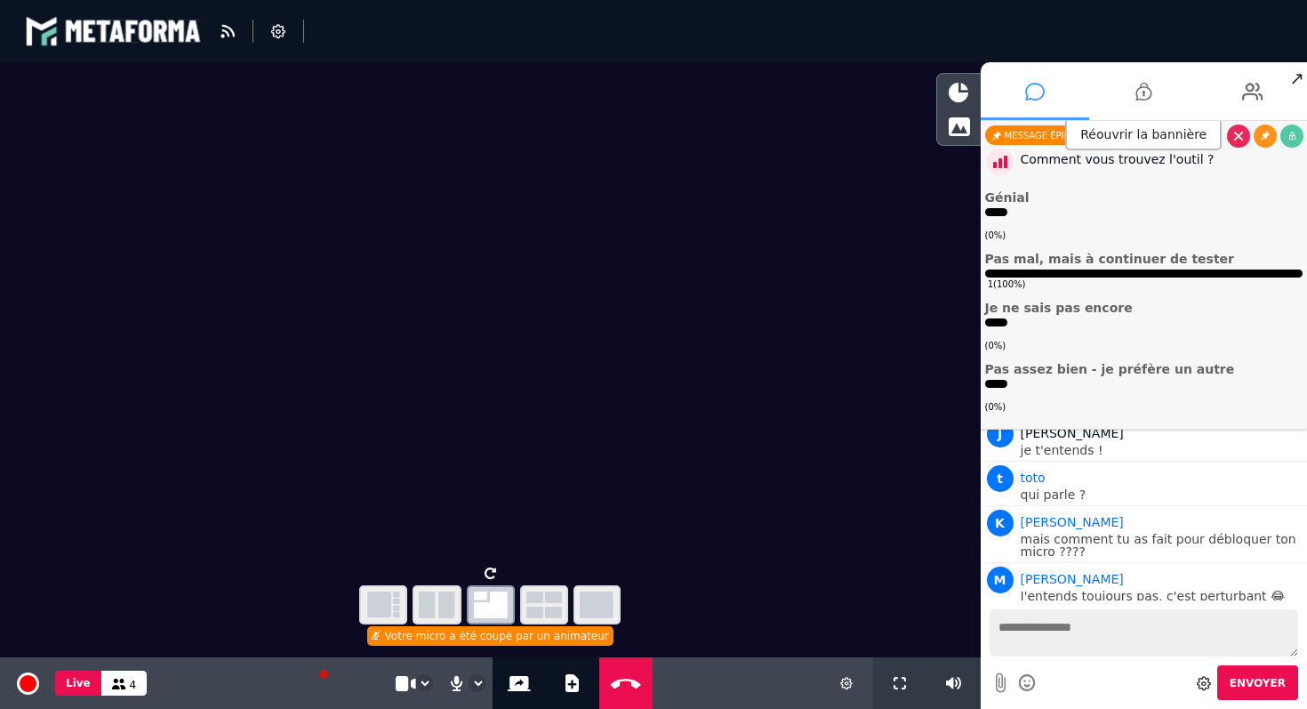
click at [1019, 636] on textarea at bounding box center [1144, 632] width 309 height 47
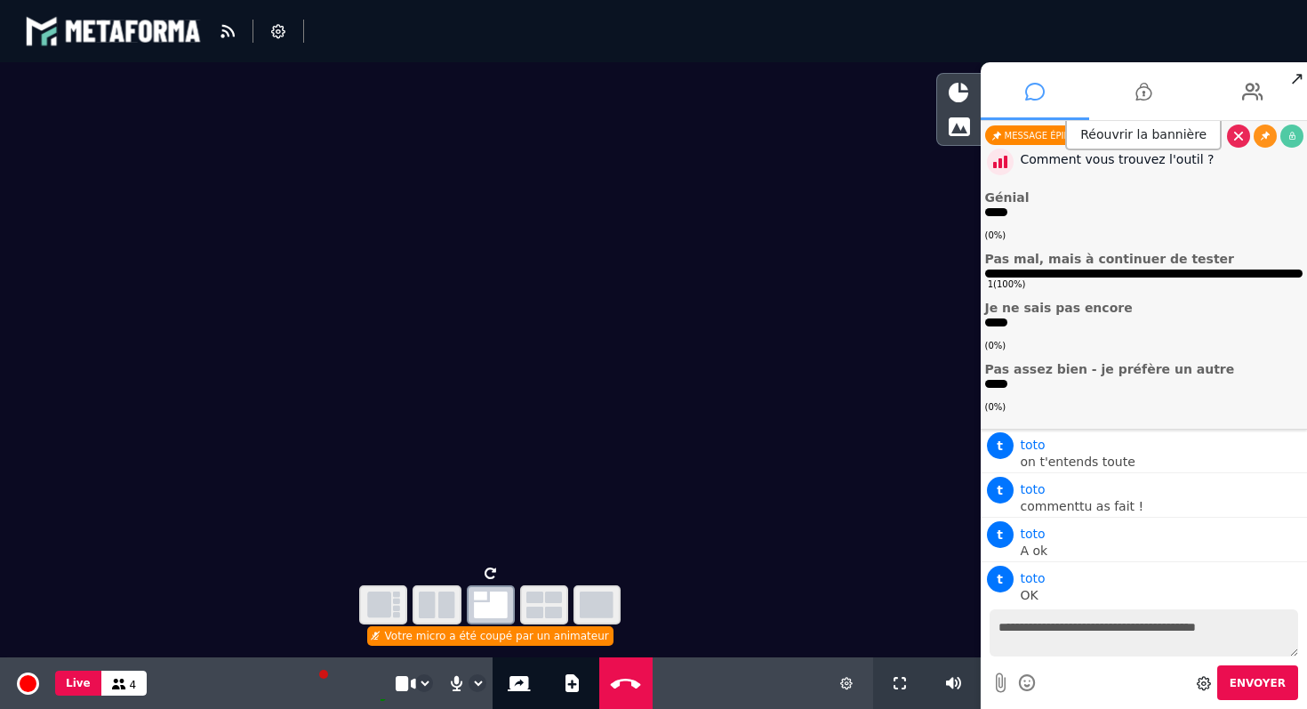
type textarea "**********"
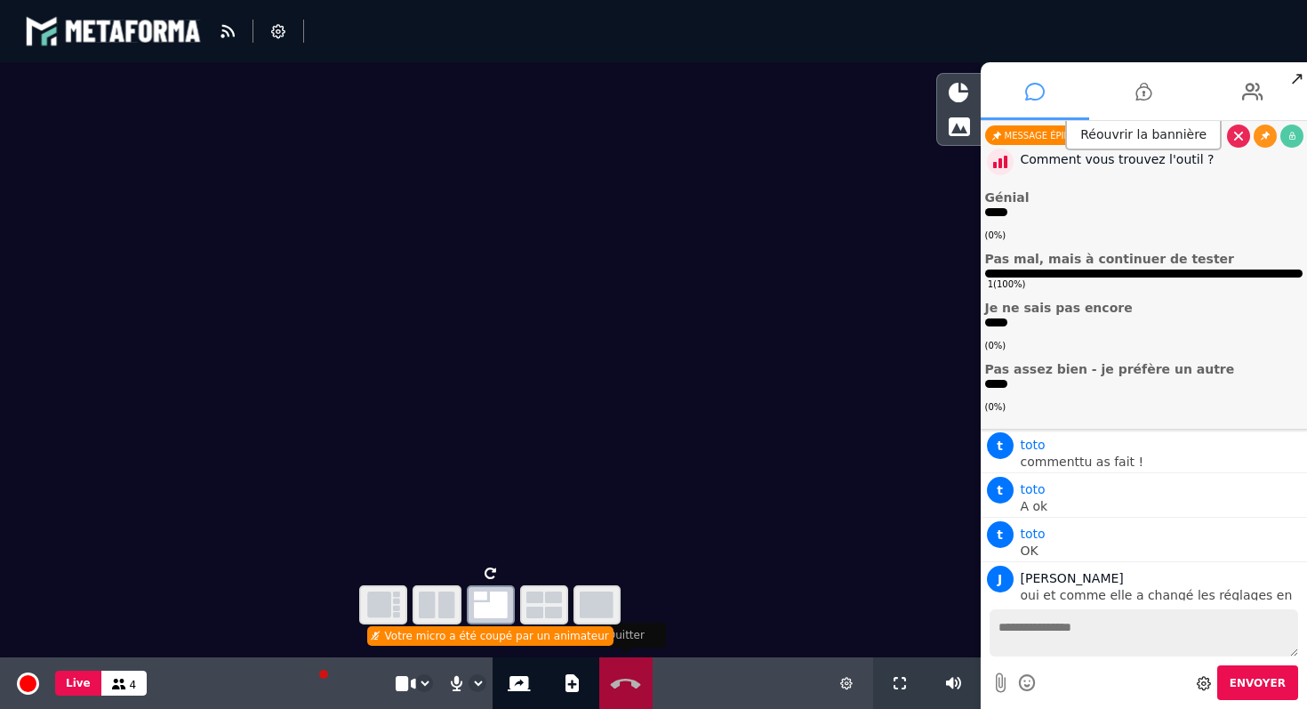
click at [630, 687] on icon at bounding box center [625, 683] width 38 height 13
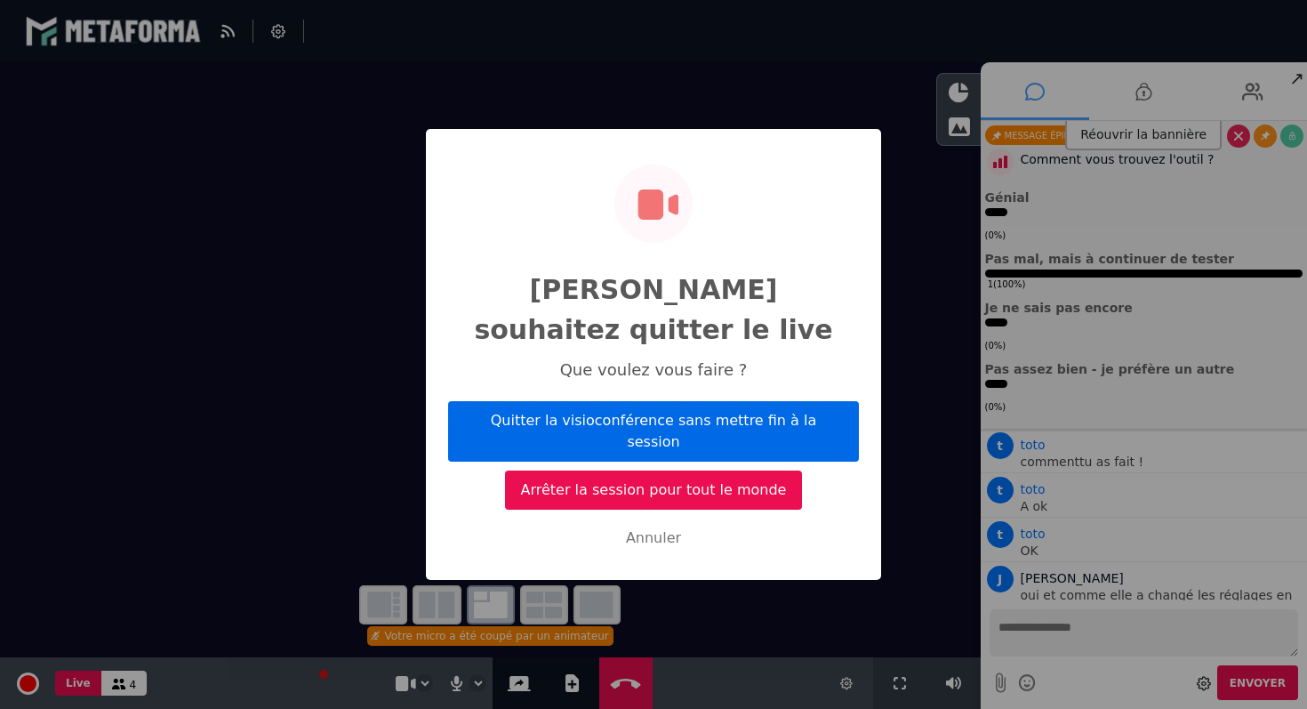
click at [629, 407] on button "Quitter la visioconférence sans mettre fin à la session" at bounding box center [653, 431] width 411 height 60
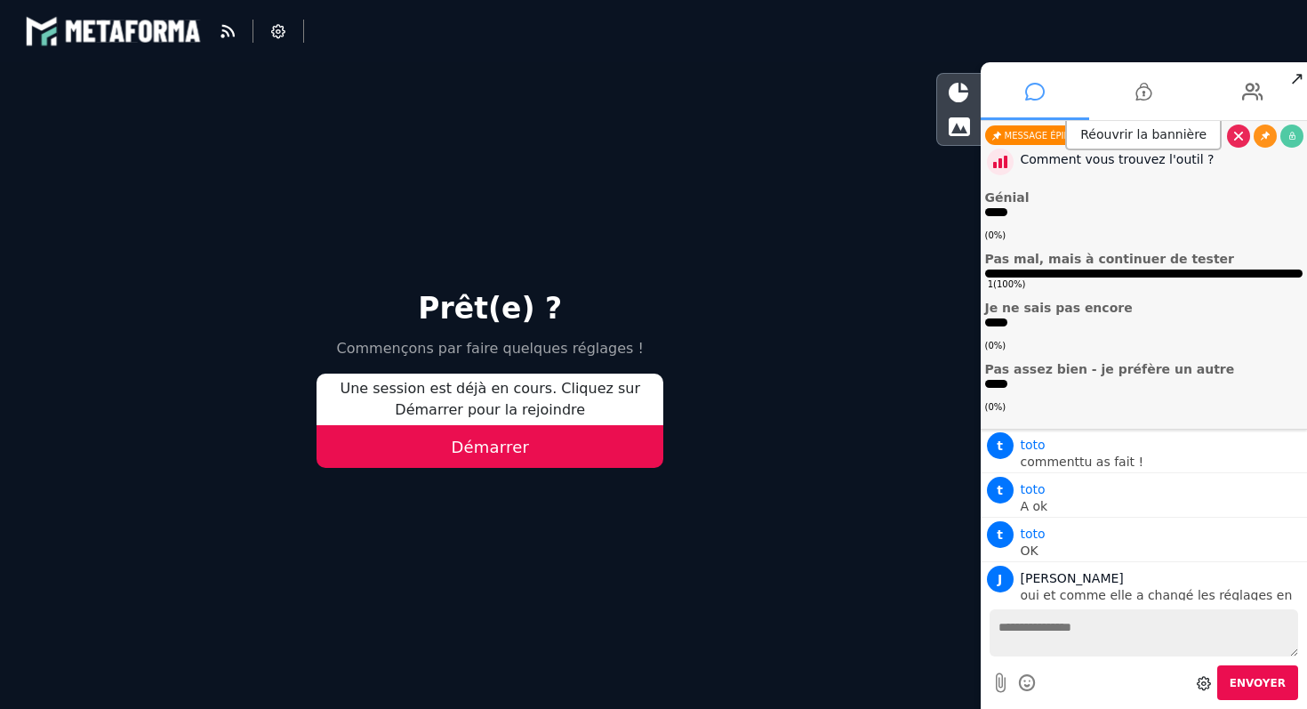
click at [655, 283] on div "Prêt(e) ? Commençons par faire quelques réglages ! Une session est déjà en cour…" at bounding box center [490, 385] width 981 height 646
click at [578, 388] on p "Une session est déjà en cours. Cliquez sur Démarrer pour la rejoindre" at bounding box center [490, 399] width 347 height 52
click at [493, 453] on button "Démarrer" at bounding box center [490, 446] width 347 height 43
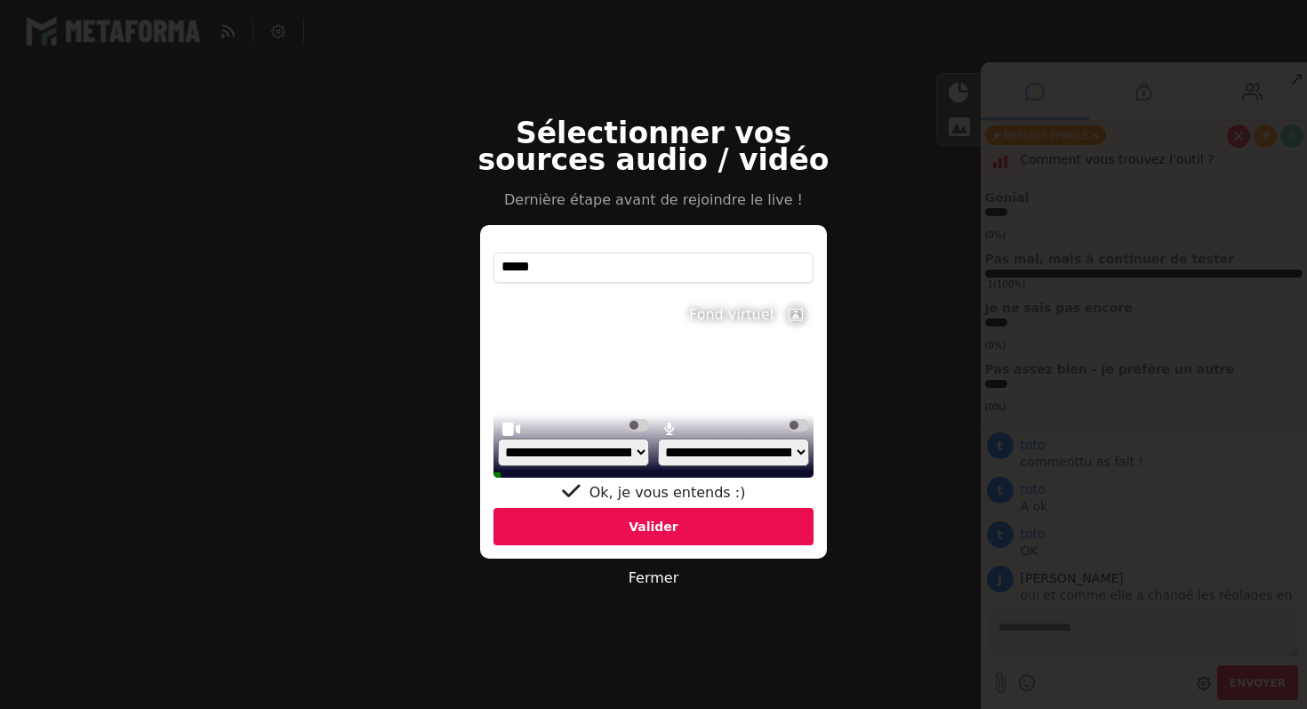
click at [651, 528] on div "Valider" at bounding box center [653, 526] width 320 height 37
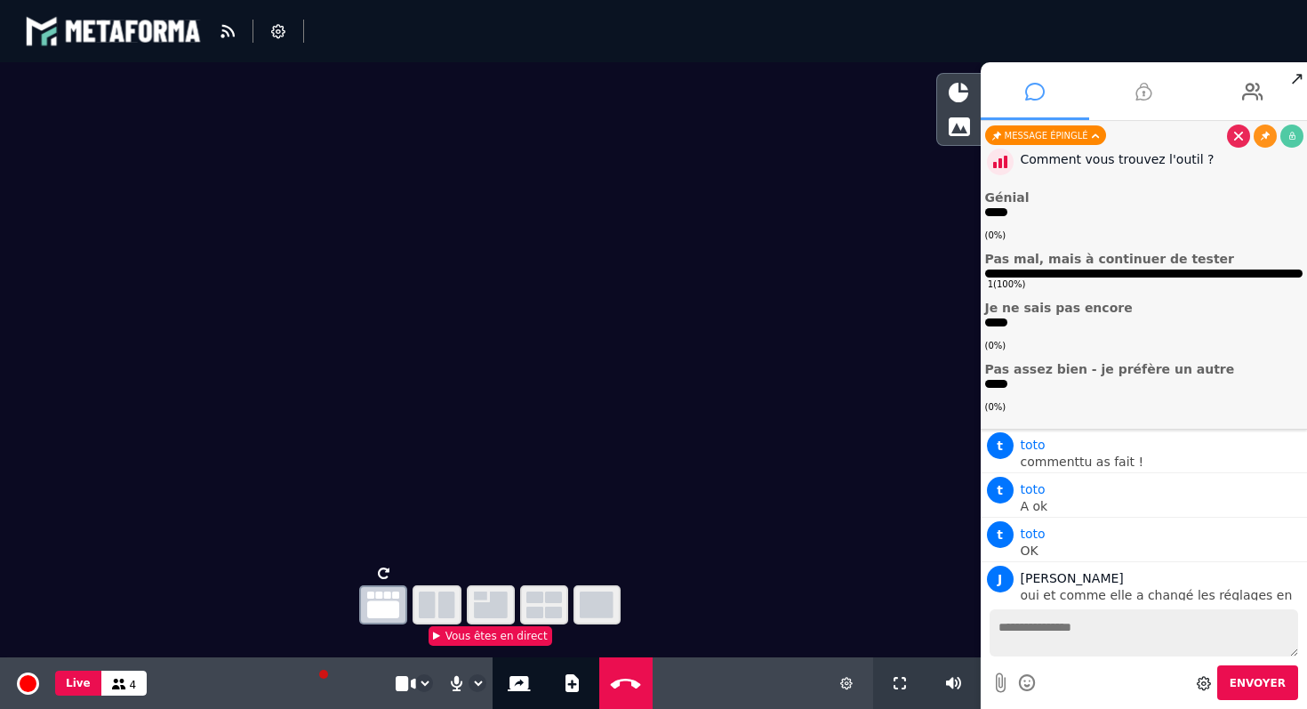
click at [1150, 94] on icon at bounding box center [1143, 91] width 16 height 44
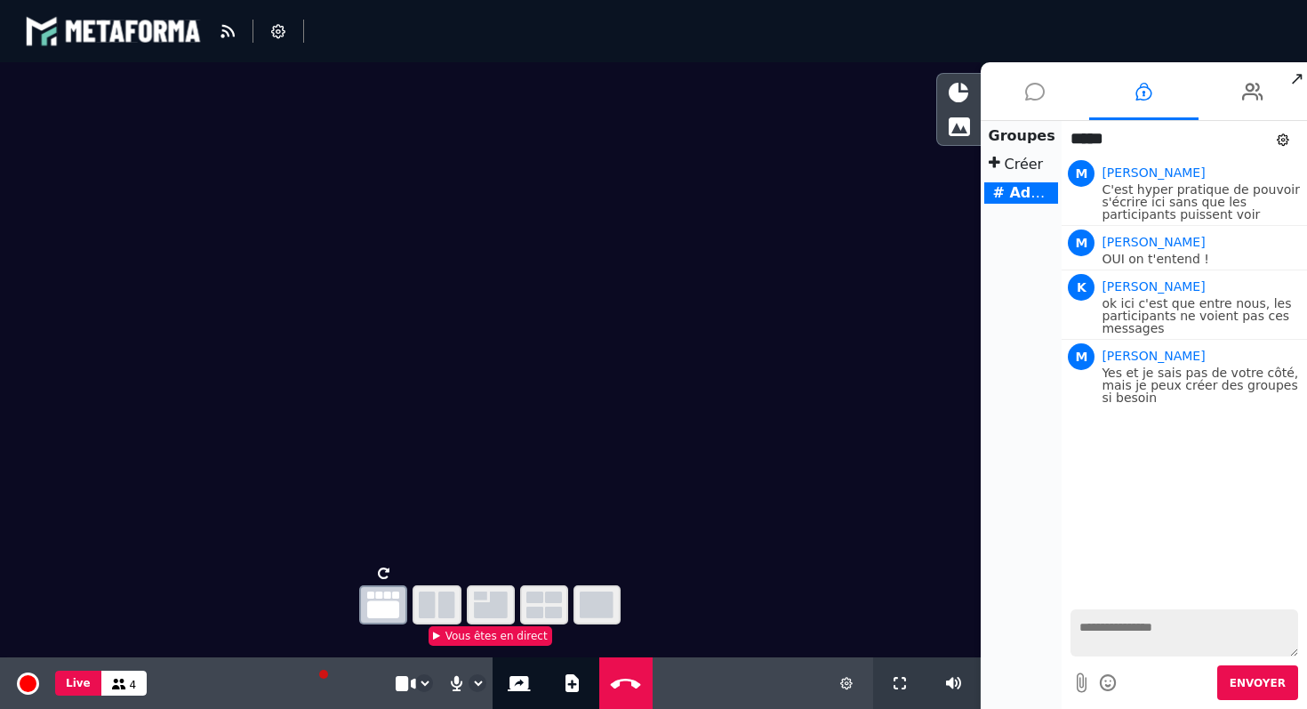
click at [1120, 621] on textarea at bounding box center [1185, 632] width 228 height 47
click at [1039, 100] on icon at bounding box center [1035, 91] width 20 height 44
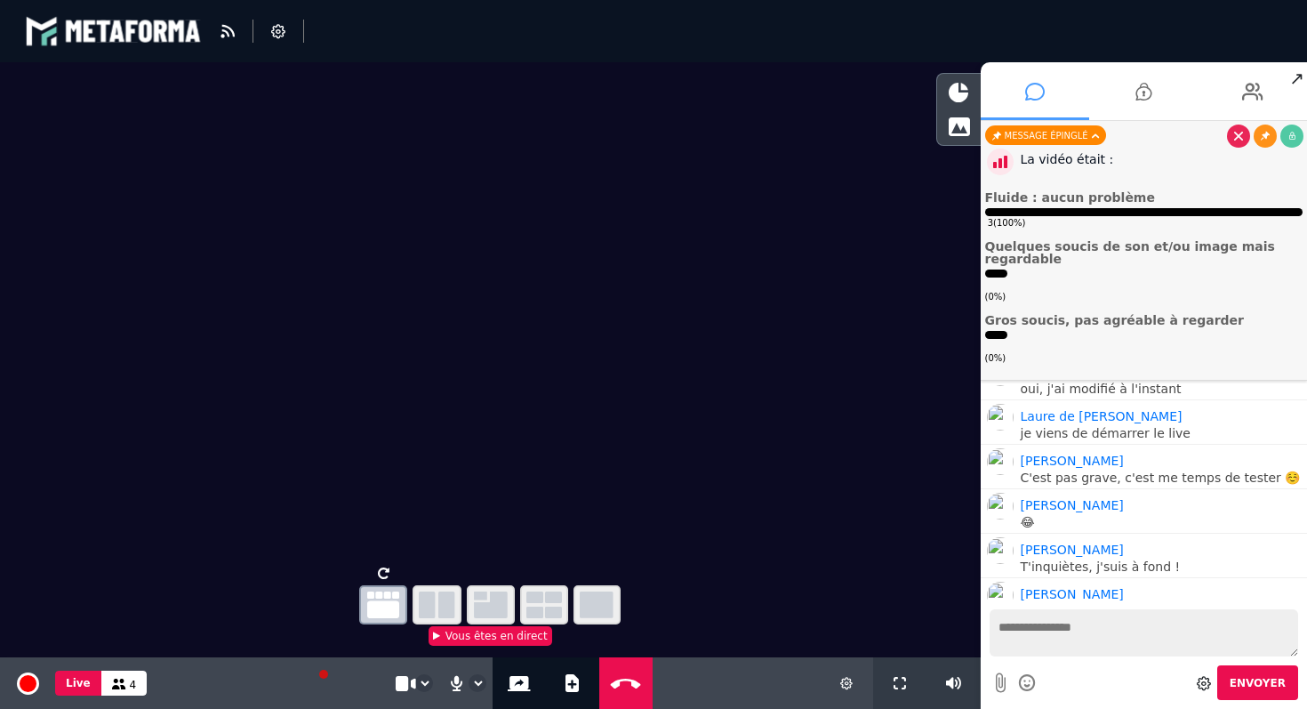
scroll to position [3385, 0]
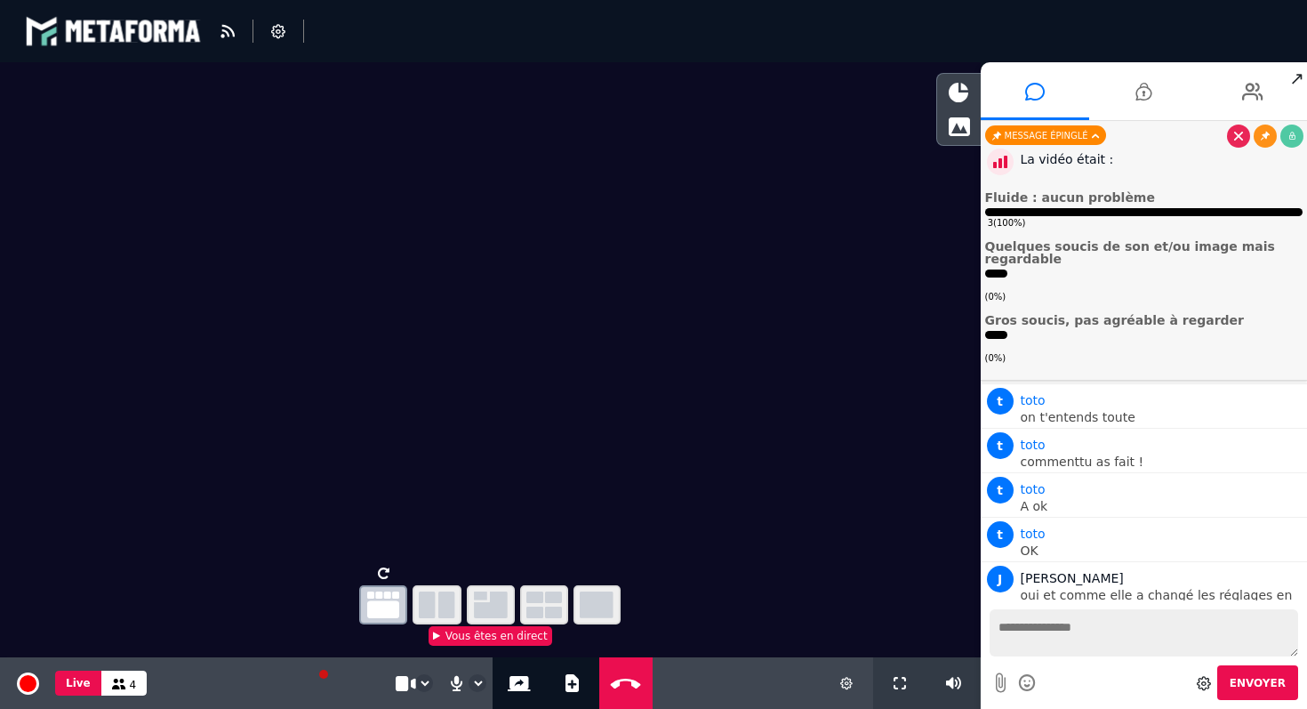
click at [1050, 217] on div "3 ( 100% )" at bounding box center [1144, 223] width 318 height 12
click at [1047, 252] on span "Quelques soucis de son et/ou image mais regardable" at bounding box center [1132, 252] width 294 height 27
click at [1263, 90] on icon at bounding box center [1252, 91] width 21 height 44
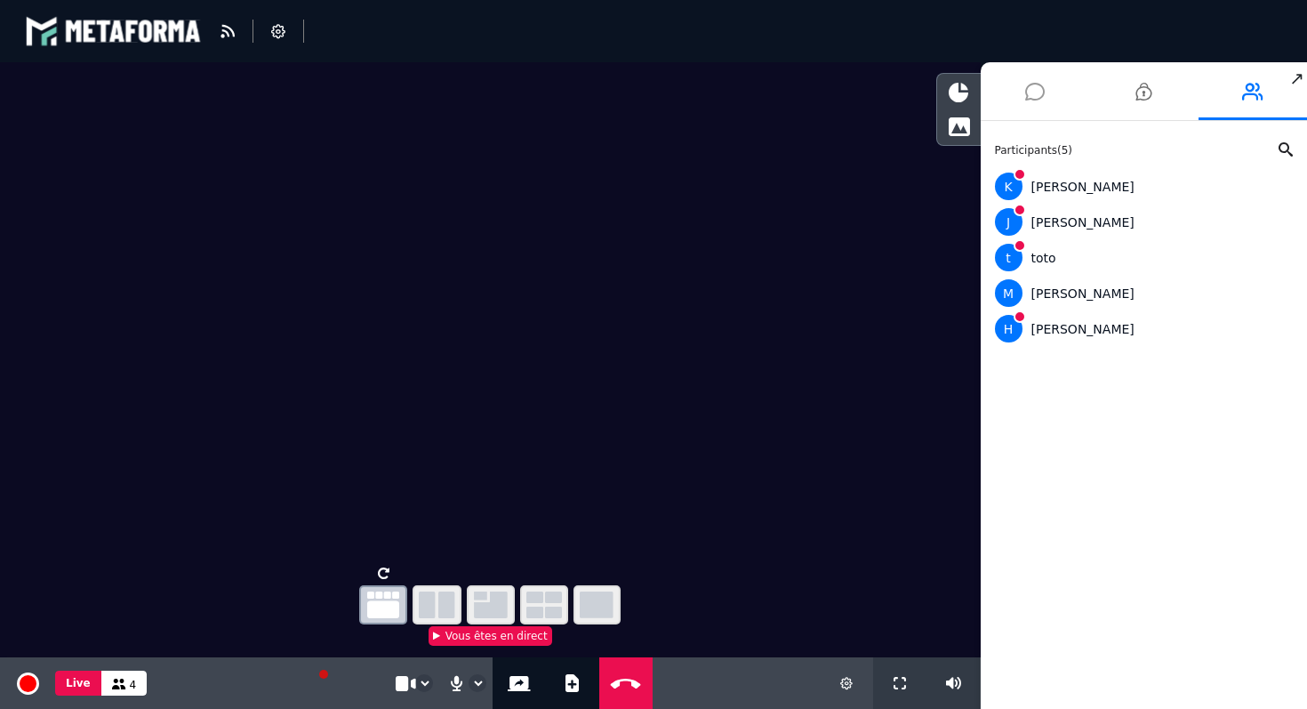
click at [1038, 98] on icon at bounding box center [1035, 91] width 20 height 44
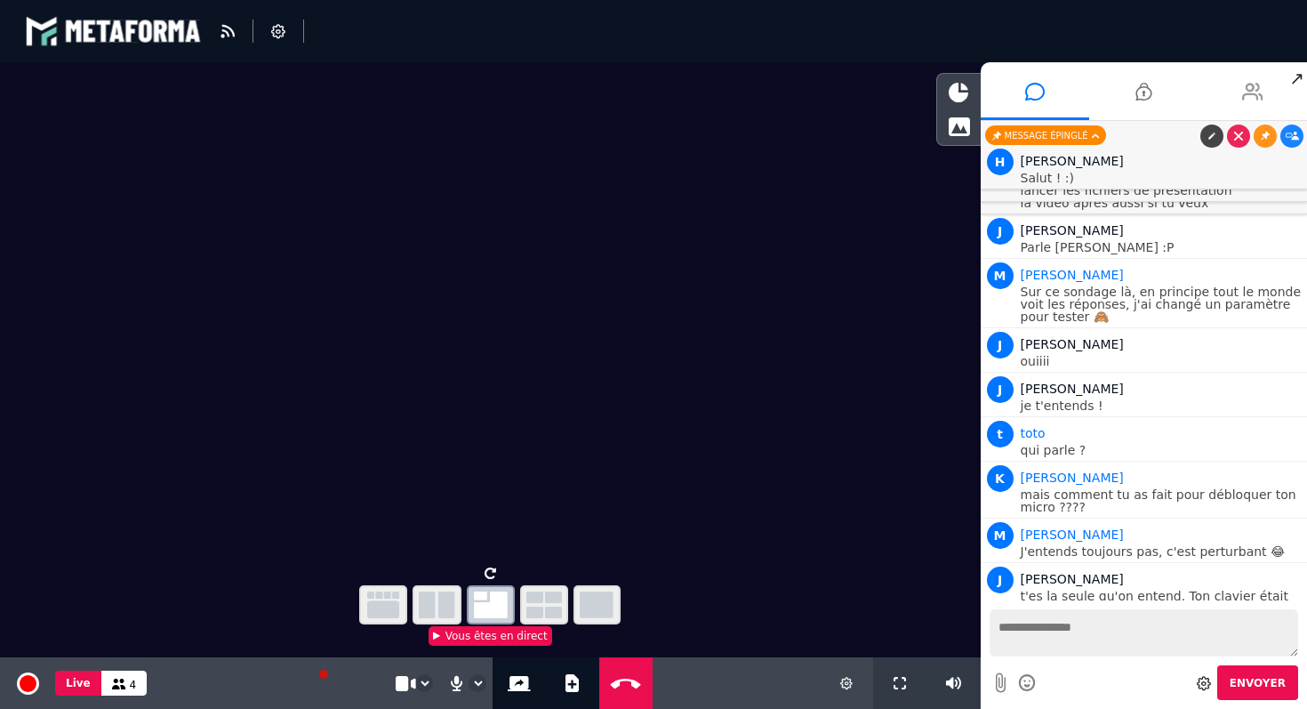
click at [1250, 104] on icon at bounding box center [1252, 91] width 21 height 44
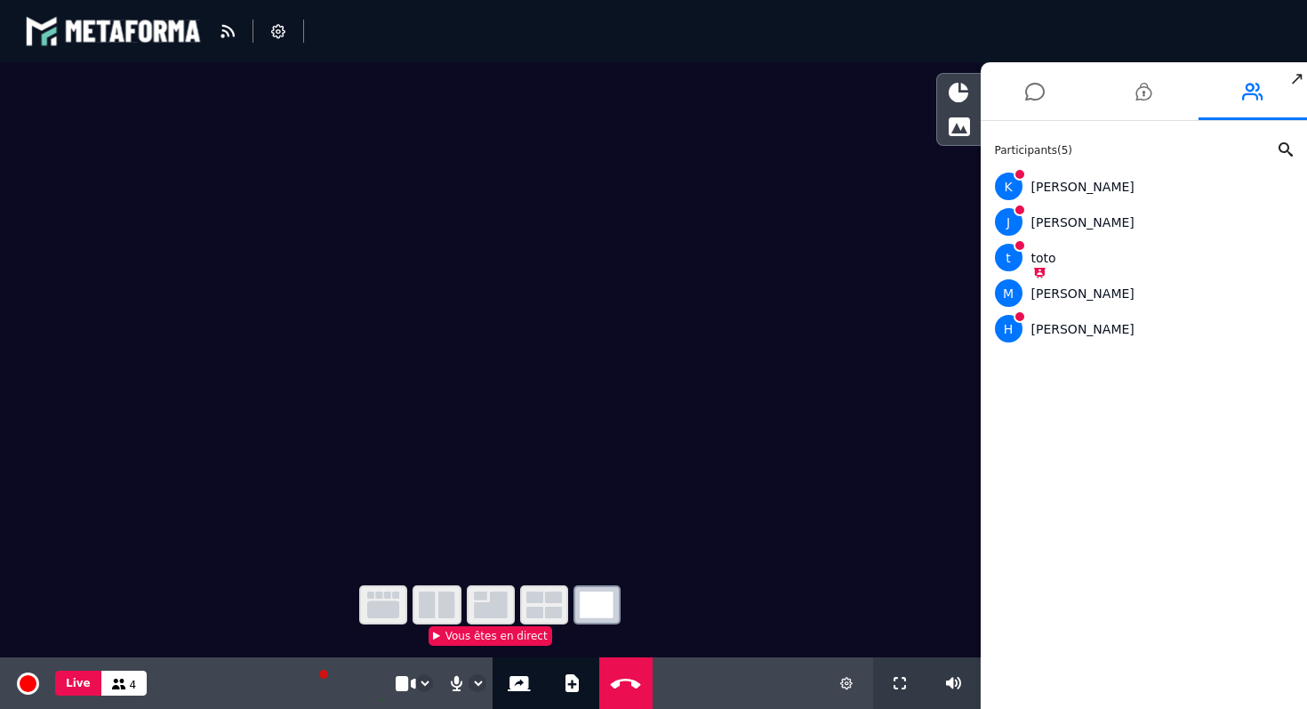
click at [533, 609] on icon "button" at bounding box center [544, 604] width 36 height 27
click at [392, 599] on icon "button" at bounding box center [383, 604] width 32 height 27
click at [441, 608] on icon "button" at bounding box center [437, 604] width 36 height 27
click at [491, 603] on icon "button" at bounding box center [491, 604] width 34 height 27
click at [550, 597] on icon "button" at bounding box center [544, 604] width 36 height 27
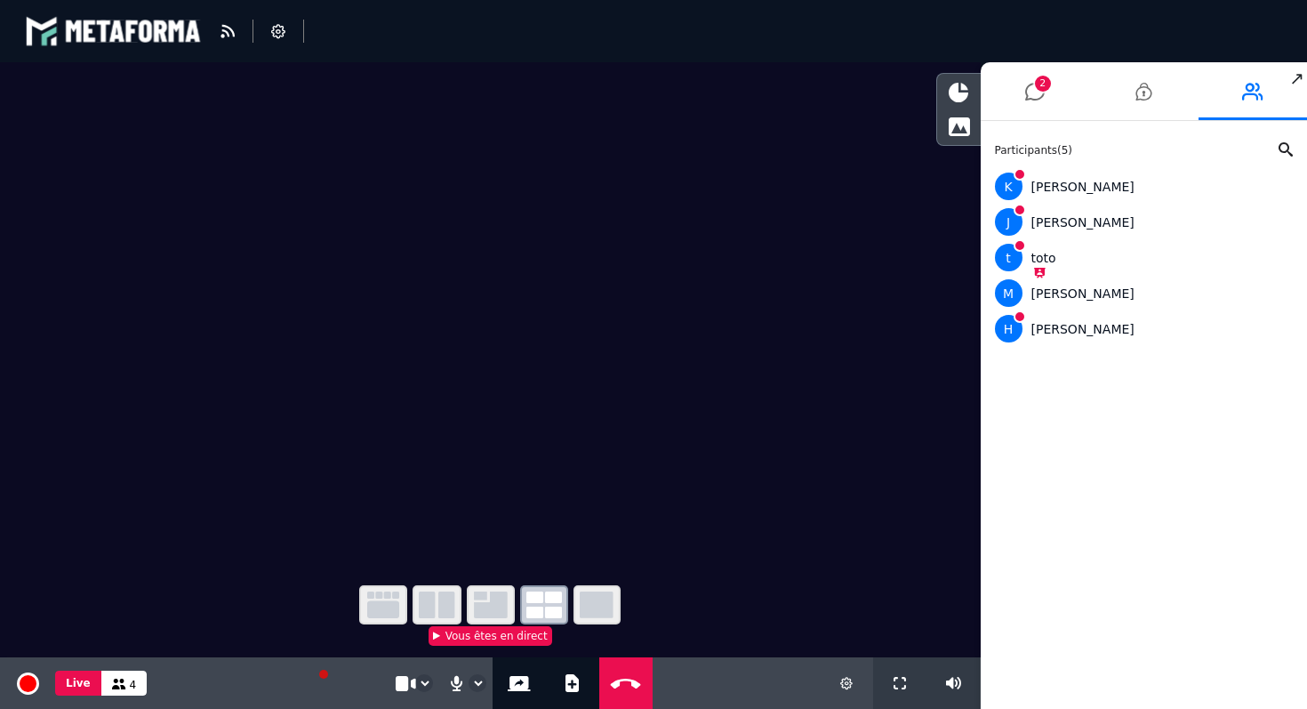
click at [603, 609] on icon "button" at bounding box center [597, 604] width 34 height 27
click at [392, 608] on icon "button" at bounding box center [383, 604] width 32 height 27
click at [1016, 96] on li "2" at bounding box center [1035, 91] width 109 height 58
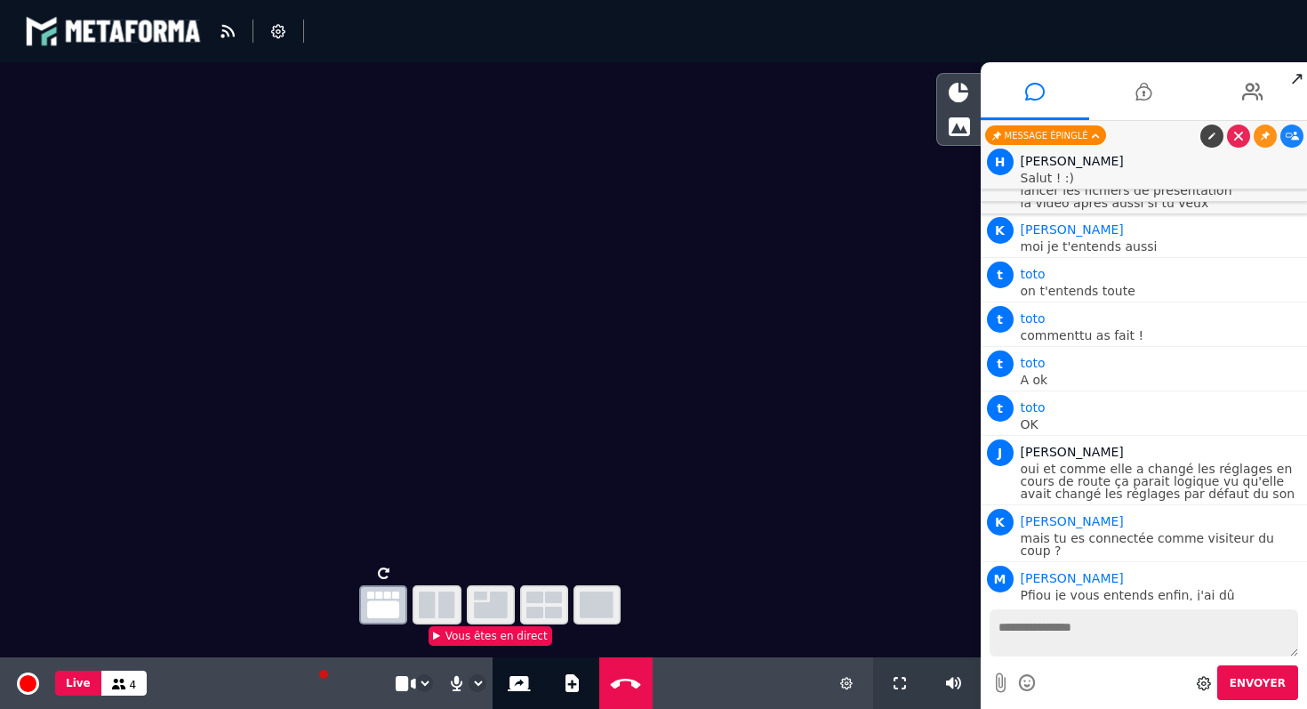
scroll to position [3581, 0]
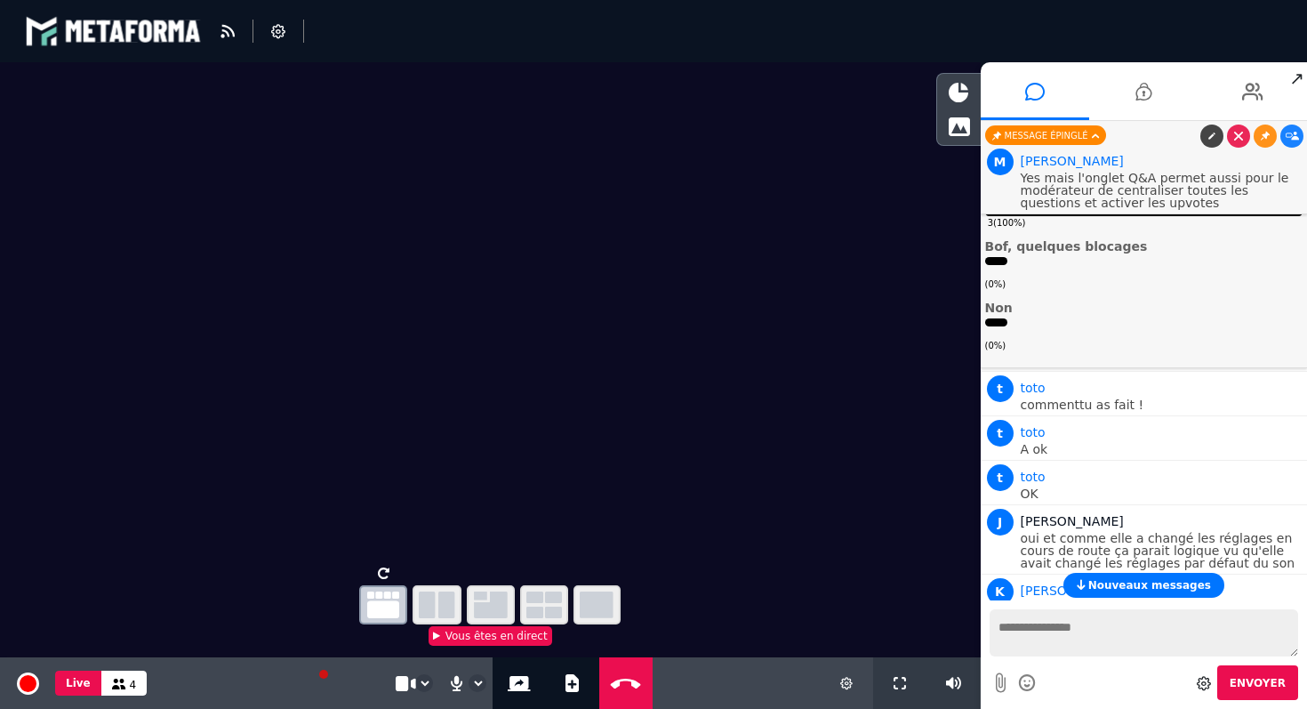
click at [1128, 583] on span "Nouveaux messages" at bounding box center [1149, 585] width 123 height 12
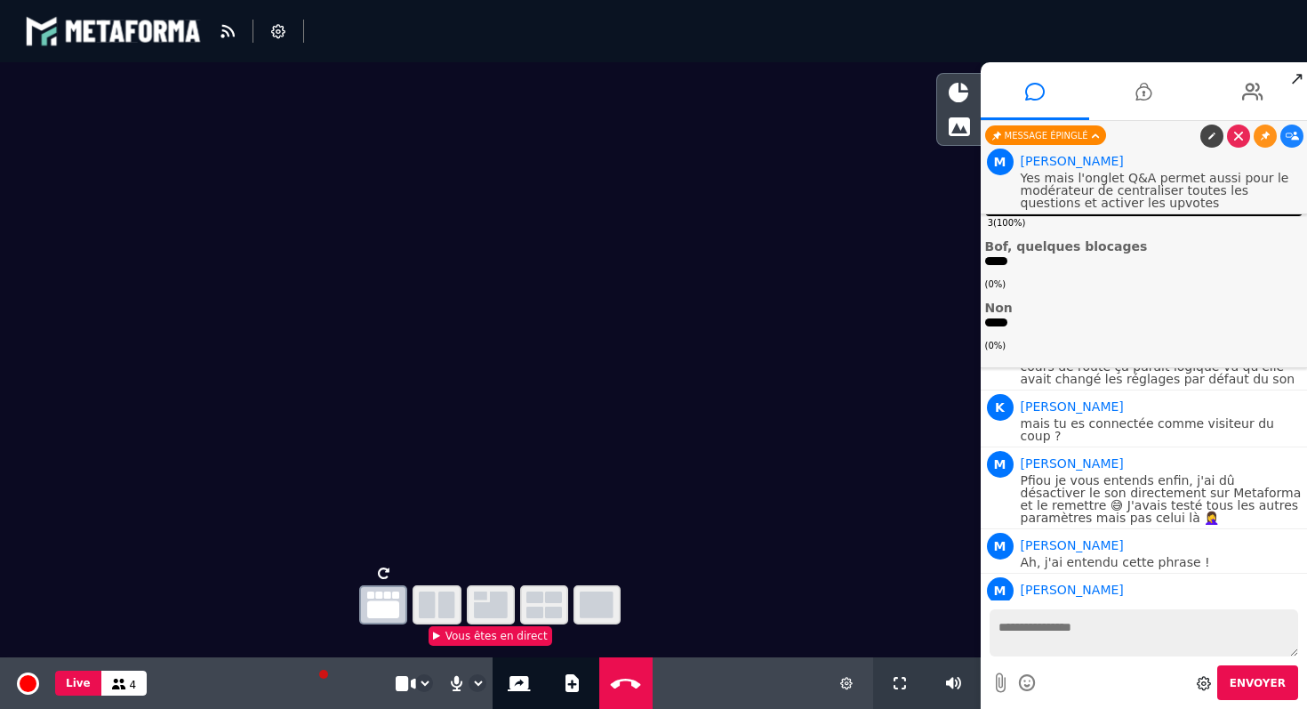
click at [412, 308] on video at bounding box center [490, 310] width 981 height 497
click at [841, 687] on icon at bounding box center [846, 683] width 12 height 12
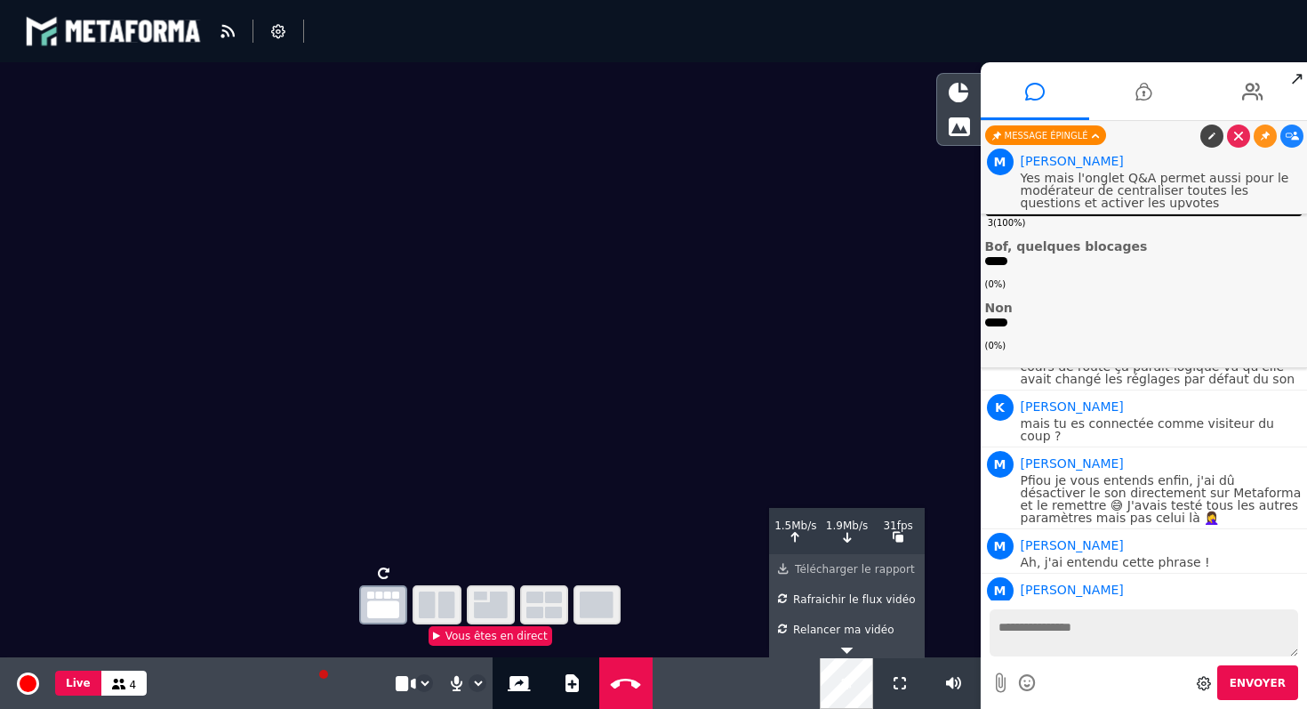
click at [830, 572] on div "Télécharger le rapport" at bounding box center [847, 565] width 138 height 23
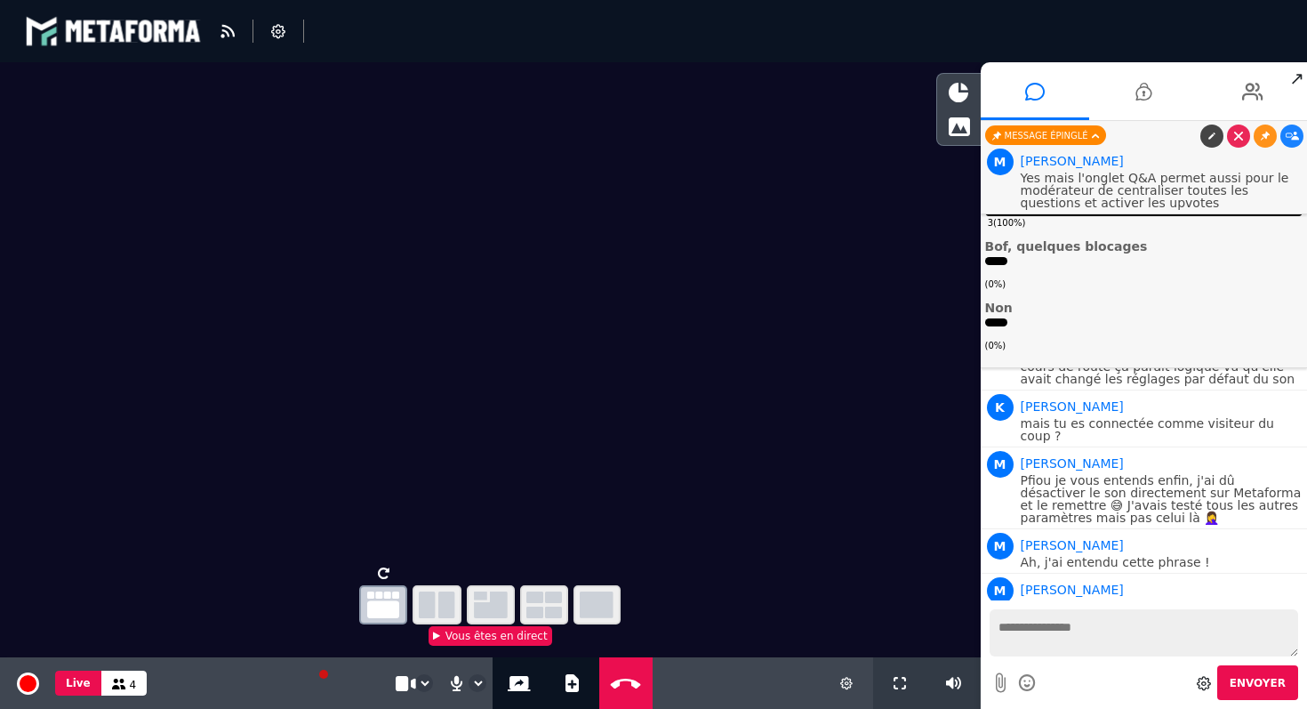
click at [706, 692] on div "**********" at bounding box center [490, 683] width 981 height 52
click at [562, 687] on button "Ajouter un document" at bounding box center [572, 683] width 20 height 52
select select "****"
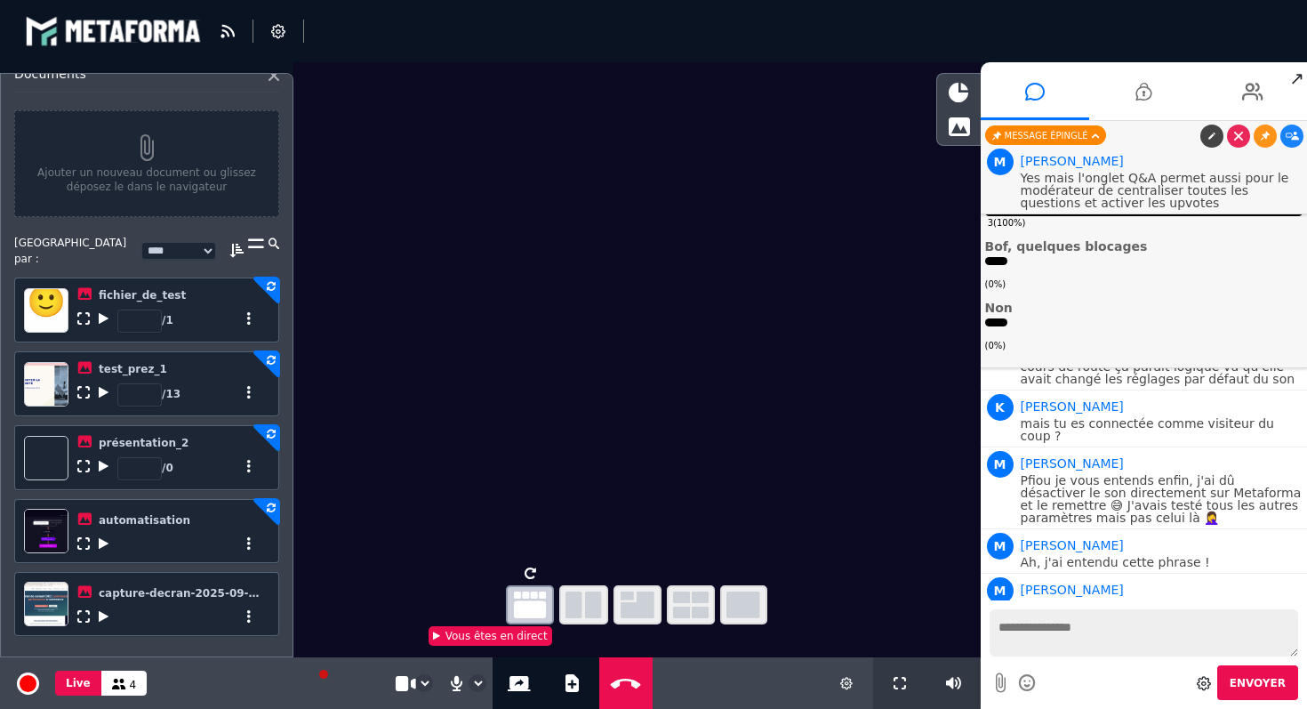
scroll to position [0, 0]
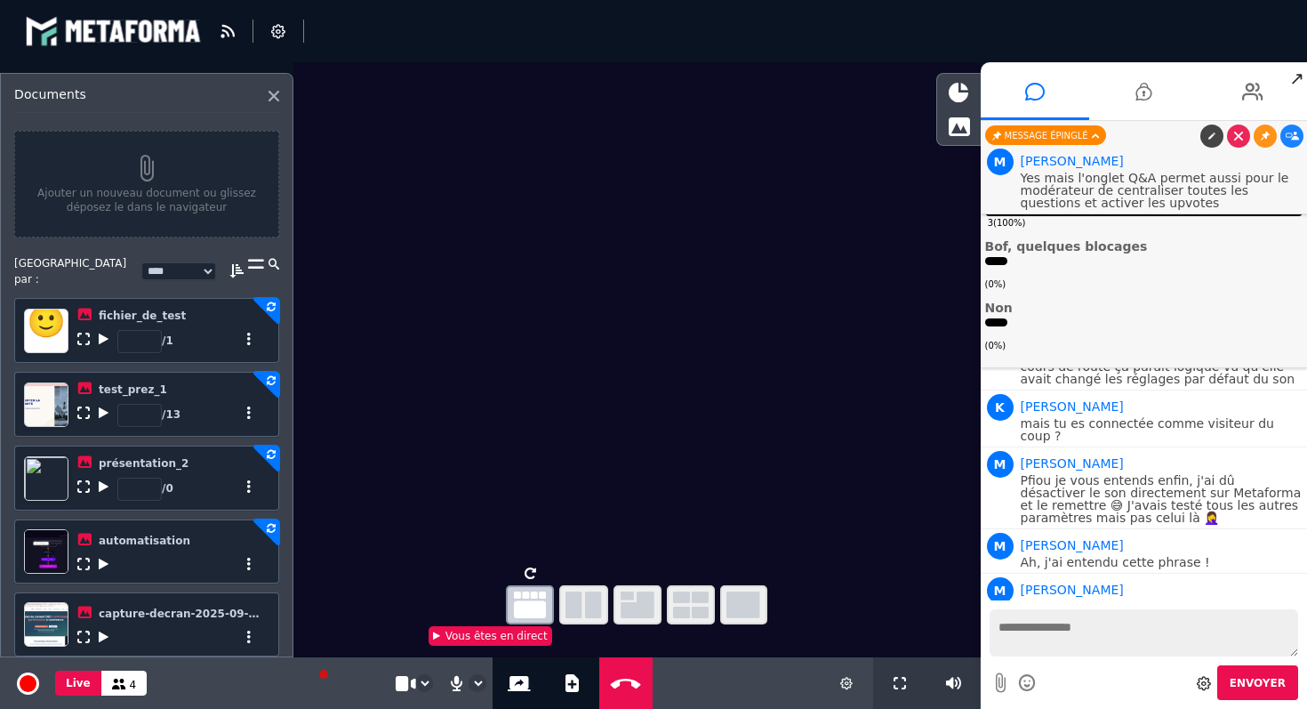
click at [142, 556] on div at bounding box center [170, 559] width 187 height 21
click at [270, 96] on icon at bounding box center [274, 96] width 11 height 11
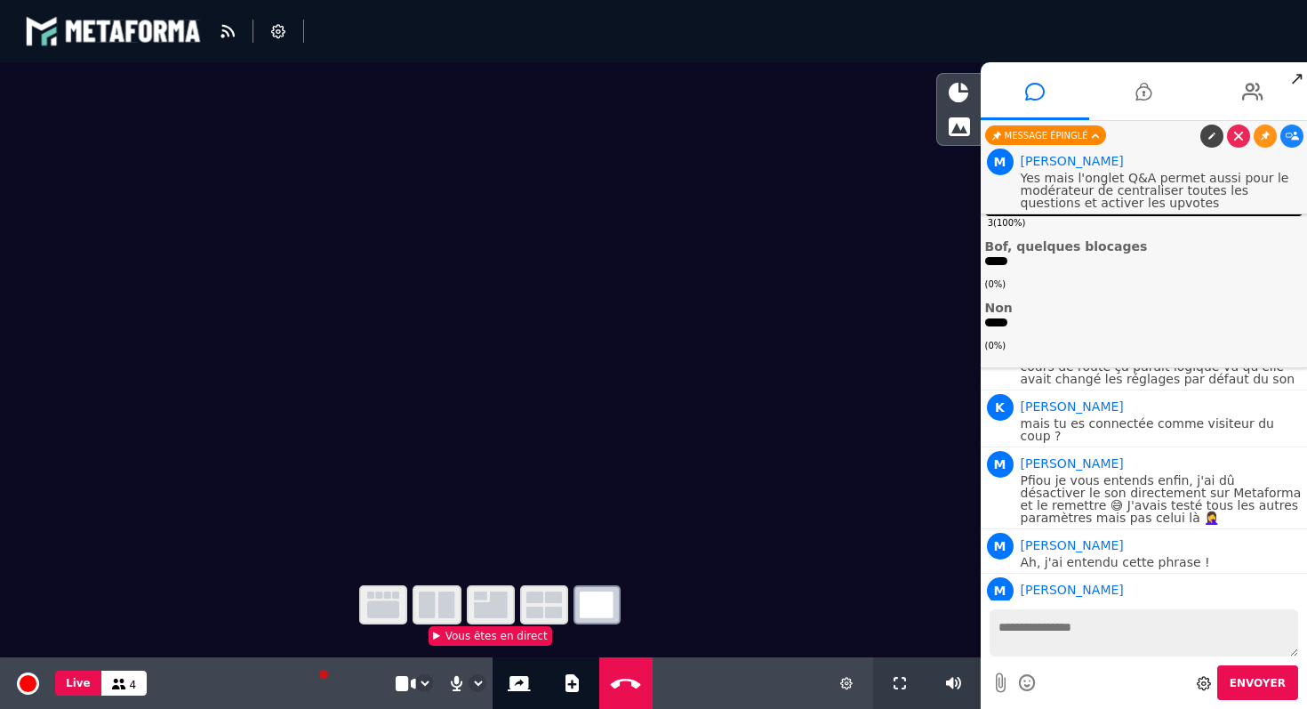
click at [997, 680] on icon at bounding box center [1001, 682] width 10 height 22
select select "****"
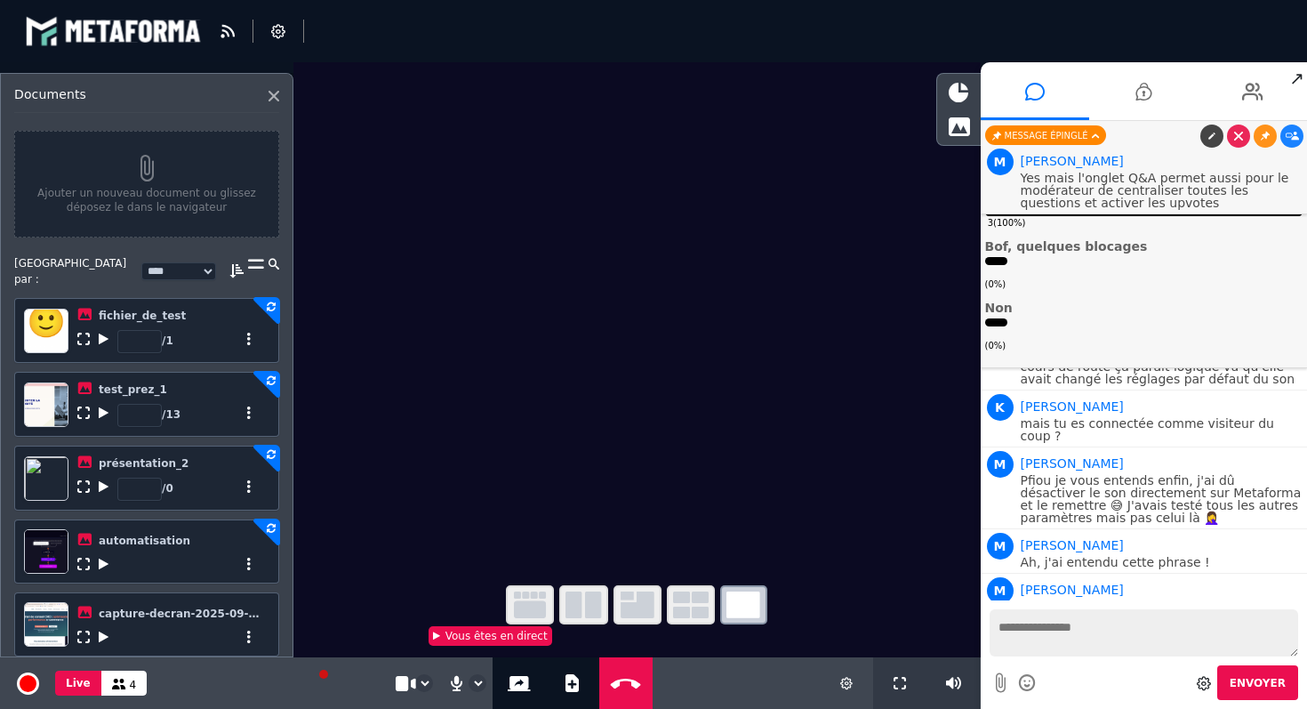
scroll to position [3840, 0]
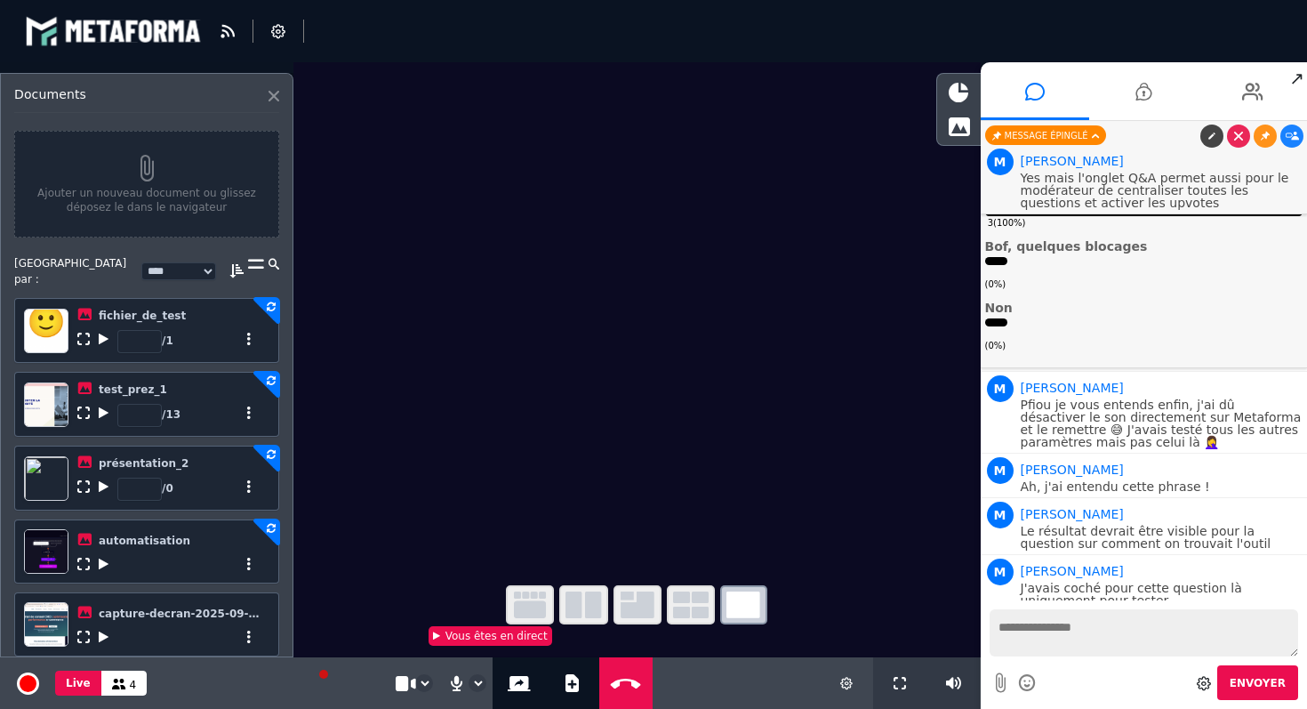
click at [269, 97] on icon at bounding box center [274, 96] width 11 height 11
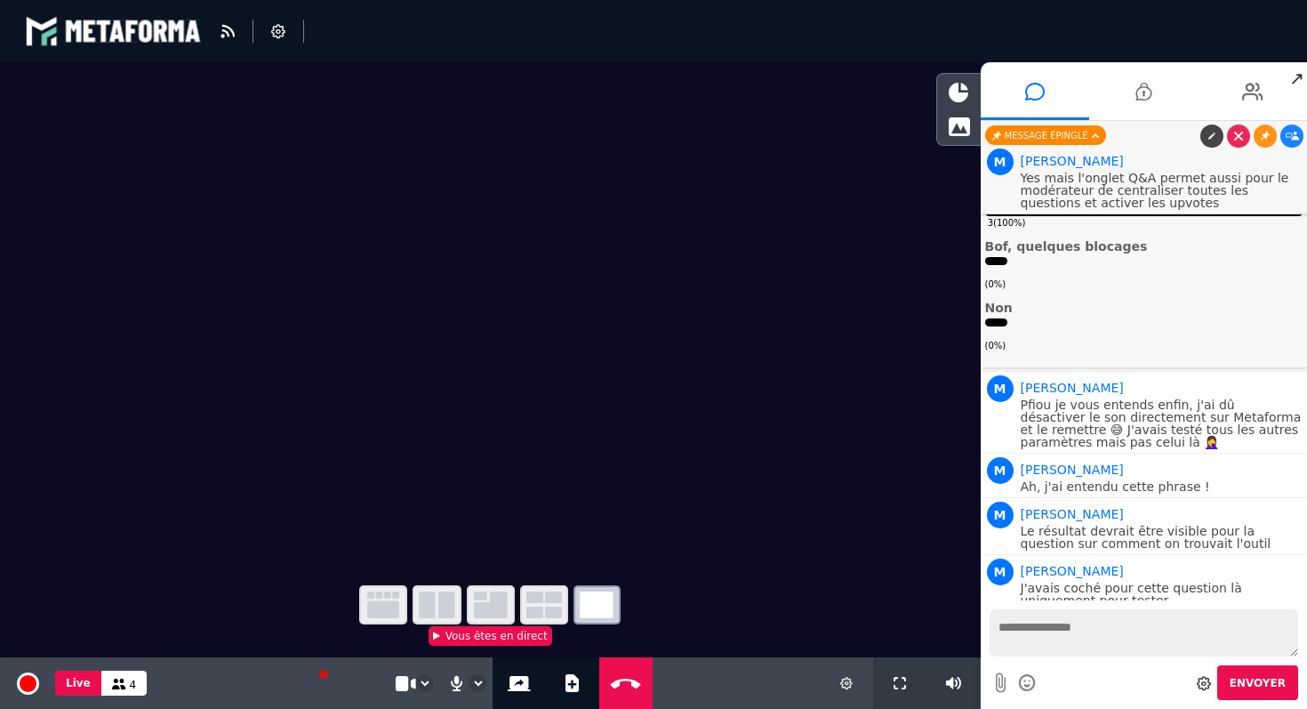
click at [1046, 638] on img at bounding box center [1043, 660] width 44 height 44
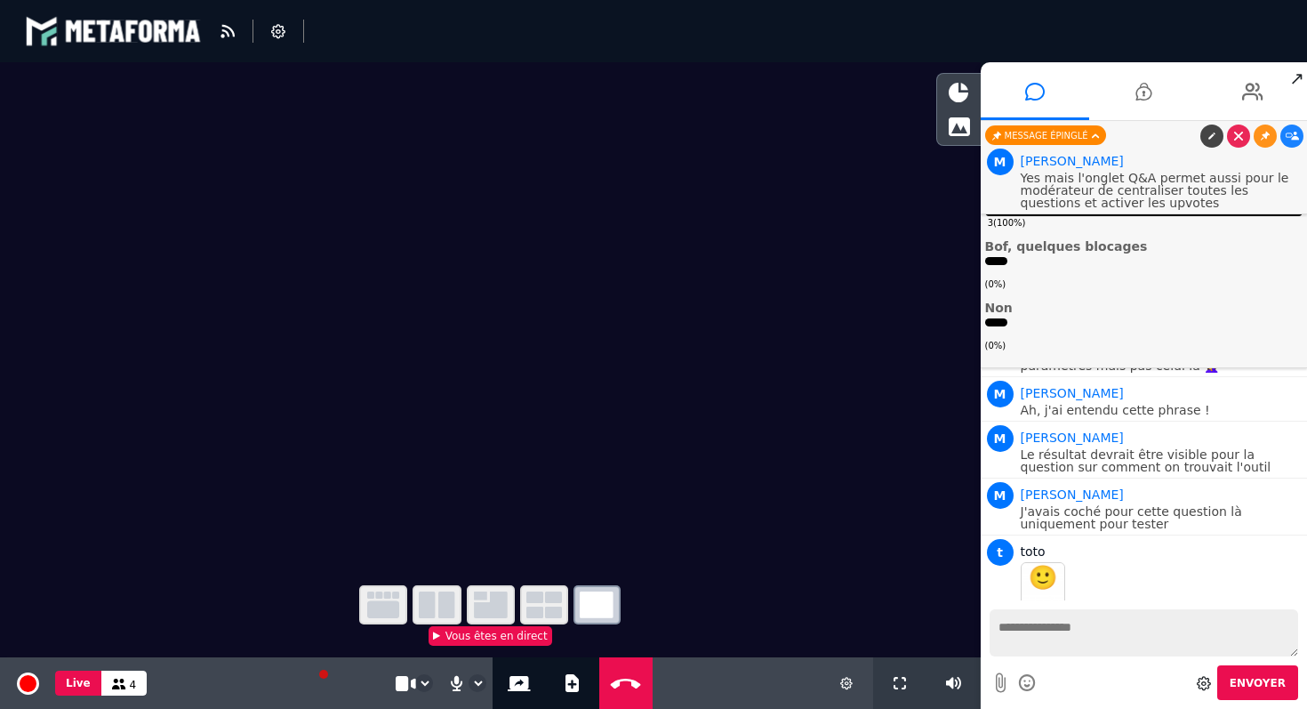
click at [1054, 638] on img at bounding box center [1043, 660] width 44 height 44
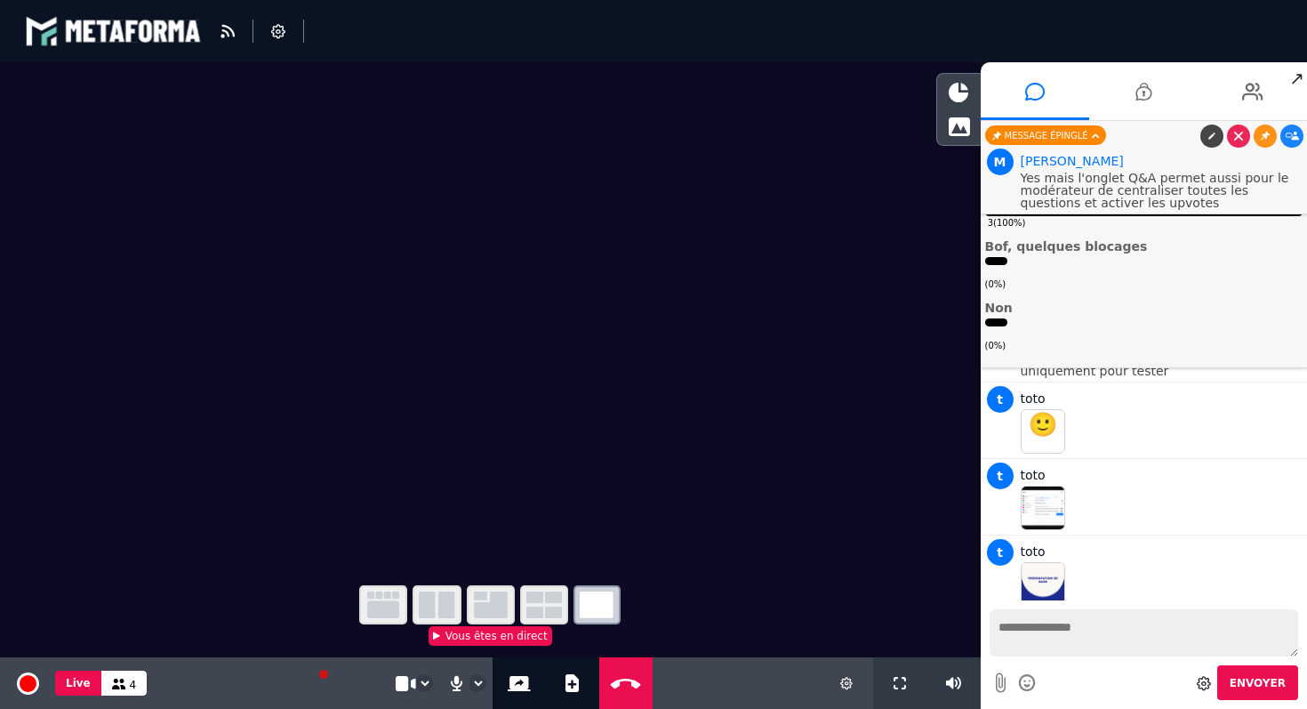
click at [1050, 638] on img at bounding box center [1043, 660] width 44 height 44
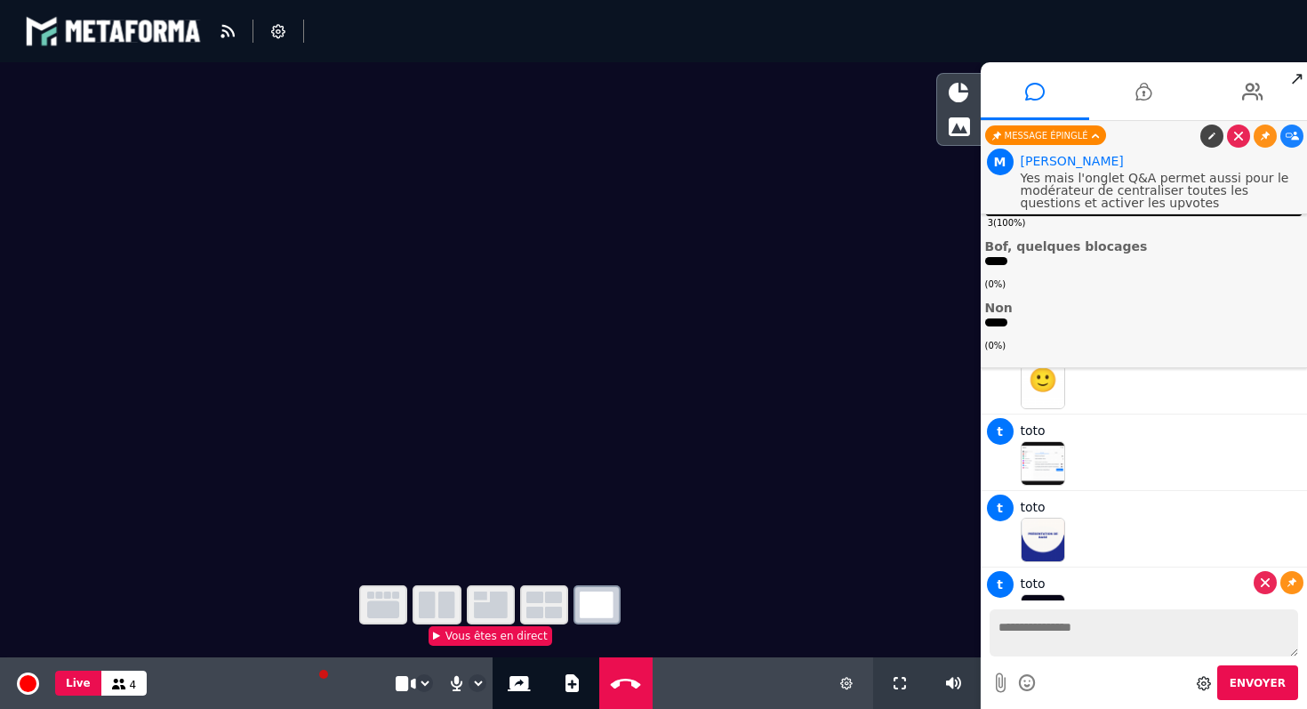
click at [1033, 594] on img at bounding box center [1043, 616] width 44 height 44
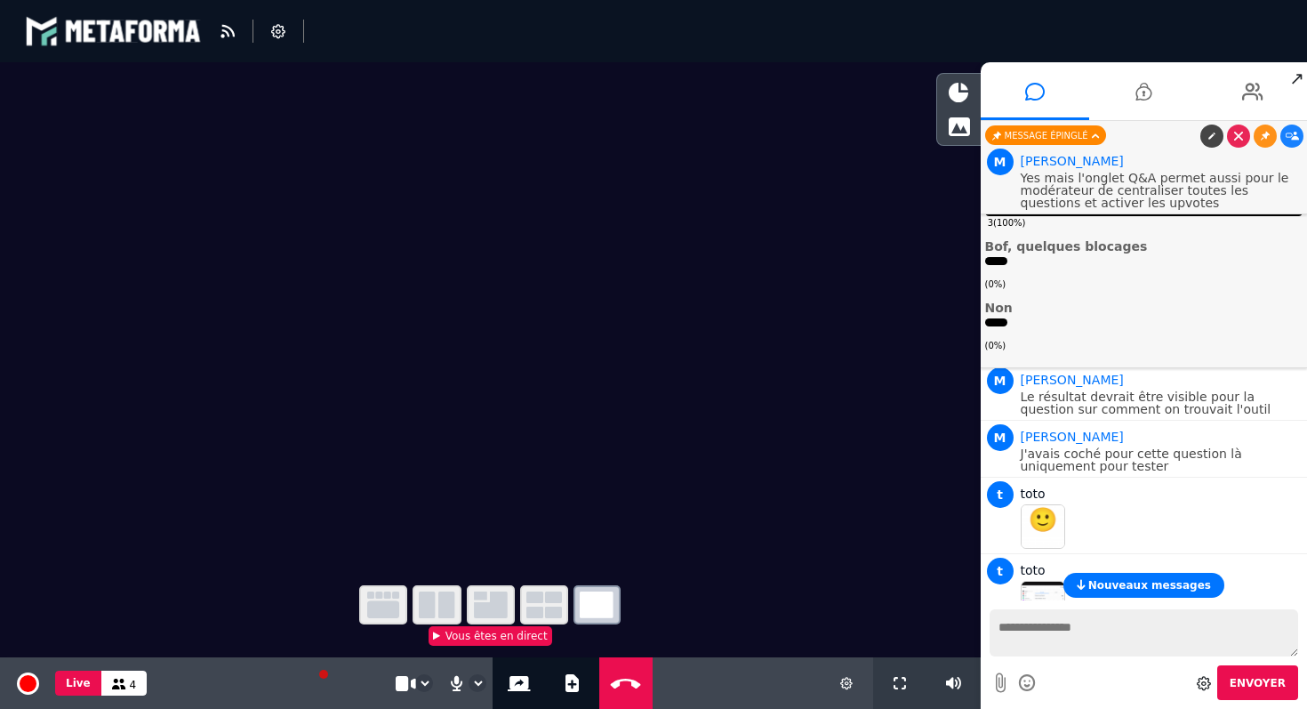
scroll to position [4215, 0]
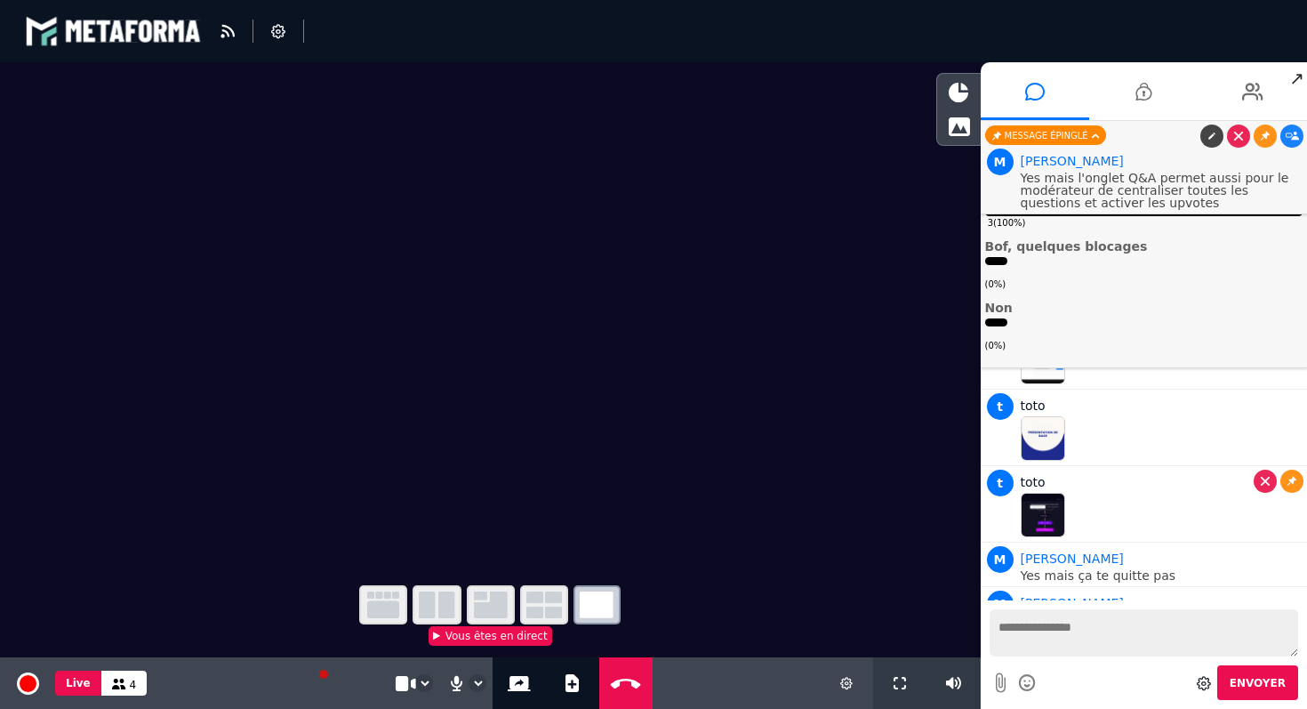
click at [1039, 493] on img at bounding box center [1043, 515] width 44 height 44
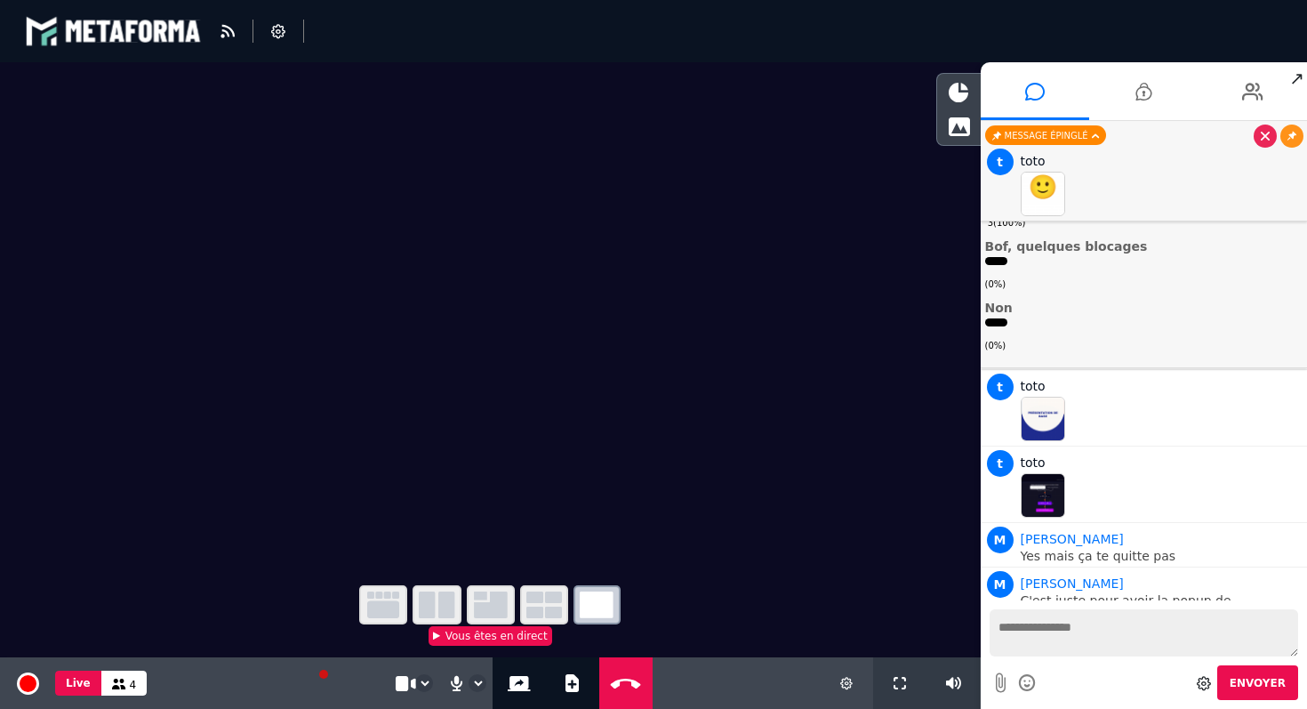
scroll to position [4196, 0]
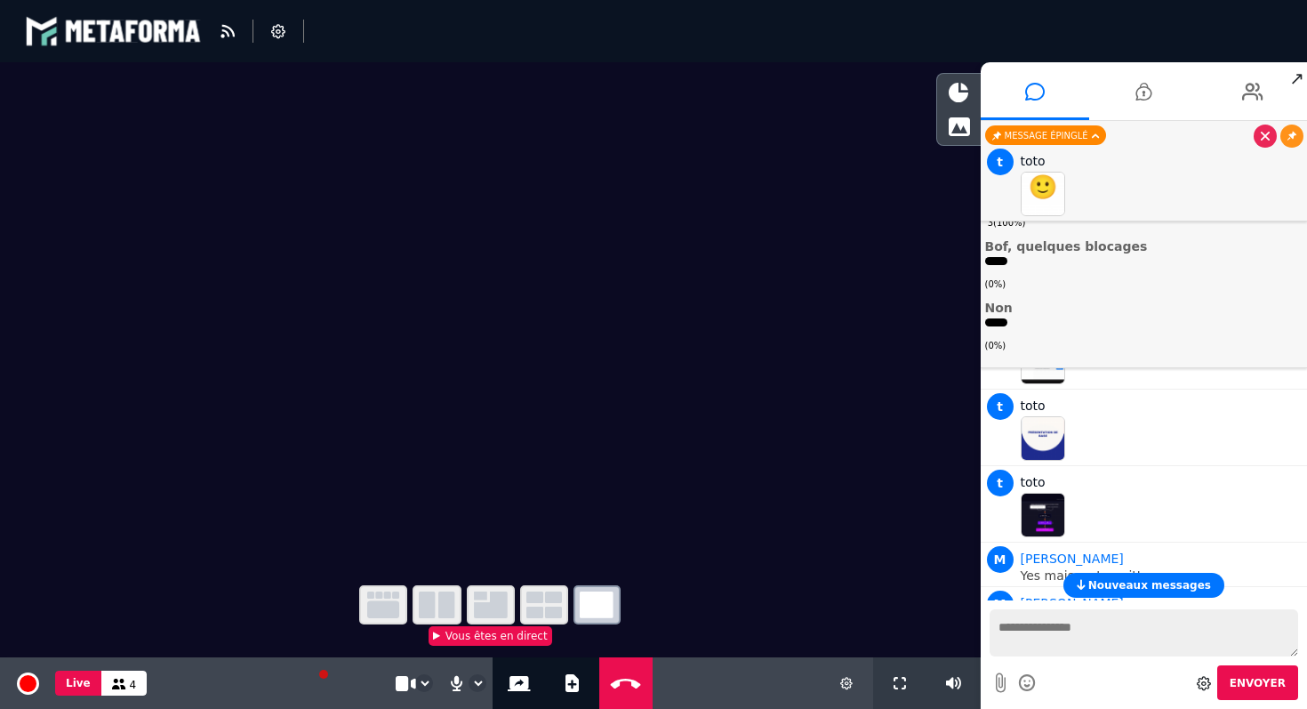
click at [1051, 143] on div "Message épinglé" at bounding box center [1045, 135] width 121 height 20
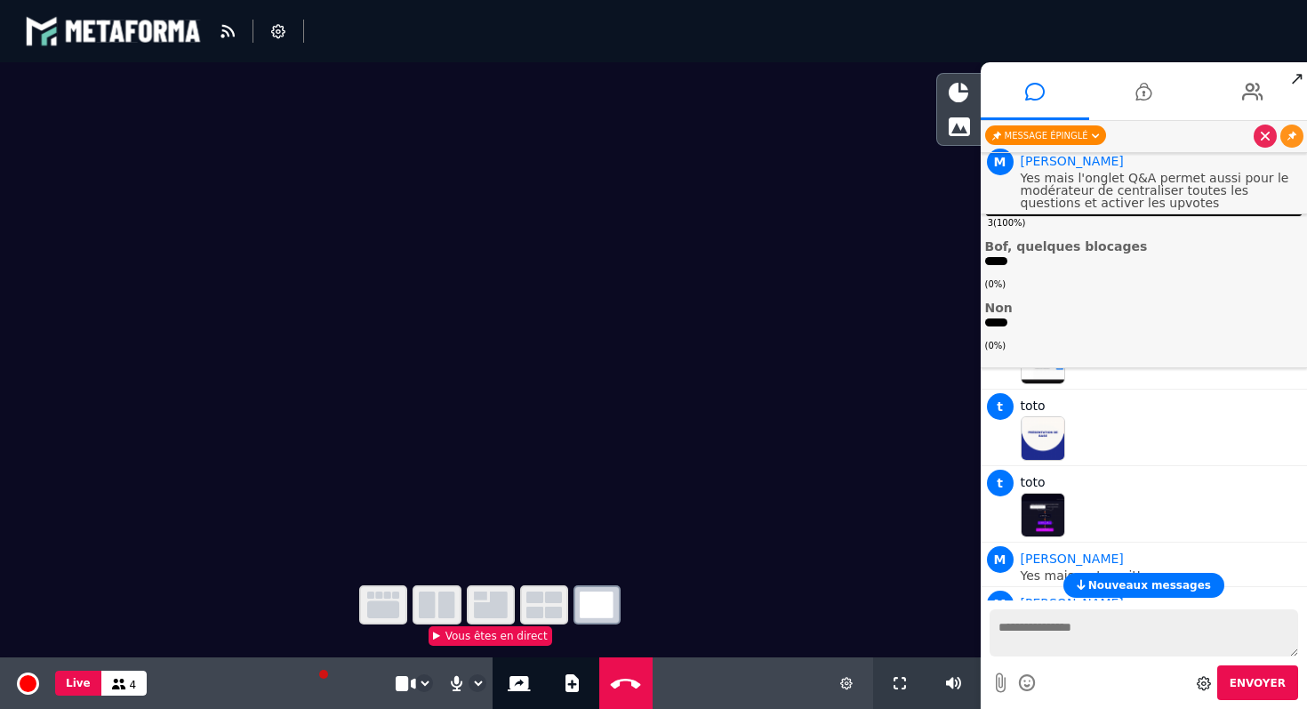
click at [1053, 137] on div "Message épinglé" at bounding box center [1045, 135] width 121 height 20
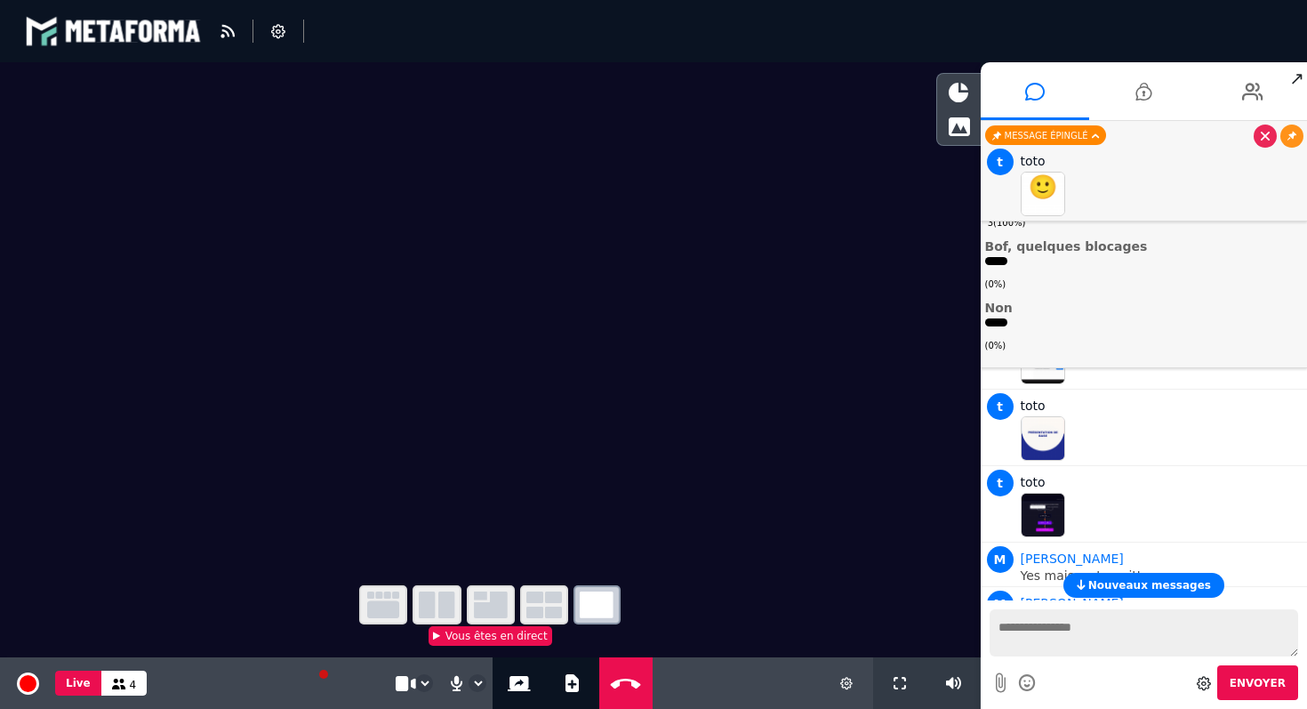
click at [1053, 188] on img at bounding box center [1043, 194] width 44 height 44
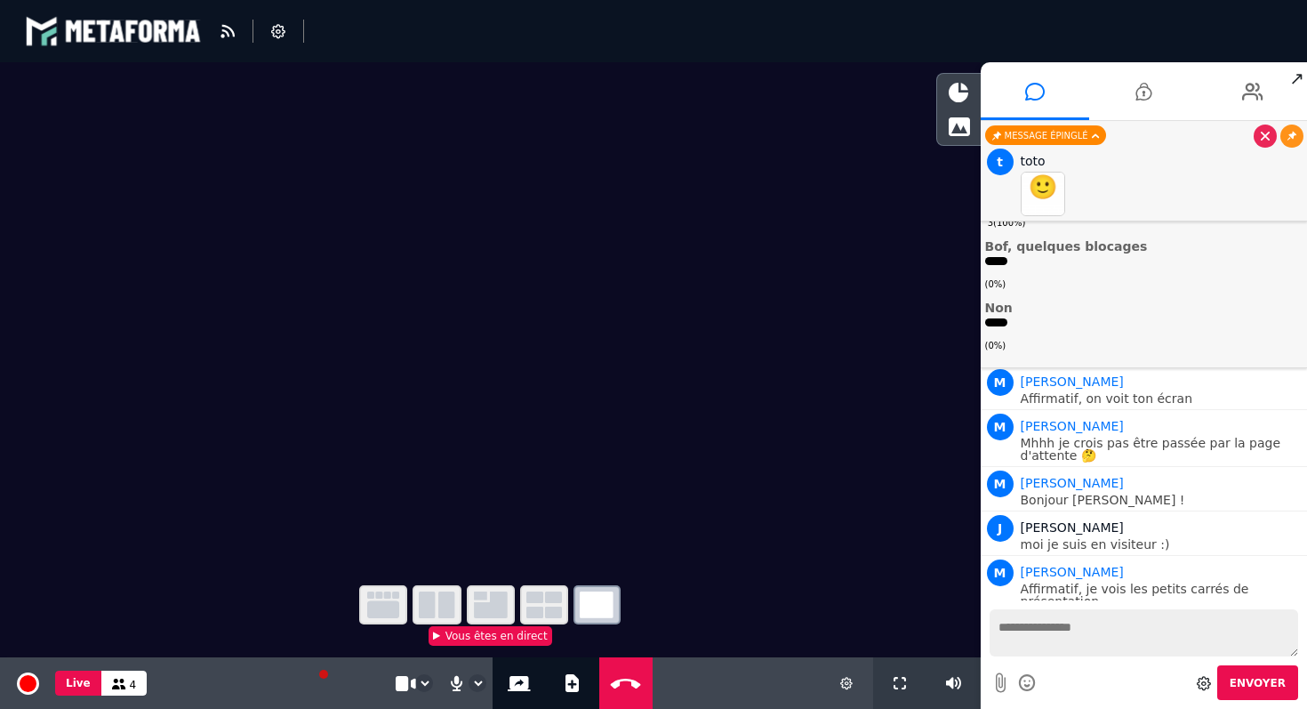
scroll to position [0, 0]
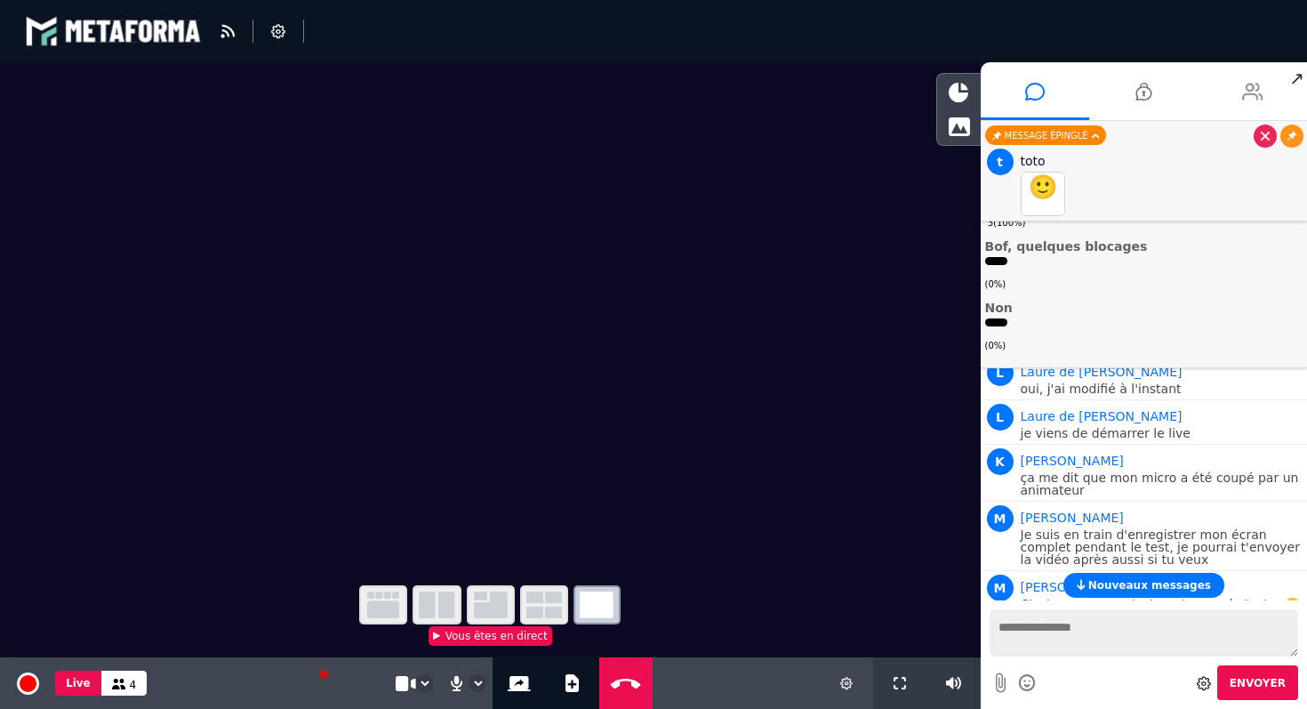
click at [1251, 92] on icon at bounding box center [1252, 91] width 21 height 44
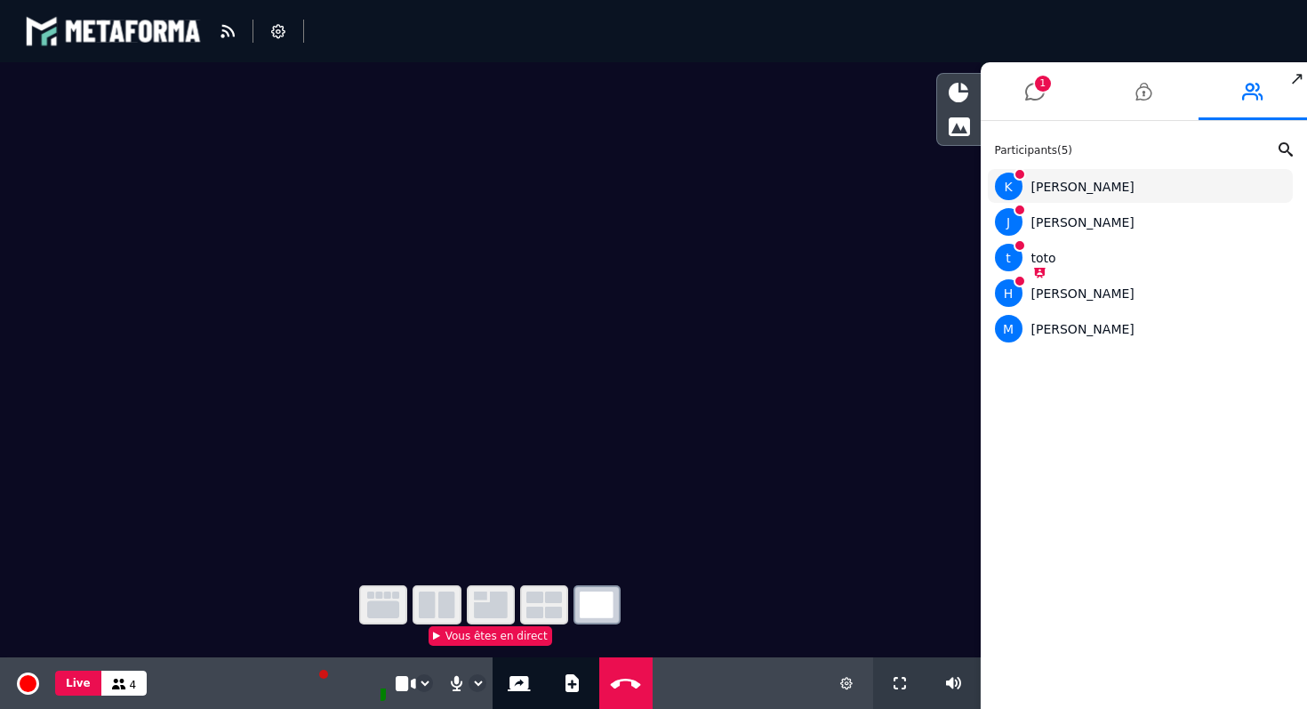
click at [1057, 188] on div "[PERSON_NAME]" at bounding box center [1141, 186] width 292 height 28
click at [1267, 183] on div "[PERSON_NAME]" at bounding box center [1141, 186] width 292 height 28
click at [1045, 103] on li "2" at bounding box center [1035, 91] width 109 height 58
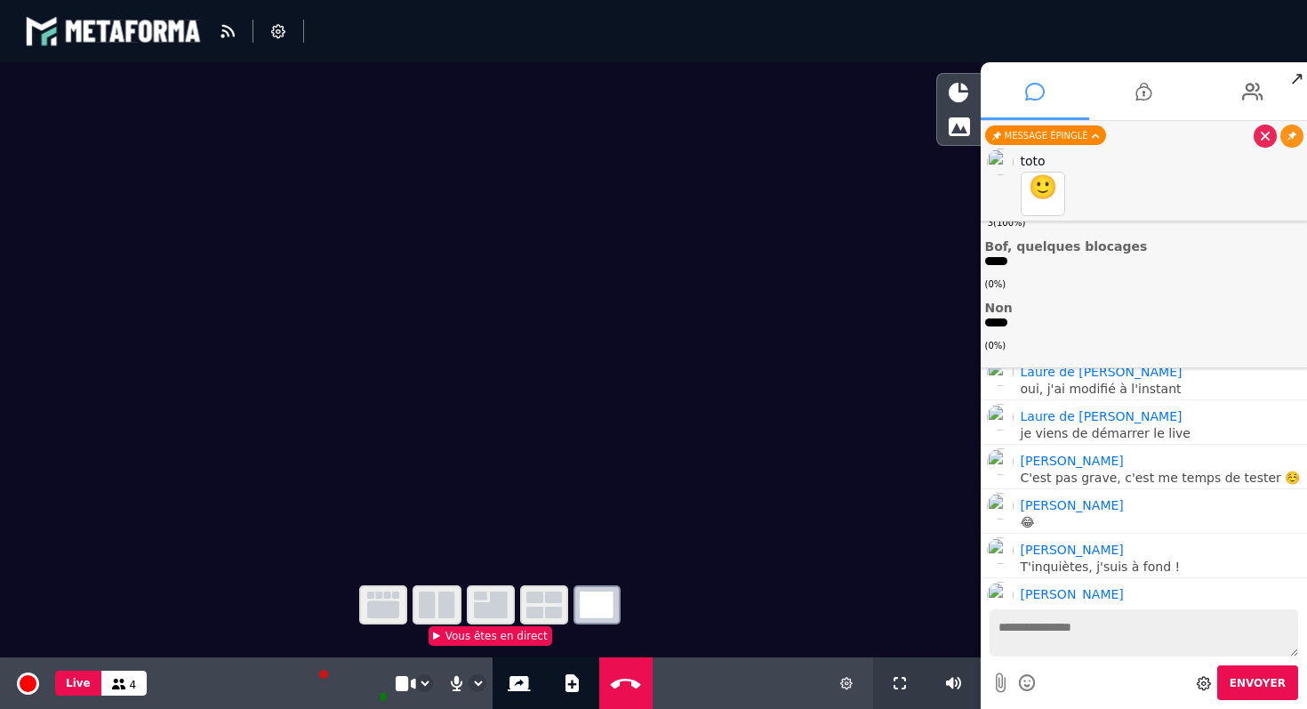
scroll to position [4247, 0]
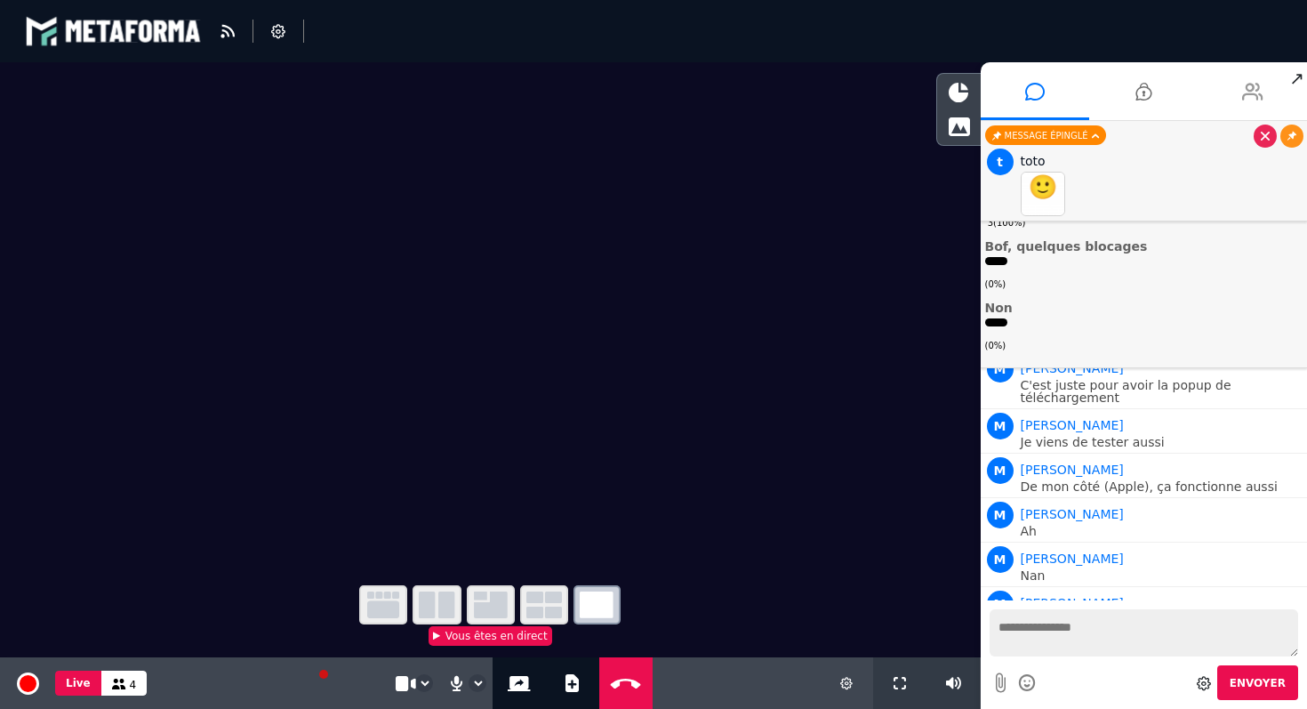
click at [1247, 84] on icon at bounding box center [1252, 91] width 21 height 44
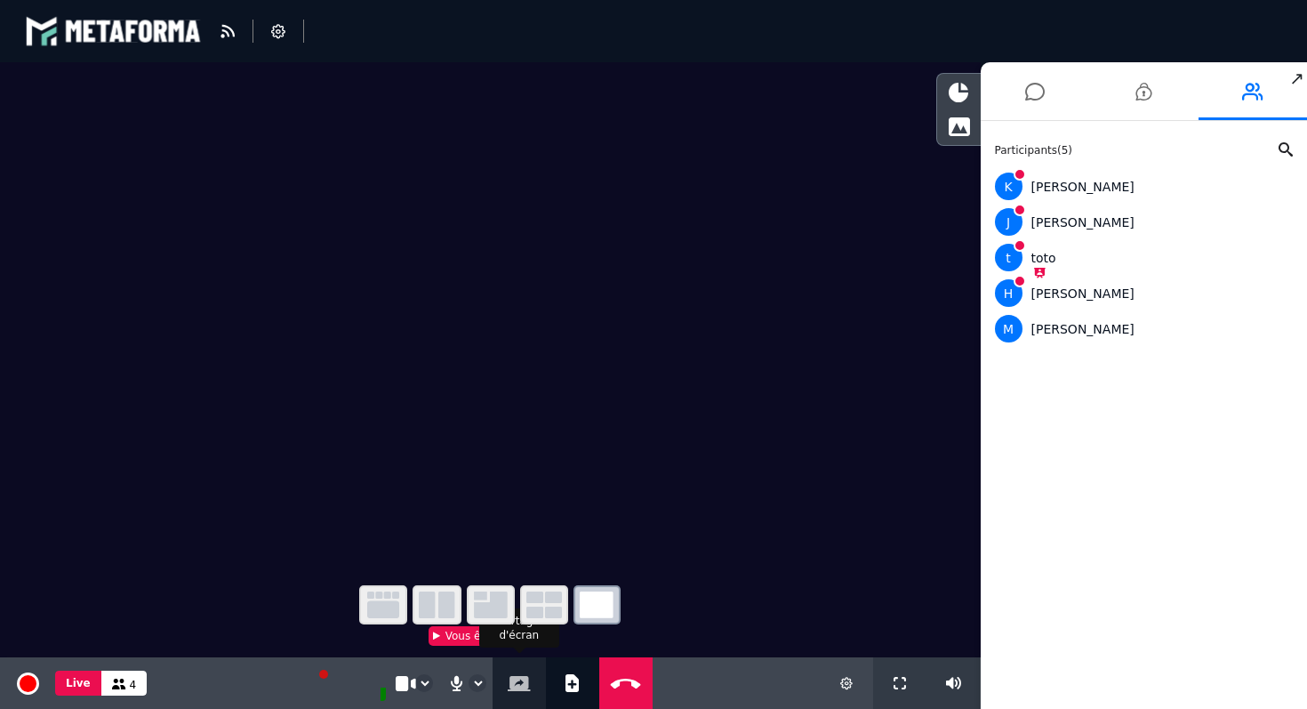
click at [518, 684] on icon at bounding box center [519, 683] width 23 height 15
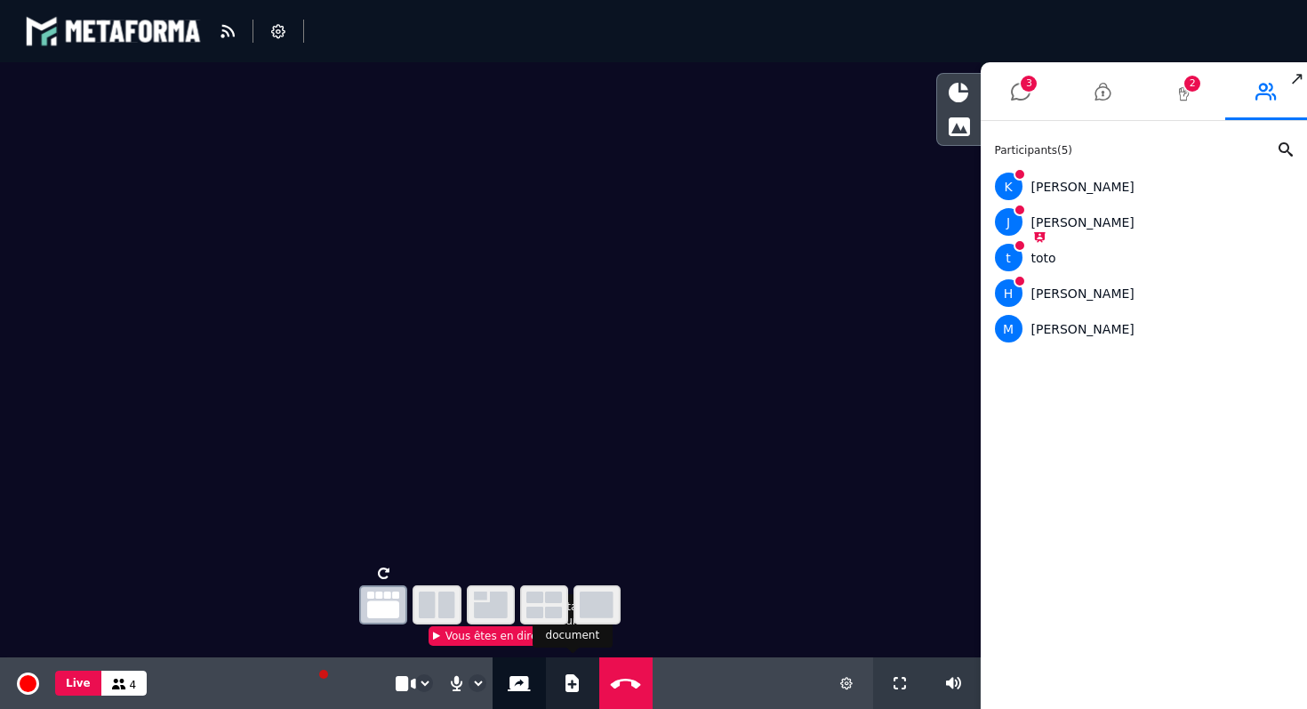
click at [574, 684] on icon at bounding box center [571, 683] width 13 height 18
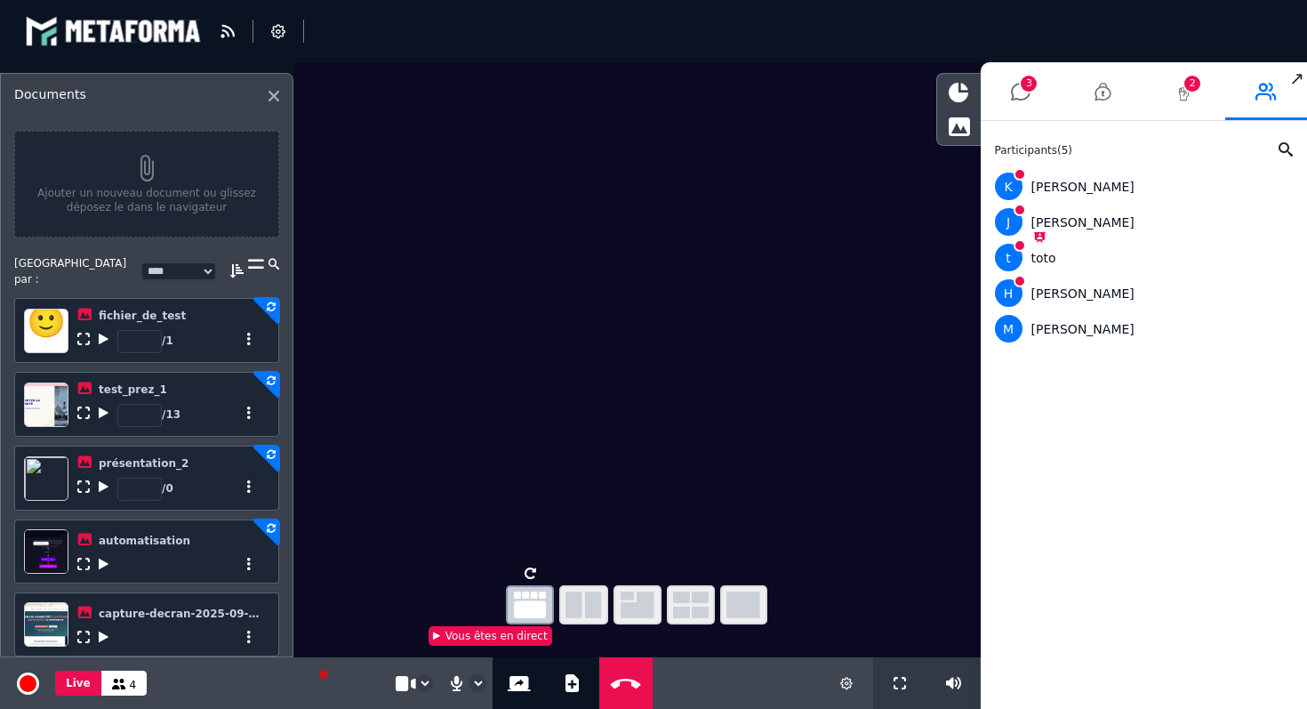
click at [155, 182] on button "Ajouter un nouveau document ou glissez déposez le dans le navigateur" at bounding box center [146, 184] width 265 height 107
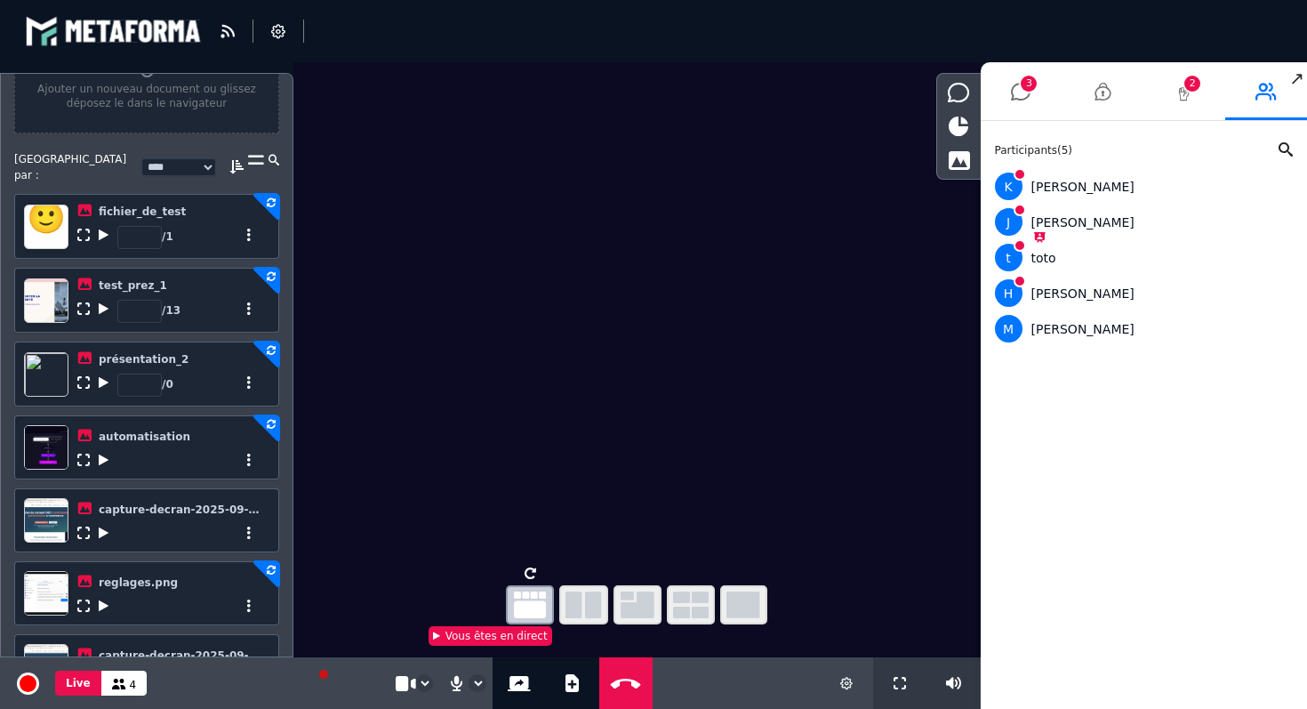
scroll to position [166, 0]
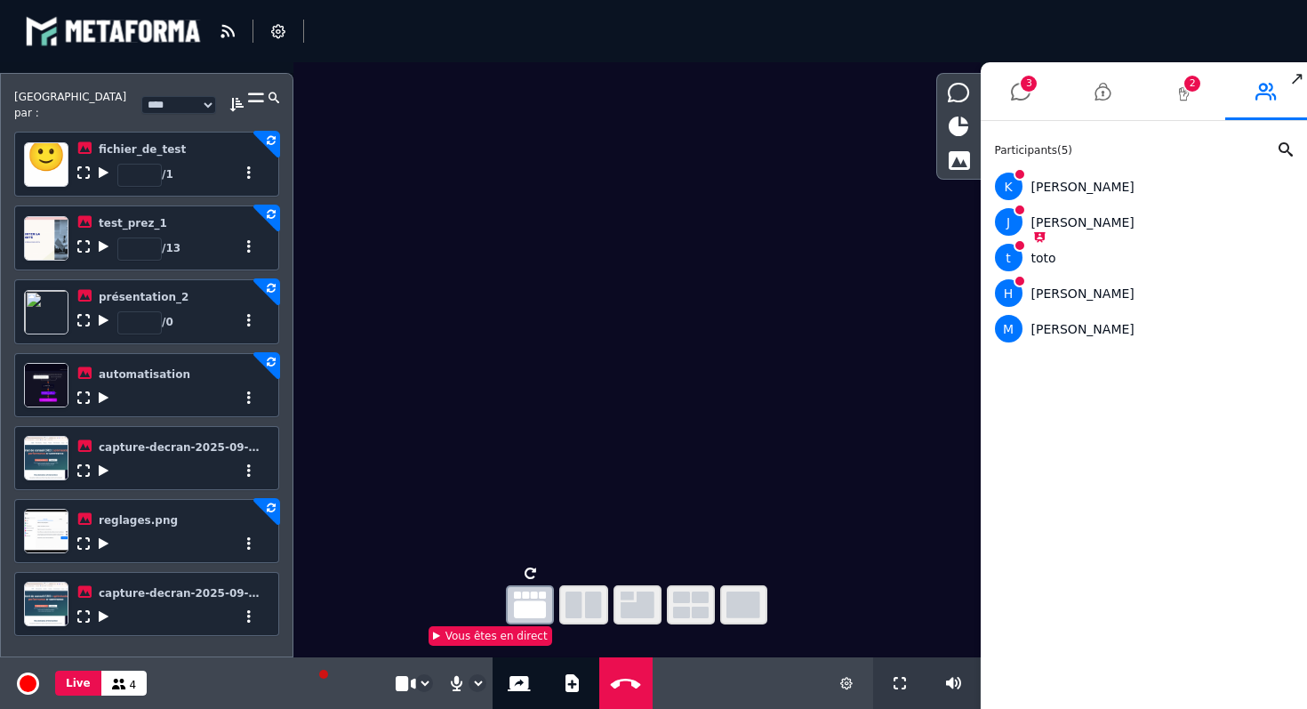
click at [248, 464] on icon at bounding box center [249, 470] width 12 height 12
click at [183, 485] on div "Partager sur le tchat" at bounding box center [202, 500] width 116 height 32
click at [246, 464] on icon at bounding box center [249, 470] width 12 height 12
click at [245, 391] on icon at bounding box center [249, 397] width 12 height 12
click at [193, 445] on link "Télécharger" at bounding box center [179, 451] width 70 height 12
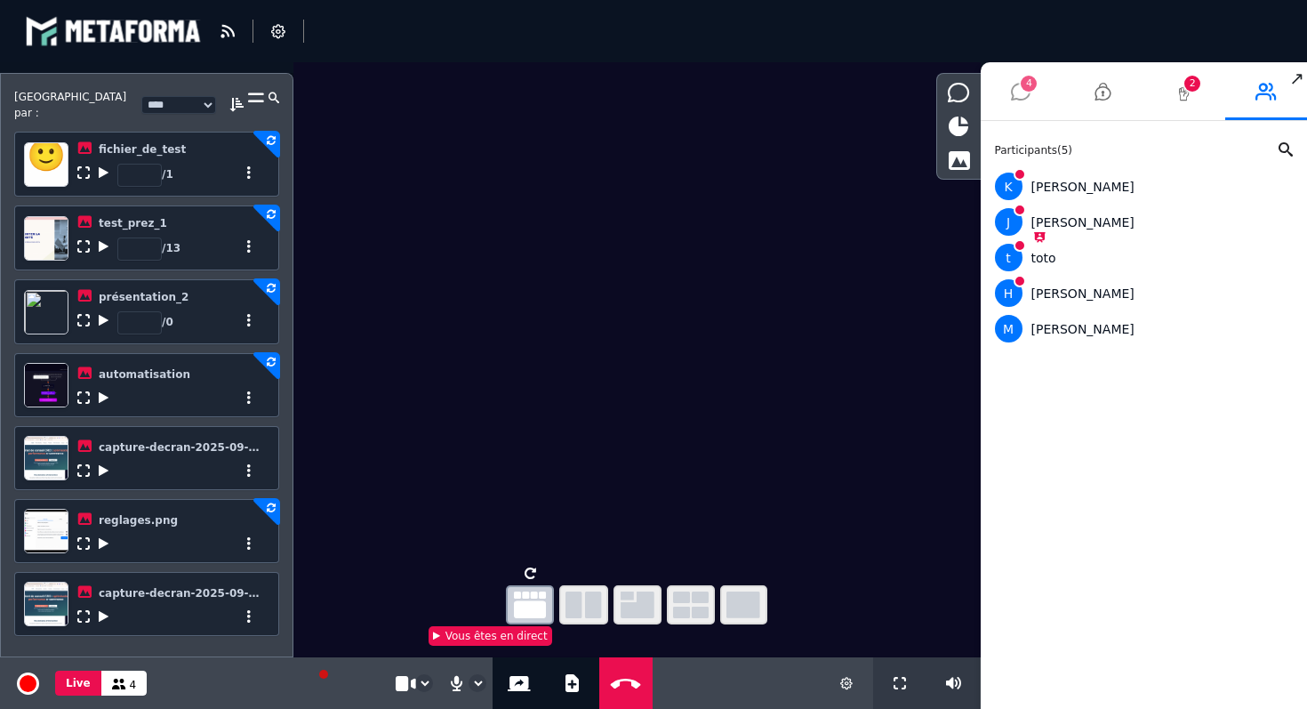
click at [1023, 93] on icon at bounding box center [1021, 91] width 20 height 44
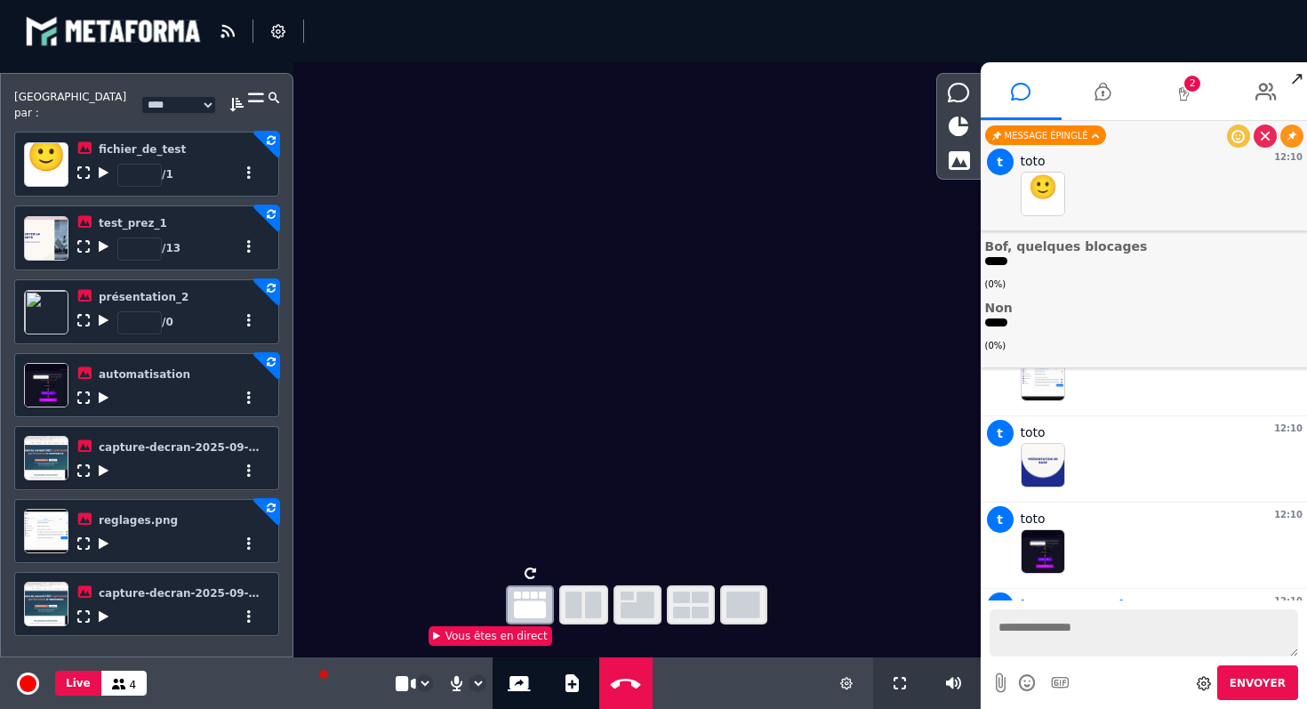
scroll to position [4678, 0]
click at [377, 45] on div "blastream fr en fr" at bounding box center [653, 30] width 1257 height 53
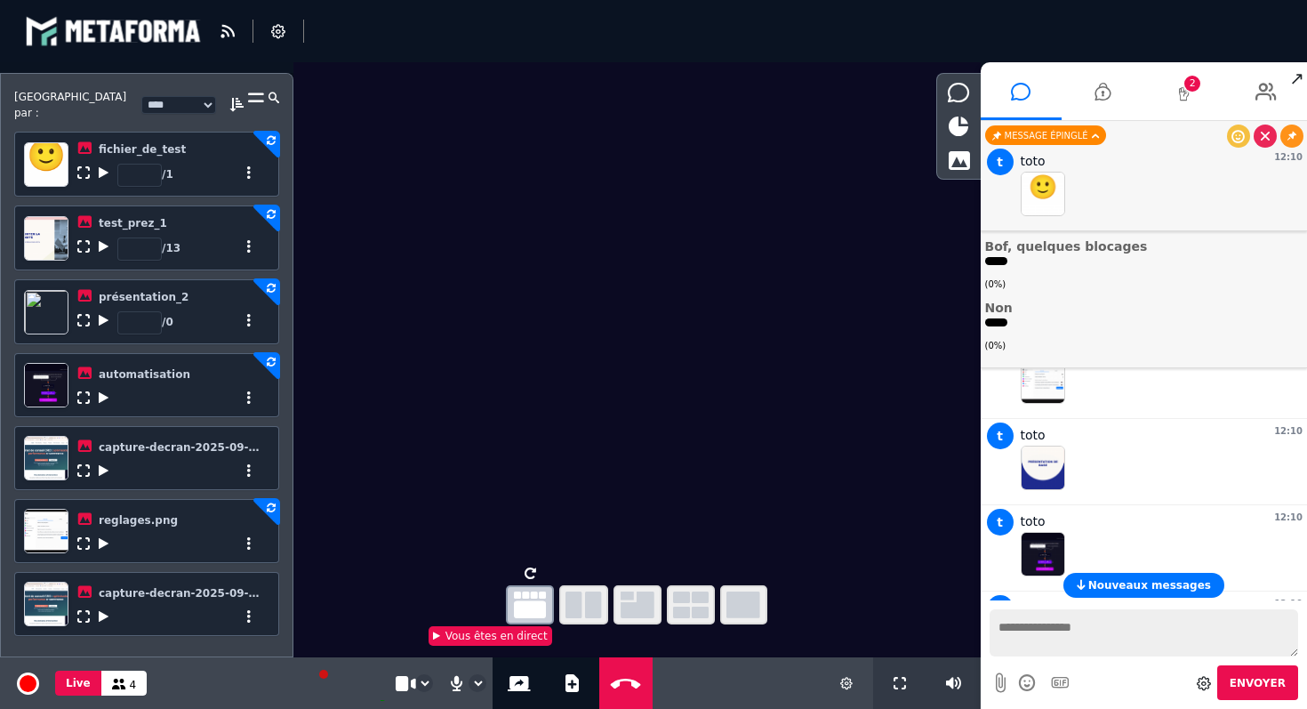
click at [771, 39] on div "blastream fr en fr" at bounding box center [653, 30] width 1257 height 53
click at [1111, 106] on icon at bounding box center [1103, 91] width 16 height 44
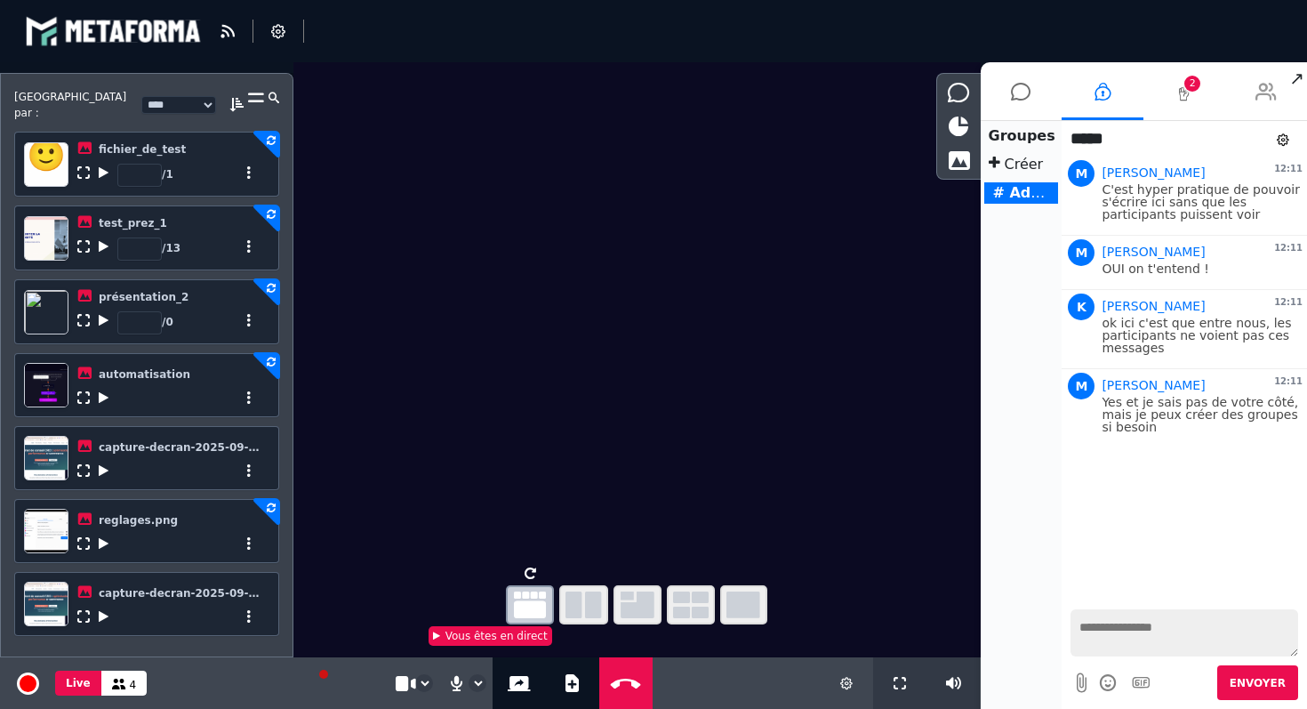
click at [1270, 96] on icon at bounding box center [1265, 91] width 21 height 44
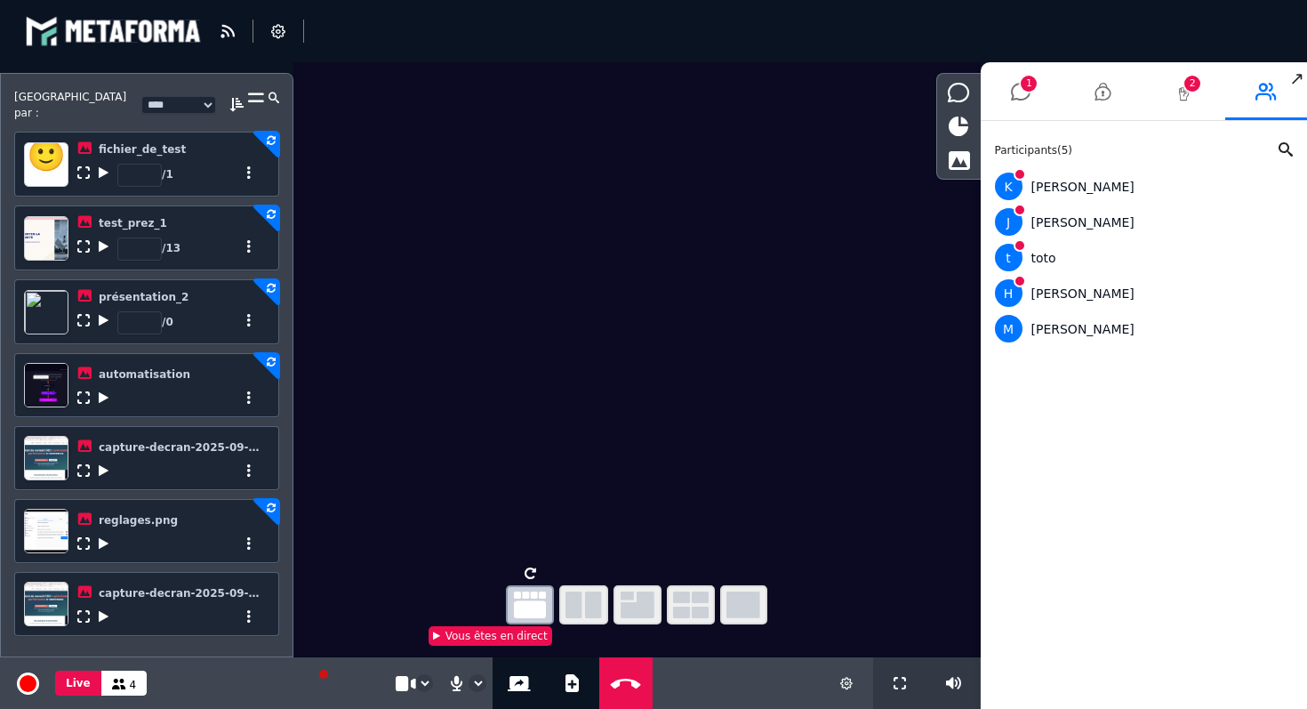
click at [423, 50] on div "blastream fr en fr" at bounding box center [653, 30] width 1257 height 53
click at [346, 94] on video at bounding box center [636, 310] width 687 height 497
click at [255, 99] on icon at bounding box center [256, 110] width 16 height 43
select select "******"
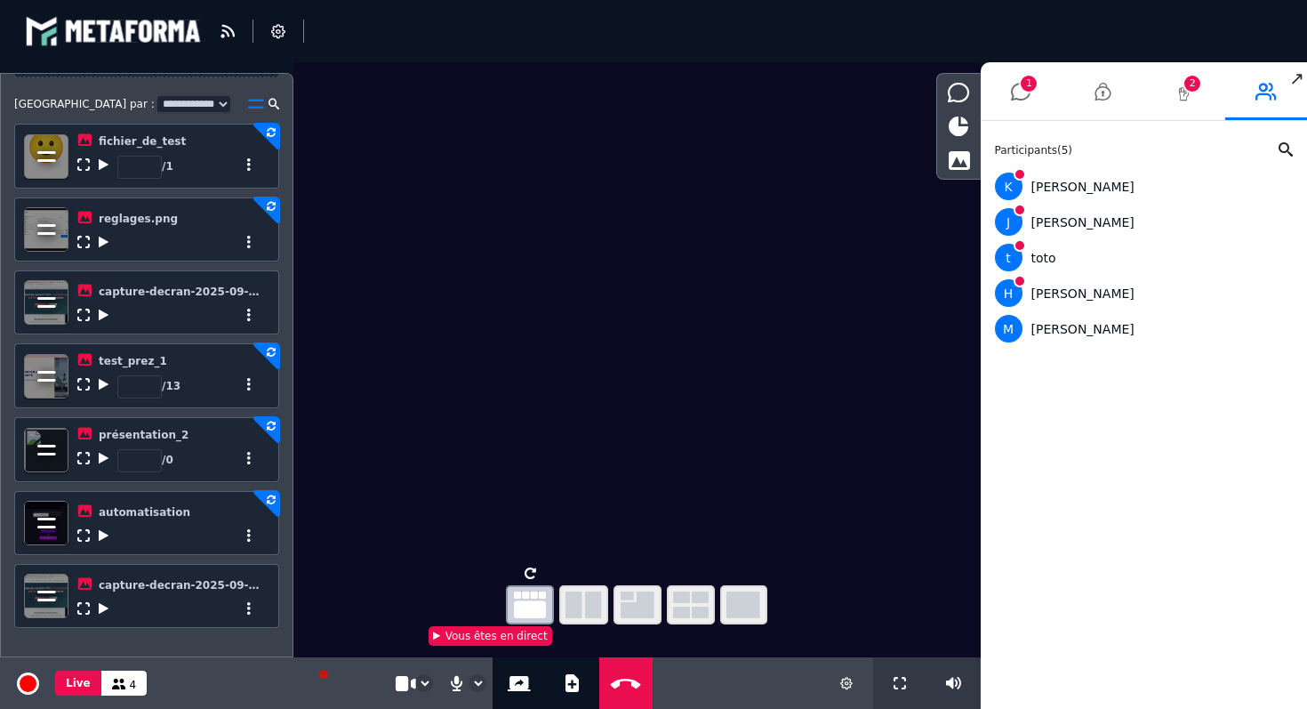
scroll to position [0, 0]
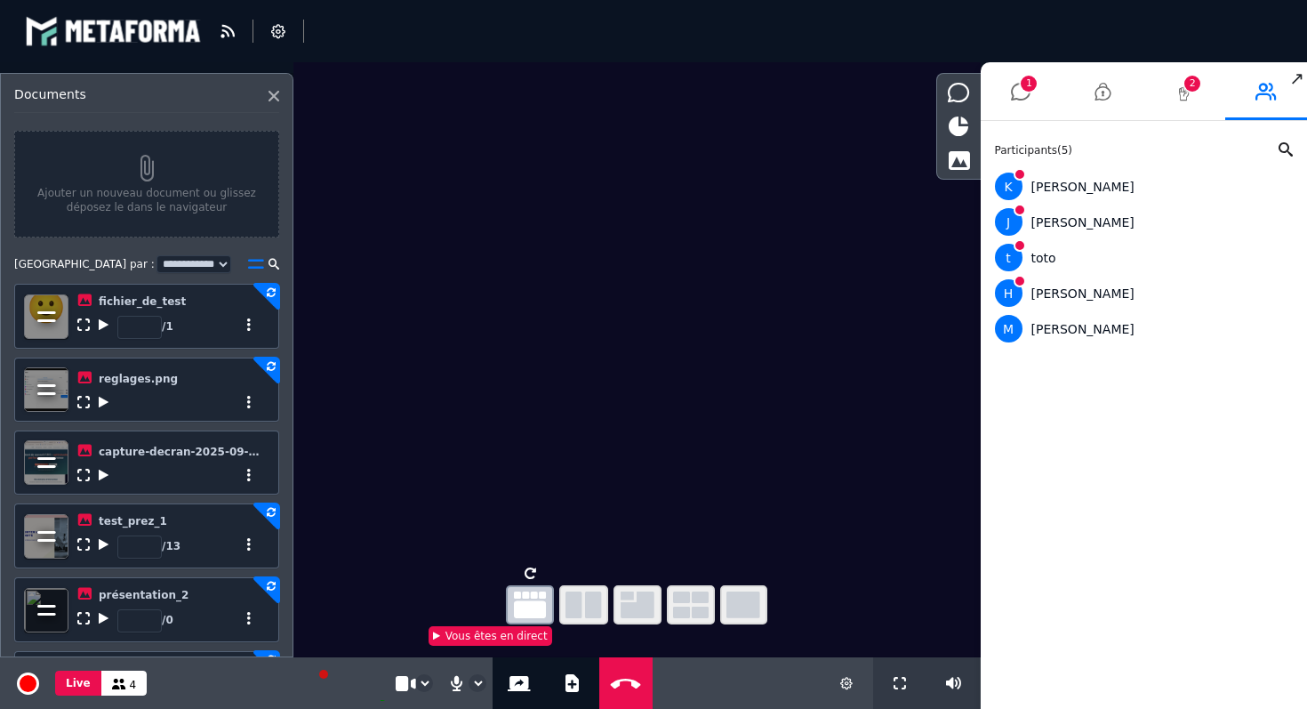
click at [739, 697] on div "**********" at bounding box center [490, 683] width 981 height 52
click at [1031, 93] on li "1" at bounding box center [1022, 91] width 82 height 58
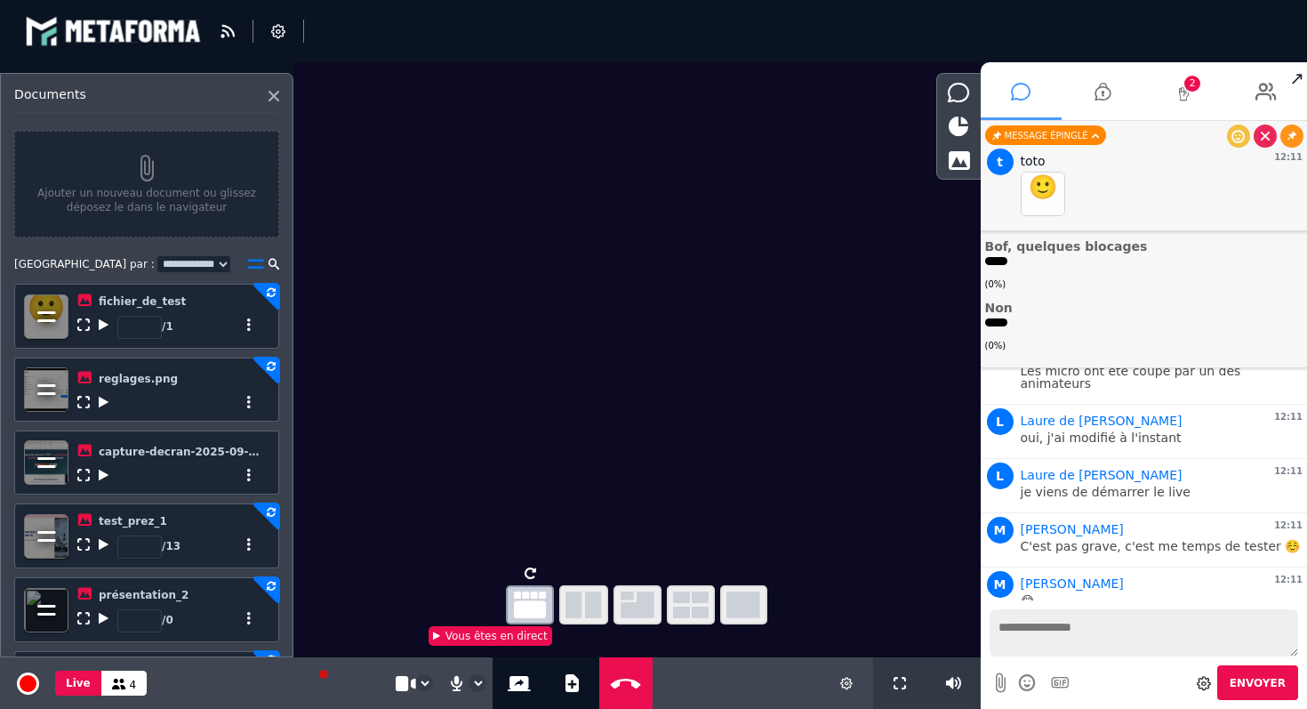
scroll to position [5532, 0]
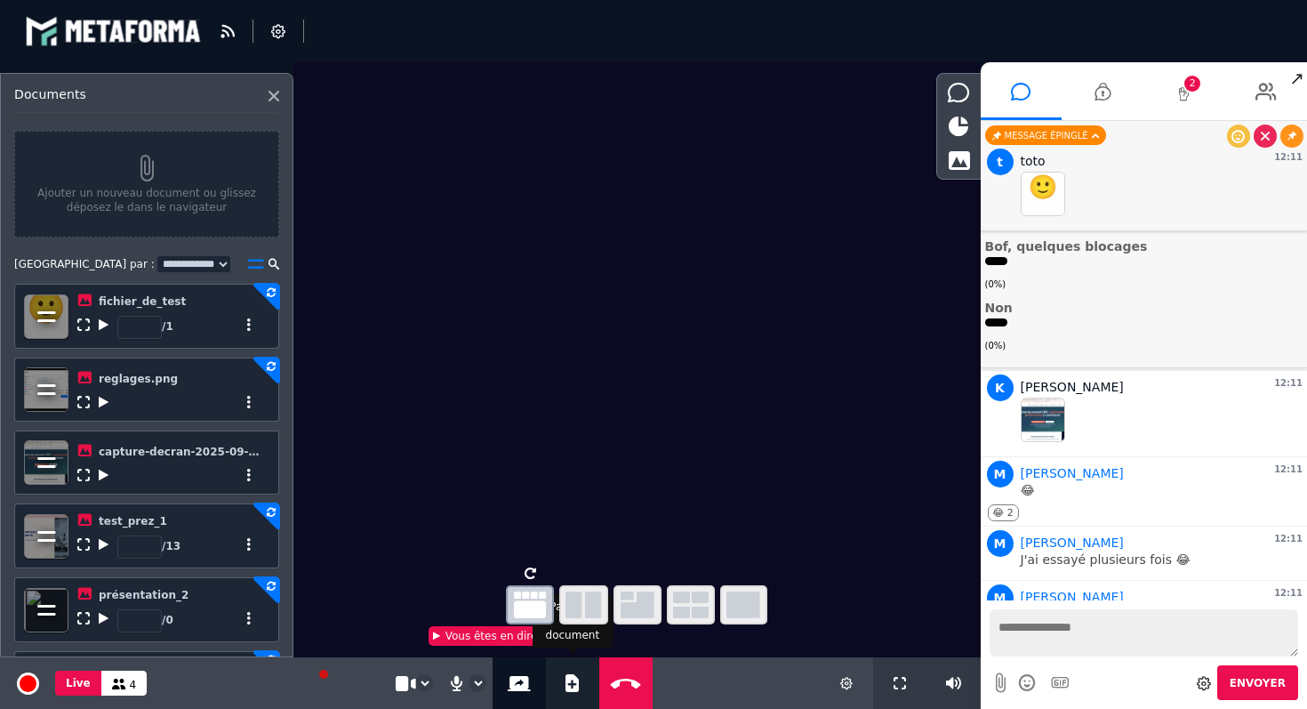
click at [567, 691] on icon at bounding box center [571, 683] width 13 height 18
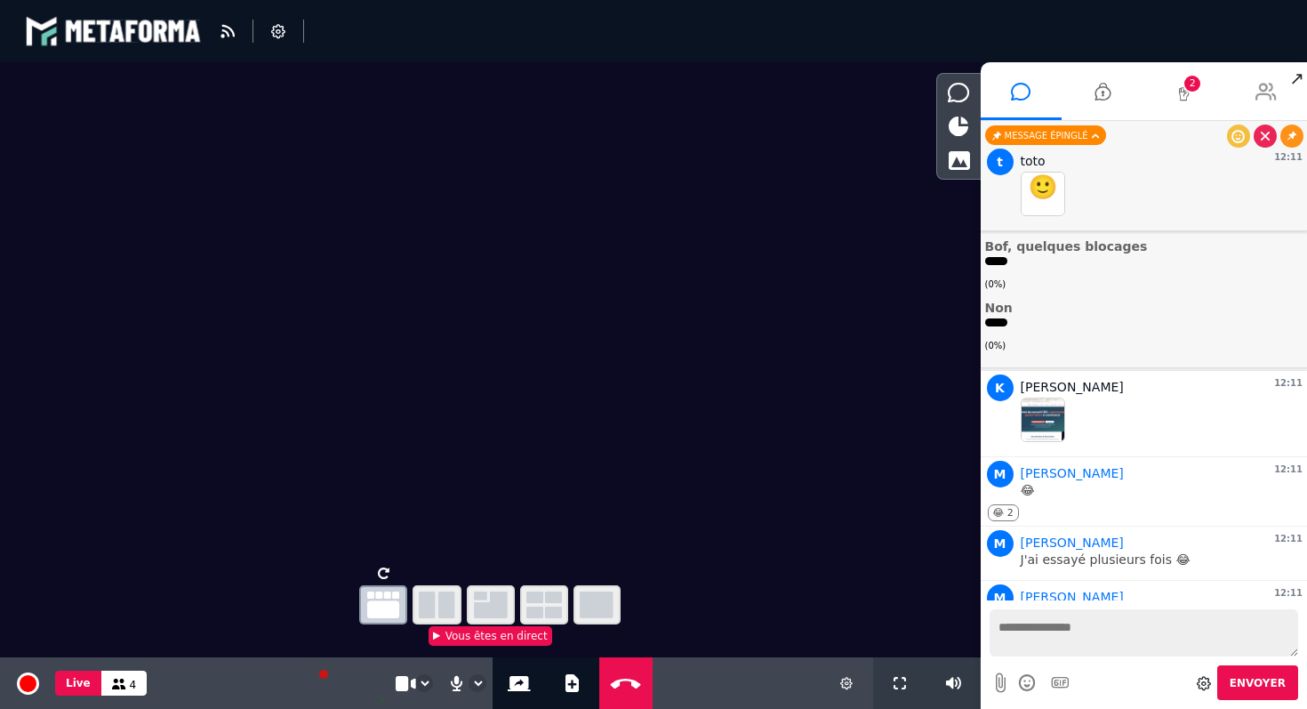
click at [1263, 91] on icon at bounding box center [1265, 91] width 21 height 44
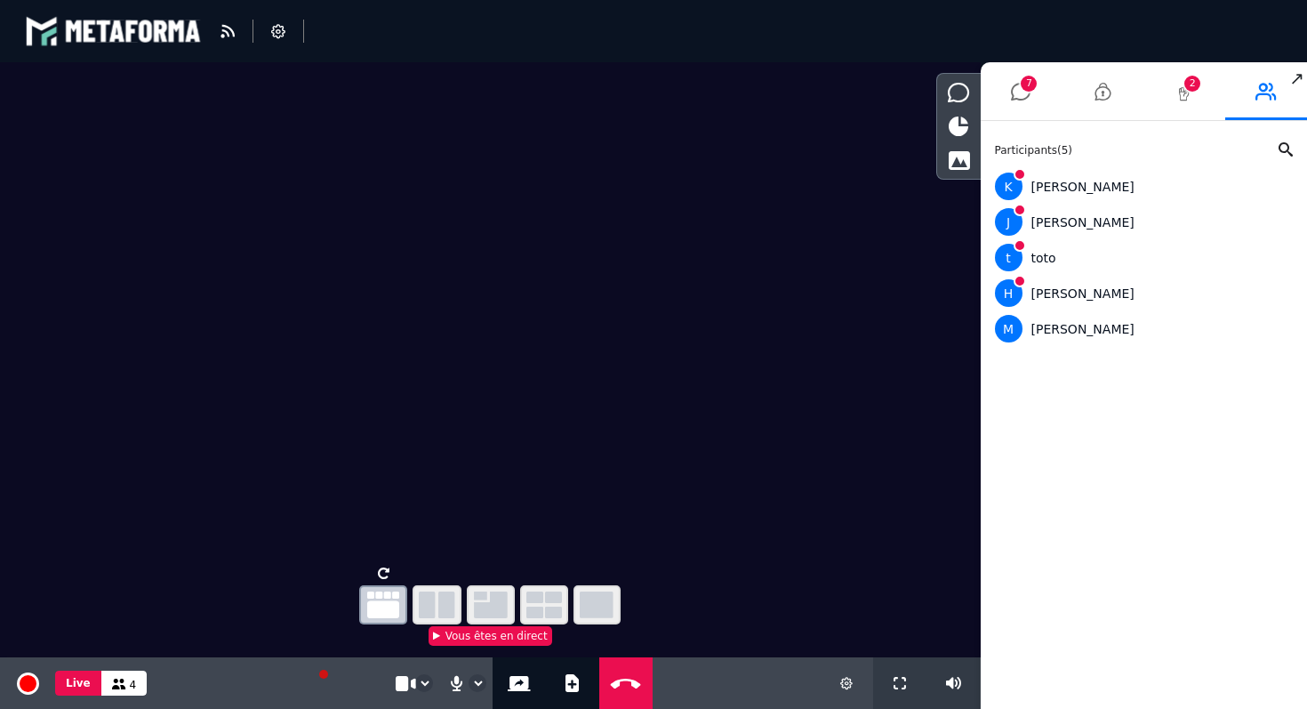
click at [1184, 92] on icon at bounding box center [1184, 91] width 18 height 44
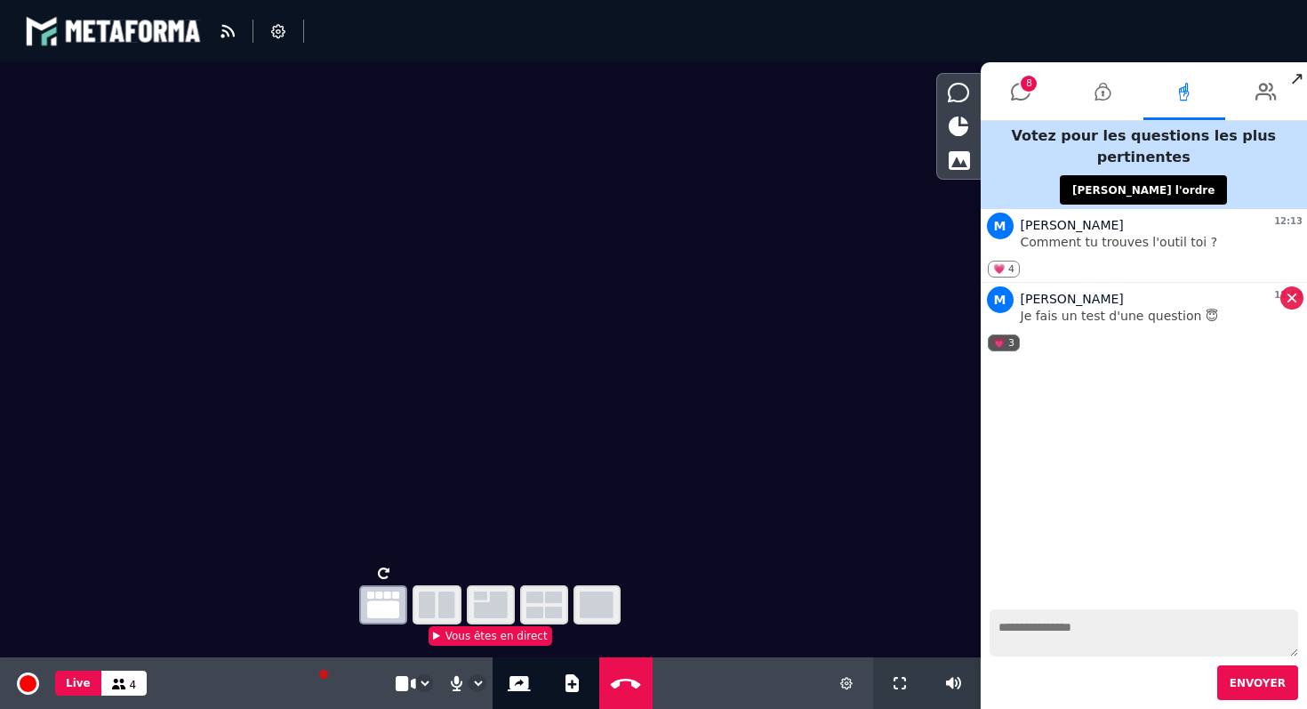
click at [1007, 341] on link "💗 3" at bounding box center [1004, 342] width 33 height 17
click at [1115, 83] on li at bounding box center [1103, 91] width 82 height 58
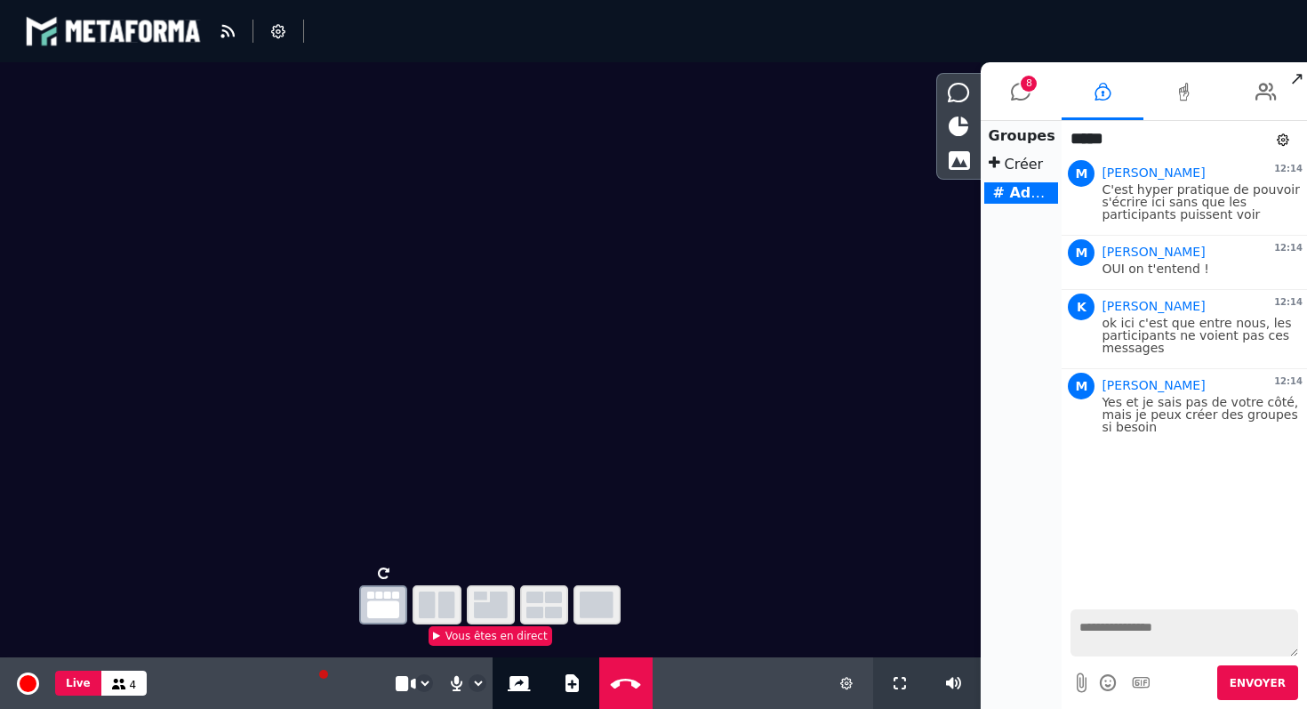
click at [678, 134] on video at bounding box center [490, 310] width 981 height 497
click at [1022, 107] on icon at bounding box center [1021, 91] width 20 height 44
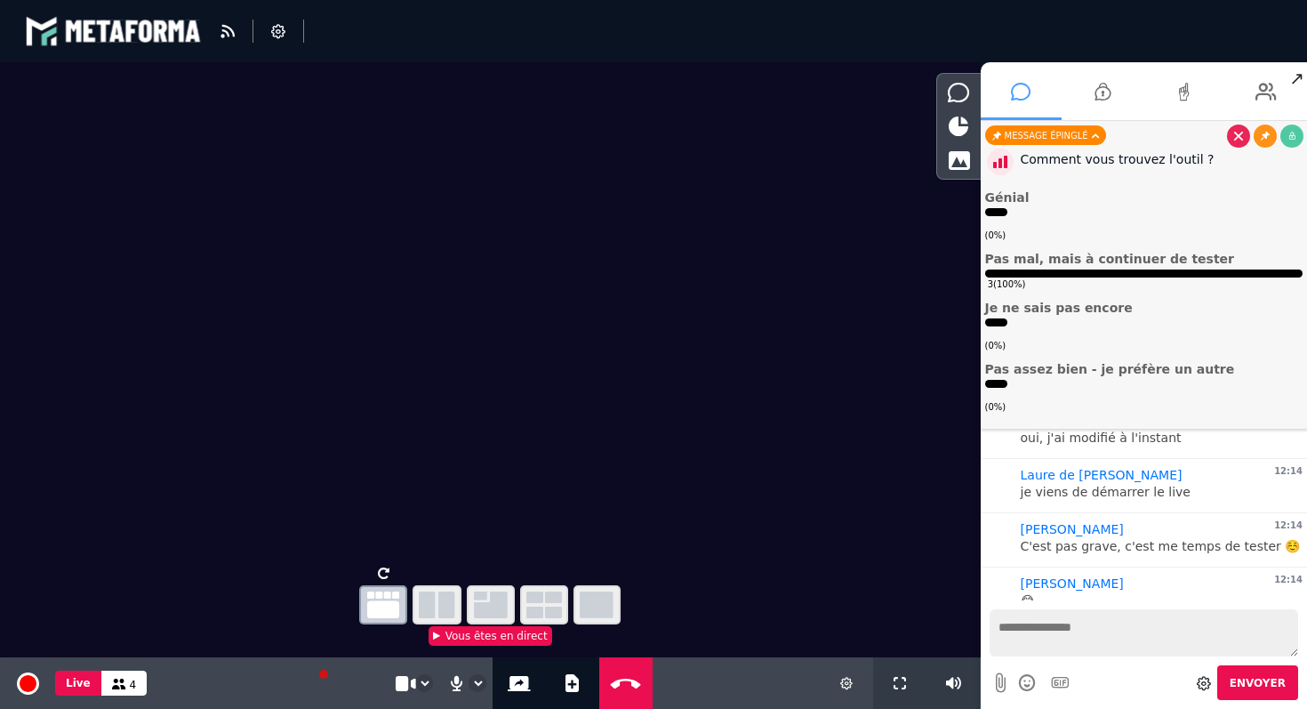
scroll to position [5938, 0]
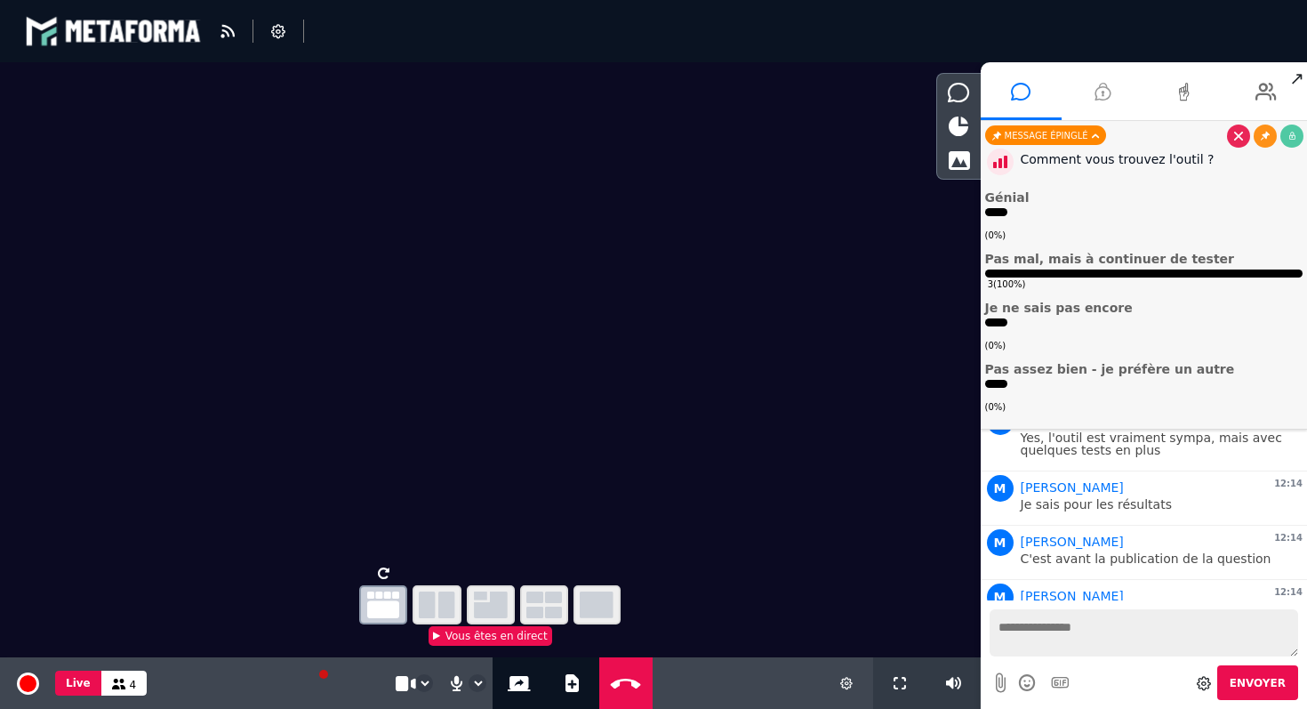
click at [1101, 98] on icon at bounding box center [1103, 91] width 16 height 44
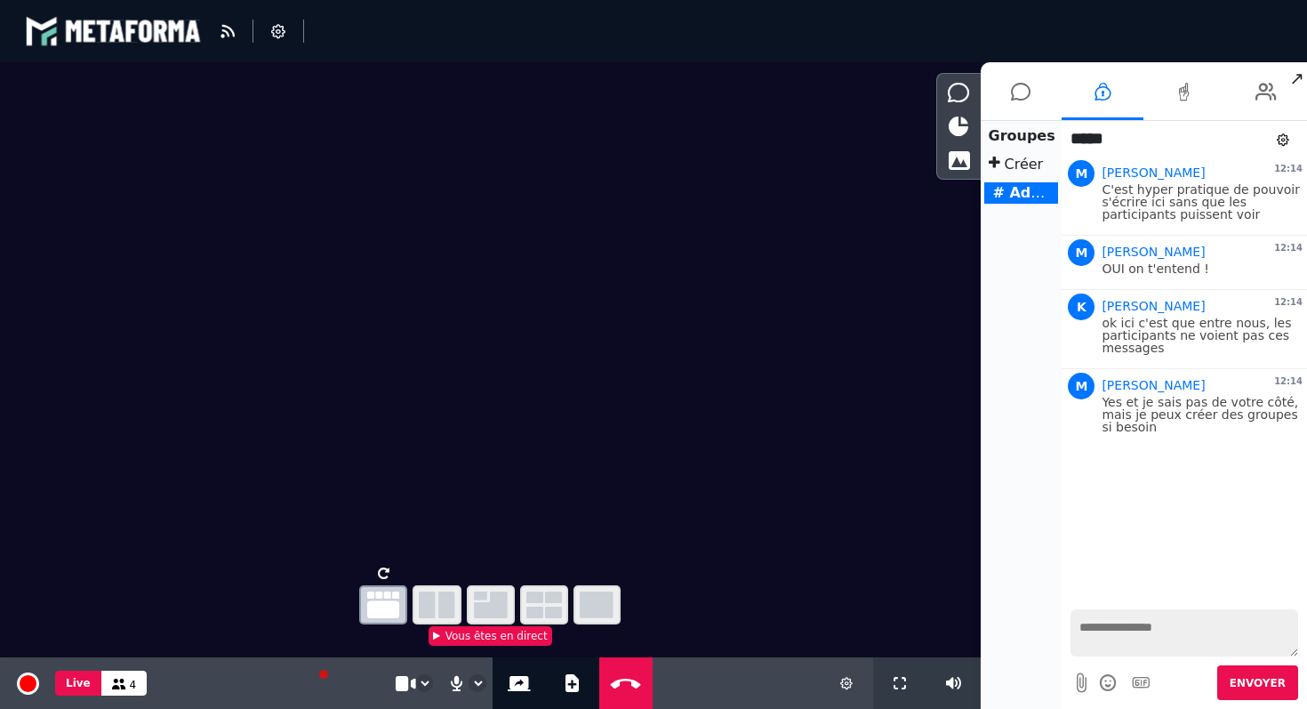
click at [1172, 92] on li at bounding box center [1184, 91] width 82 height 58
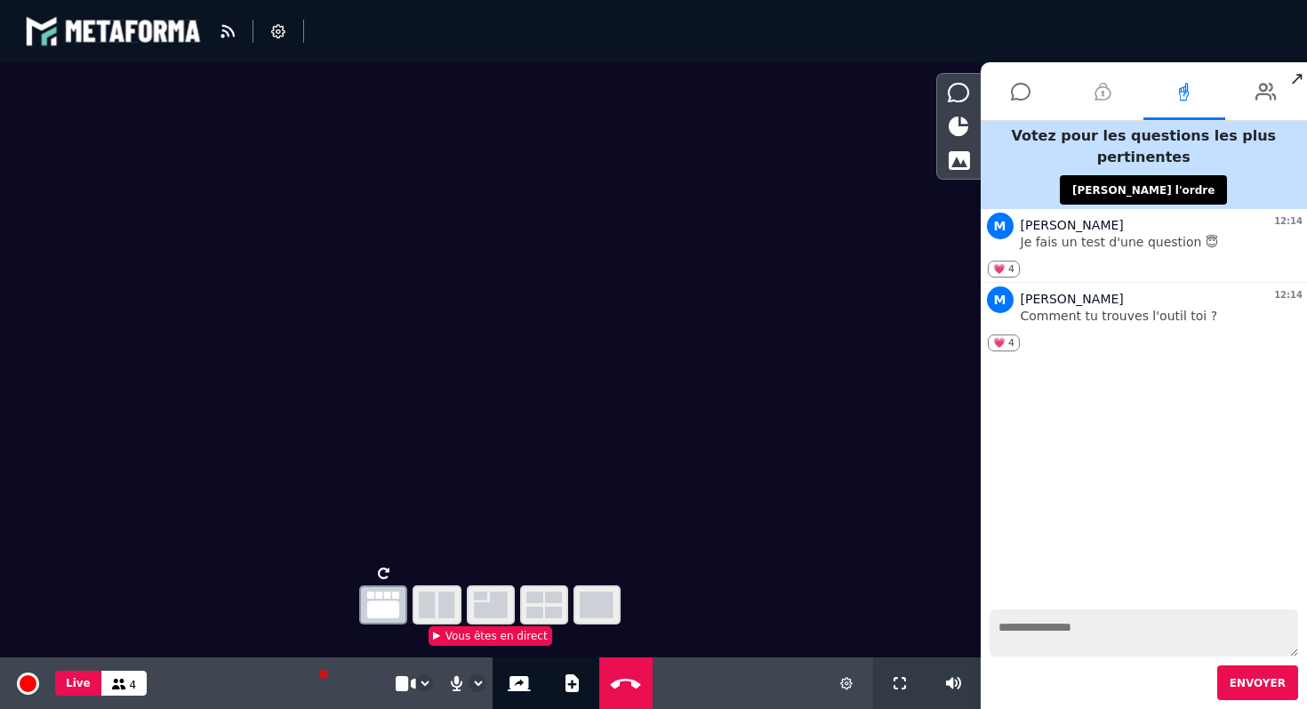
click at [1102, 105] on icon at bounding box center [1103, 91] width 16 height 44
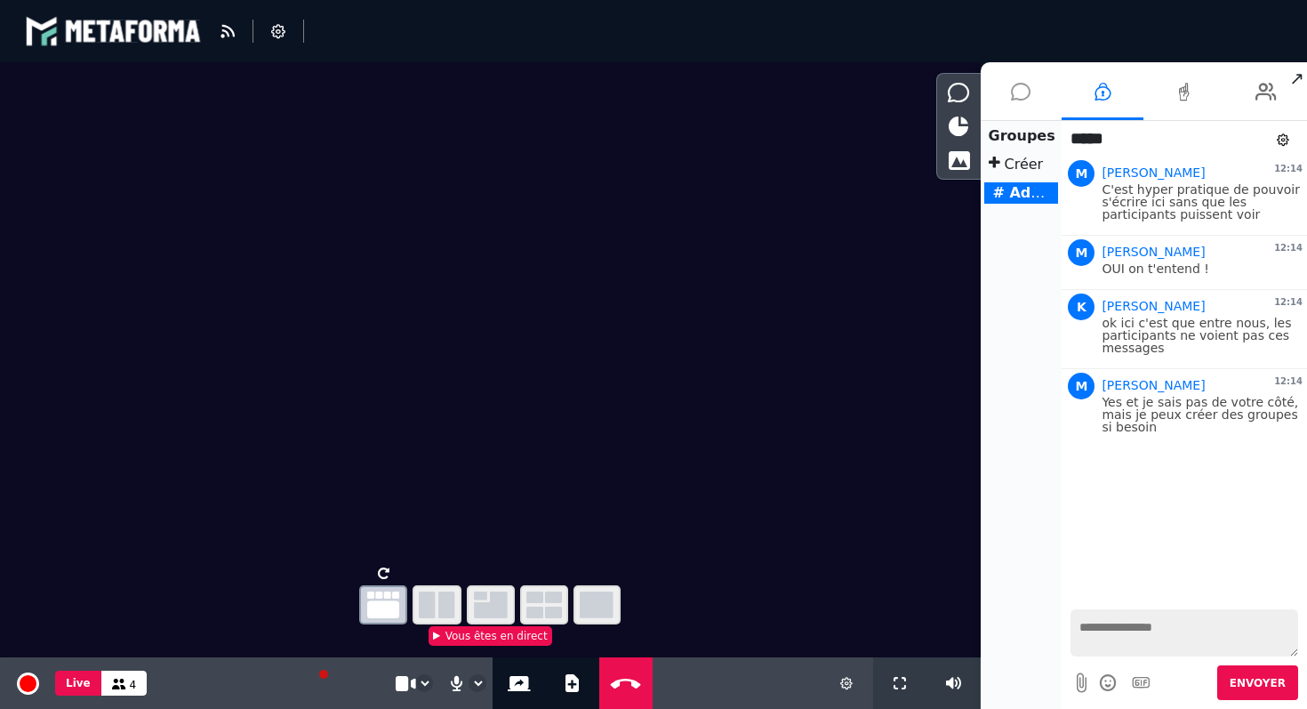
click at [1016, 100] on icon at bounding box center [1021, 91] width 20 height 44
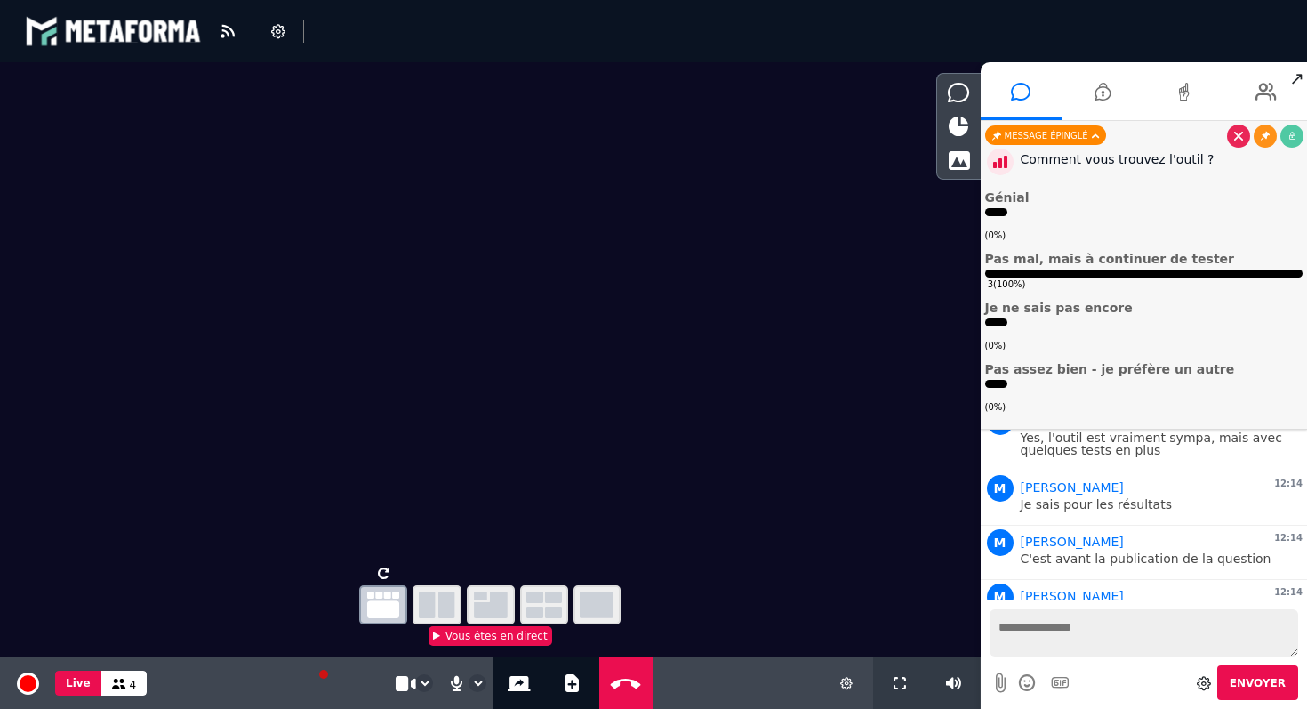
click at [1052, 150] on div "Comment vous trouvez l'outil ?" at bounding box center [1162, 159] width 283 height 19
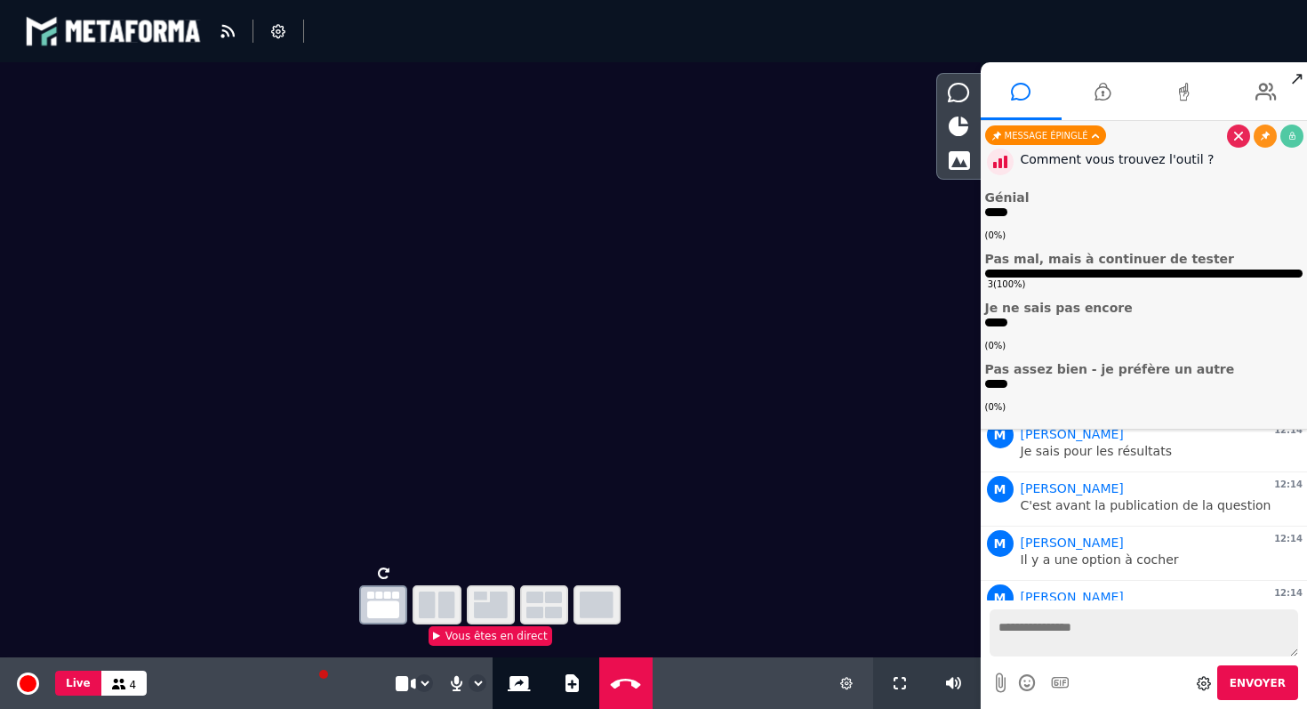
scroll to position [6045, 0]
click at [1255, 109] on icon at bounding box center [1265, 91] width 21 height 44
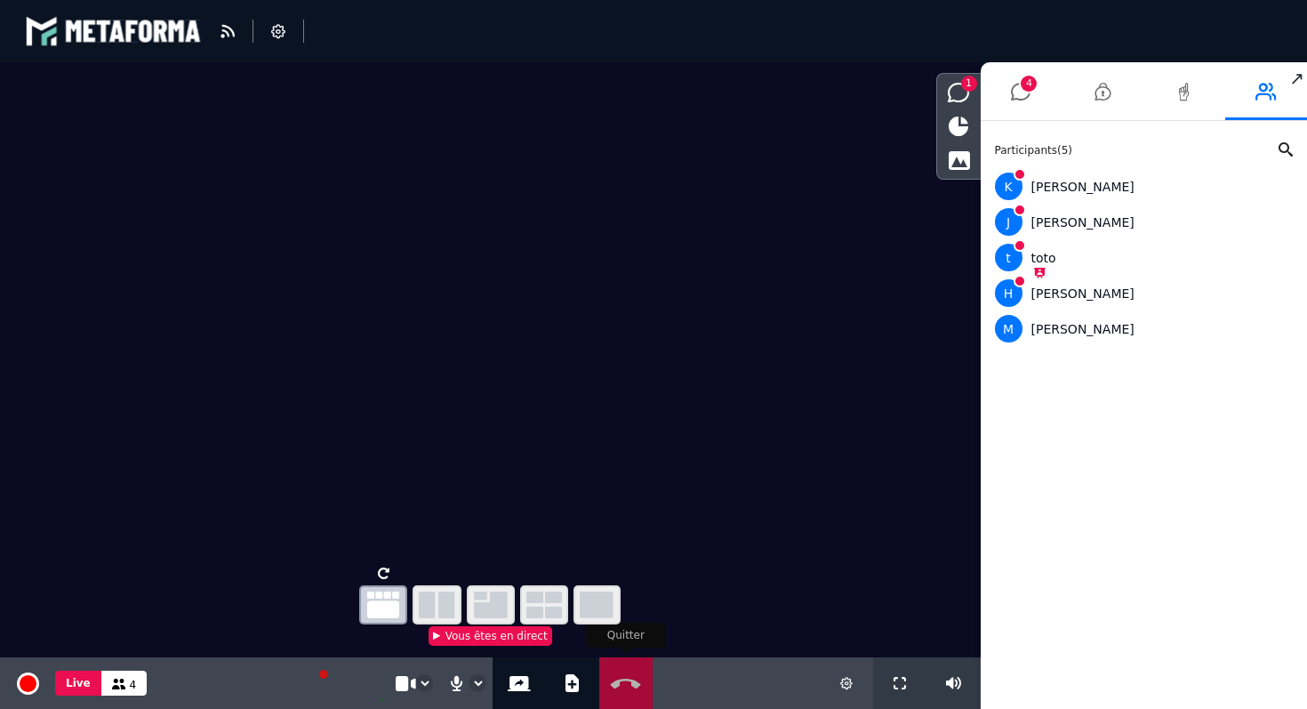
click at [637, 688] on icon at bounding box center [625, 683] width 38 height 13
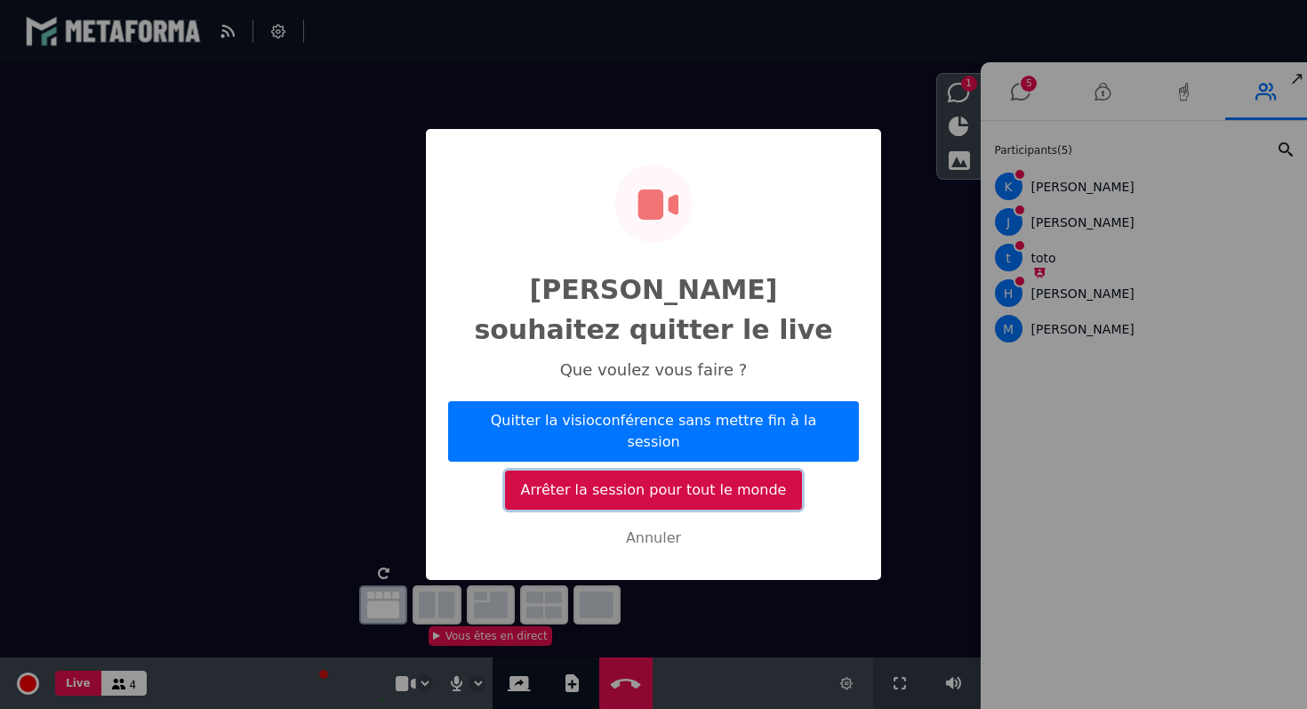
click at [670, 470] on button "Arrêter la session pour tout le monde" at bounding box center [653, 489] width 297 height 39
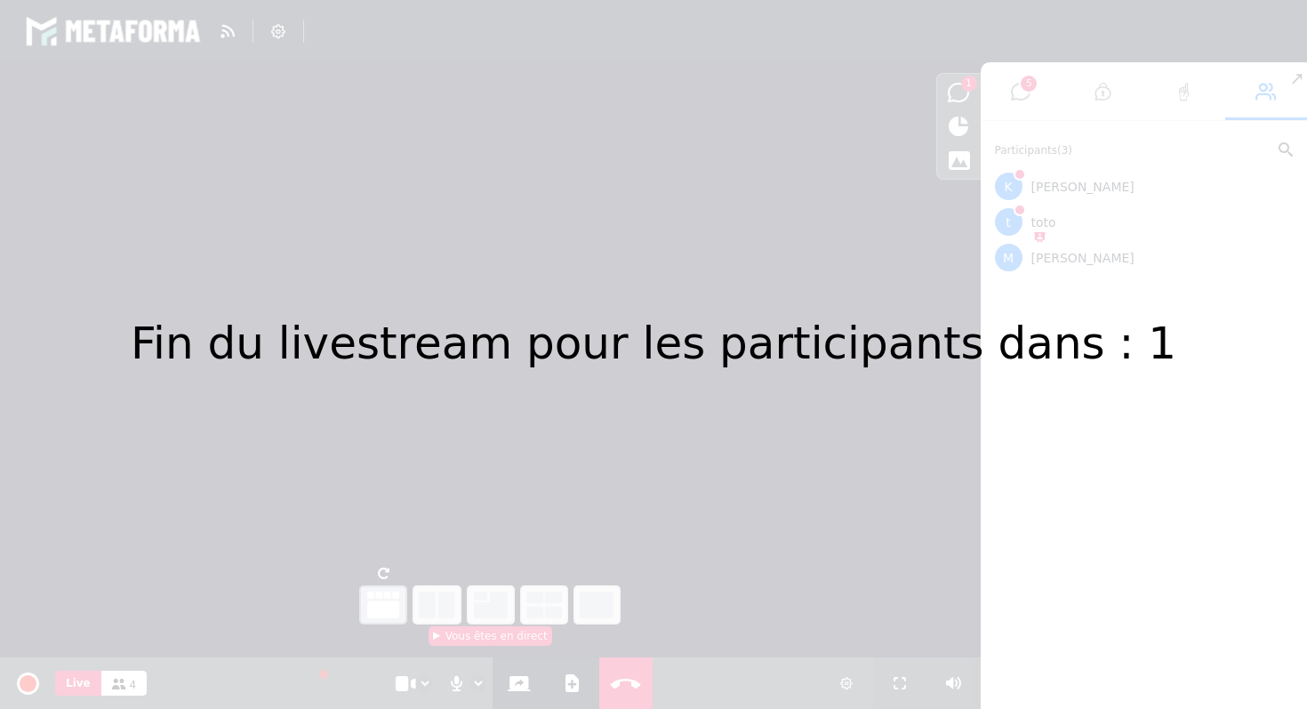
select select "****"
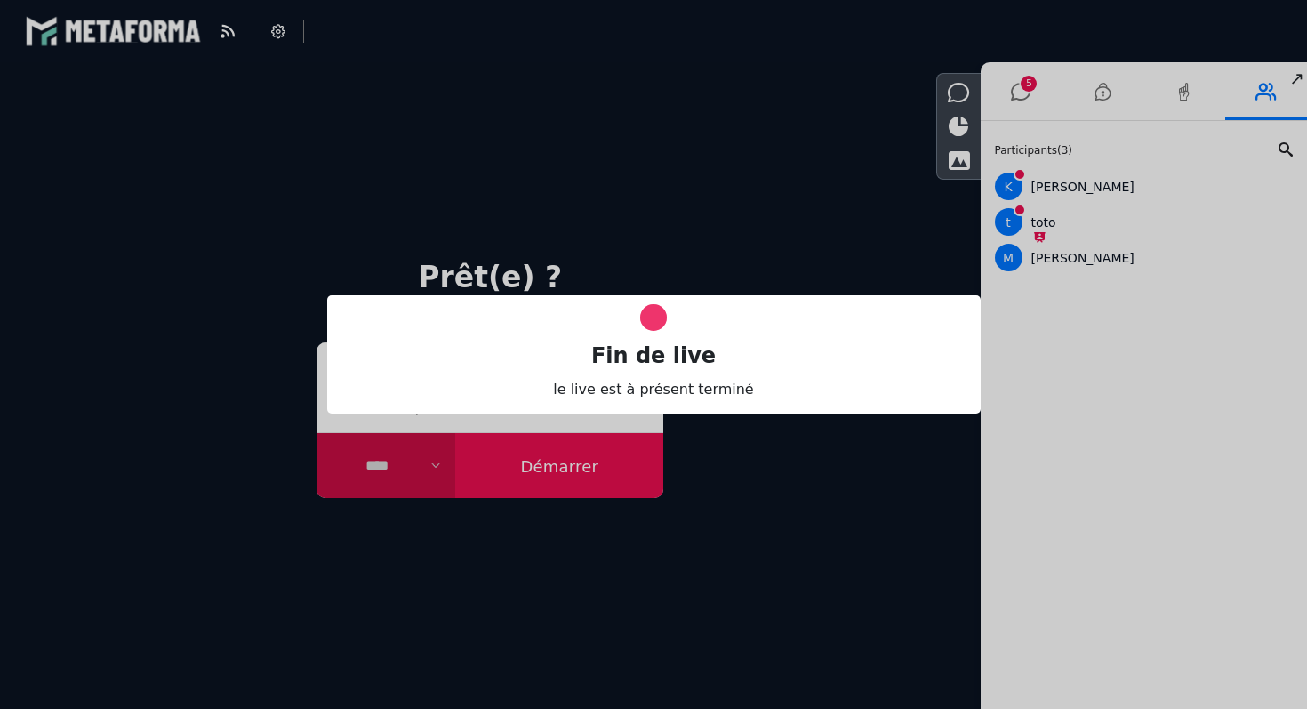
click at [809, 59] on div "Fin de live le live est à présent terminé" at bounding box center [653, 354] width 1307 height 709
